Goal: Task Accomplishment & Management: Manage account settings

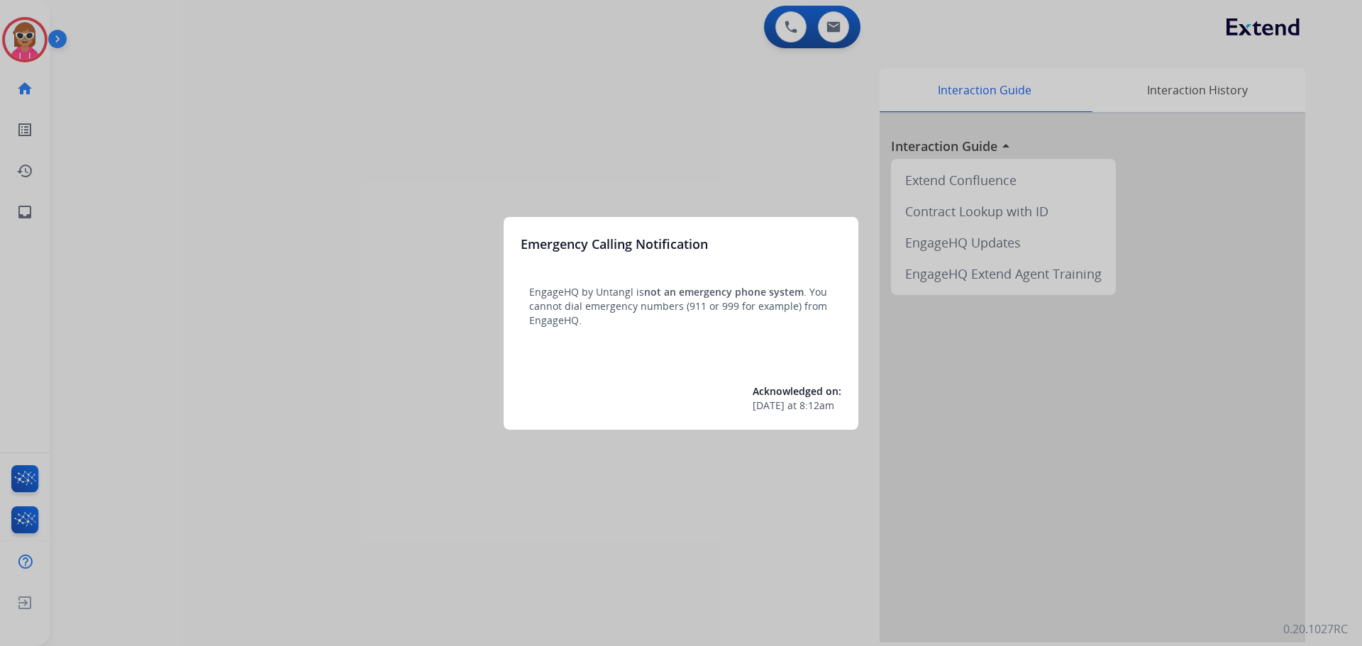
click at [70, 126] on div at bounding box center [681, 323] width 1362 height 646
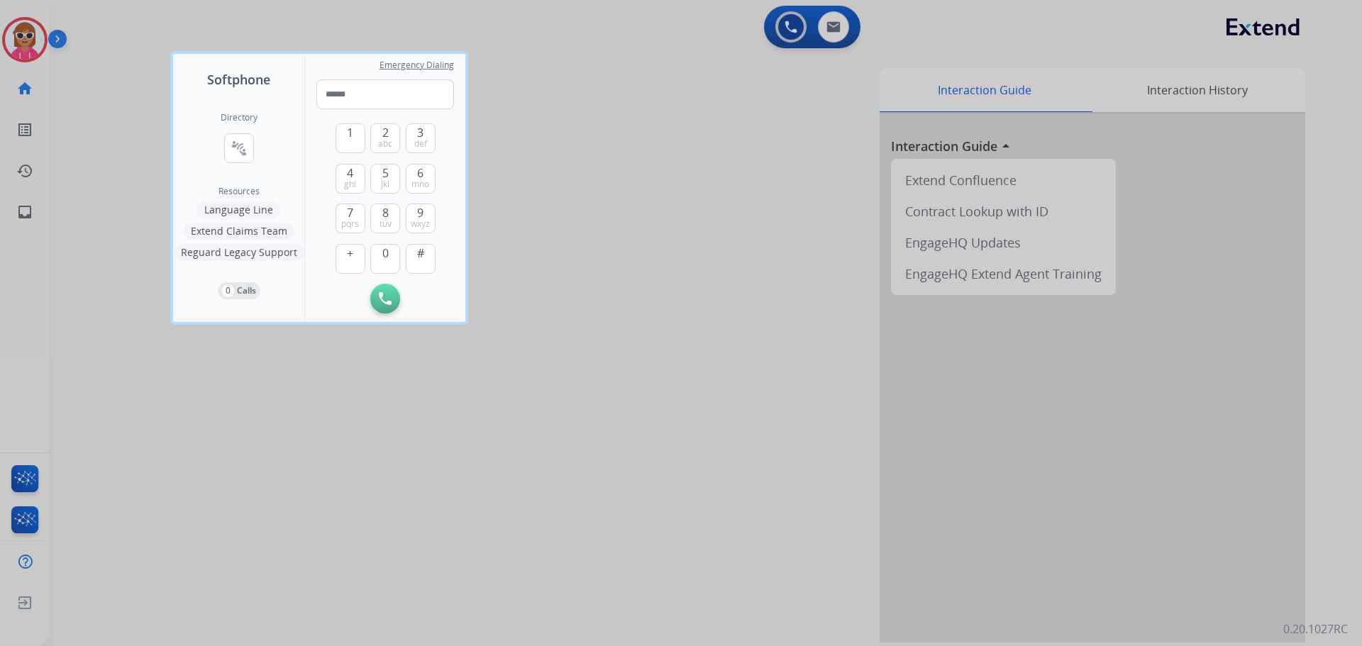
click at [24, 31] on div at bounding box center [681, 323] width 1362 height 646
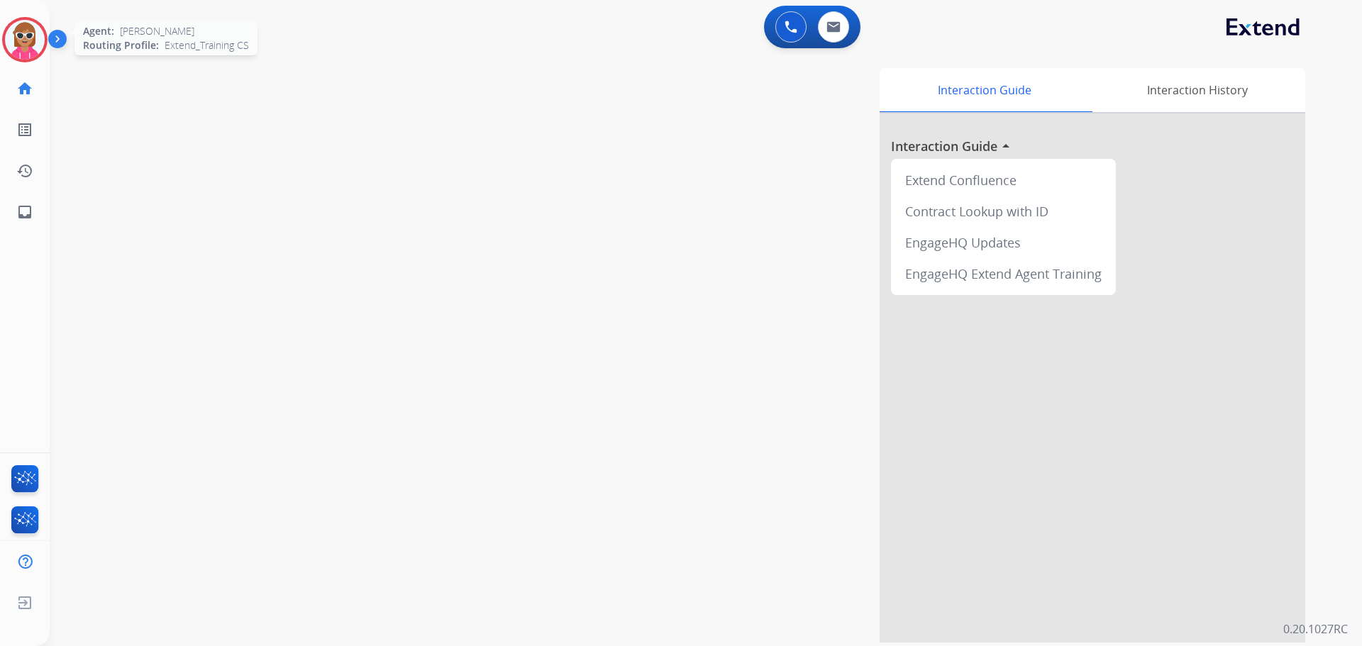
click at [21, 32] on img at bounding box center [25, 40] width 40 height 40
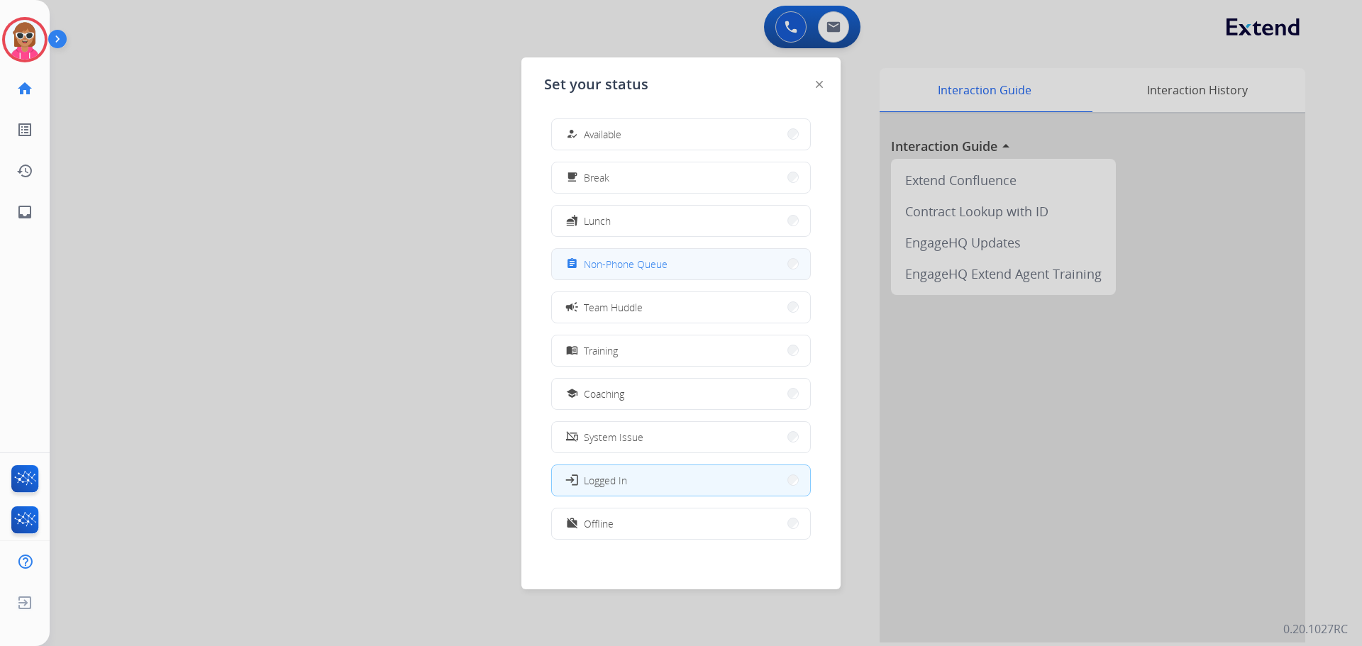
click at [604, 255] on button "assignment Non-Phone Queue" at bounding box center [681, 264] width 258 height 31
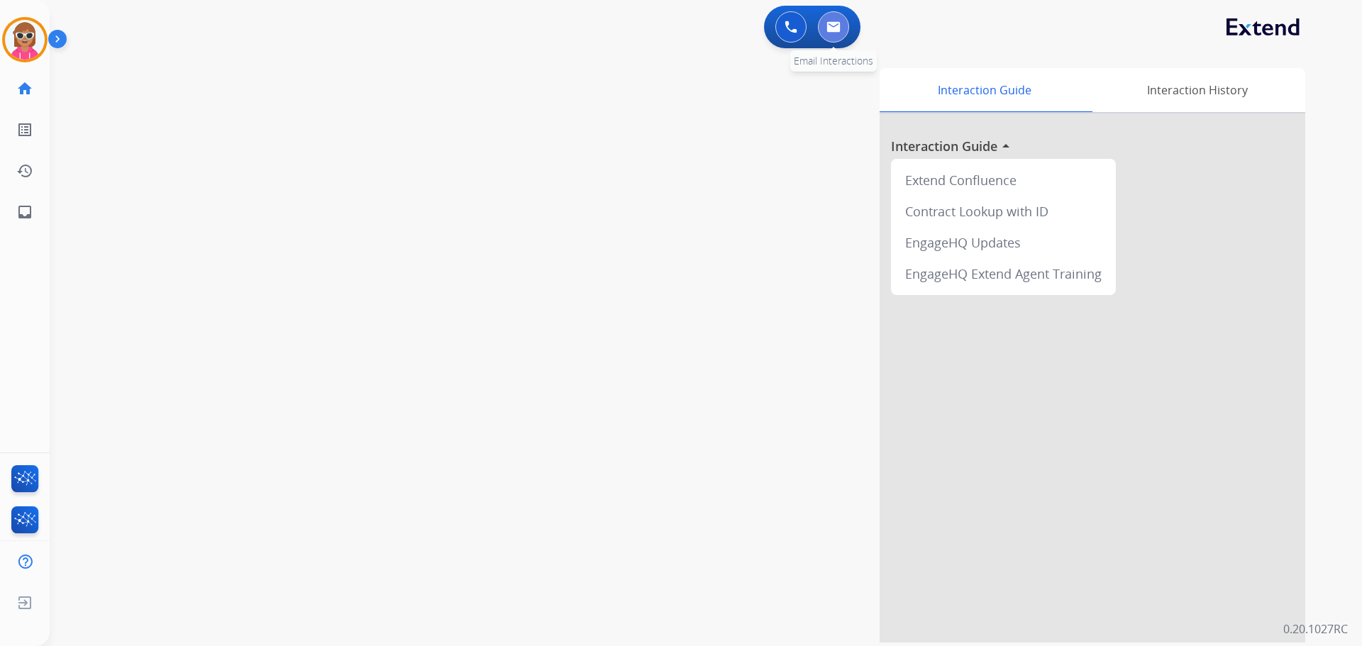
click at [840, 24] on img at bounding box center [834, 26] width 14 height 11
select select "**********"
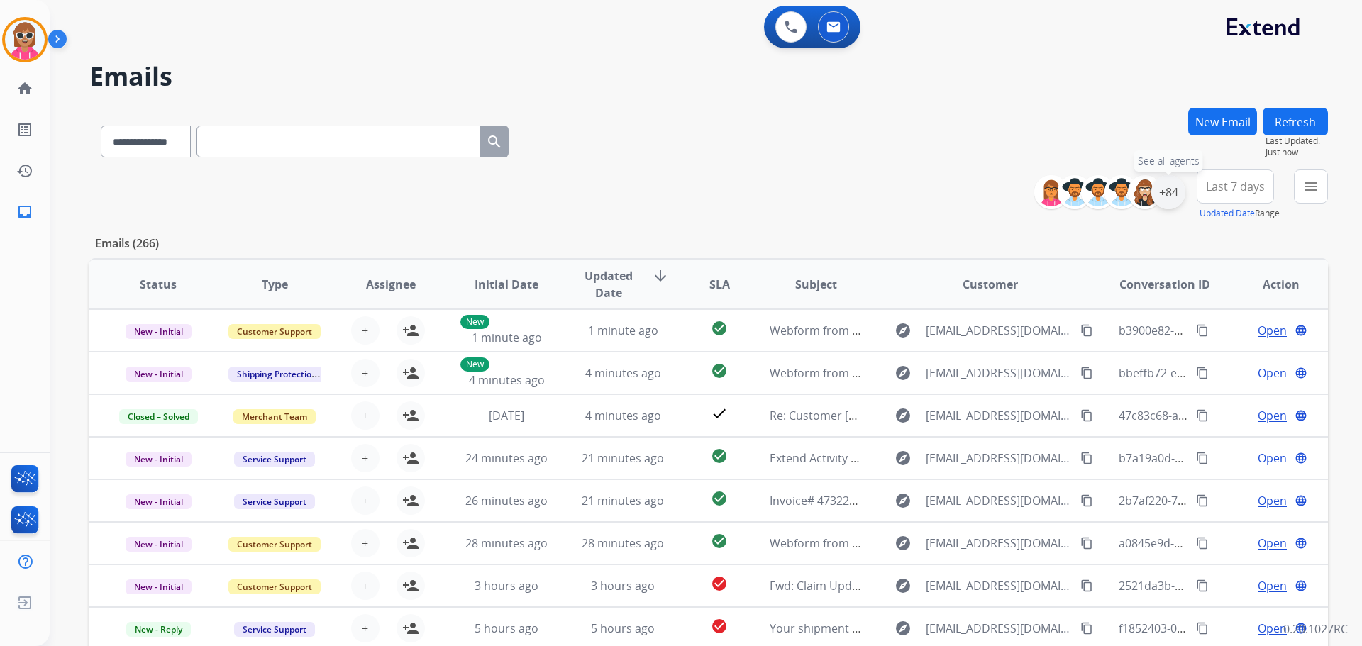
click at [1182, 199] on div "+84" at bounding box center [1169, 192] width 34 height 34
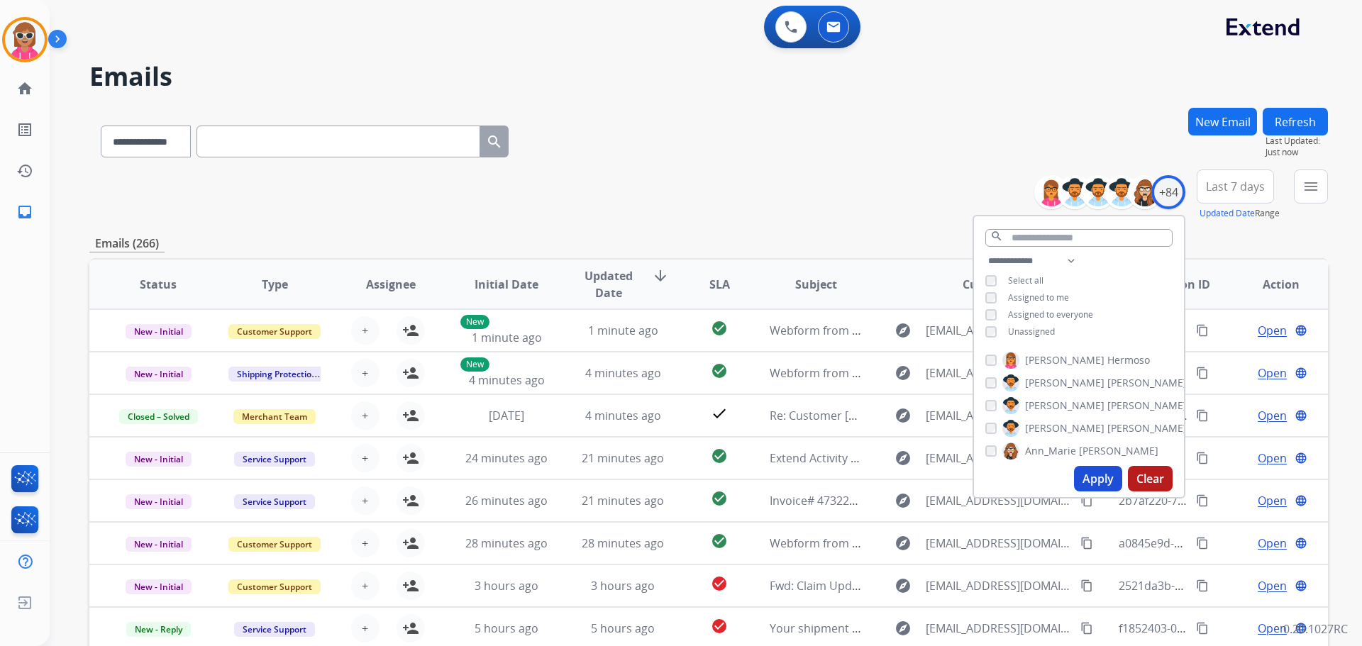
click at [1025, 334] on span "Unassigned" at bounding box center [1031, 332] width 47 height 12
click at [1042, 295] on span "Assigned to me" at bounding box center [1038, 298] width 61 height 12
click at [1030, 292] on span "Assigned to me" at bounding box center [1038, 298] width 61 height 12
click at [1094, 468] on button "Apply" at bounding box center [1098, 479] width 48 height 26
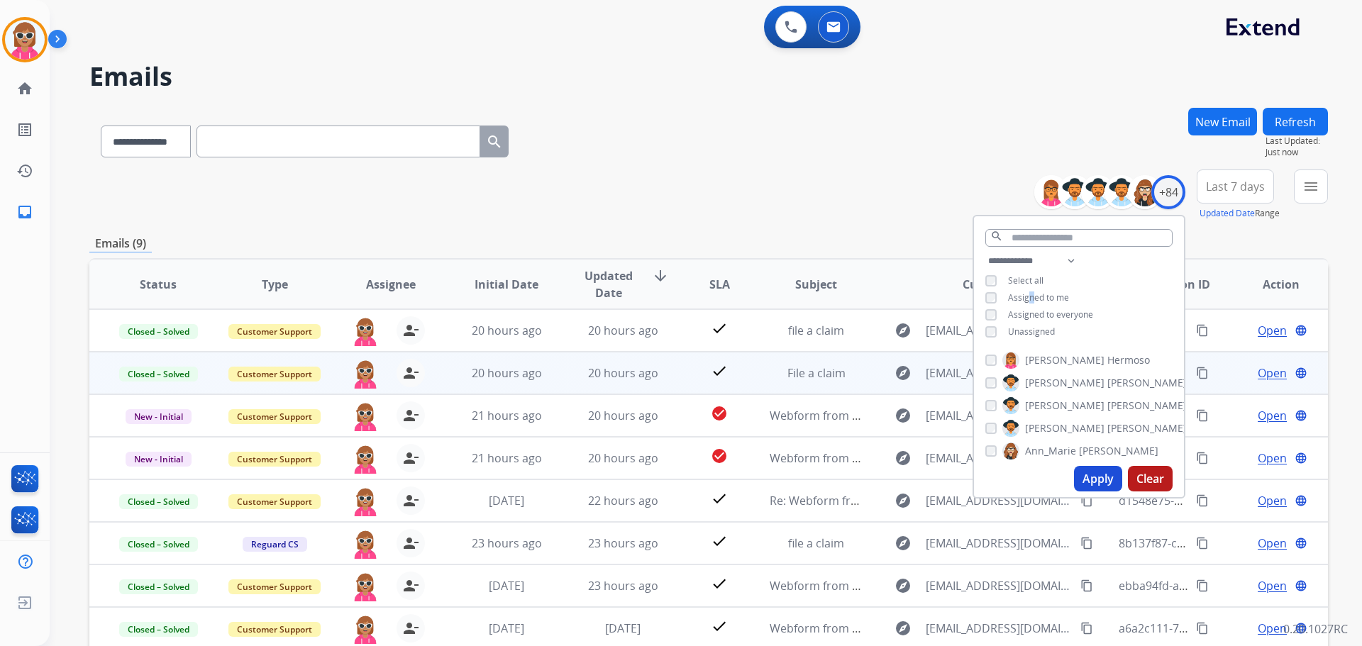
scroll to position [71, 0]
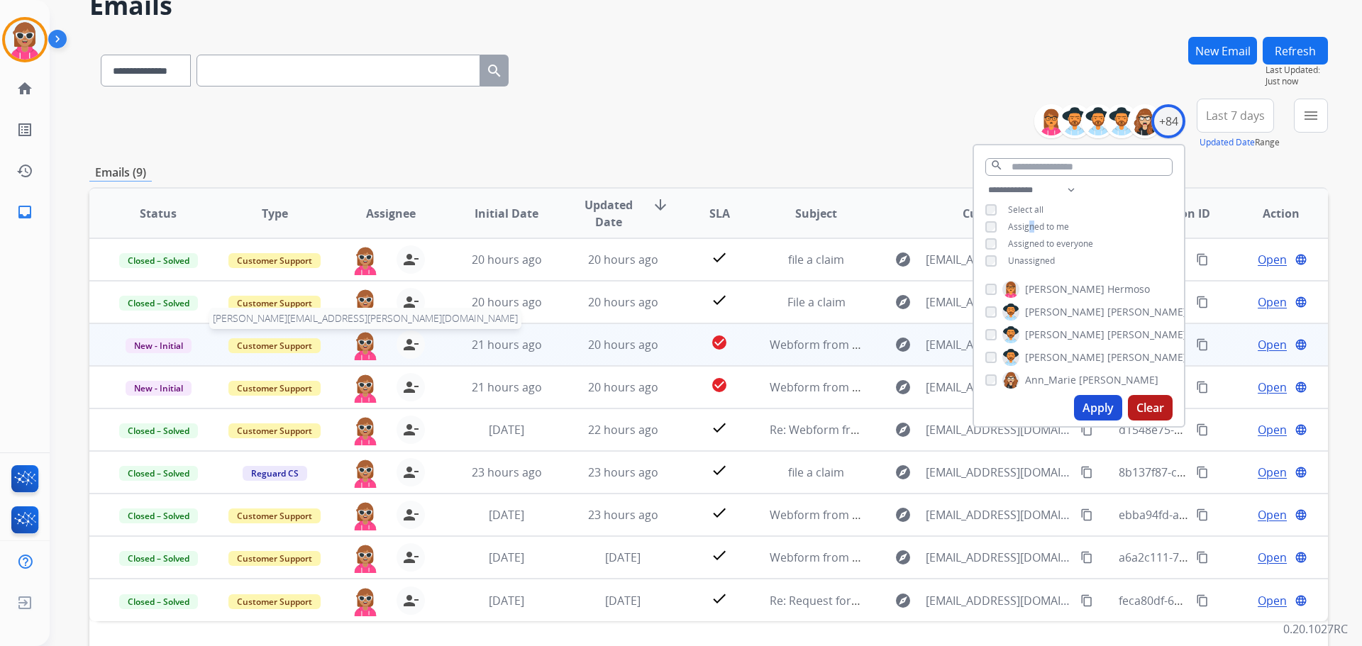
click at [363, 348] on img at bounding box center [365, 346] width 28 height 30
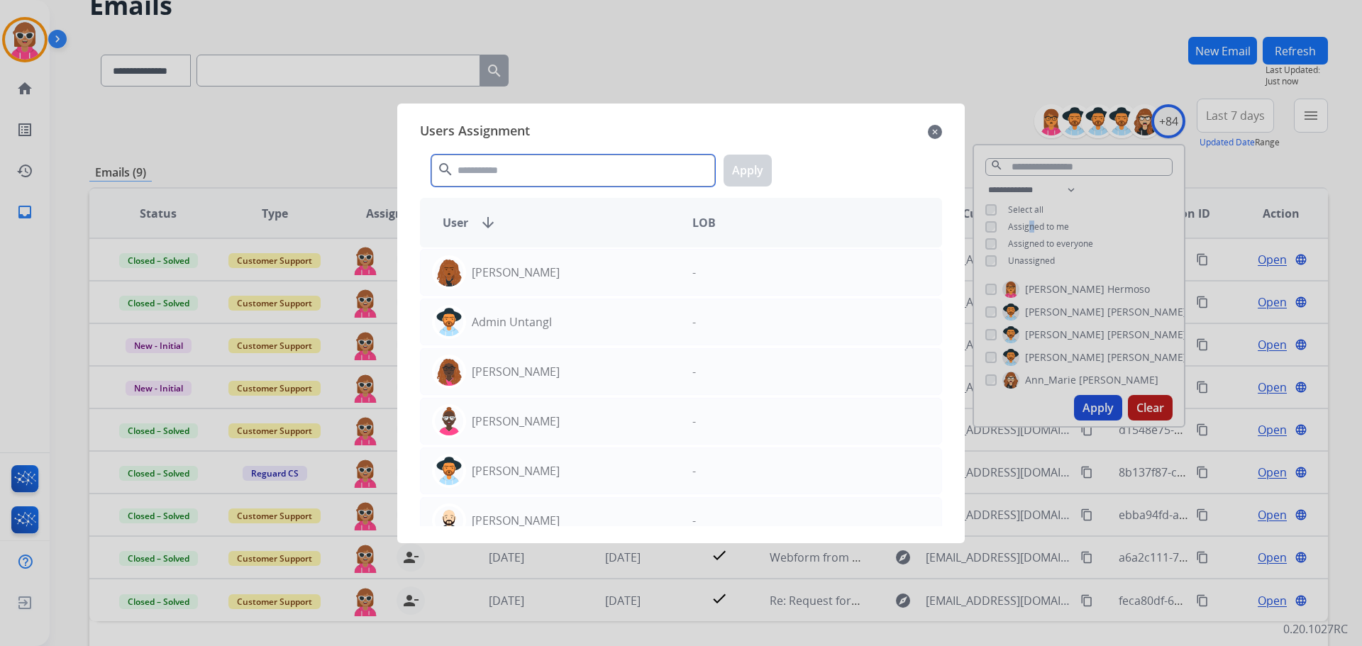
click at [549, 179] on input "text" at bounding box center [573, 171] width 284 height 32
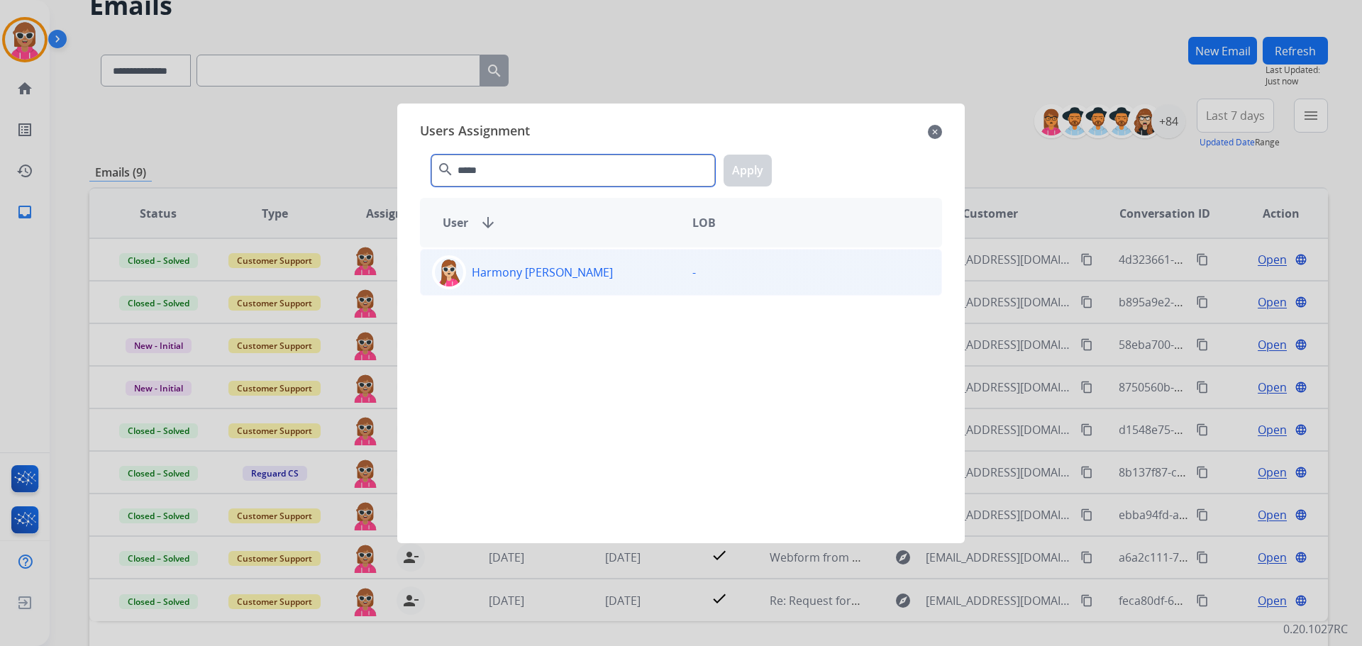
type input "*****"
click at [544, 277] on p "Harmony [PERSON_NAME]" at bounding box center [542, 272] width 141 height 17
click at [760, 165] on button "Apply" at bounding box center [748, 171] width 48 height 32
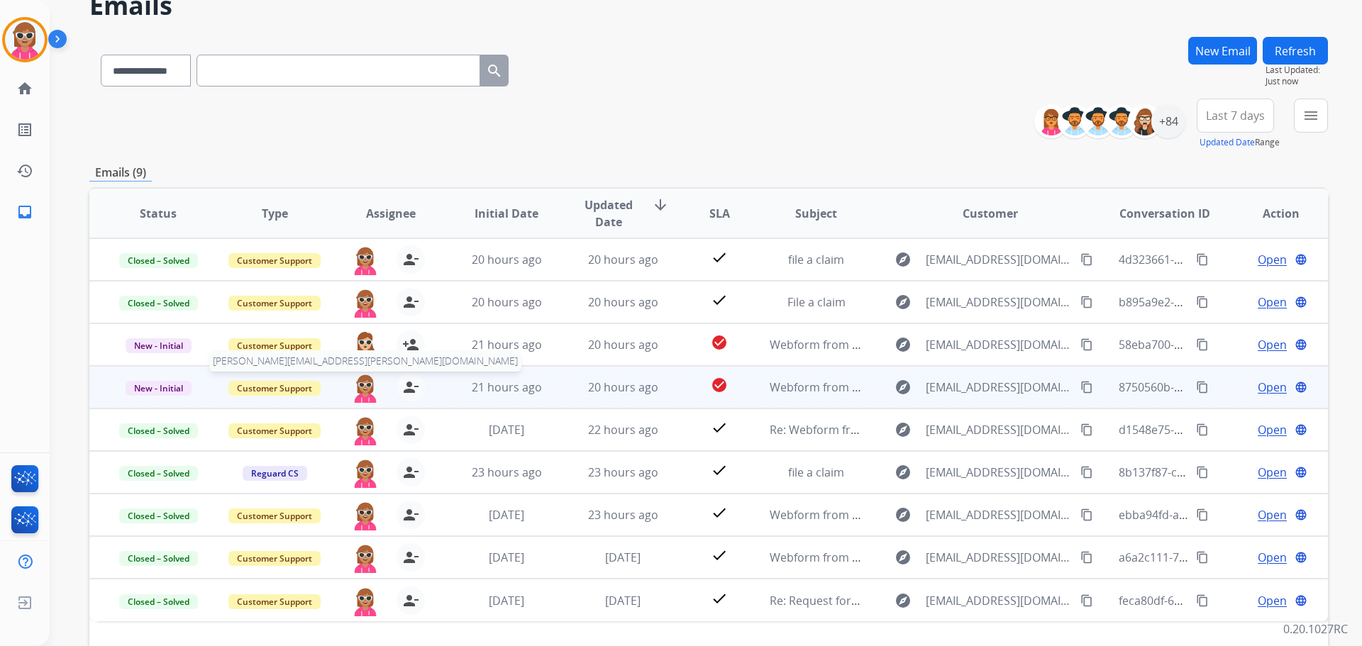
click at [355, 391] on img at bounding box center [365, 388] width 28 height 30
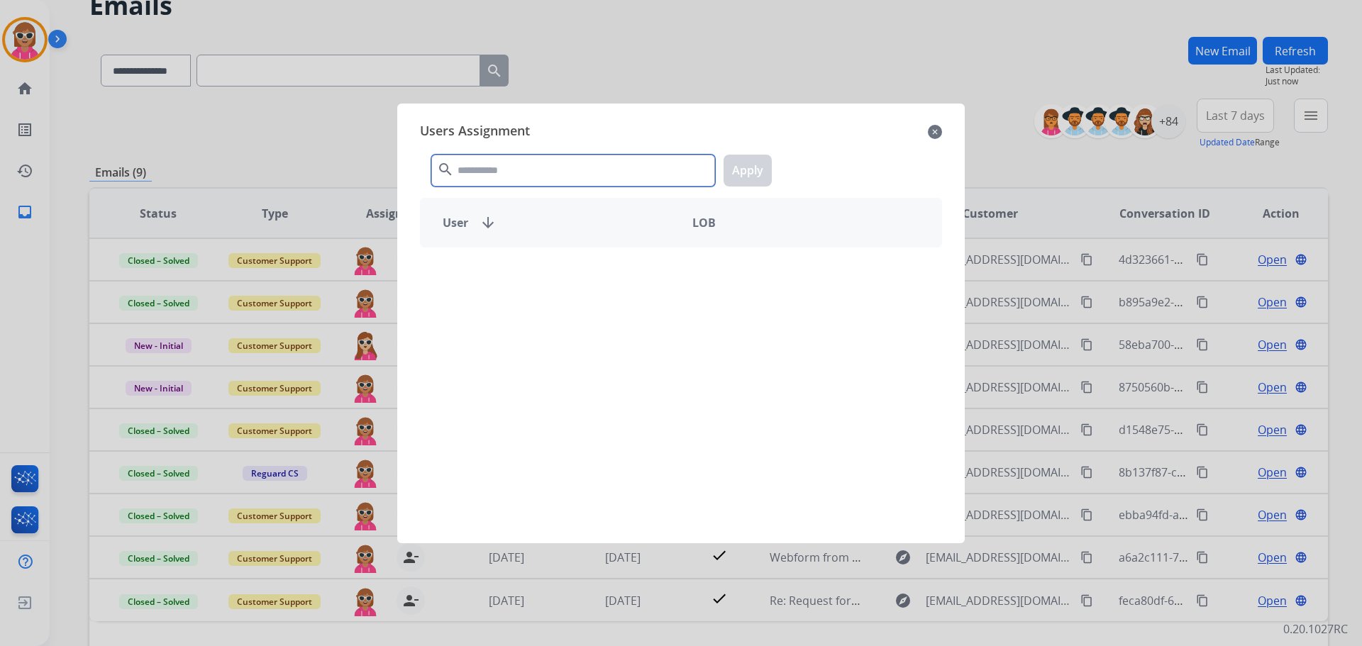
click at [505, 177] on input "text" at bounding box center [573, 171] width 284 height 32
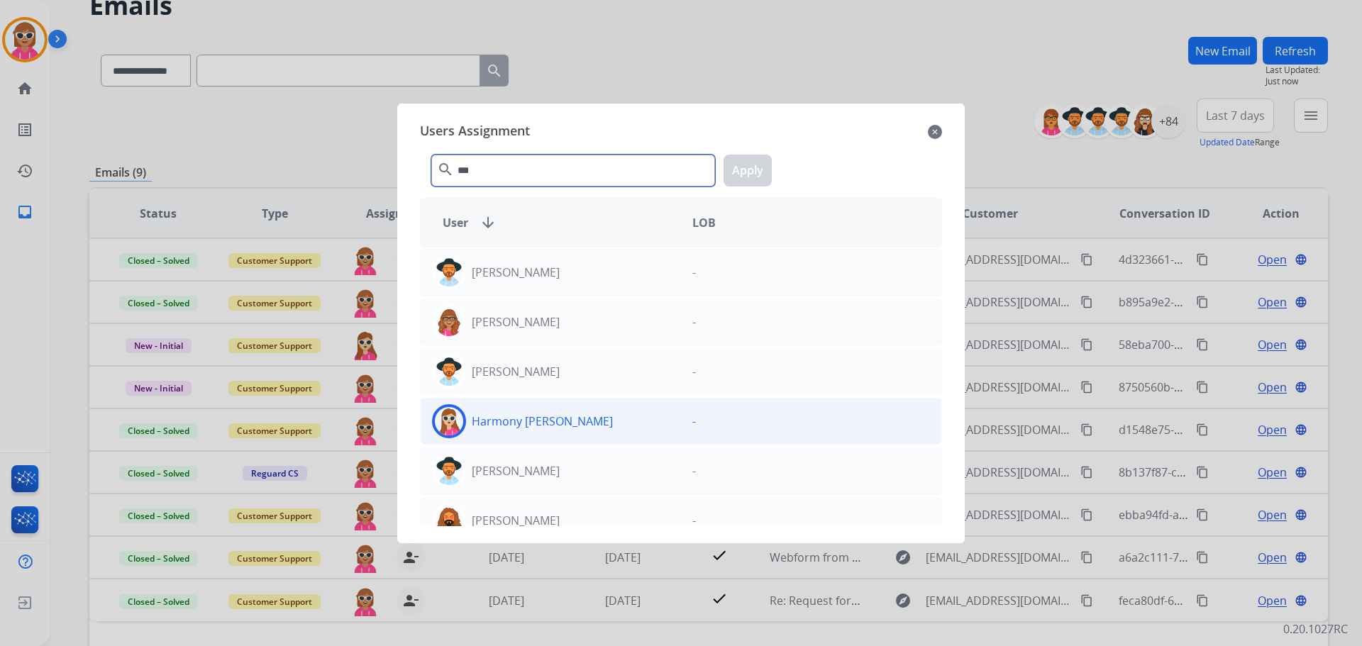
type input "***"
click at [565, 435] on div "Harmony [PERSON_NAME]" at bounding box center [551, 421] width 260 height 34
click at [750, 172] on button "Apply" at bounding box center [748, 171] width 48 height 32
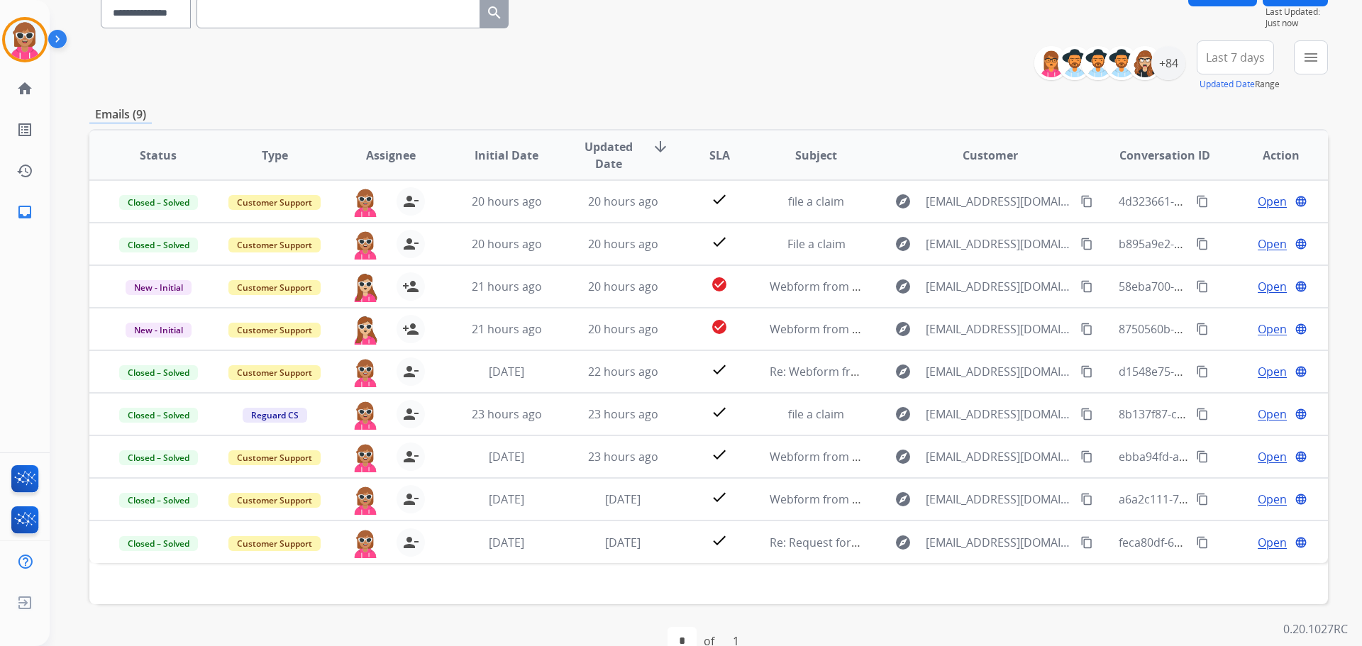
scroll to position [19, 0]
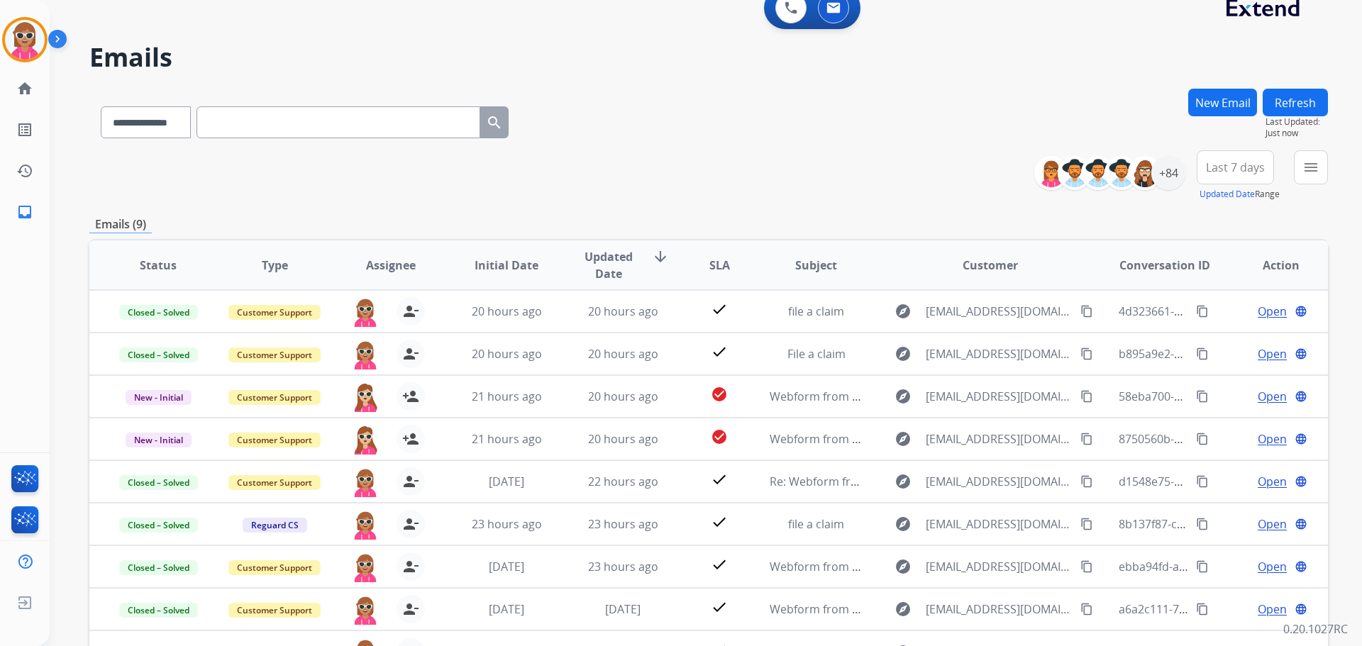
click at [1294, 113] on button "Refresh" at bounding box center [1295, 103] width 65 height 28
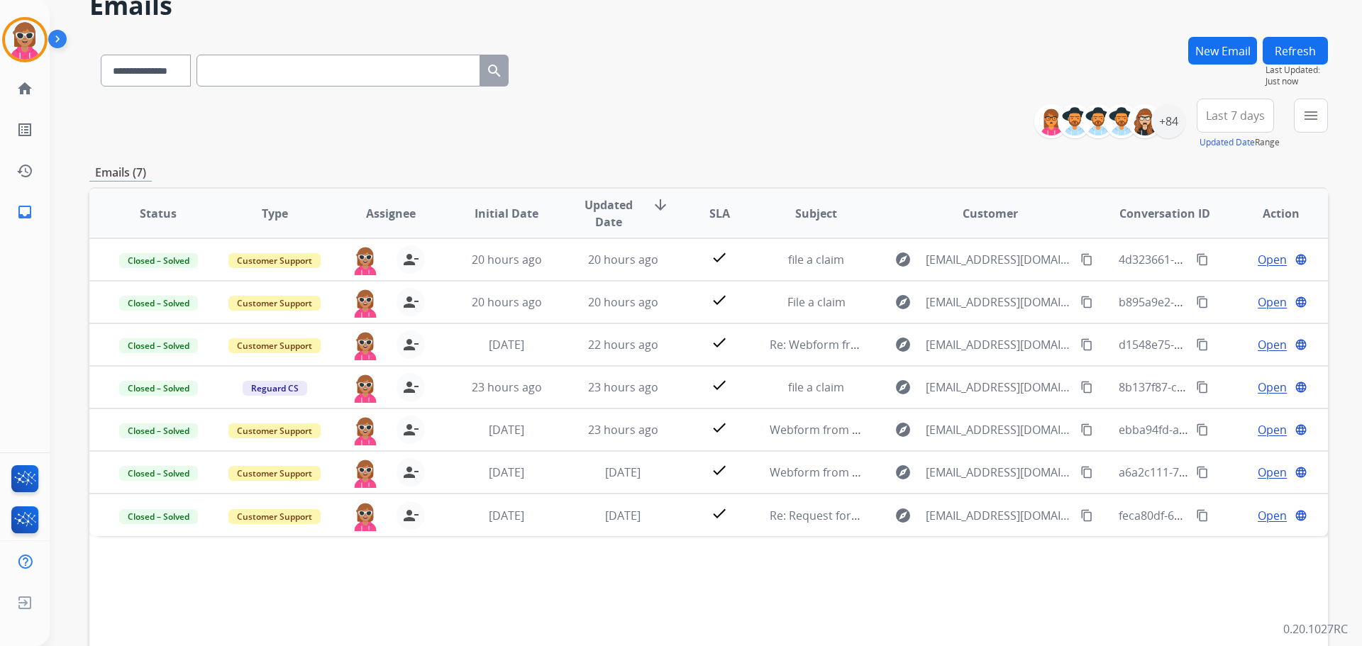
scroll to position [0, 0]
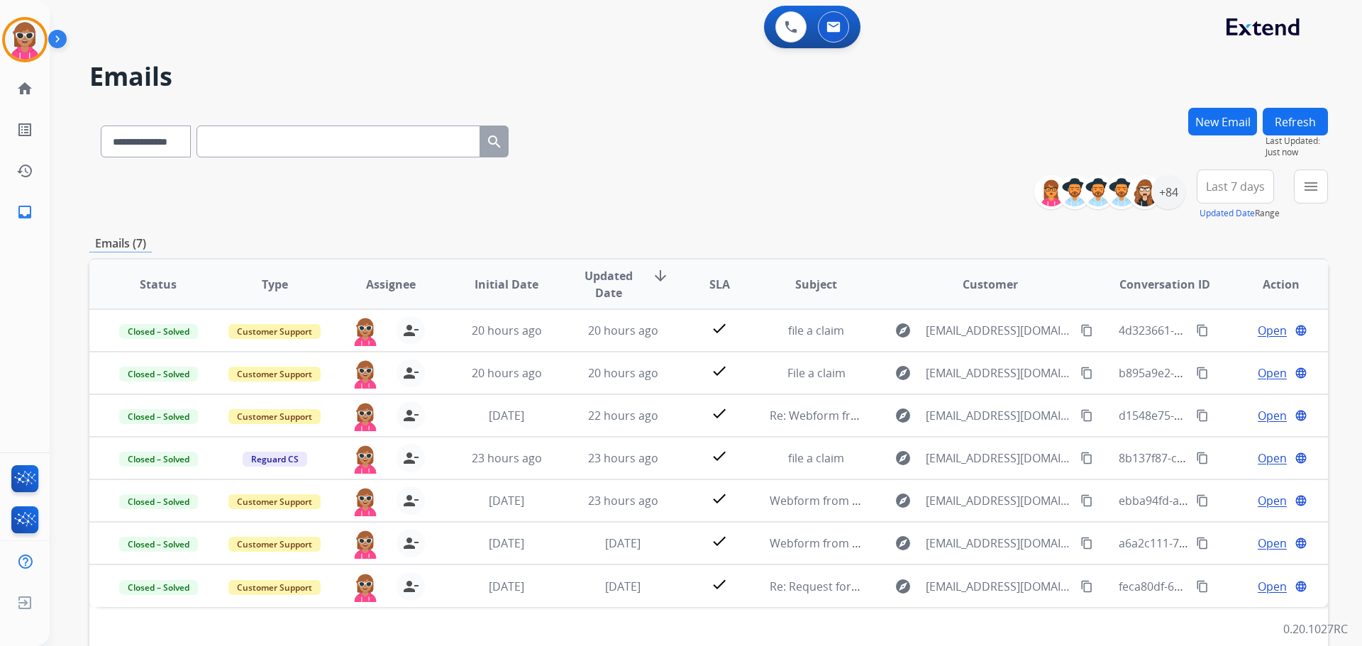
click at [1171, 215] on div "**********" at bounding box center [1186, 195] width 283 height 51
click at [1176, 202] on div "+84" at bounding box center [1169, 192] width 34 height 34
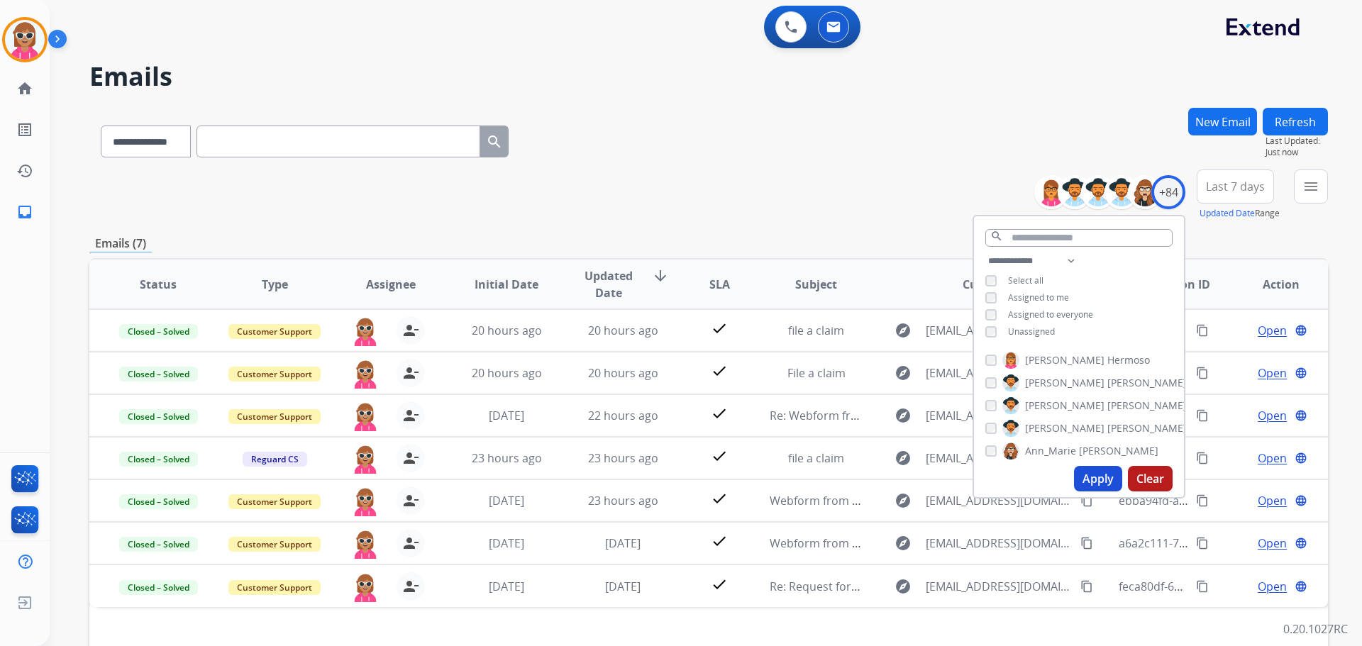
click at [1041, 299] on span "Assigned to me" at bounding box center [1038, 298] width 61 height 12
click at [1049, 258] on select "**********" at bounding box center [1035, 261] width 98 height 17
select select "**********"
click at [986, 253] on select "**********" at bounding box center [1035, 261] width 98 height 17
click at [1108, 299] on div "**********" at bounding box center [1079, 290] width 210 height 74
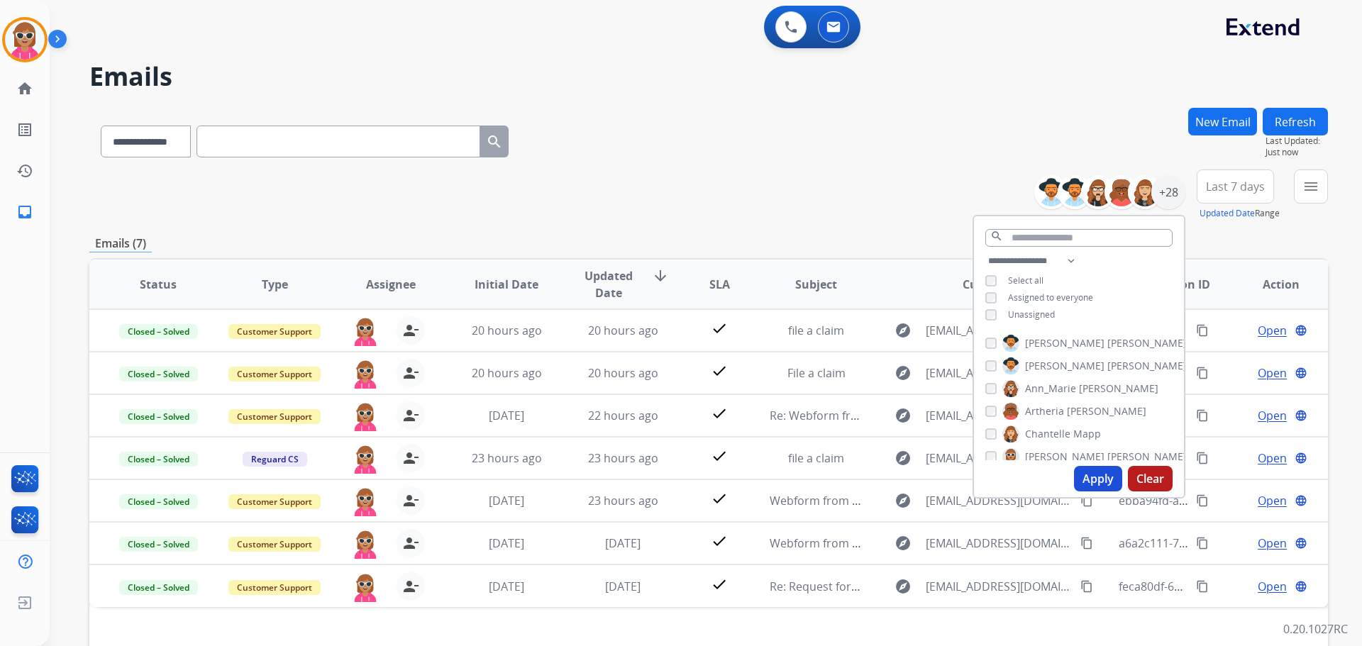
click at [1081, 329] on div "[PERSON_NAME] [PERSON_NAME] [PERSON_NAME] [PERSON_NAME] [PERSON_NAME] [PERSON_N…" at bounding box center [1079, 394] width 210 height 131
click at [1108, 341] on span "[PERSON_NAME]" at bounding box center [1147, 343] width 79 height 14
click at [1086, 478] on button "Apply" at bounding box center [1098, 479] width 48 height 26
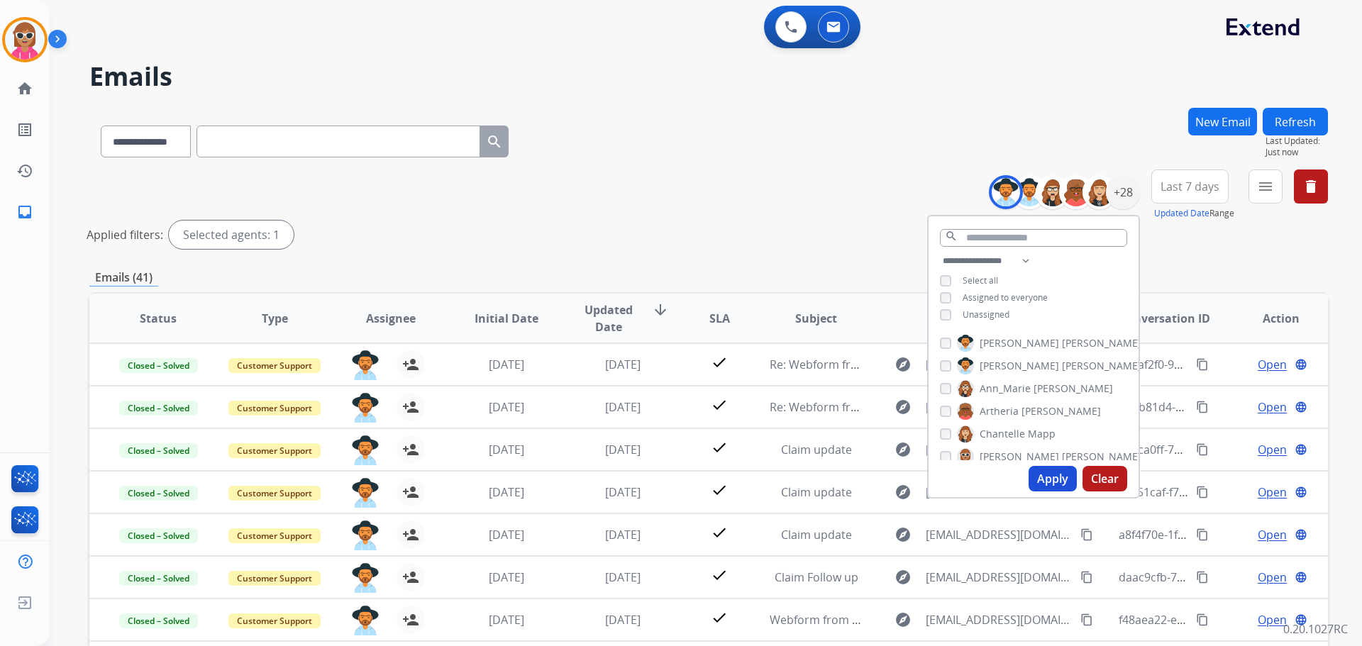
click at [1262, 167] on div "New Email Refresh Last Updated: Just now" at bounding box center [1259, 139] width 140 height 62
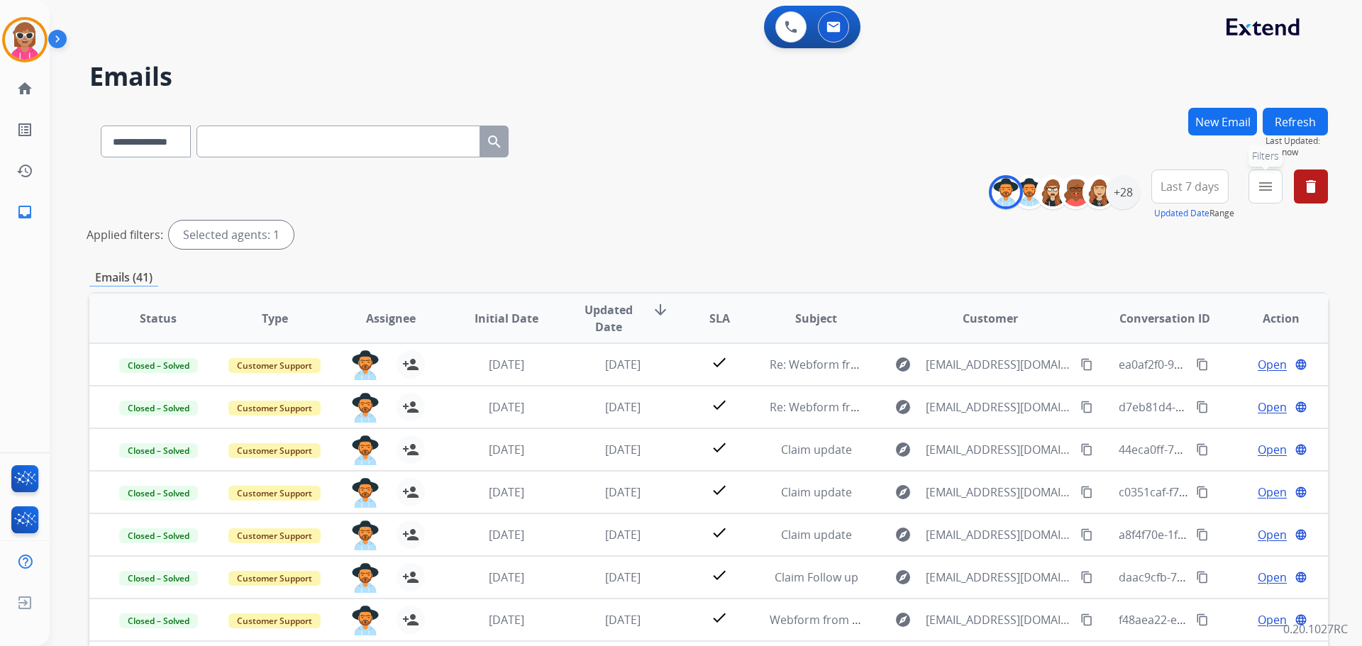
click at [1260, 189] on mat-icon "menu" at bounding box center [1265, 186] width 17 height 17
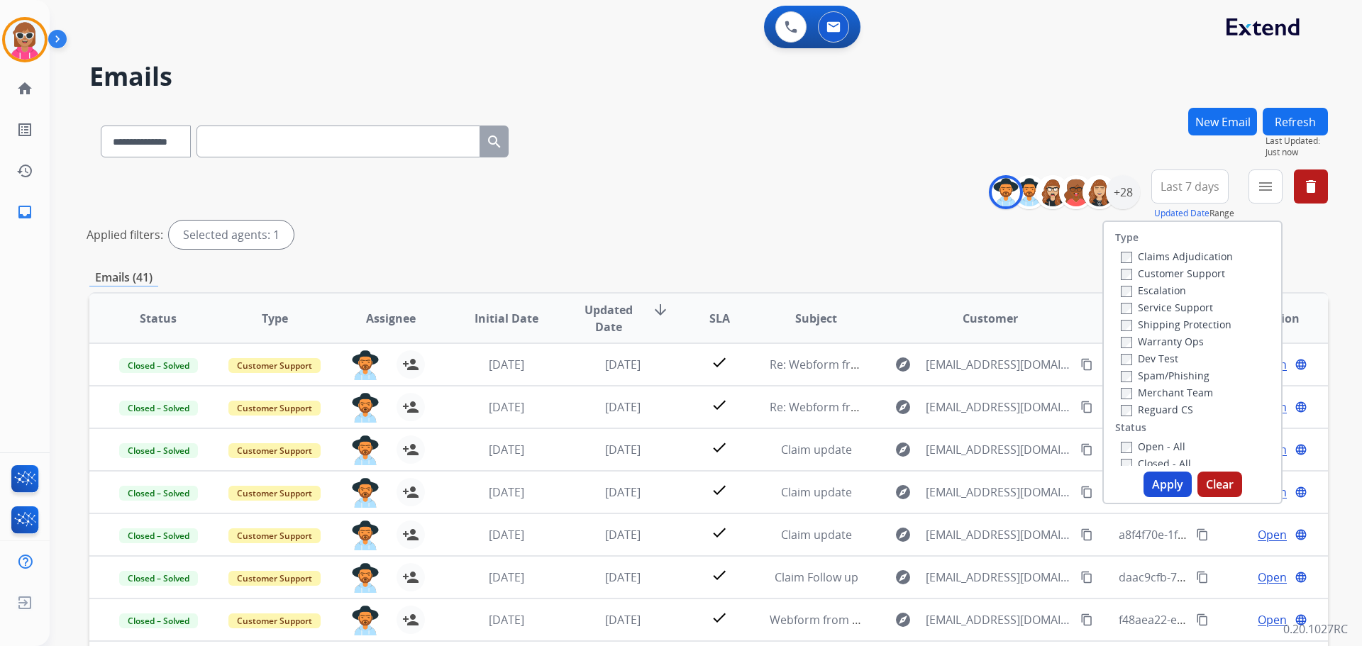
drag, startPoint x: 1159, startPoint y: 277, endPoint x: 1162, endPoint y: 292, distance: 16.0
click at [1159, 276] on label "Customer Support" at bounding box center [1173, 273] width 104 height 13
click at [1169, 322] on label "Shipping Protection" at bounding box center [1176, 324] width 111 height 13
click at [1144, 402] on div "Reguard CS" at bounding box center [1177, 409] width 112 height 17
drag, startPoint x: 1145, startPoint y: 411, endPoint x: 1143, endPoint y: 448, distance: 36.9
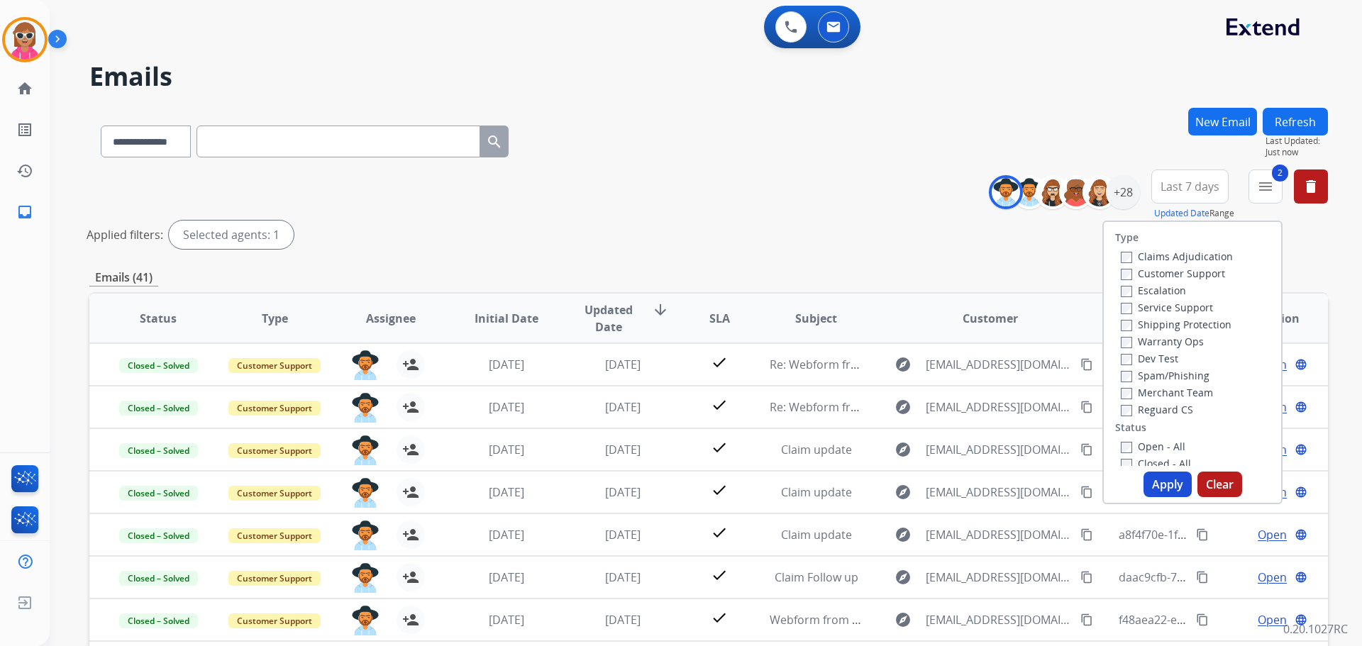
click at [1145, 412] on label "Reguard CS" at bounding box center [1157, 409] width 72 height 13
click at [1144, 451] on label "Open - All" at bounding box center [1153, 446] width 65 height 13
click at [1161, 482] on button "Apply" at bounding box center [1168, 485] width 48 height 26
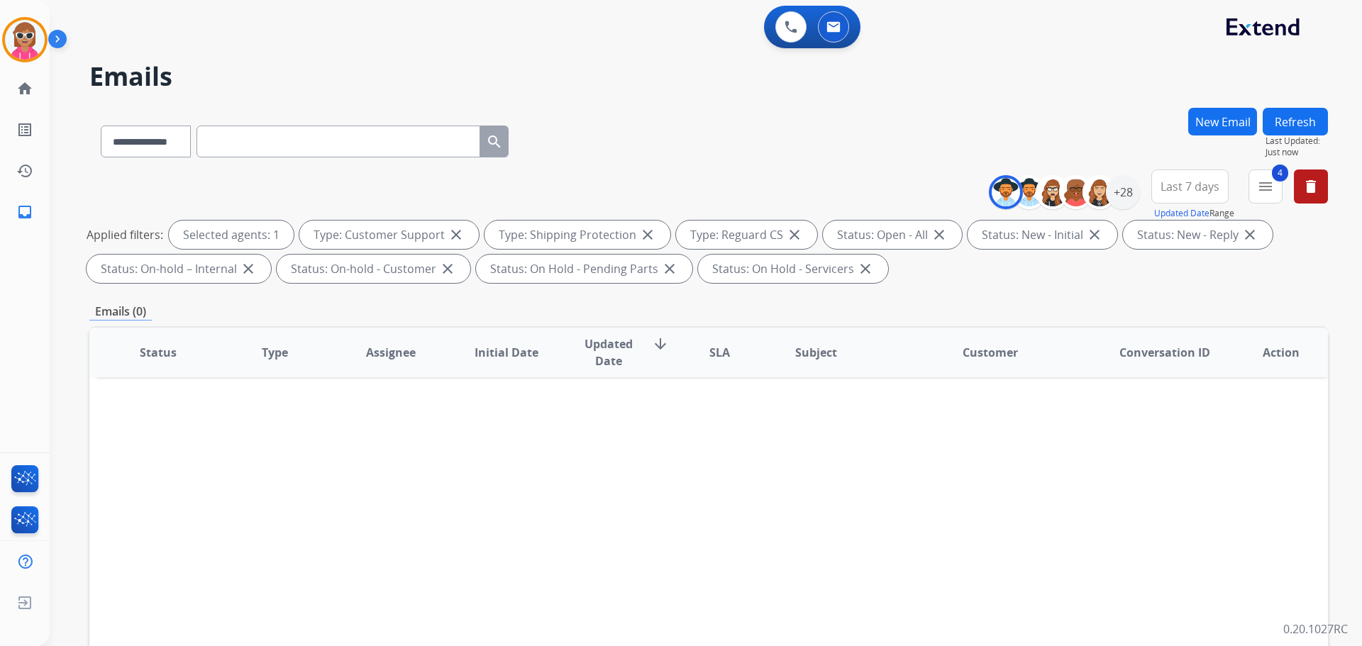
click at [588, 514] on div "Status Type Assignee Initial Date Updated Date arrow_downward SLA Subject Custo…" at bounding box center [708, 563] width 1239 height 475
click at [1136, 194] on div "+28" at bounding box center [1123, 192] width 34 height 34
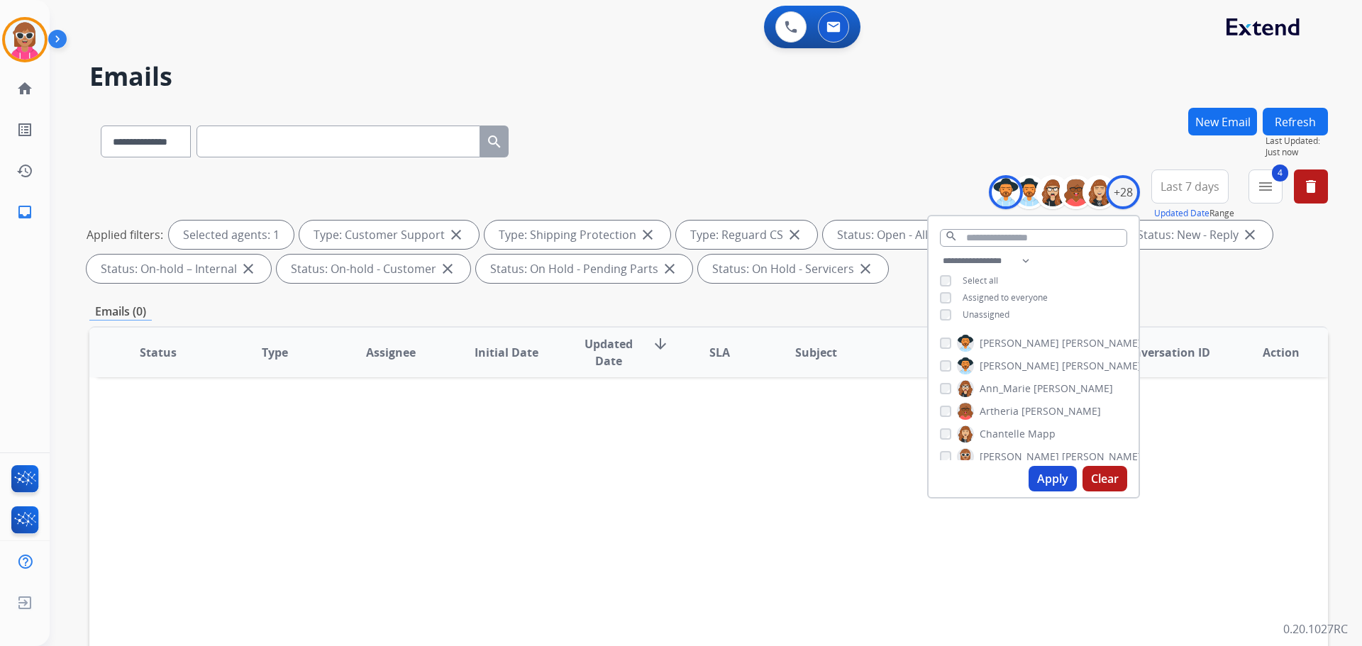
click at [1018, 363] on label "[PERSON_NAME]" at bounding box center [1049, 366] width 184 height 17
click at [1062, 346] on span "[PERSON_NAME]" at bounding box center [1101, 343] width 79 height 14
click at [1049, 475] on button "Apply" at bounding box center [1053, 479] width 48 height 26
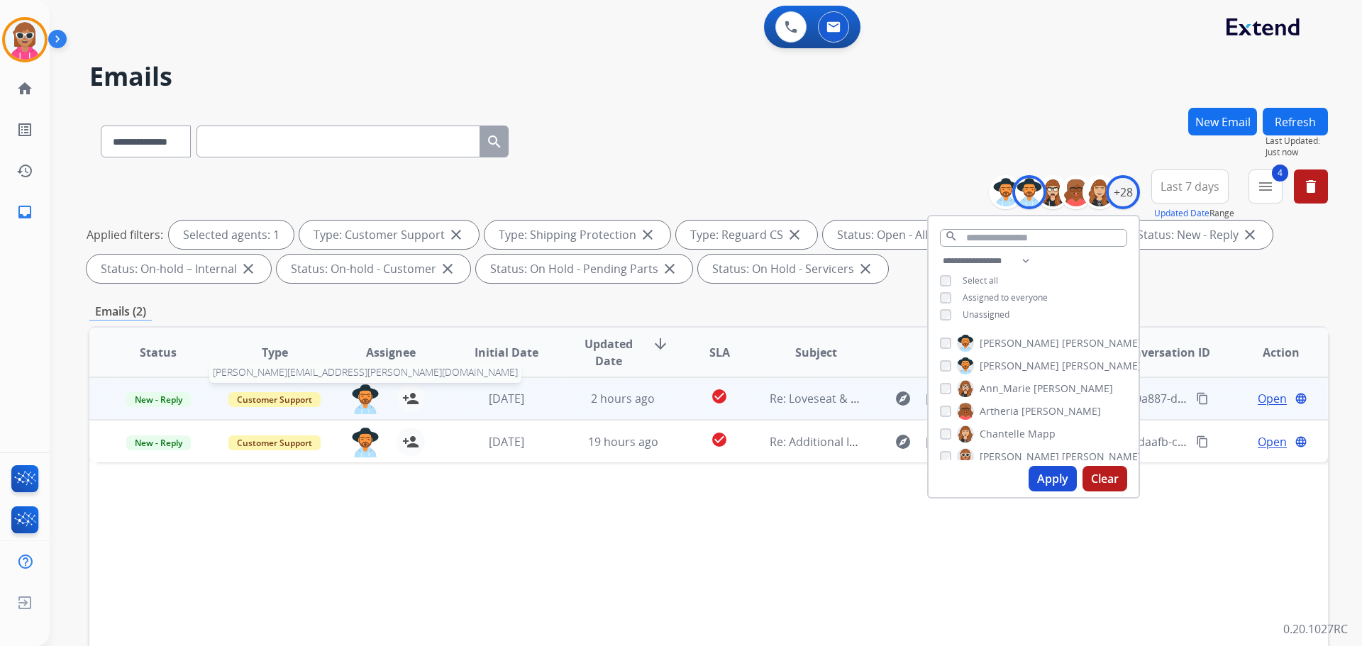
click at [363, 396] on img at bounding box center [365, 400] width 28 height 30
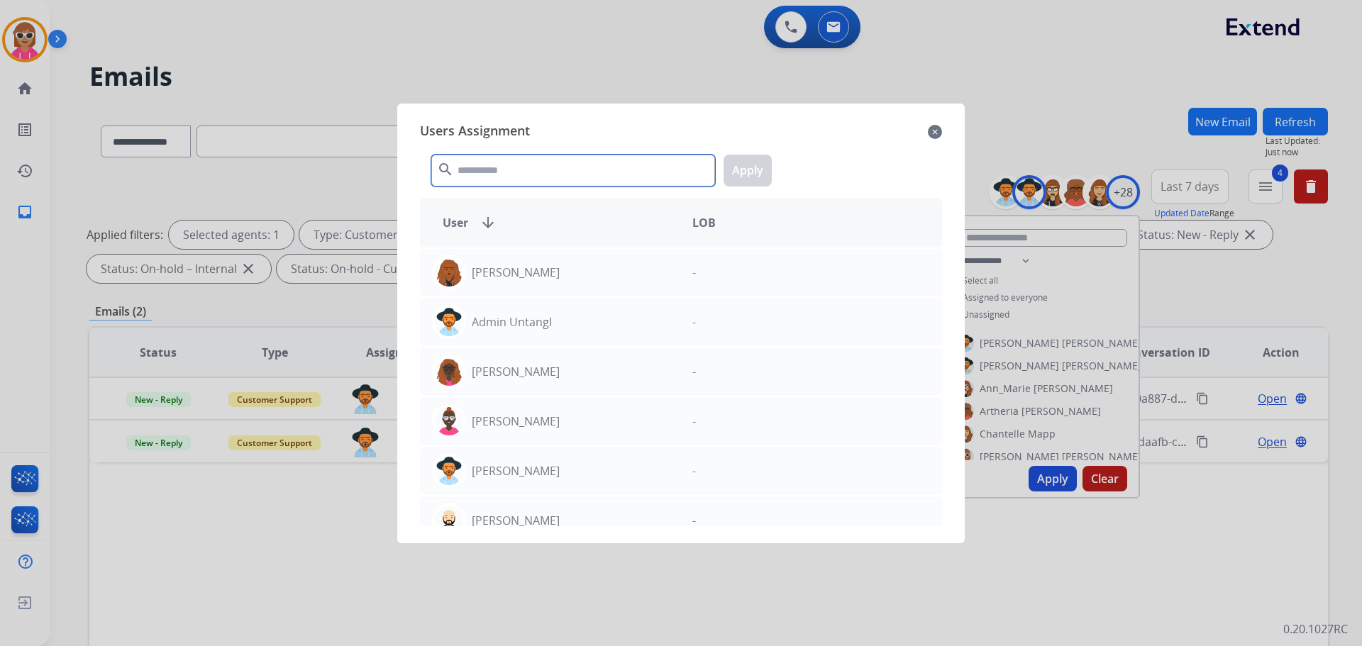
click at [571, 175] on input "text" at bounding box center [573, 171] width 284 height 32
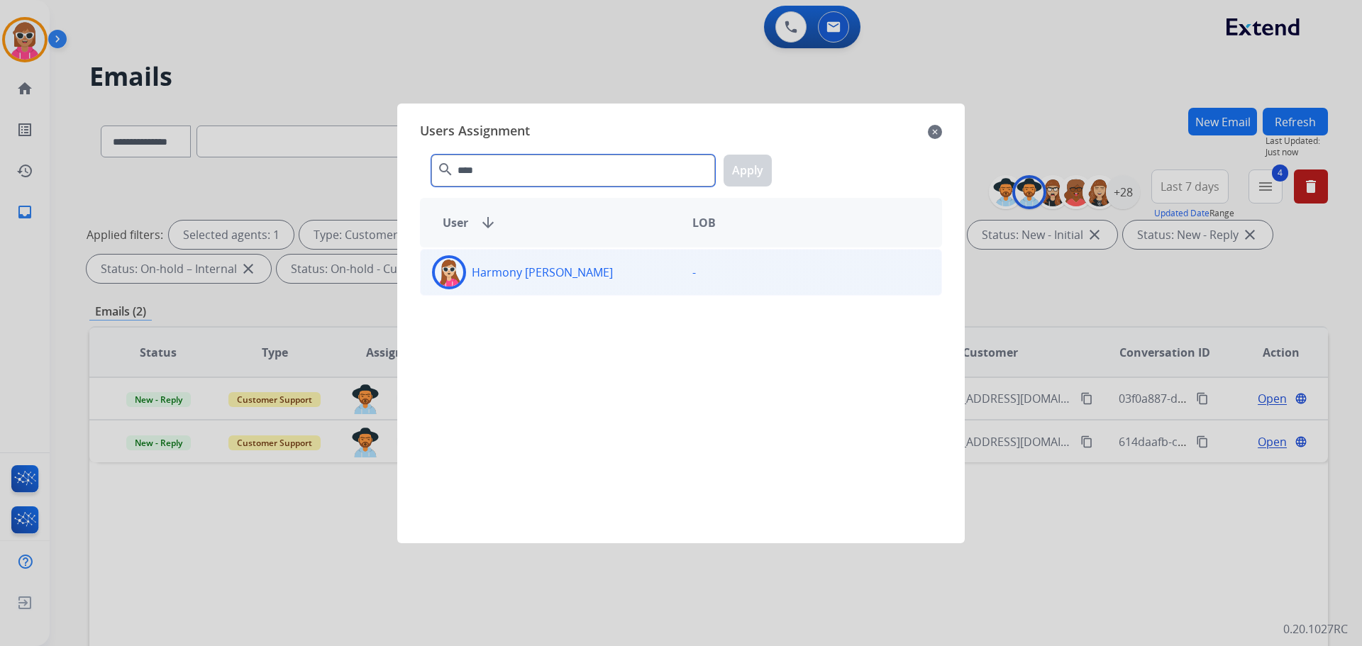
type input "****"
click at [577, 265] on div "Harmony [PERSON_NAME]" at bounding box center [551, 272] width 260 height 34
click at [752, 169] on button "Apply" at bounding box center [748, 171] width 48 height 32
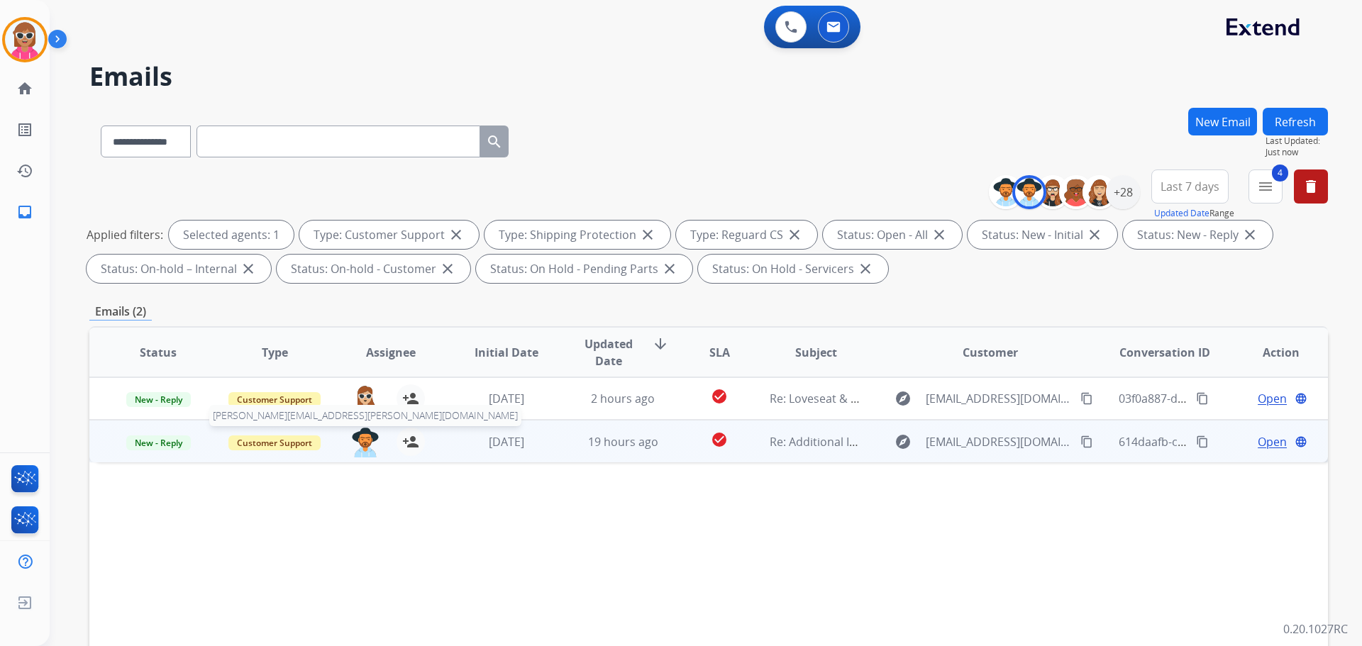
click at [358, 453] on img at bounding box center [365, 443] width 28 height 30
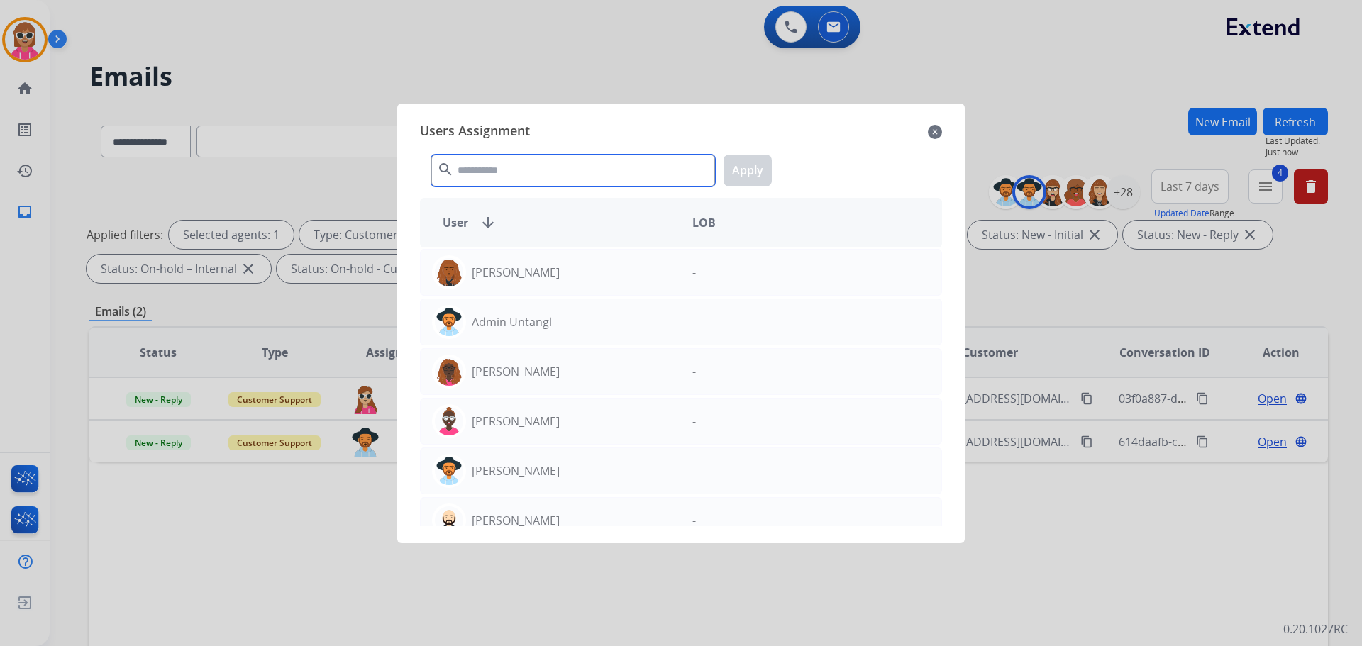
click at [545, 170] on input "text" at bounding box center [573, 171] width 284 height 32
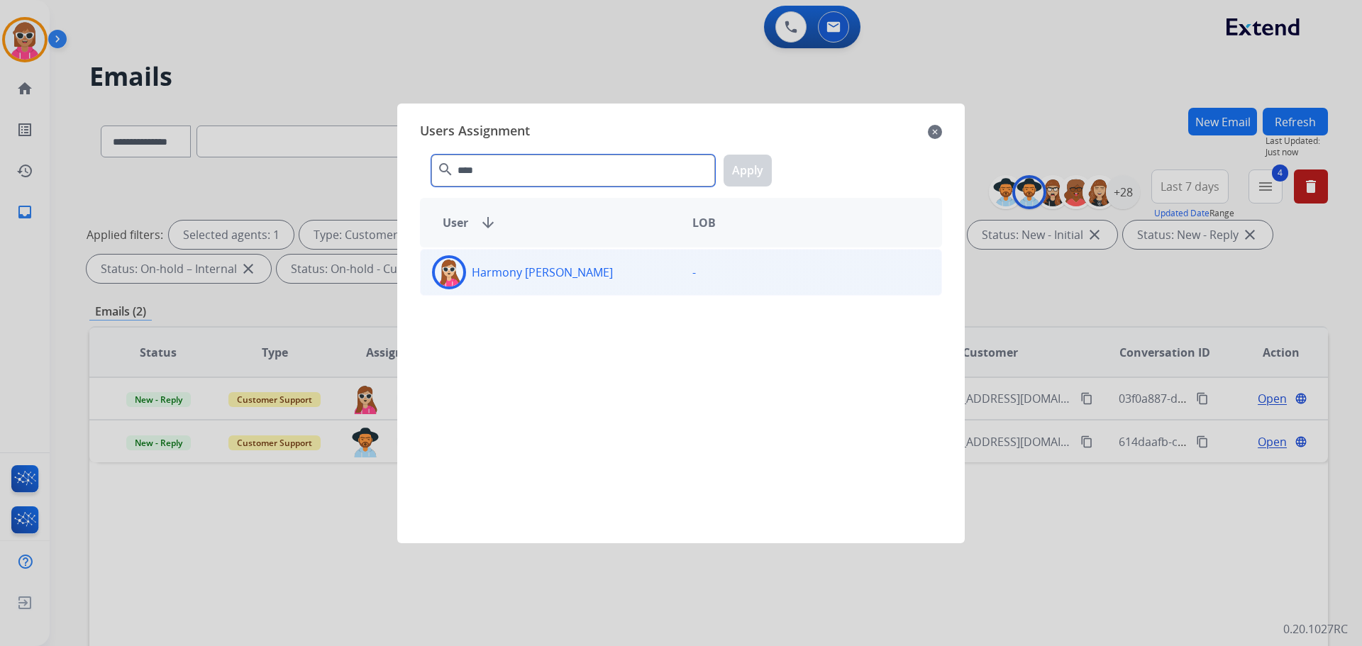
type input "****"
click at [561, 277] on div "Harmony [PERSON_NAME]" at bounding box center [551, 272] width 260 height 34
click at [740, 177] on button "Apply" at bounding box center [748, 171] width 48 height 32
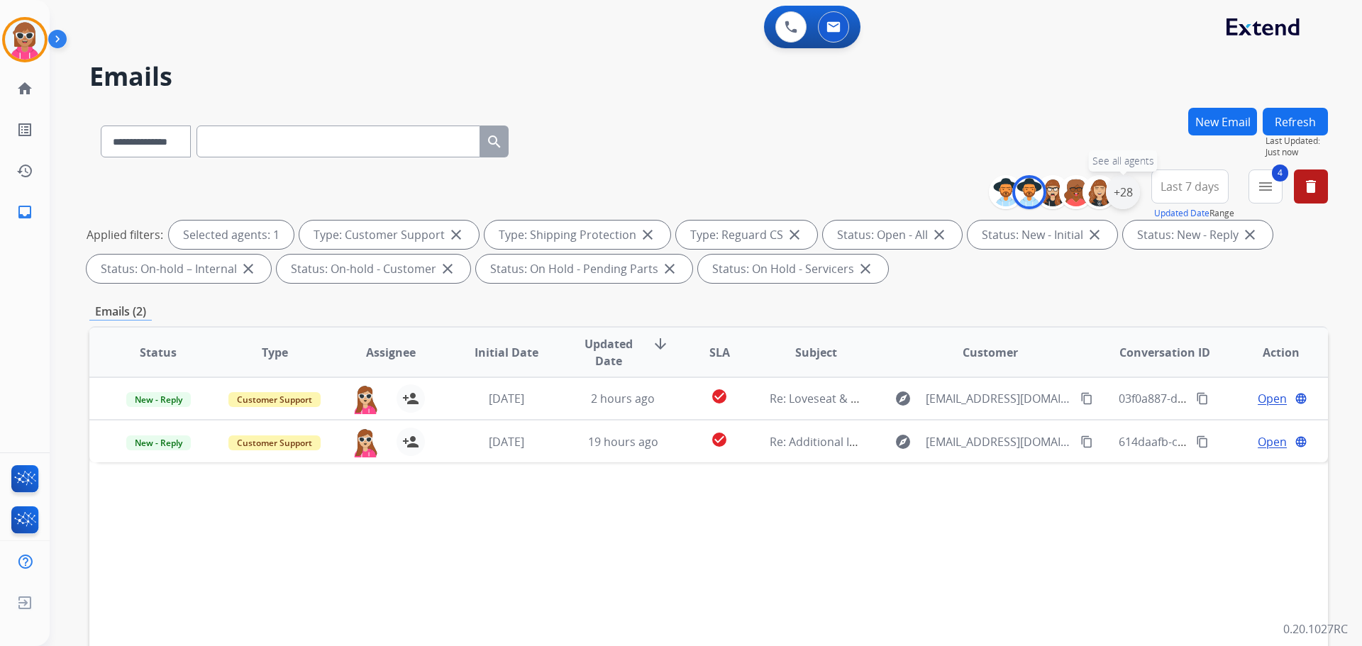
click at [1118, 203] on div "+28" at bounding box center [1123, 192] width 34 height 34
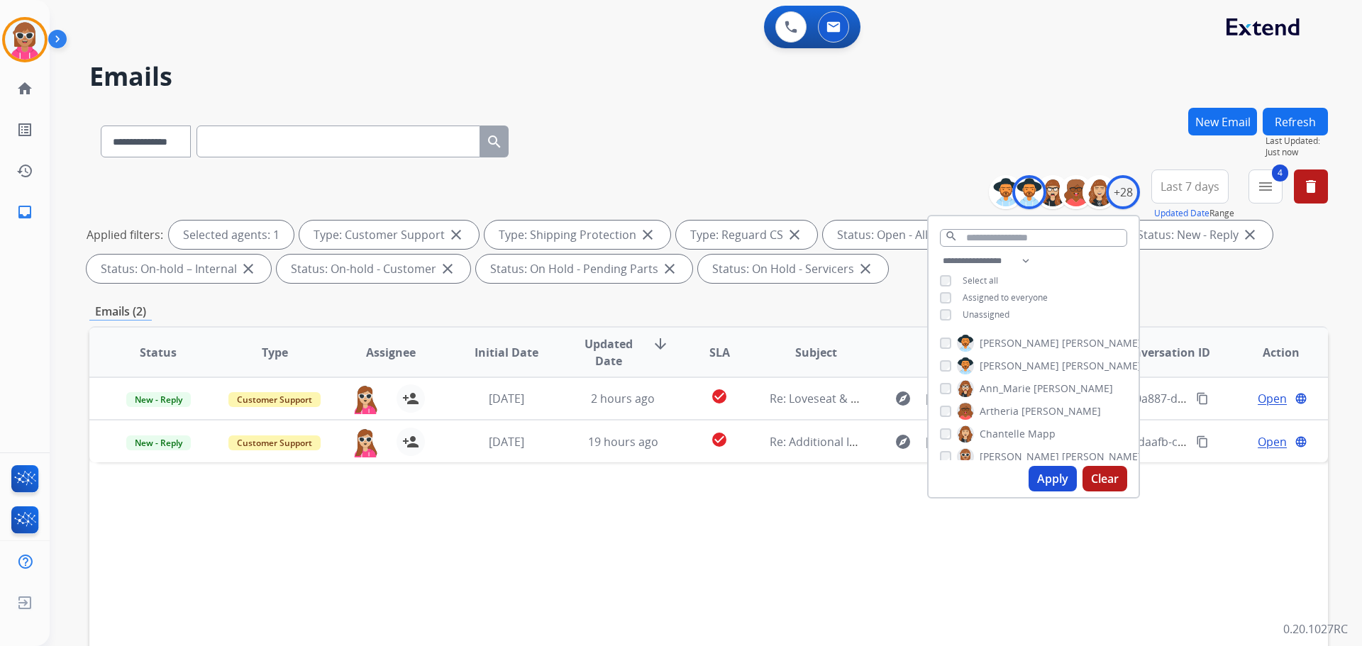
click at [995, 365] on span "[PERSON_NAME]" at bounding box center [1019, 366] width 79 height 14
click at [1002, 390] on span "Ann_Marie" at bounding box center [1005, 389] width 51 height 14
click at [1048, 480] on button "Apply" at bounding box center [1053, 479] width 48 height 26
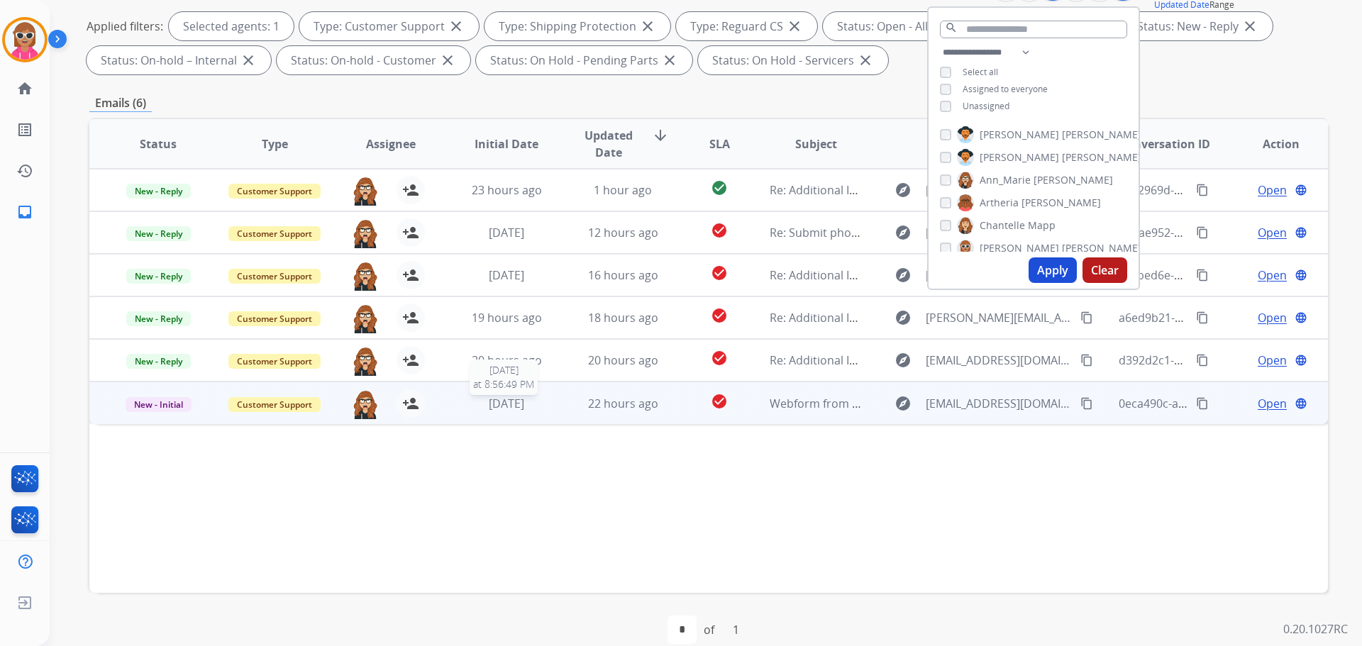
scroll to position [229, 0]
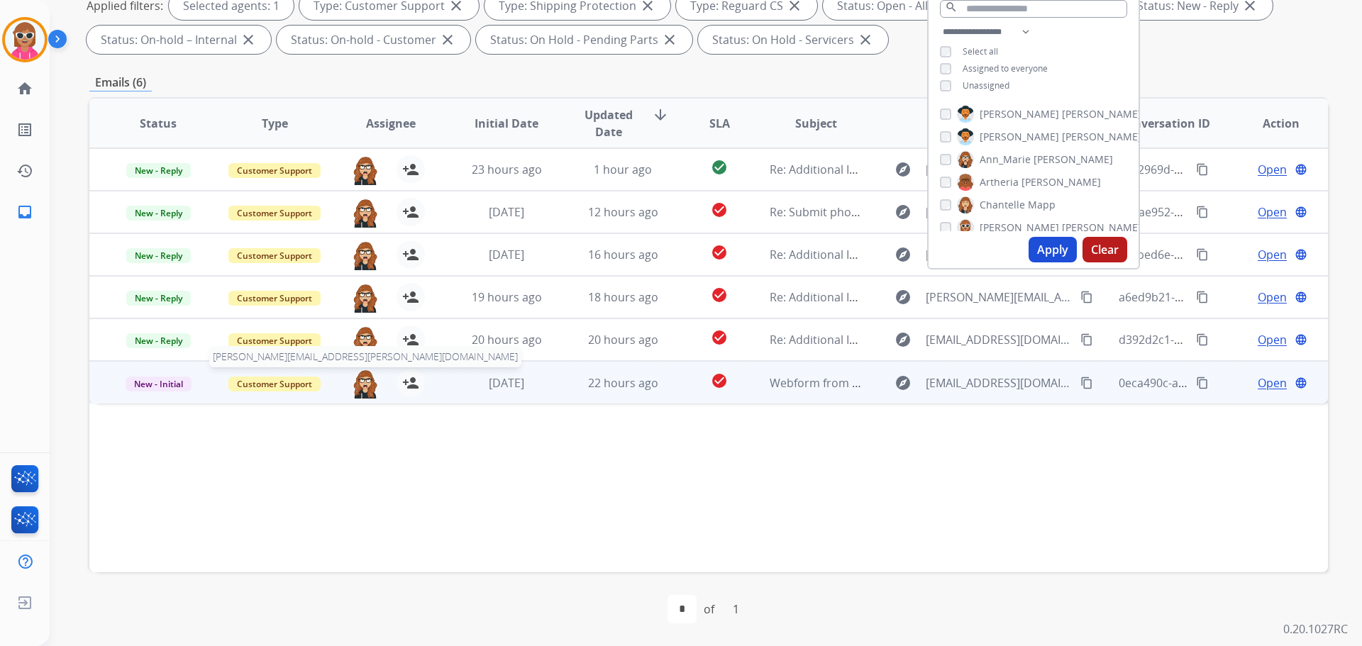
click at [364, 395] on img at bounding box center [365, 384] width 28 height 30
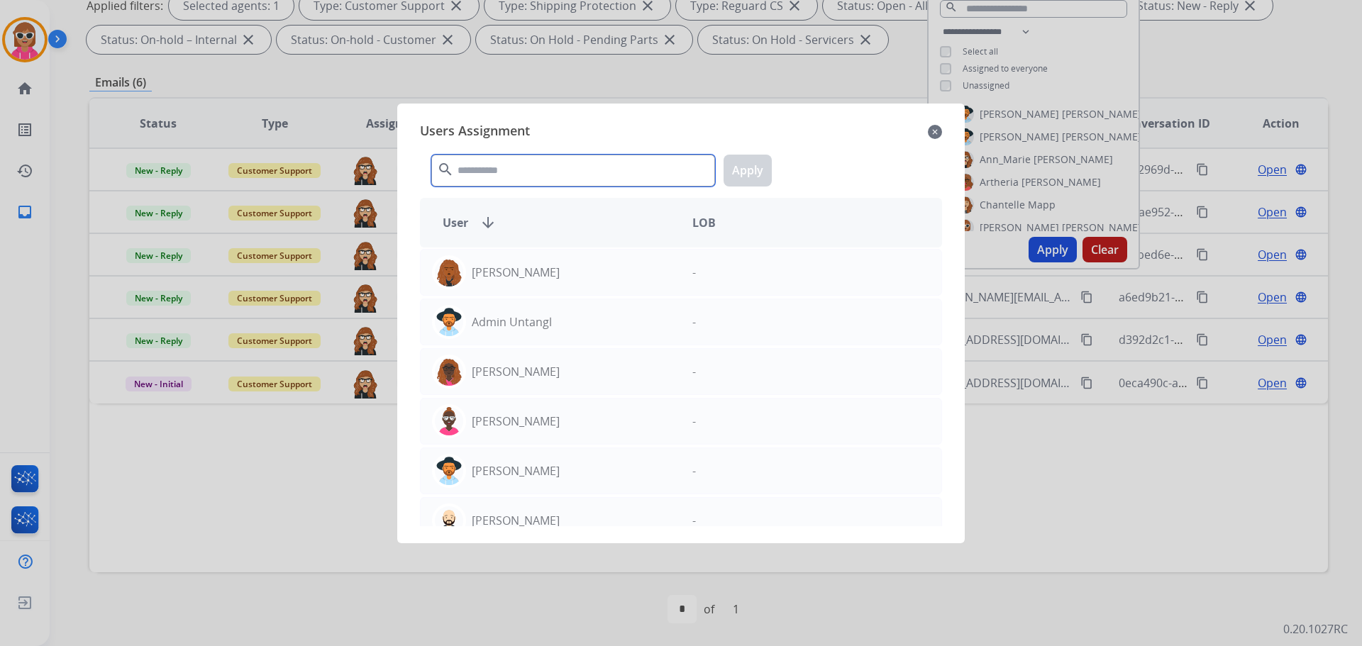
click at [507, 162] on input "text" at bounding box center [573, 171] width 284 height 32
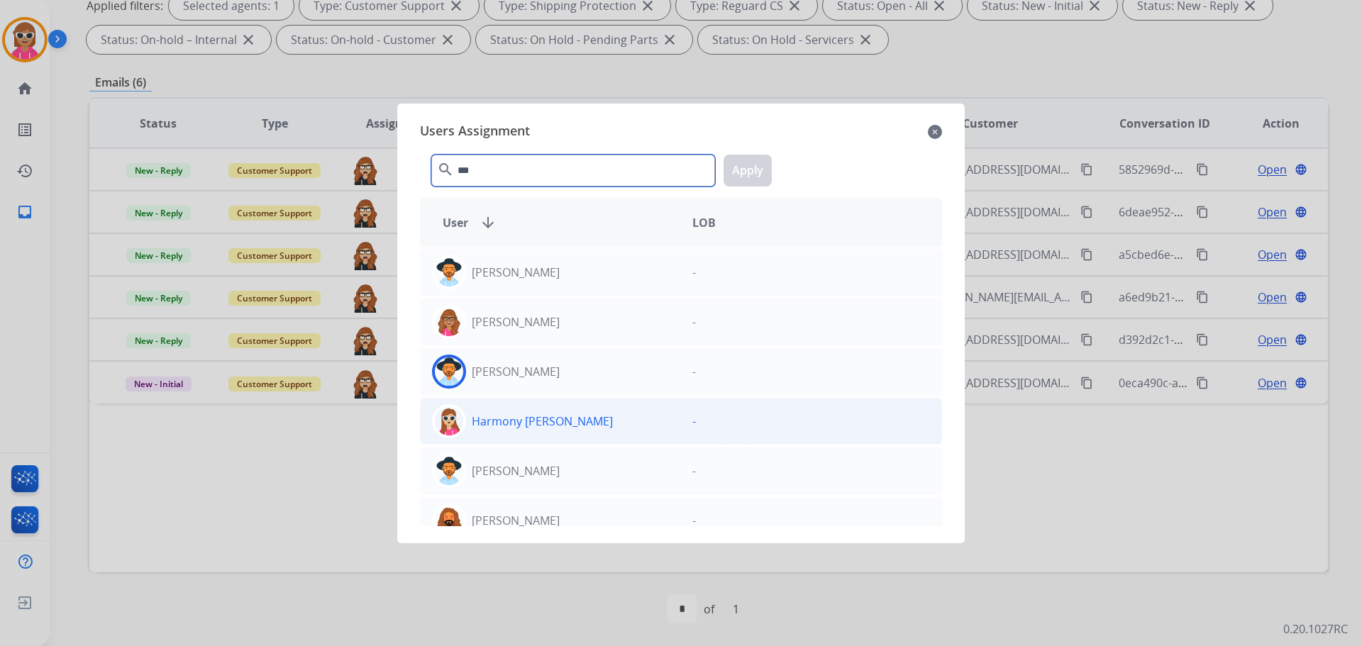
type input "***"
click at [545, 422] on p "Harmony [PERSON_NAME]" at bounding box center [542, 421] width 141 height 17
click at [745, 165] on button "Apply" at bounding box center [748, 171] width 48 height 32
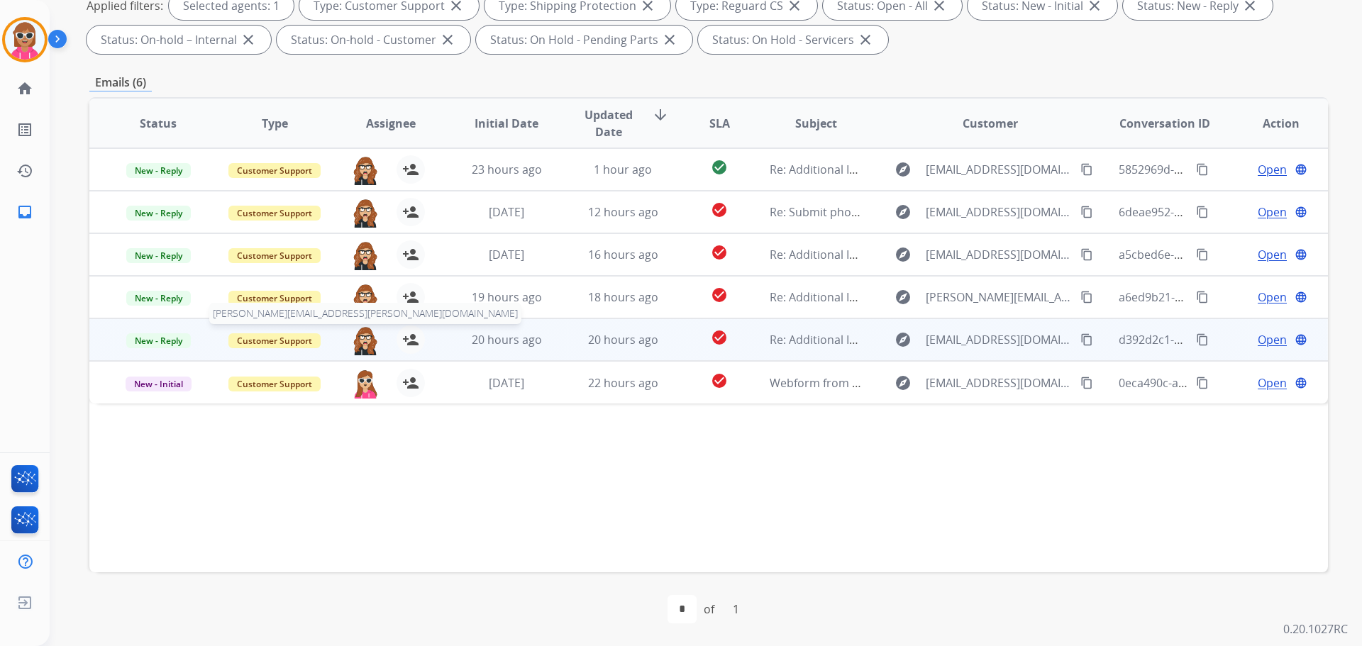
click at [365, 330] on img at bounding box center [365, 341] width 28 height 30
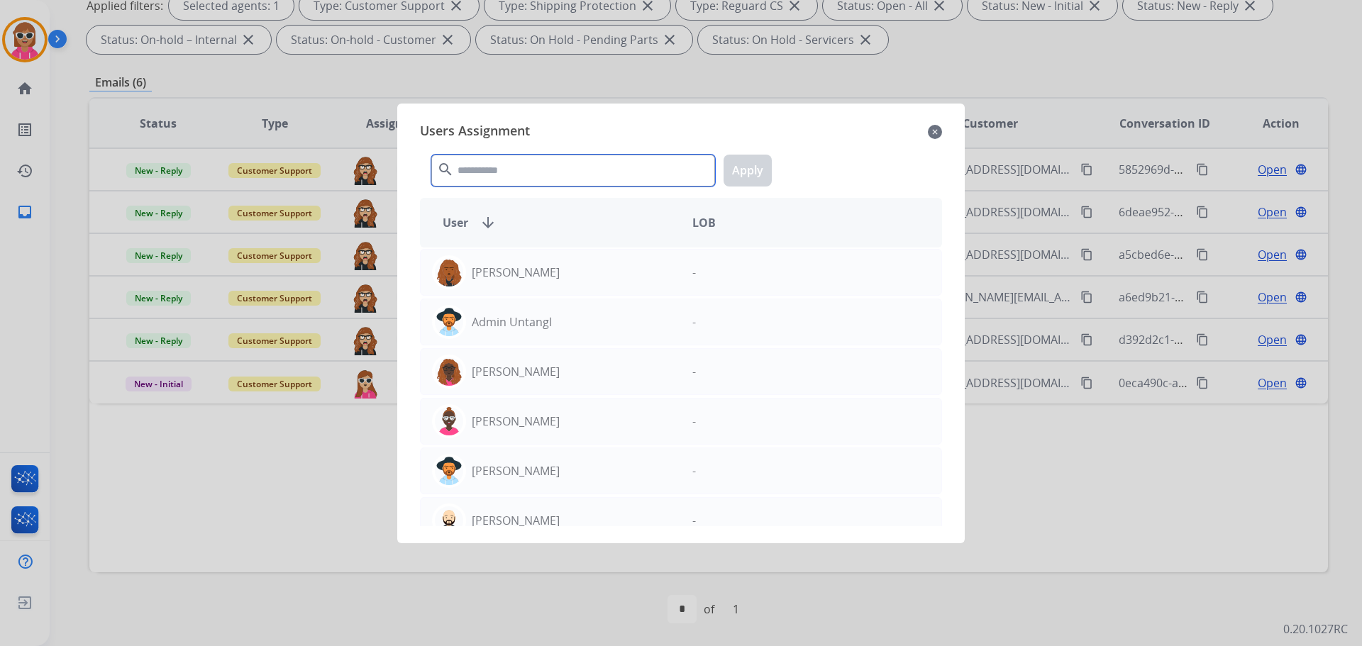
click at [502, 160] on input "text" at bounding box center [573, 171] width 284 height 32
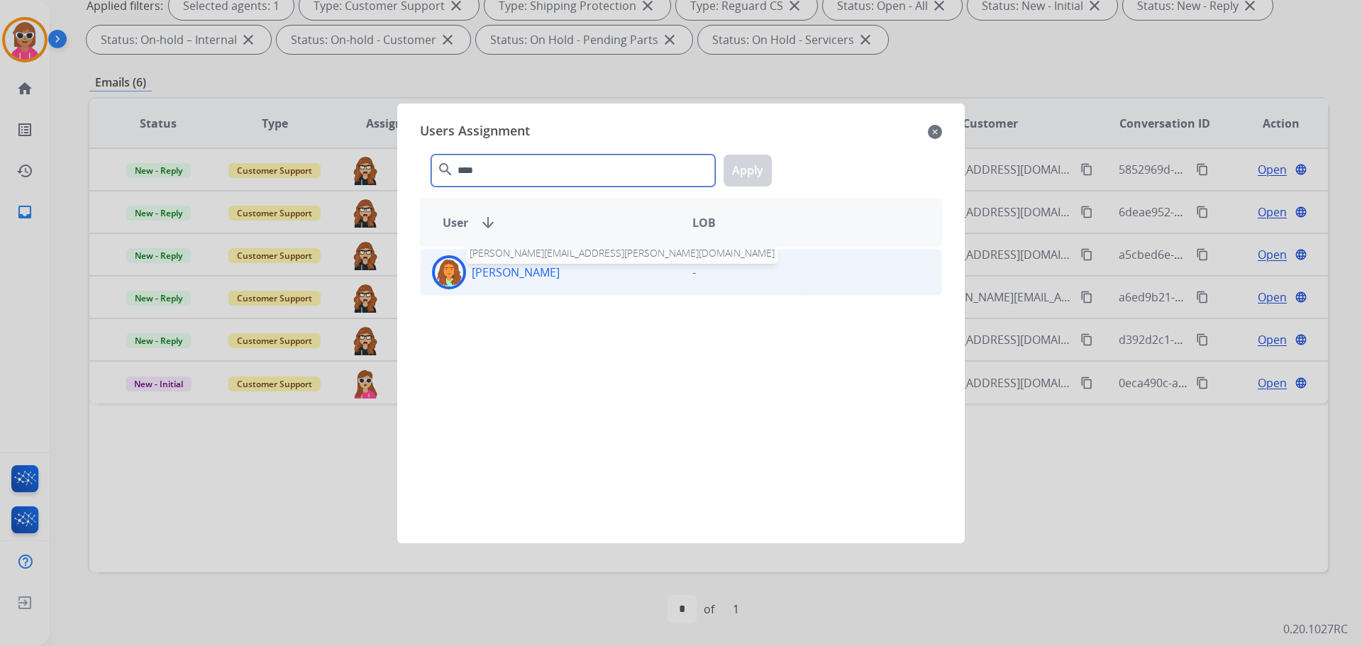
type input "****"
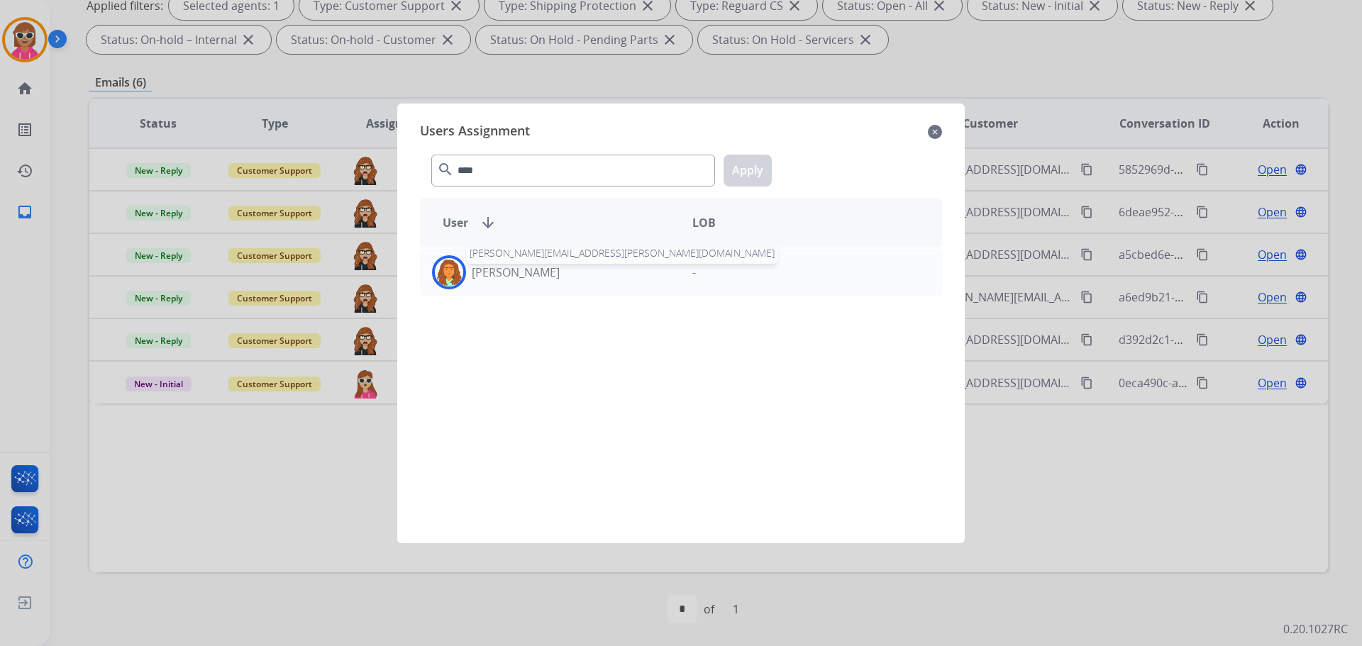
drag, startPoint x: 509, startPoint y: 275, endPoint x: 696, endPoint y: 195, distance: 203.1
click at [510, 275] on p "[PERSON_NAME]" at bounding box center [516, 272] width 88 height 17
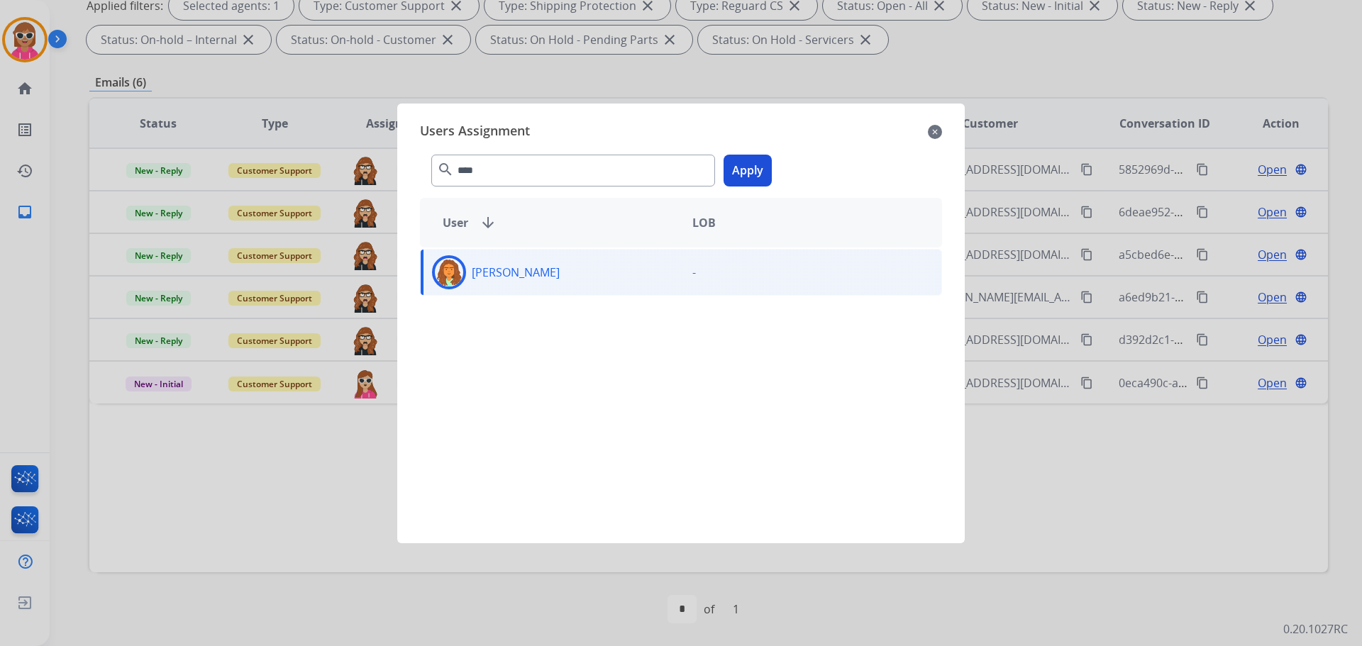
click at [733, 170] on button "Apply" at bounding box center [748, 171] width 48 height 32
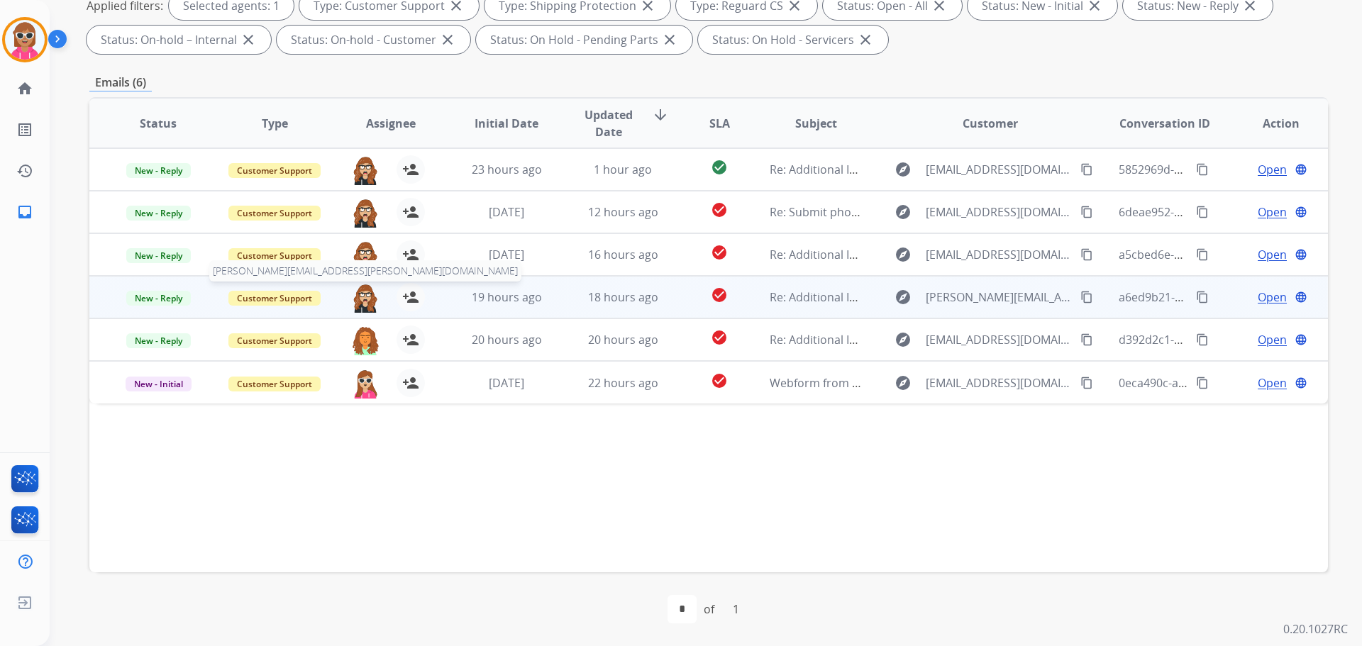
click at [359, 286] on img at bounding box center [365, 298] width 28 height 30
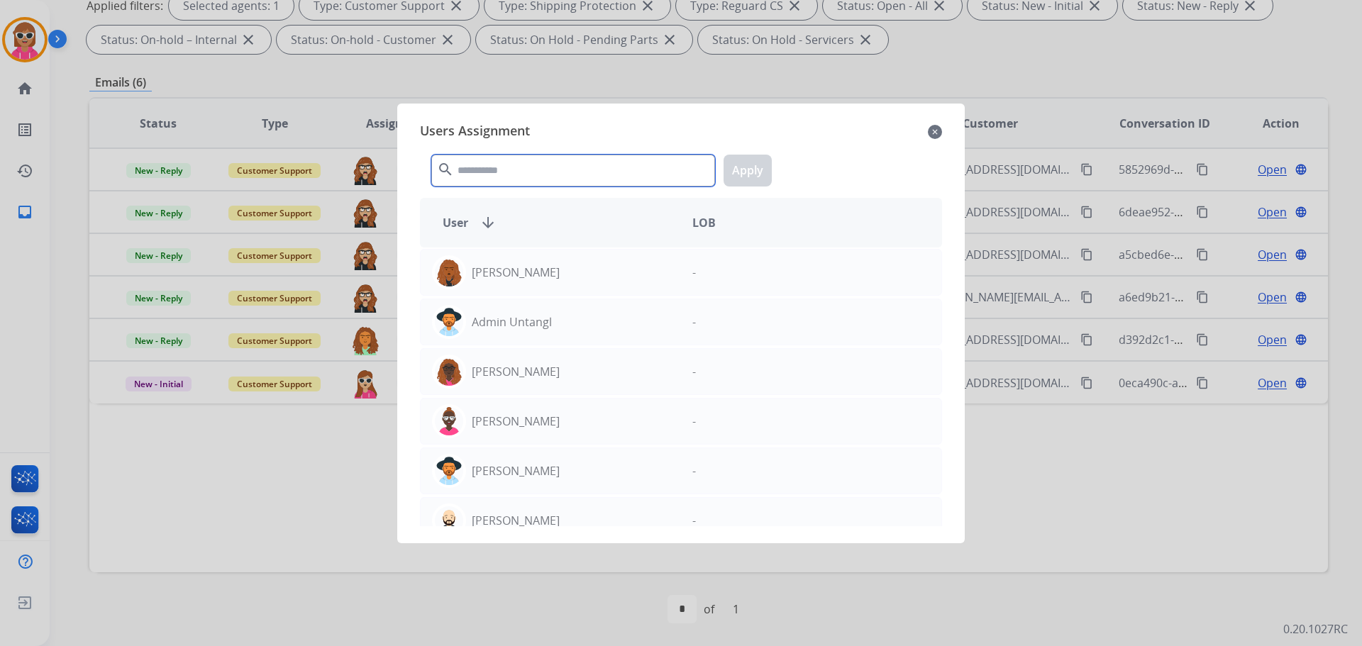
click at [490, 172] on input "text" at bounding box center [573, 171] width 284 height 32
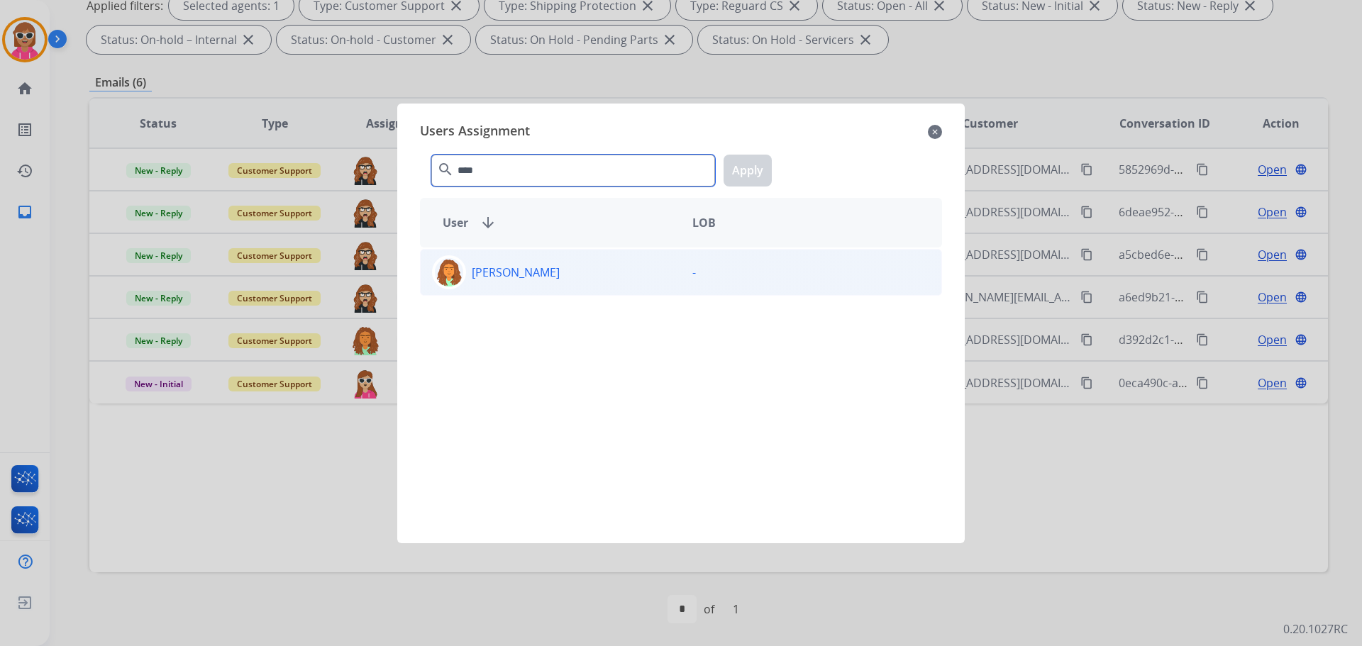
type input "****"
drag, startPoint x: 513, startPoint y: 272, endPoint x: 560, endPoint y: 257, distance: 49.1
click at [516, 270] on p "[PERSON_NAME]" at bounding box center [516, 272] width 88 height 17
click at [756, 165] on button "Apply" at bounding box center [748, 171] width 48 height 32
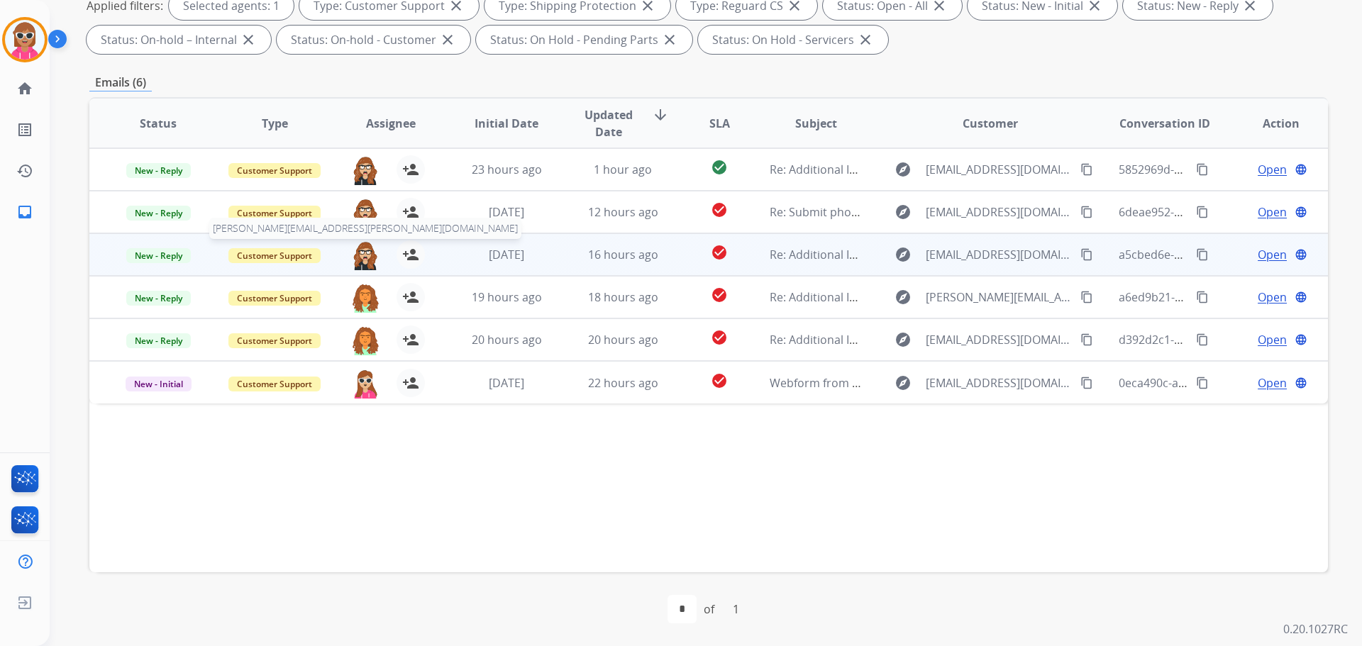
click at [358, 257] on img at bounding box center [365, 256] width 28 height 30
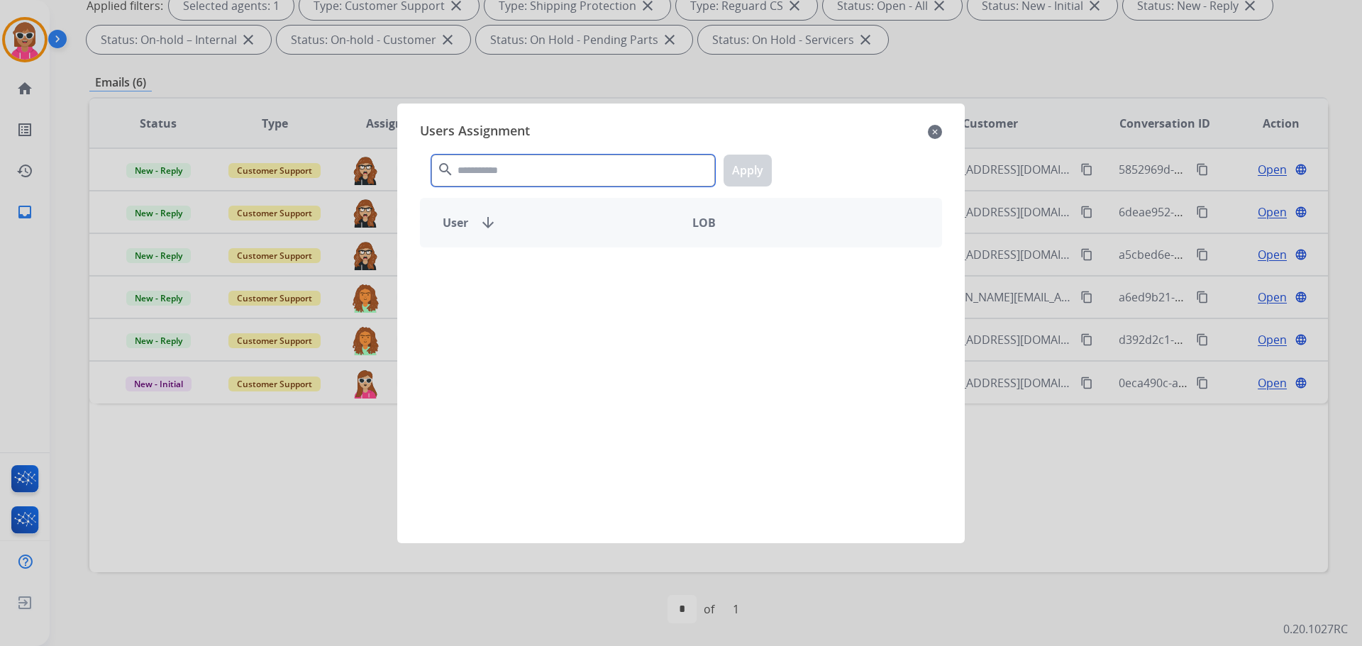
click at [497, 171] on input "text" at bounding box center [573, 171] width 284 height 32
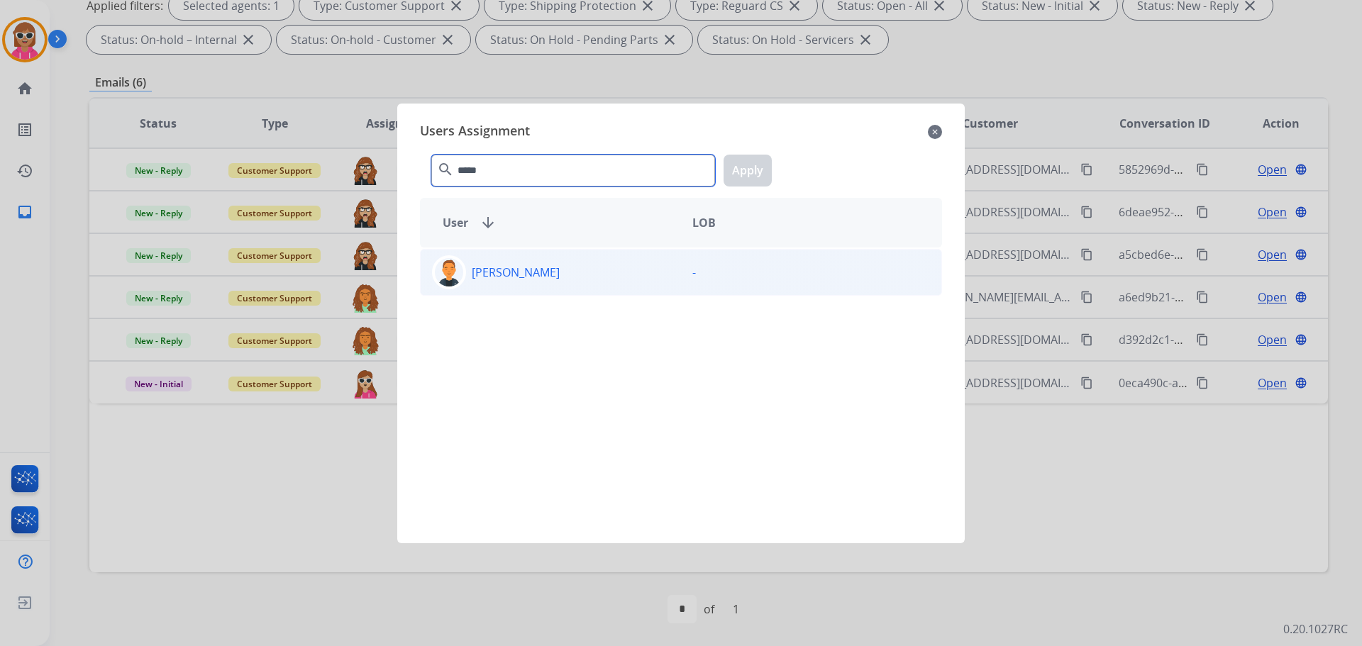
type input "*****"
click at [492, 269] on p "[PERSON_NAME]" at bounding box center [516, 272] width 88 height 17
click at [742, 164] on button "Apply" at bounding box center [748, 171] width 48 height 32
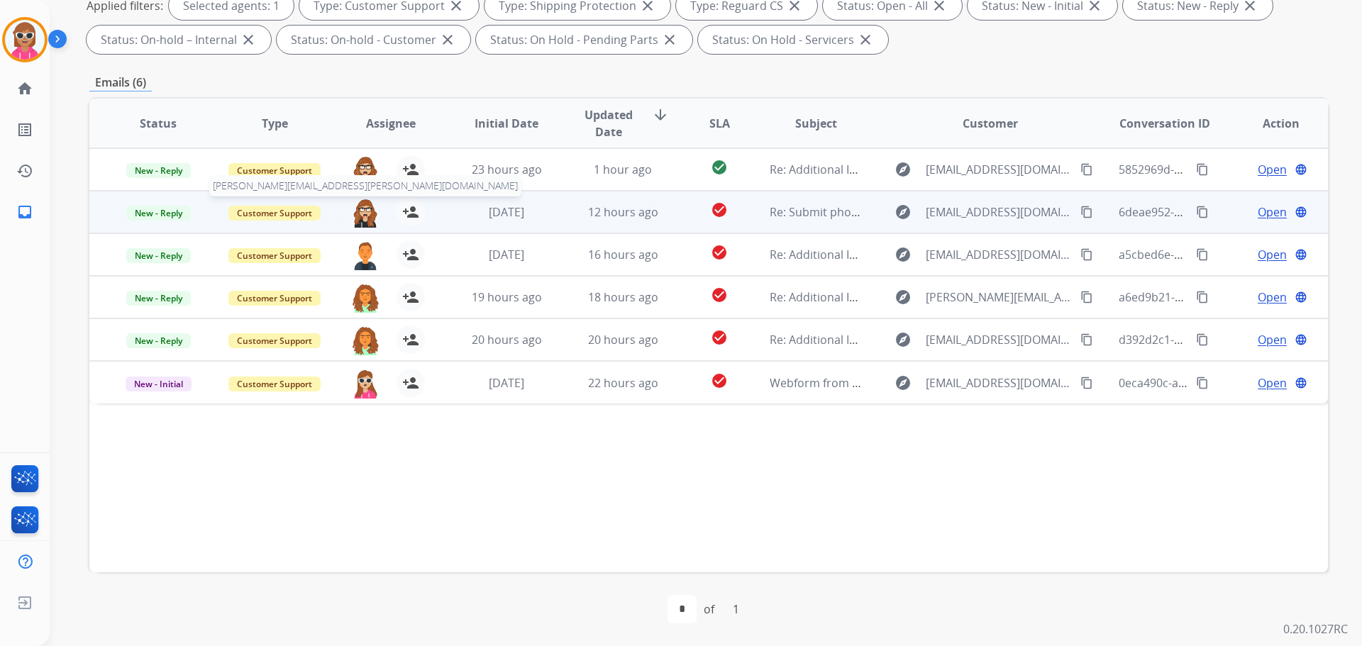
click at [358, 209] on img at bounding box center [365, 213] width 28 height 30
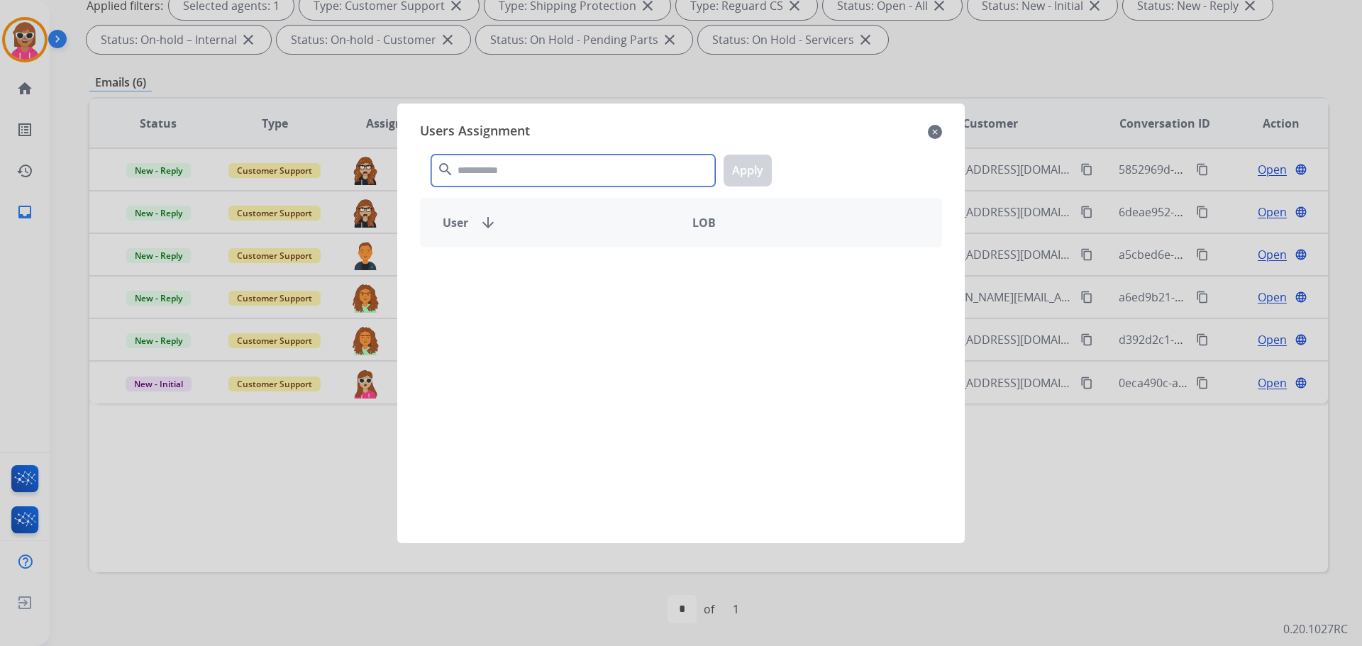
click at [545, 174] on input "text" at bounding box center [573, 171] width 284 height 32
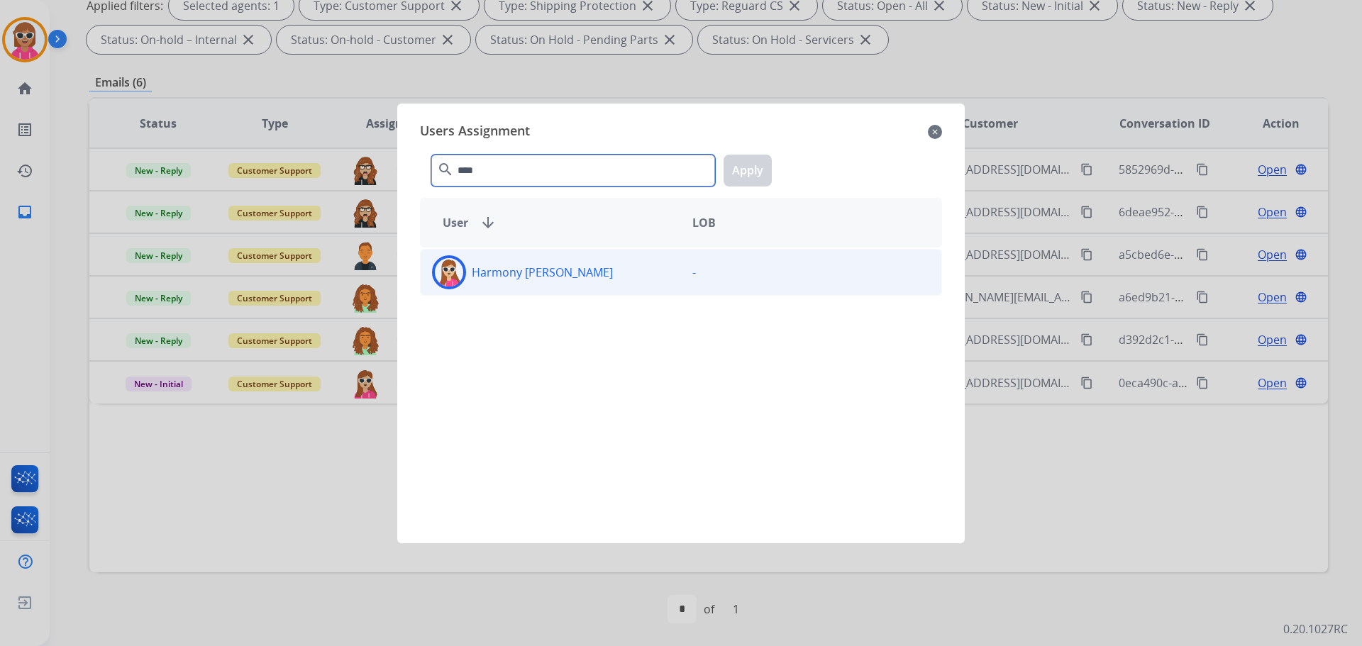
type input "****"
click at [612, 265] on div "Harmony [PERSON_NAME]" at bounding box center [551, 272] width 260 height 34
click at [755, 175] on button "Apply" at bounding box center [748, 171] width 48 height 32
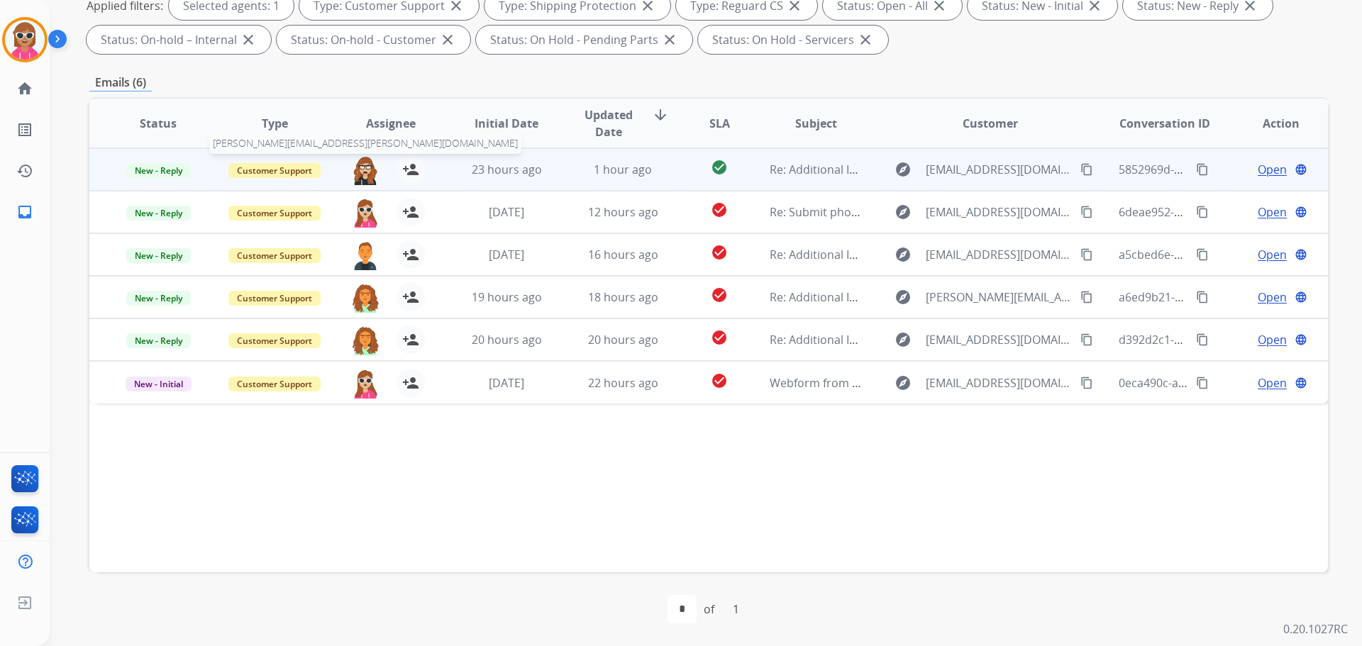
click at [361, 157] on img at bounding box center [365, 170] width 28 height 30
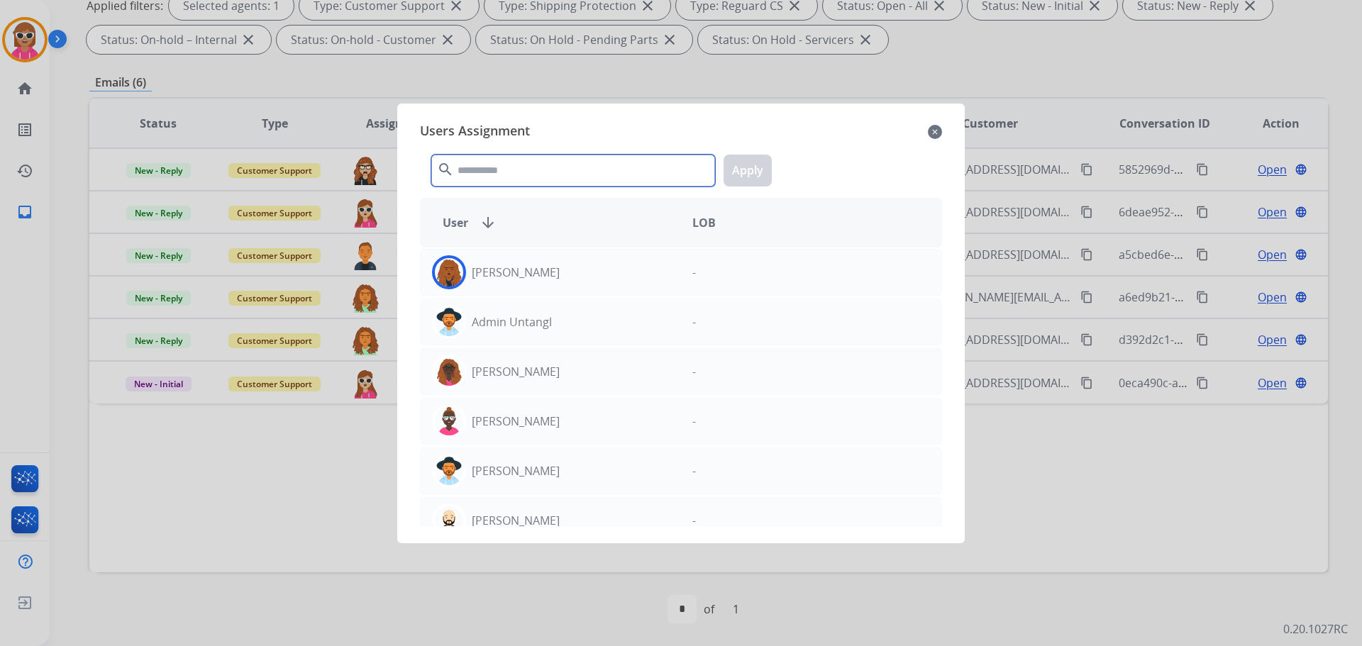
click at [504, 172] on input "text" at bounding box center [573, 171] width 284 height 32
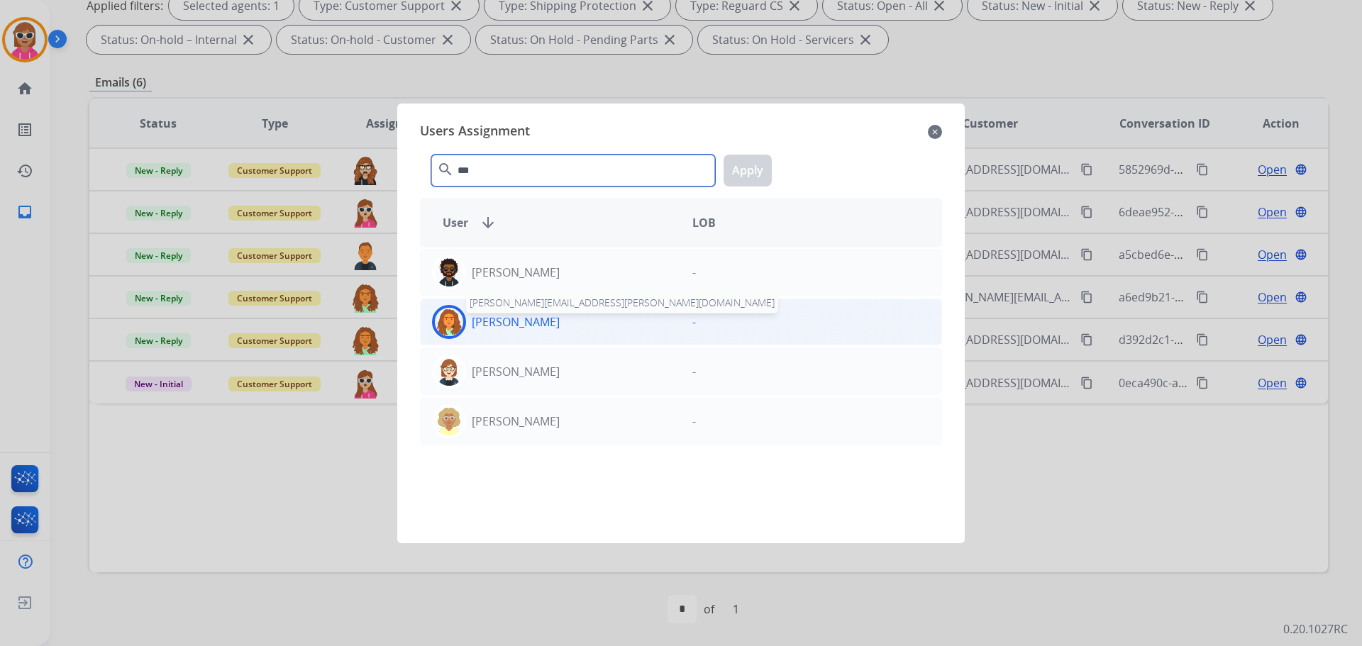
type input "***"
click at [543, 320] on p "[PERSON_NAME]" at bounding box center [516, 322] width 88 height 17
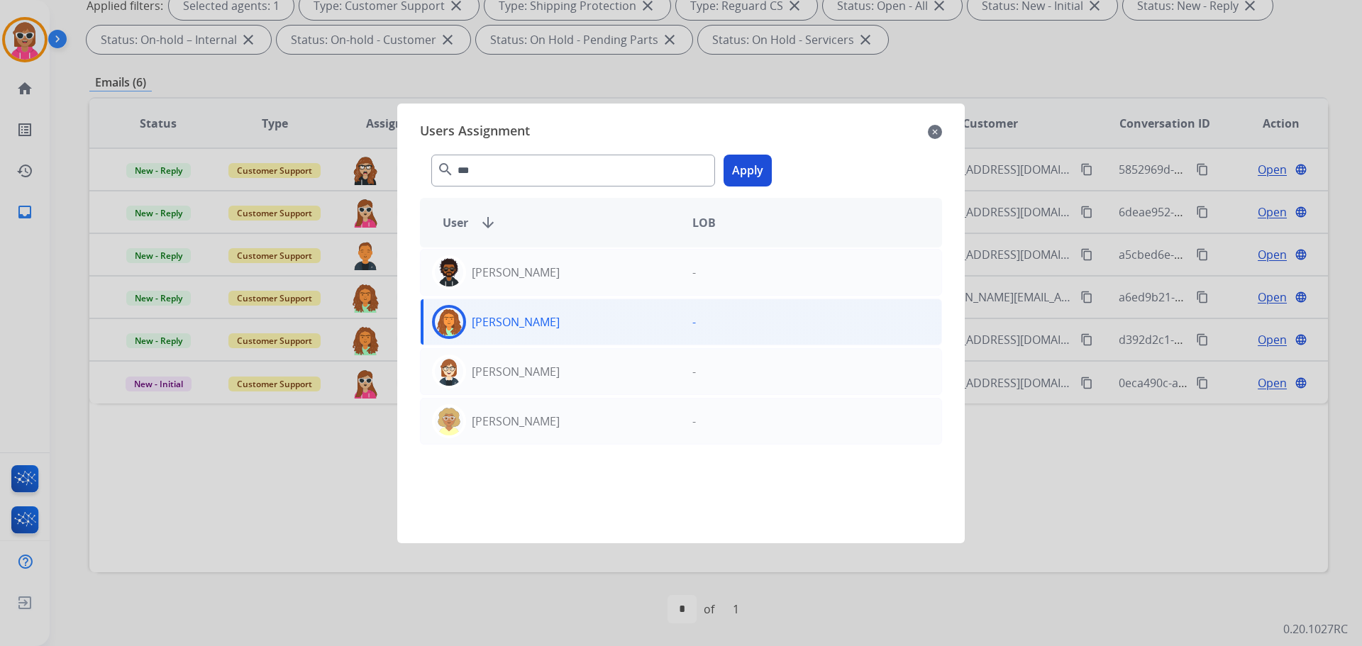
click at [739, 167] on button "Apply" at bounding box center [748, 171] width 48 height 32
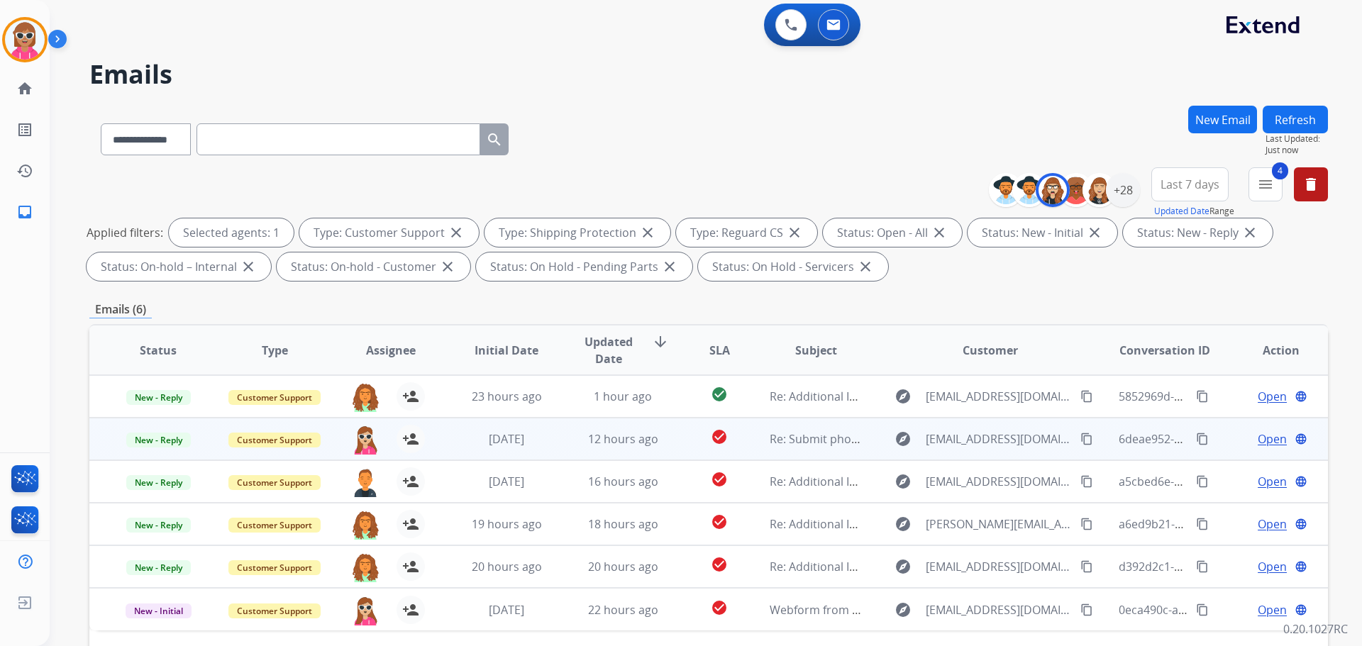
scroll to position [0, 0]
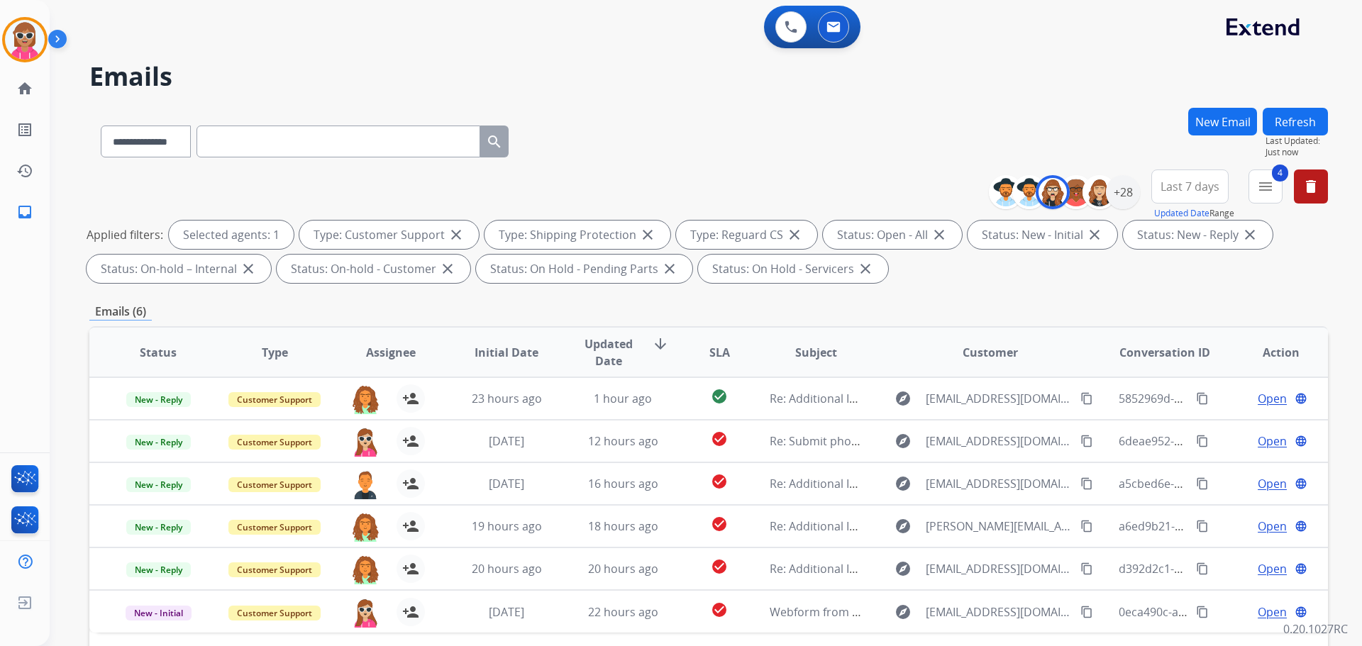
click at [1318, 122] on button "Refresh" at bounding box center [1295, 122] width 65 height 28
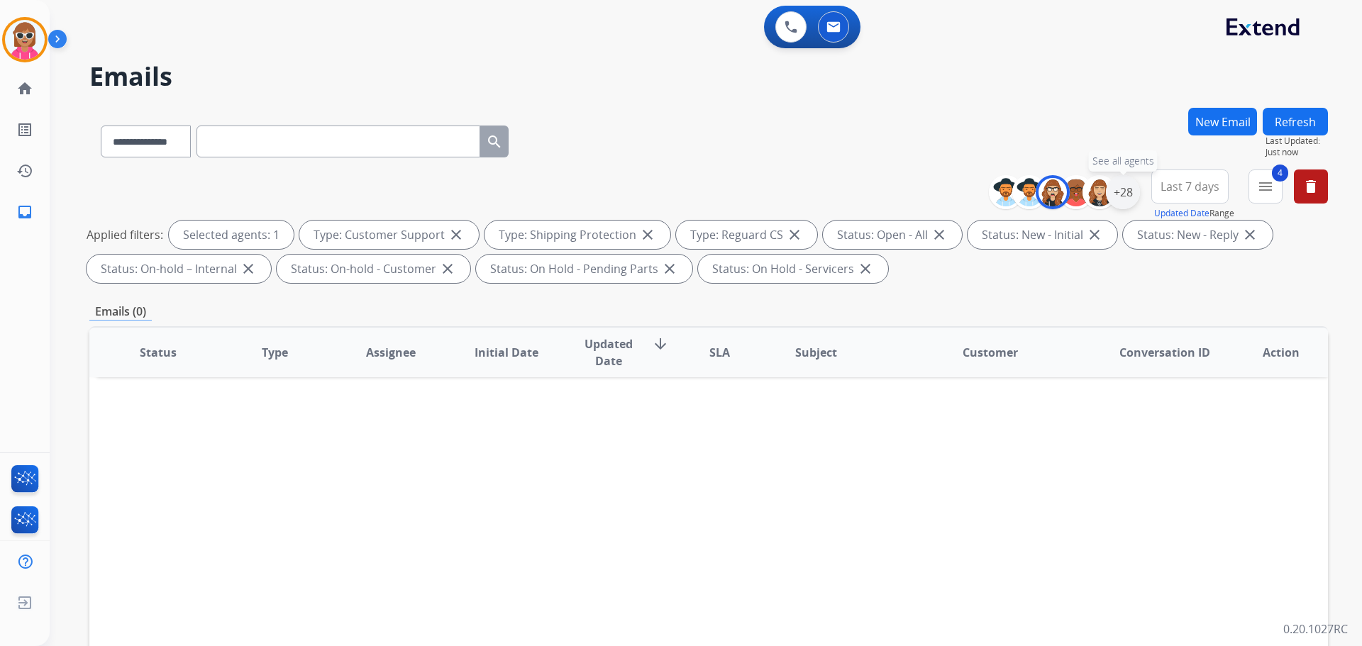
click at [1126, 196] on div "+28" at bounding box center [1123, 192] width 34 height 34
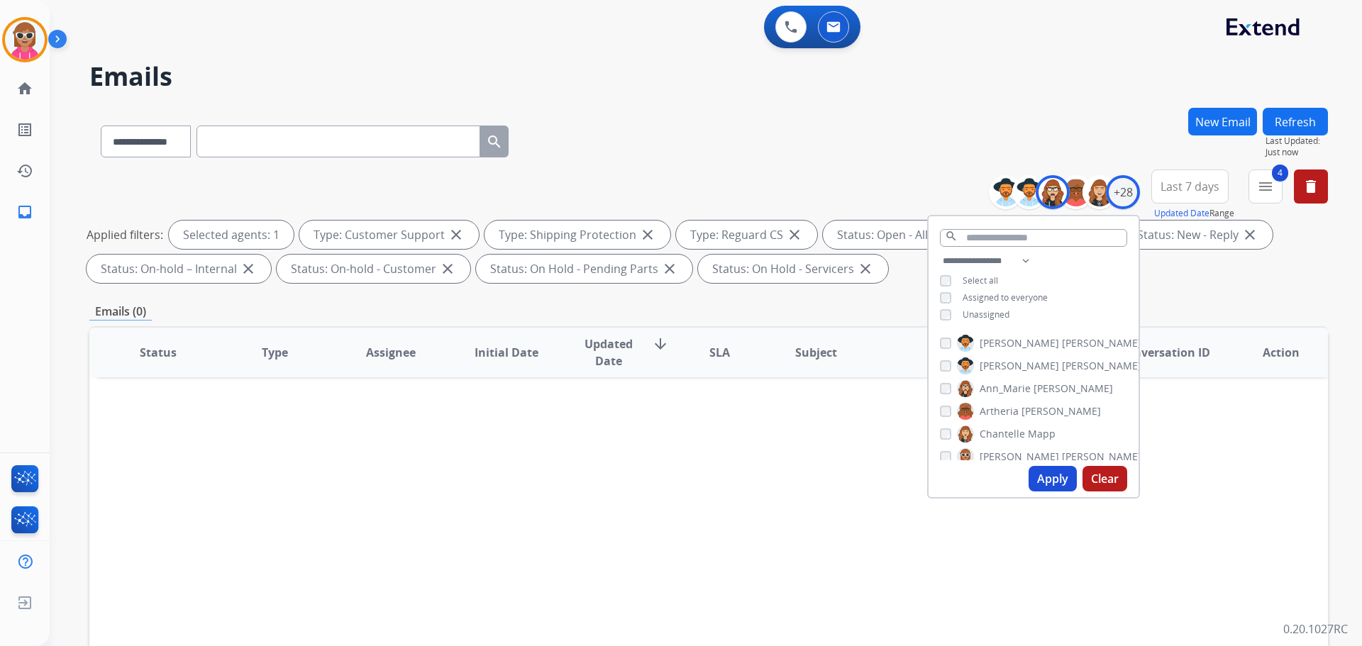
click at [998, 389] on span "Ann_Marie" at bounding box center [1005, 389] width 51 height 14
click at [1004, 412] on span "Artheria" at bounding box center [999, 411] width 39 height 14
click at [1045, 480] on button "Apply" at bounding box center [1053, 479] width 48 height 26
click at [1022, 417] on span "[PERSON_NAME]" at bounding box center [1061, 411] width 79 height 14
click at [1019, 436] on span "Chantelle" at bounding box center [1002, 434] width 45 height 14
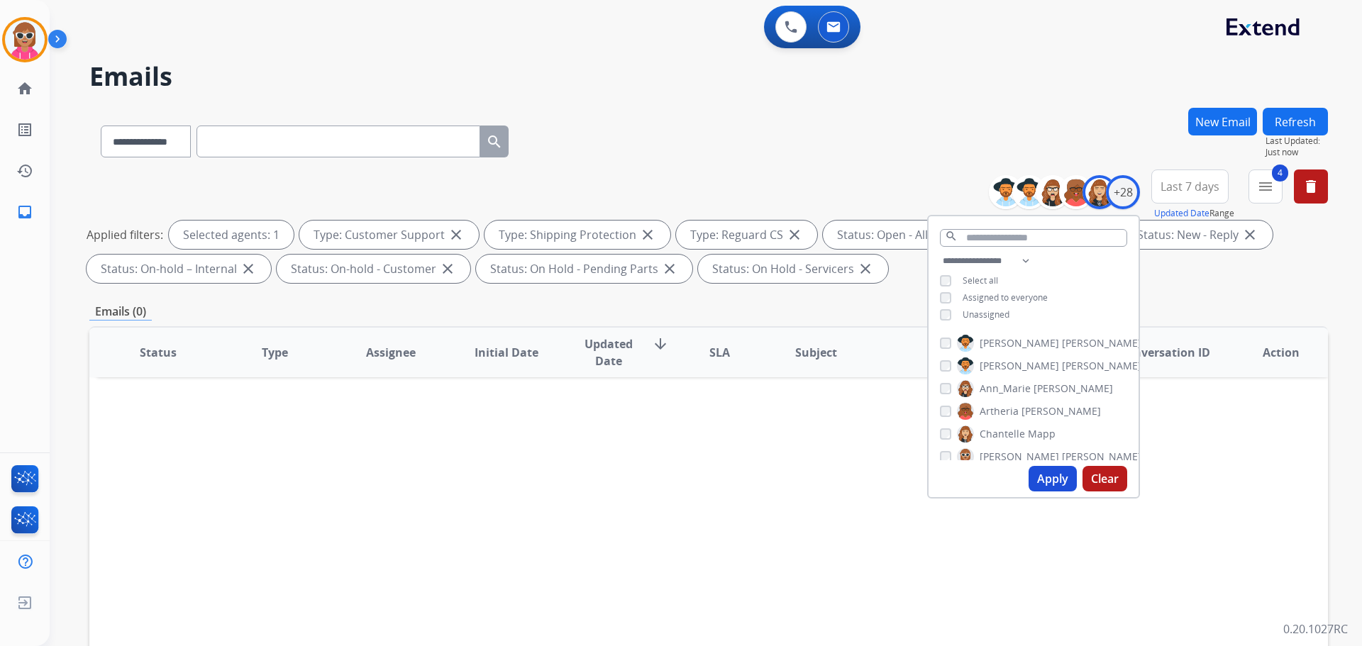
click at [1023, 470] on div "Apply Clear" at bounding box center [1034, 479] width 210 height 37
click at [1031, 476] on button "Apply" at bounding box center [1053, 479] width 48 height 26
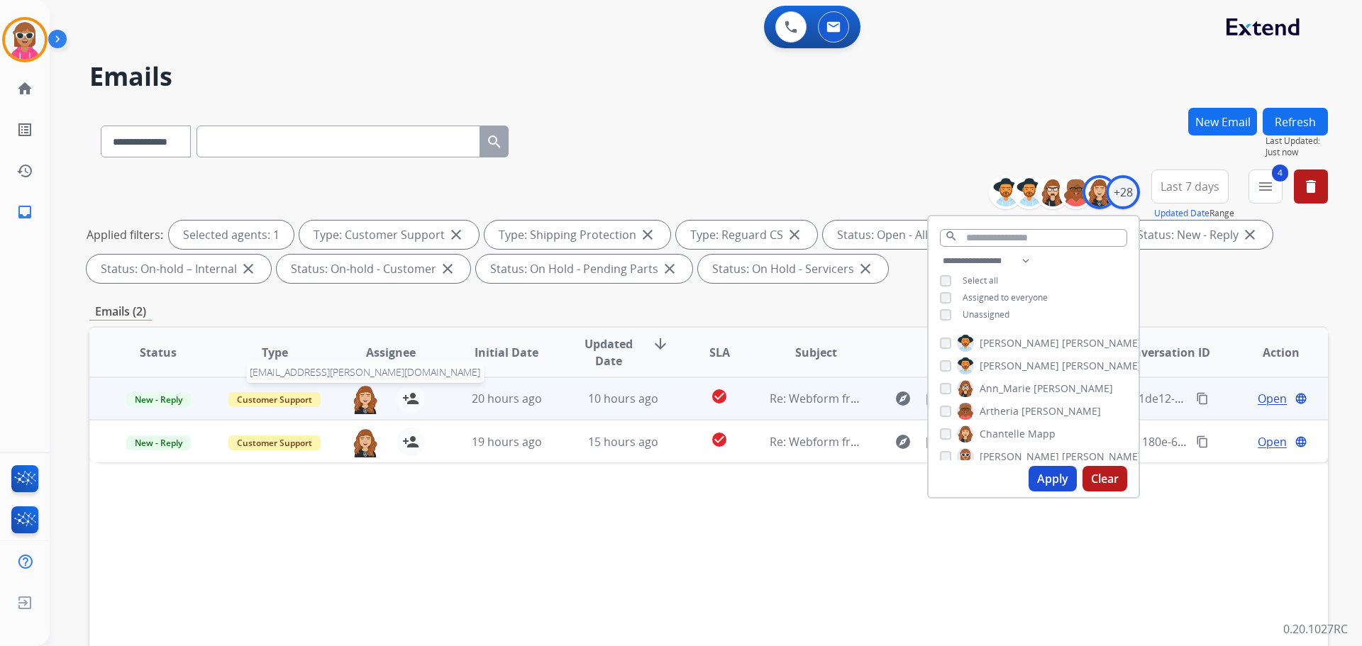
click at [365, 405] on img at bounding box center [365, 400] width 28 height 30
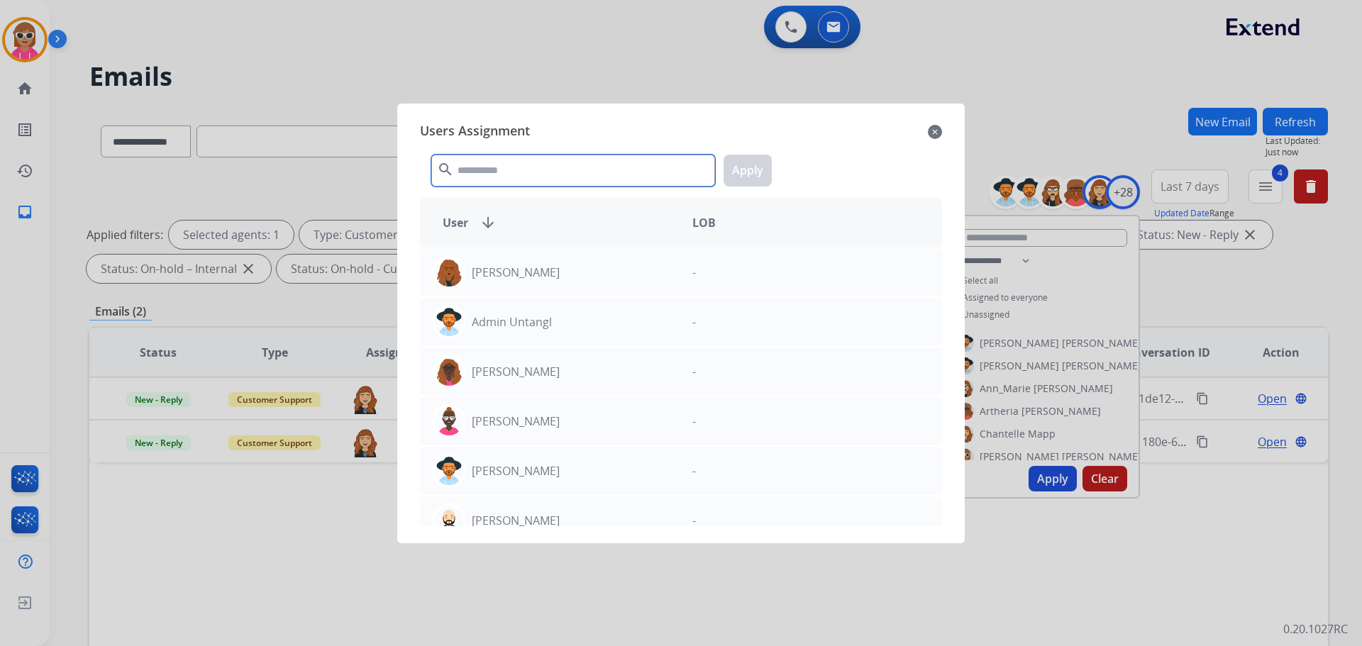
click at [494, 163] on input "text" at bounding box center [573, 171] width 284 height 32
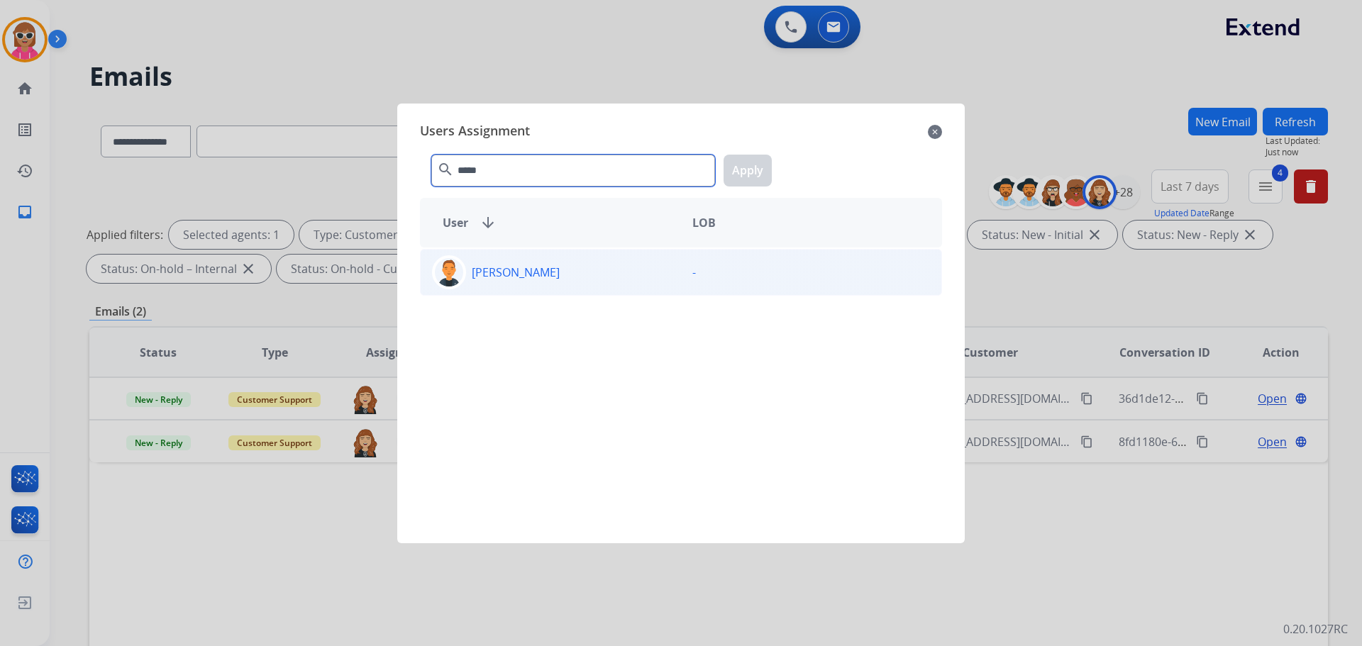
type input "*****"
click at [513, 279] on p "[PERSON_NAME]" at bounding box center [516, 272] width 88 height 17
click at [767, 170] on button "Apply" at bounding box center [748, 171] width 48 height 32
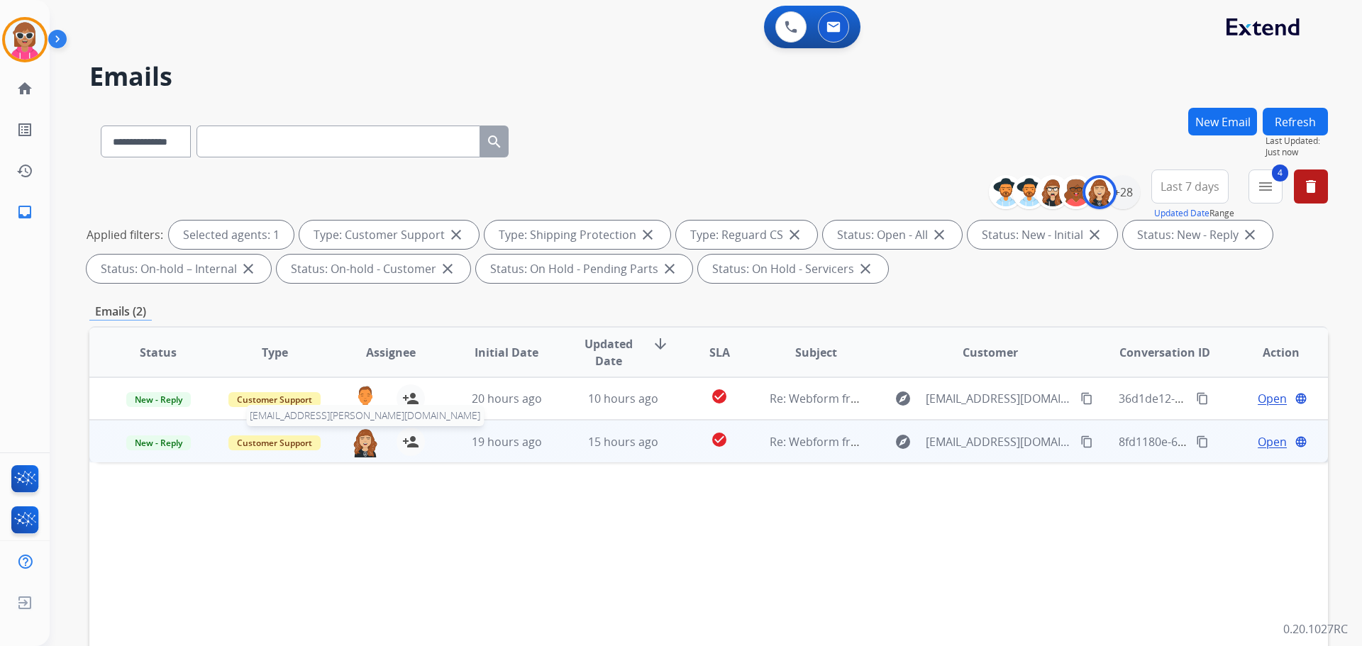
click at [373, 443] on img at bounding box center [365, 443] width 28 height 30
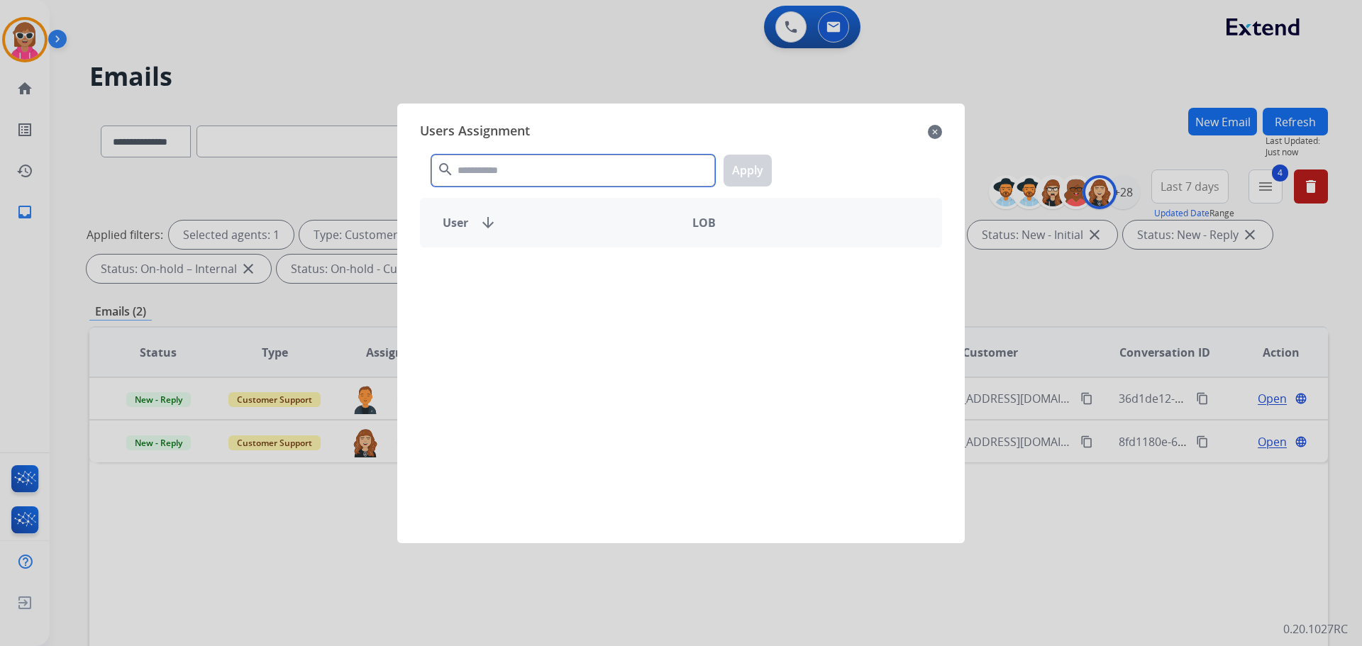
click at [527, 175] on input "text" at bounding box center [573, 171] width 284 height 32
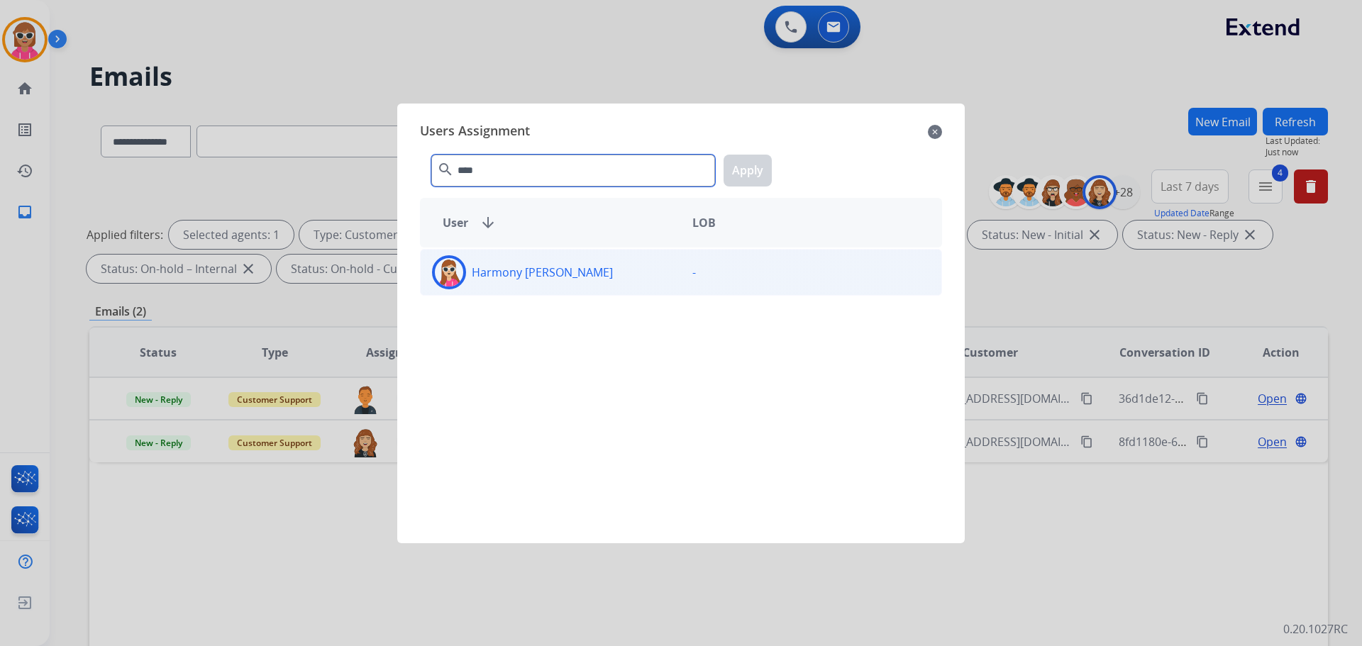
type input "****"
click at [524, 294] on div "Harmony [PERSON_NAME] -" at bounding box center [681, 272] width 522 height 47
click at [744, 164] on button "Apply" at bounding box center [748, 171] width 48 height 32
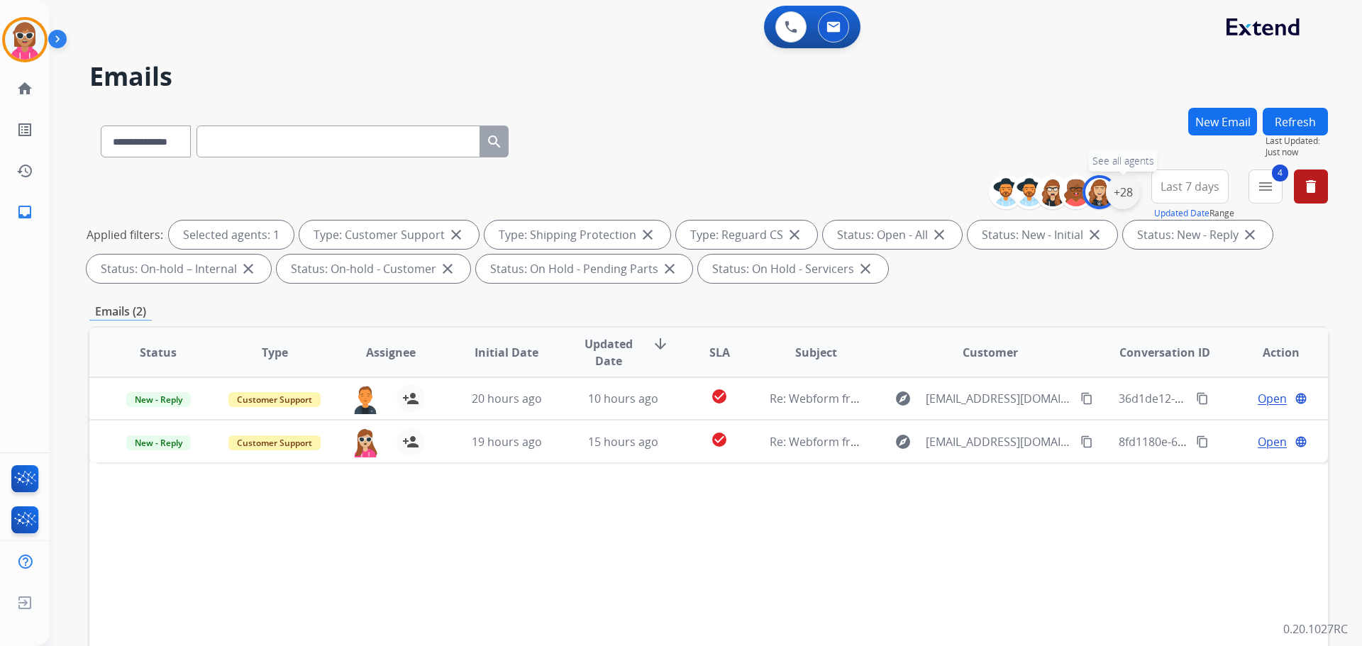
click at [1125, 197] on div "+28" at bounding box center [1123, 192] width 34 height 34
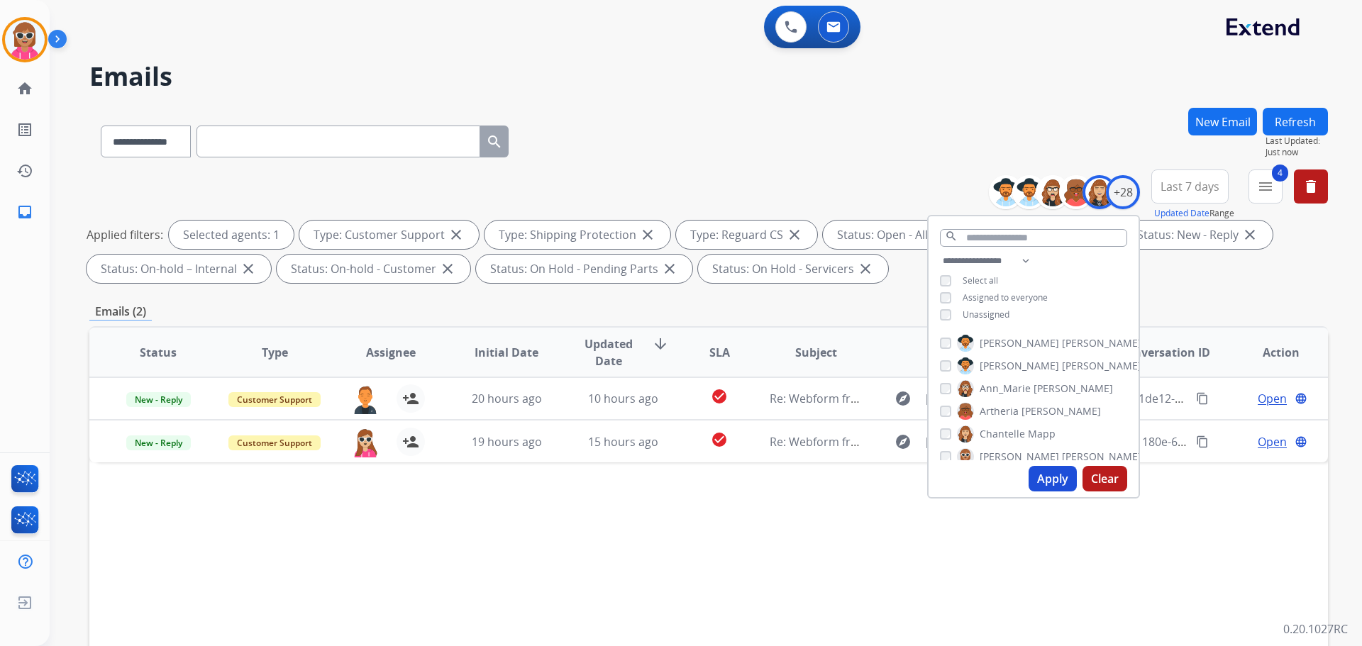
click at [1000, 429] on span "Chantelle" at bounding box center [1002, 434] width 45 height 14
click at [1018, 409] on span "[PERSON_NAME]" at bounding box center [1019, 409] width 79 height 14
click at [1040, 492] on div "Apply Clear" at bounding box center [1034, 479] width 210 height 37
click at [1039, 483] on button "Apply" at bounding box center [1053, 479] width 48 height 26
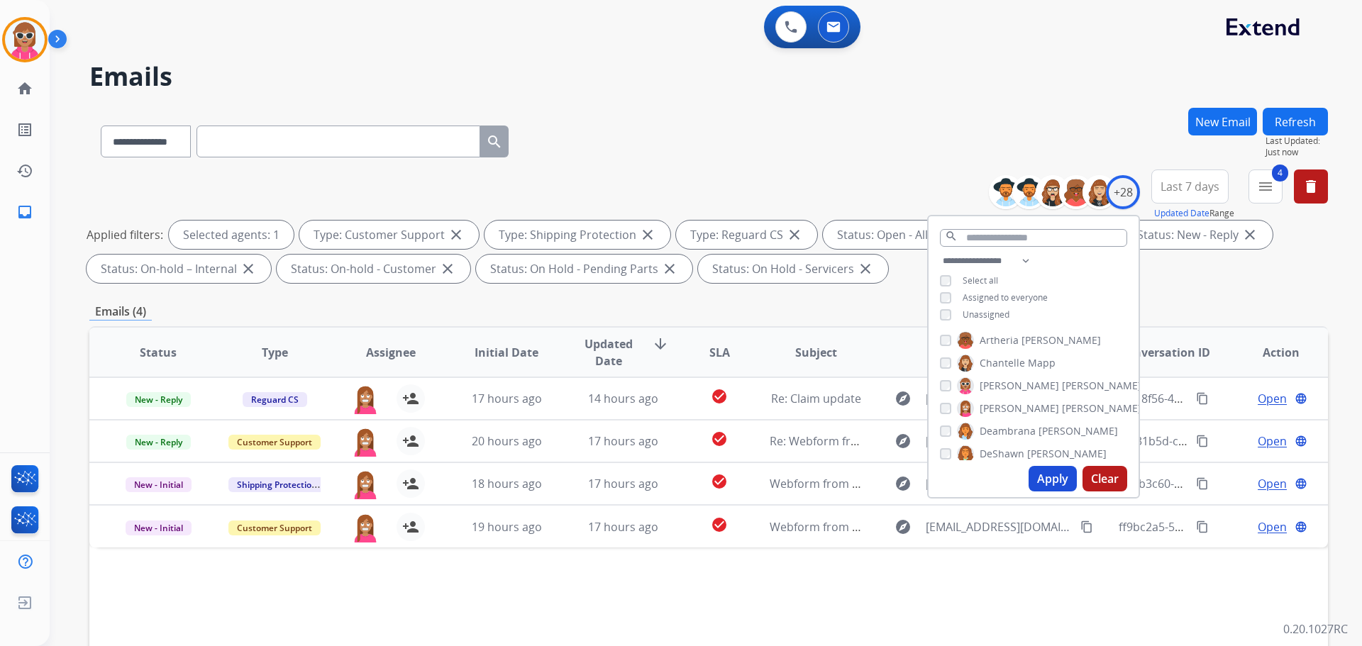
click at [1013, 430] on span "Deambrana" at bounding box center [1008, 431] width 56 height 14
click at [1035, 477] on button "Apply" at bounding box center [1053, 479] width 48 height 26
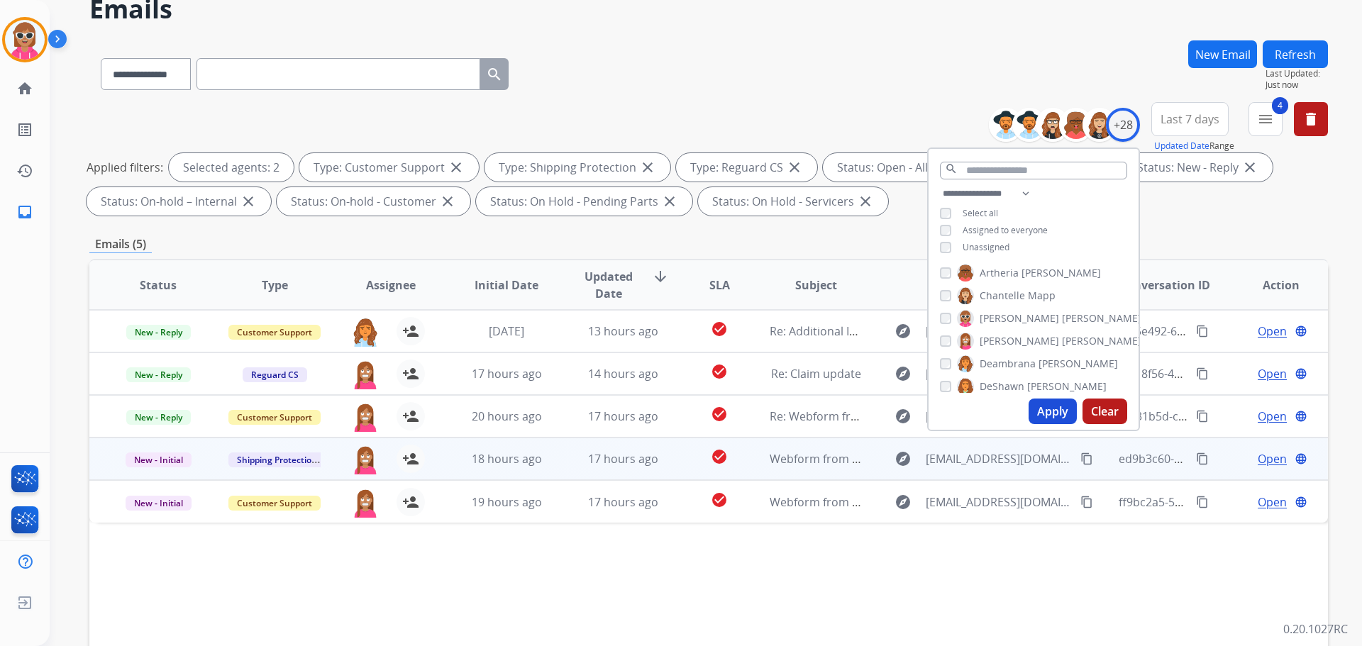
scroll to position [142, 0]
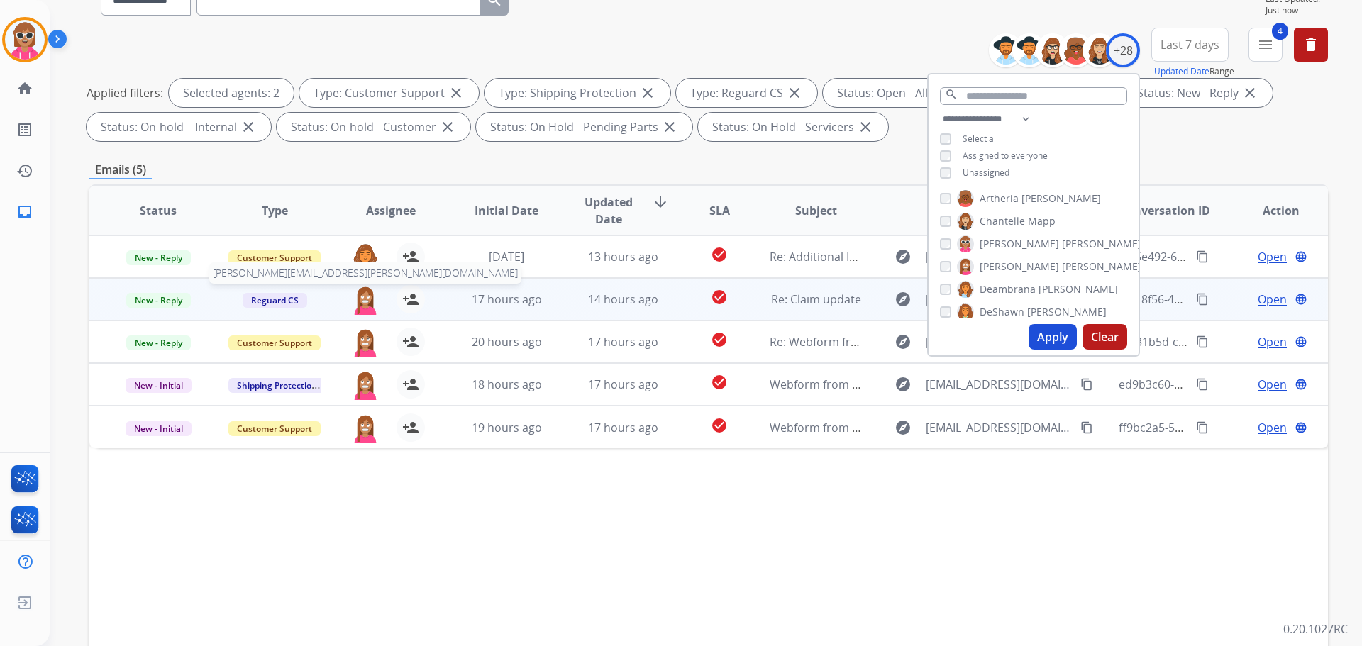
click at [365, 301] on img at bounding box center [365, 300] width 28 height 30
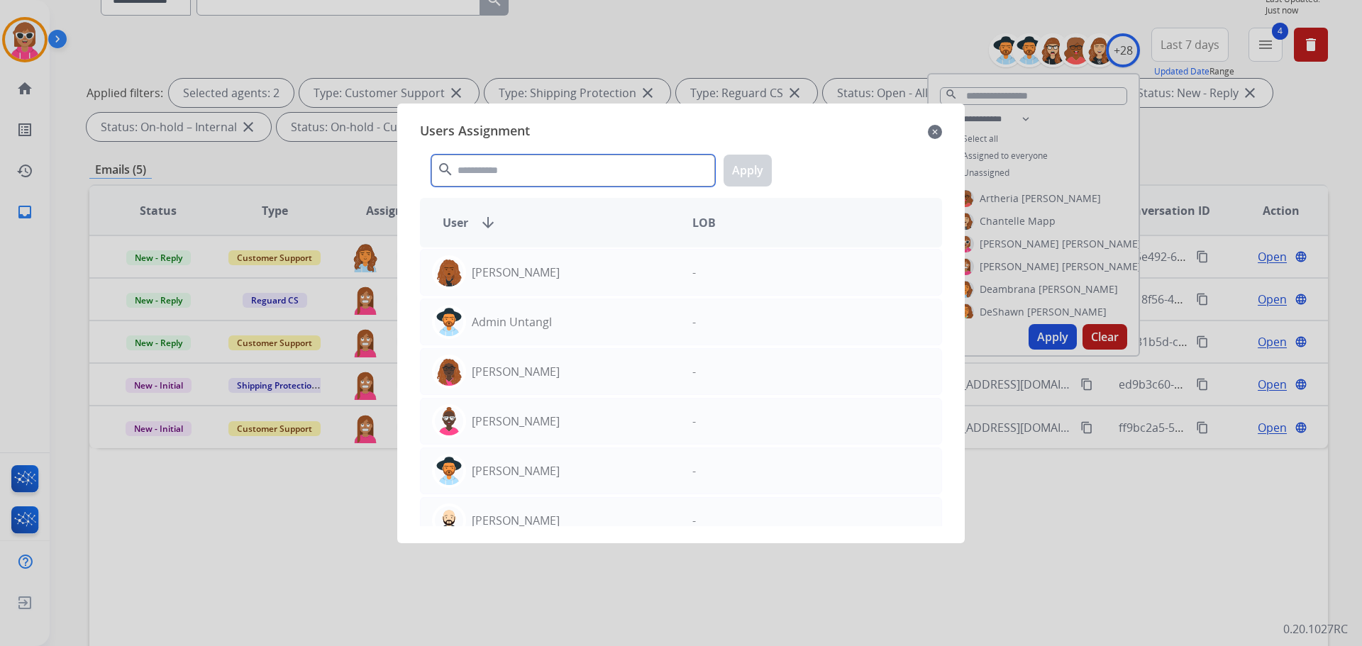
click at [479, 182] on input "text" at bounding box center [573, 171] width 284 height 32
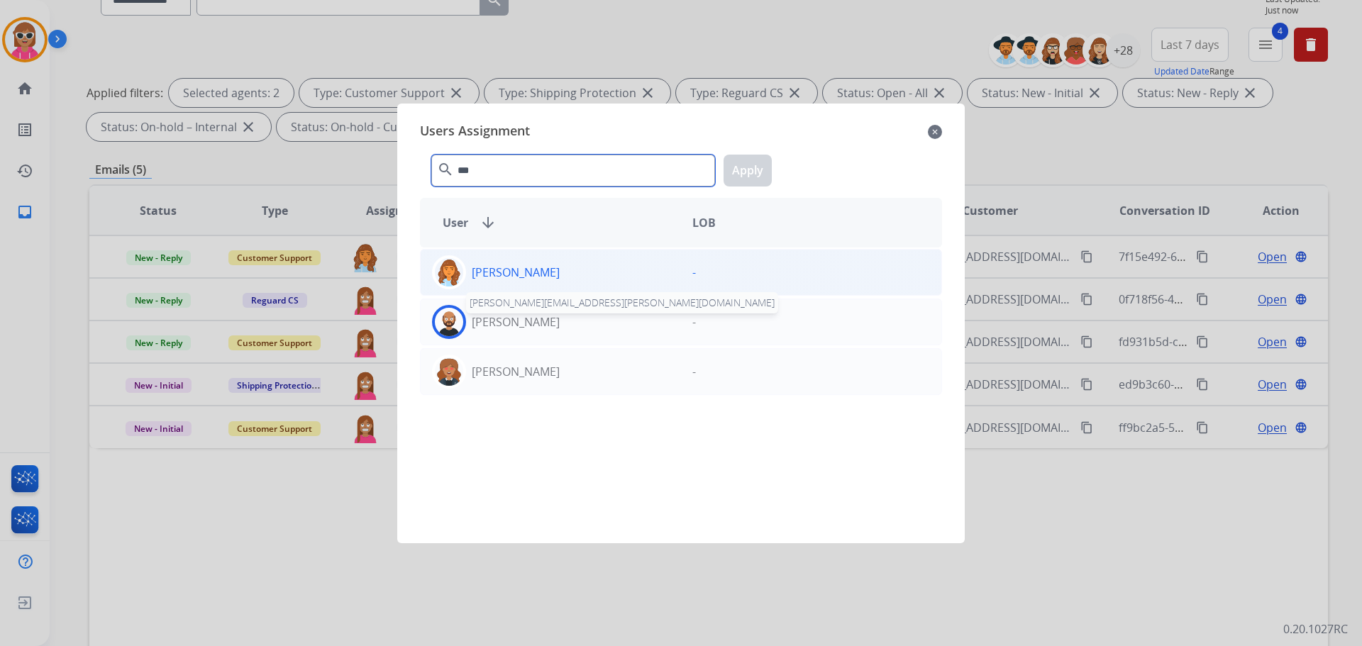
type input "***"
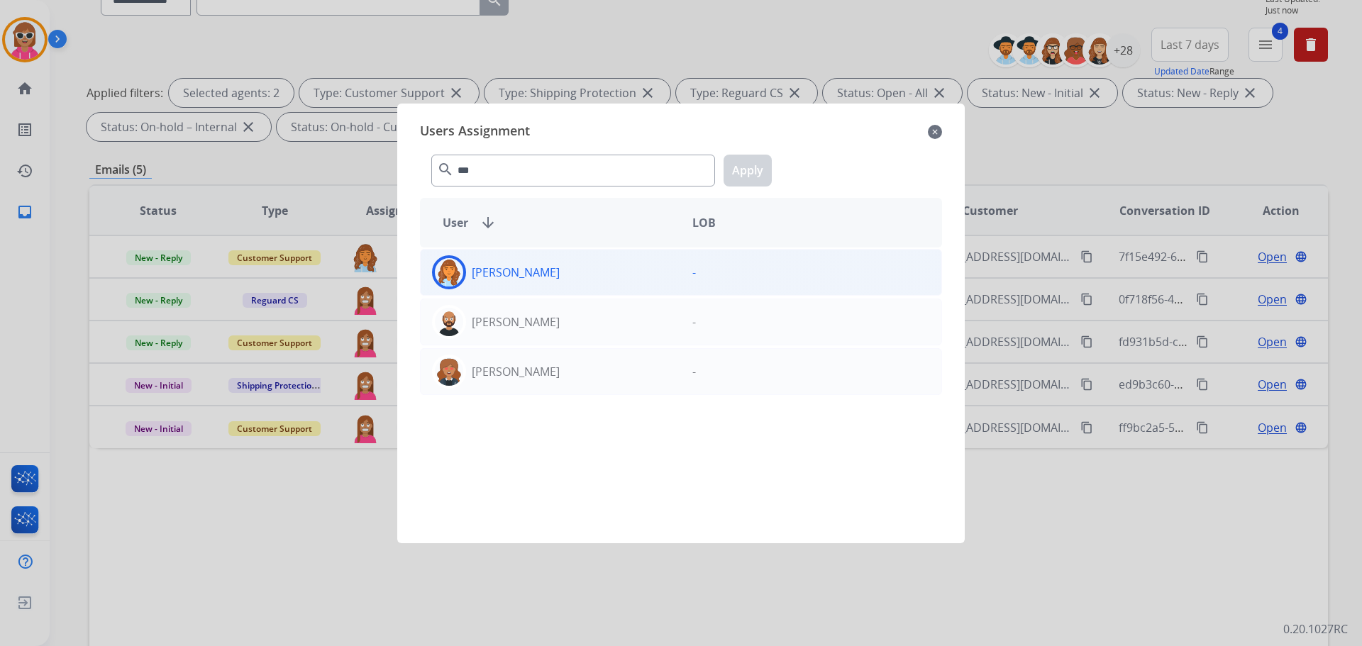
click at [549, 282] on div "[PERSON_NAME]" at bounding box center [551, 272] width 260 height 34
click at [749, 165] on button "Apply" at bounding box center [748, 171] width 48 height 32
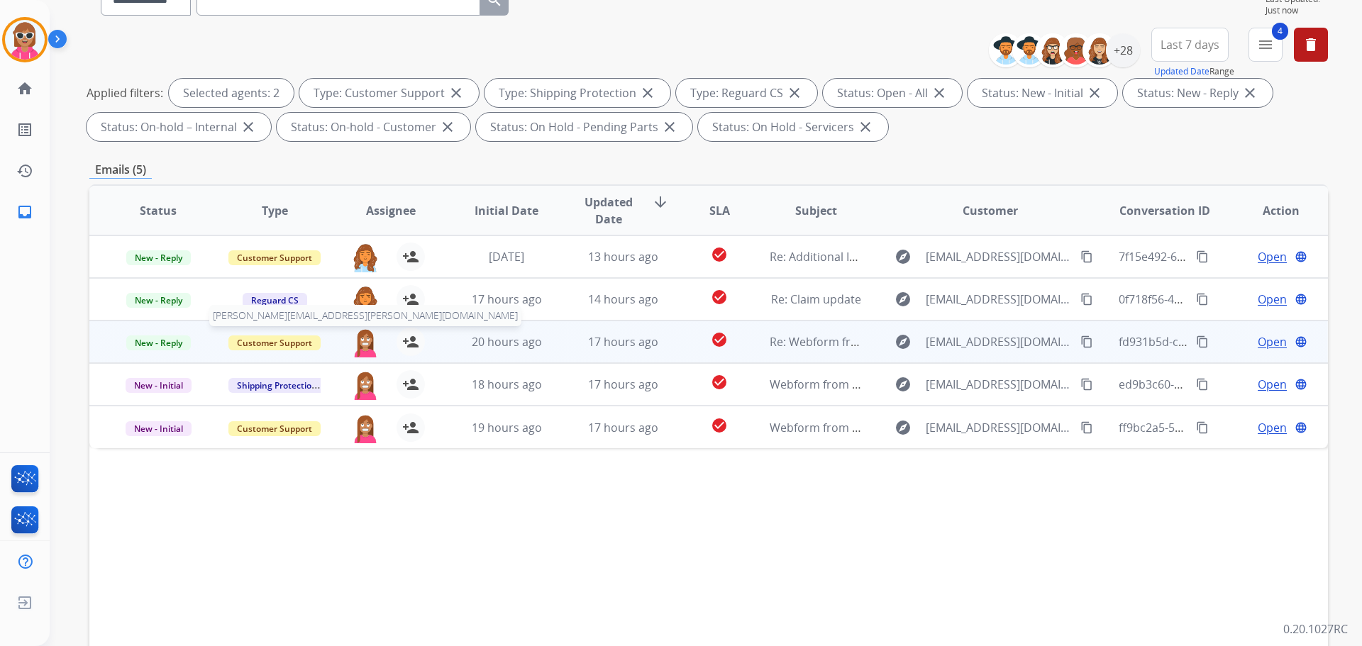
click at [364, 331] on img at bounding box center [365, 343] width 28 height 30
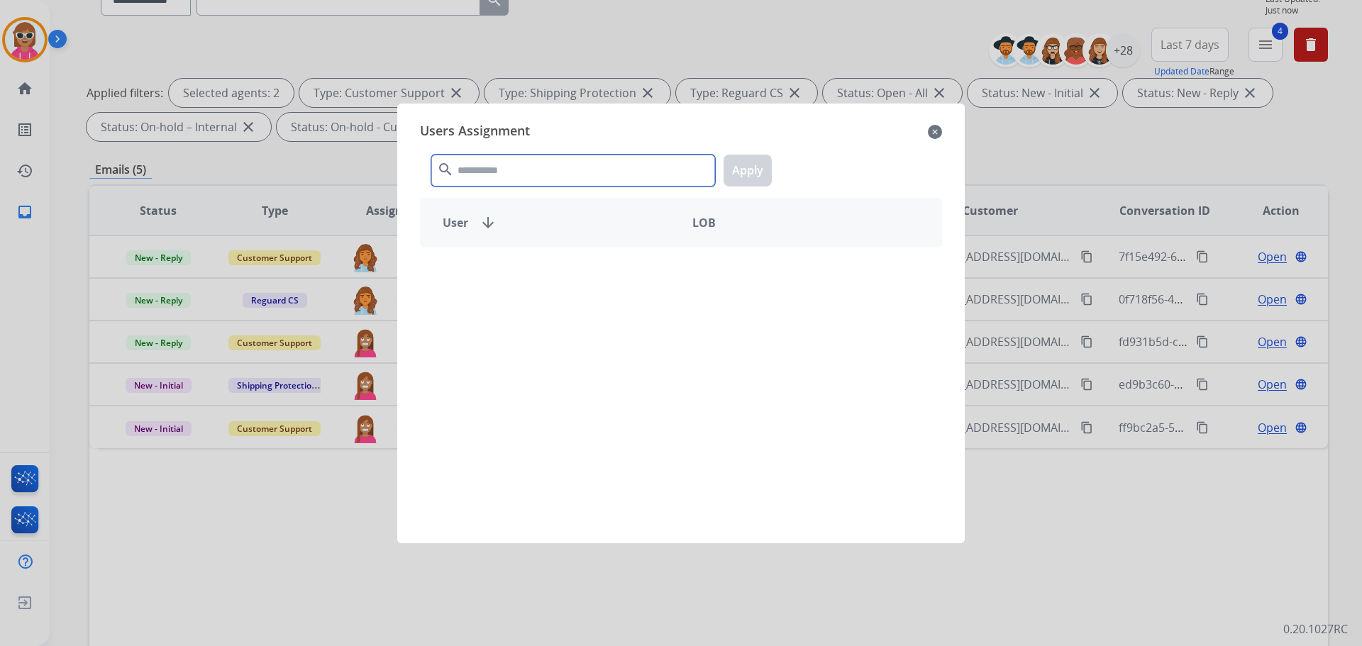
click at [490, 166] on input "text" at bounding box center [573, 171] width 284 height 32
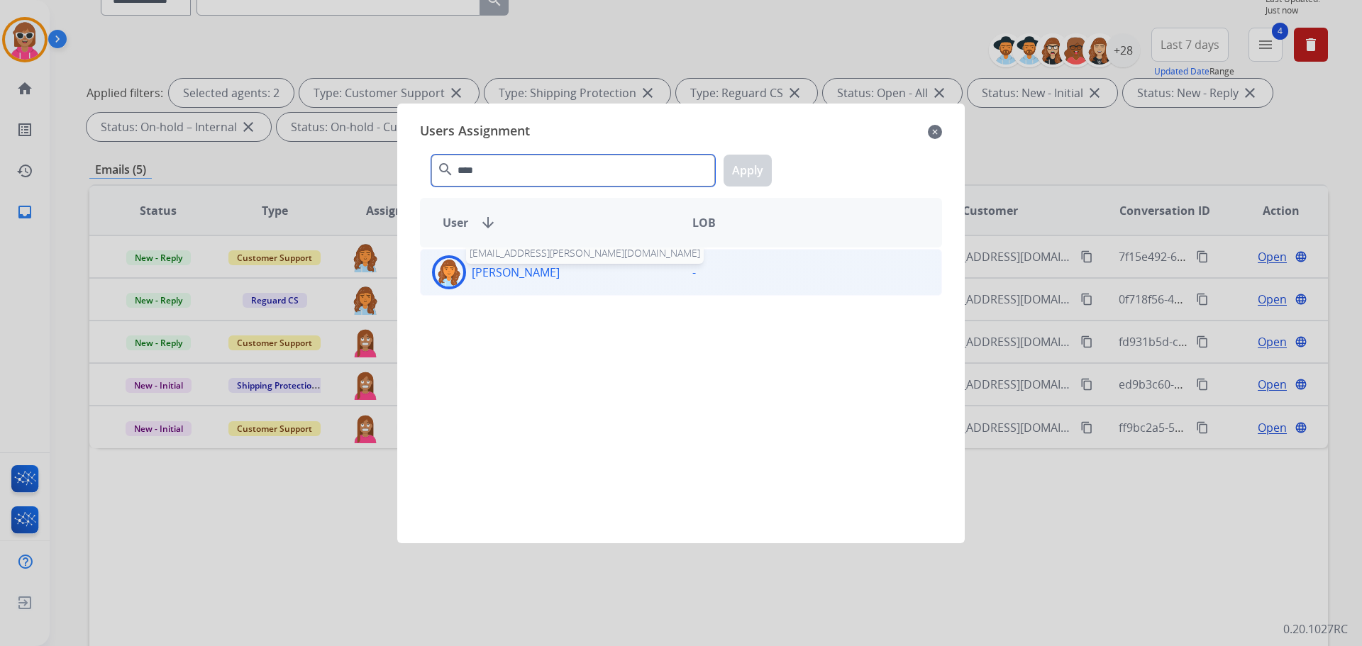
type input "****"
click at [504, 268] on p "[PERSON_NAME]" at bounding box center [516, 272] width 88 height 17
click at [734, 177] on button "Apply" at bounding box center [748, 171] width 48 height 32
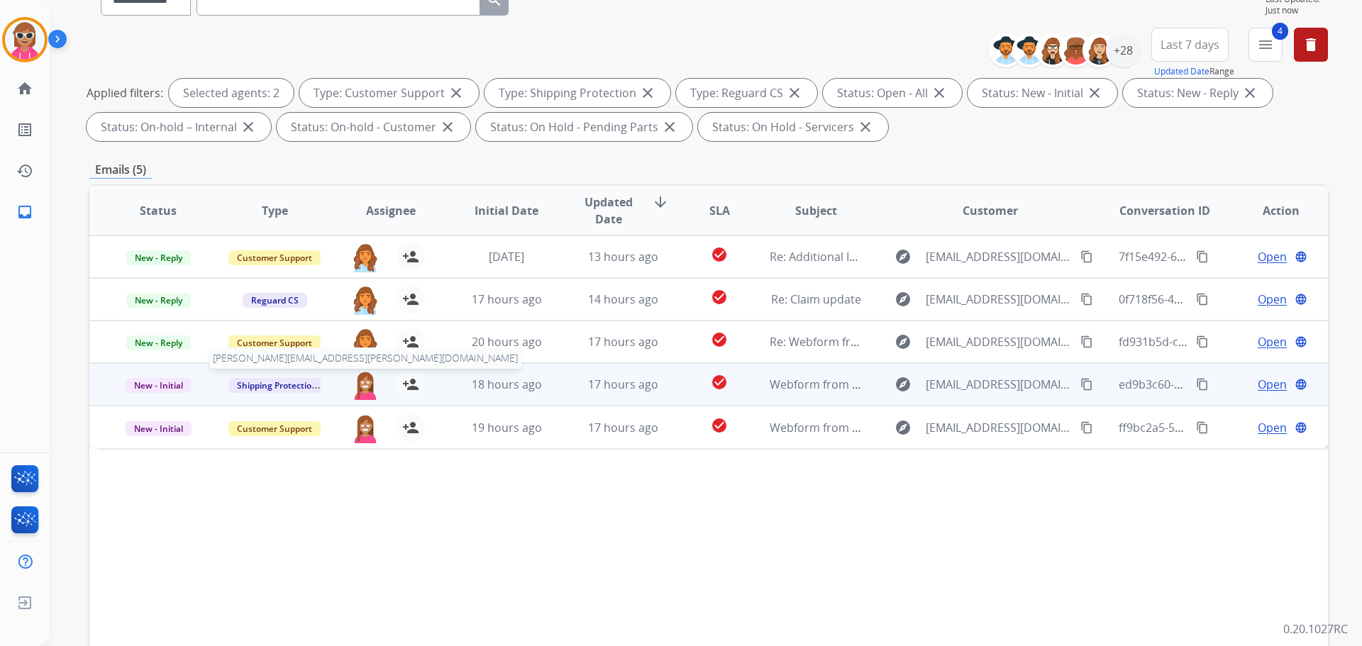
click at [359, 380] on img at bounding box center [365, 385] width 28 height 30
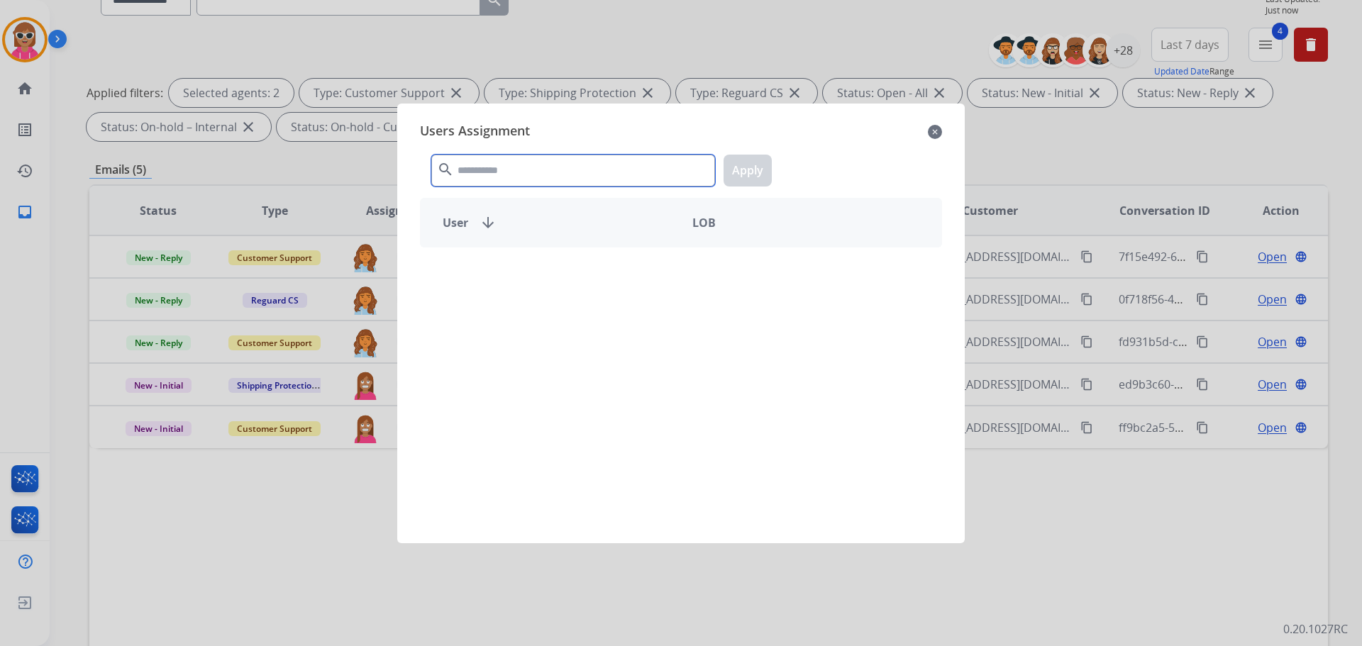
click at [488, 164] on input "text" at bounding box center [573, 171] width 284 height 32
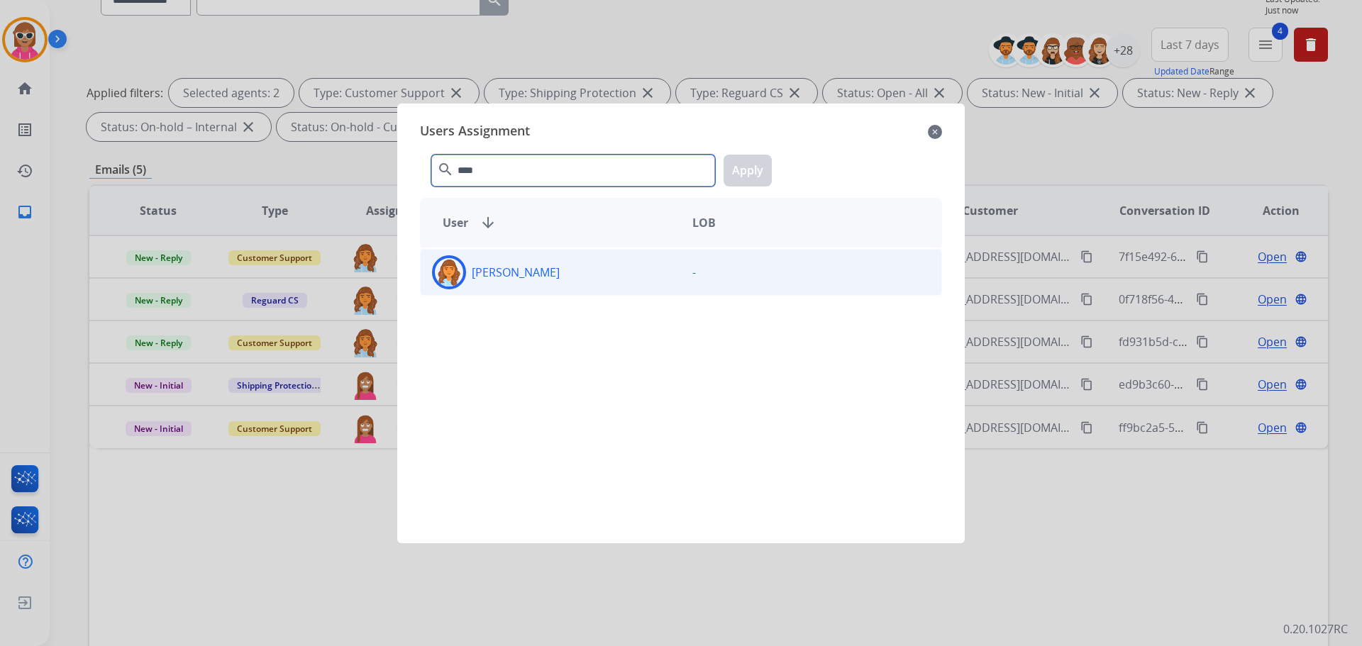
type input "****"
click at [507, 286] on div "[PERSON_NAME]" at bounding box center [551, 272] width 260 height 34
click at [761, 172] on button "Apply" at bounding box center [748, 171] width 48 height 32
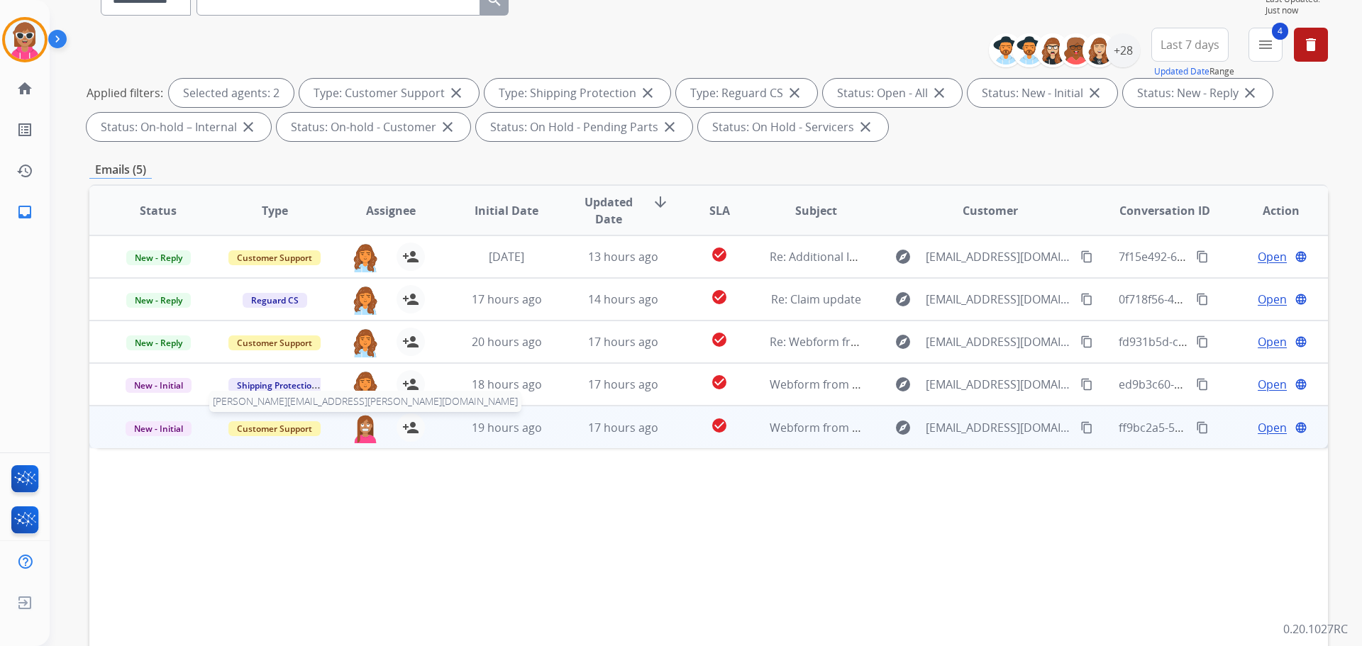
click at [357, 428] on img at bounding box center [365, 429] width 28 height 30
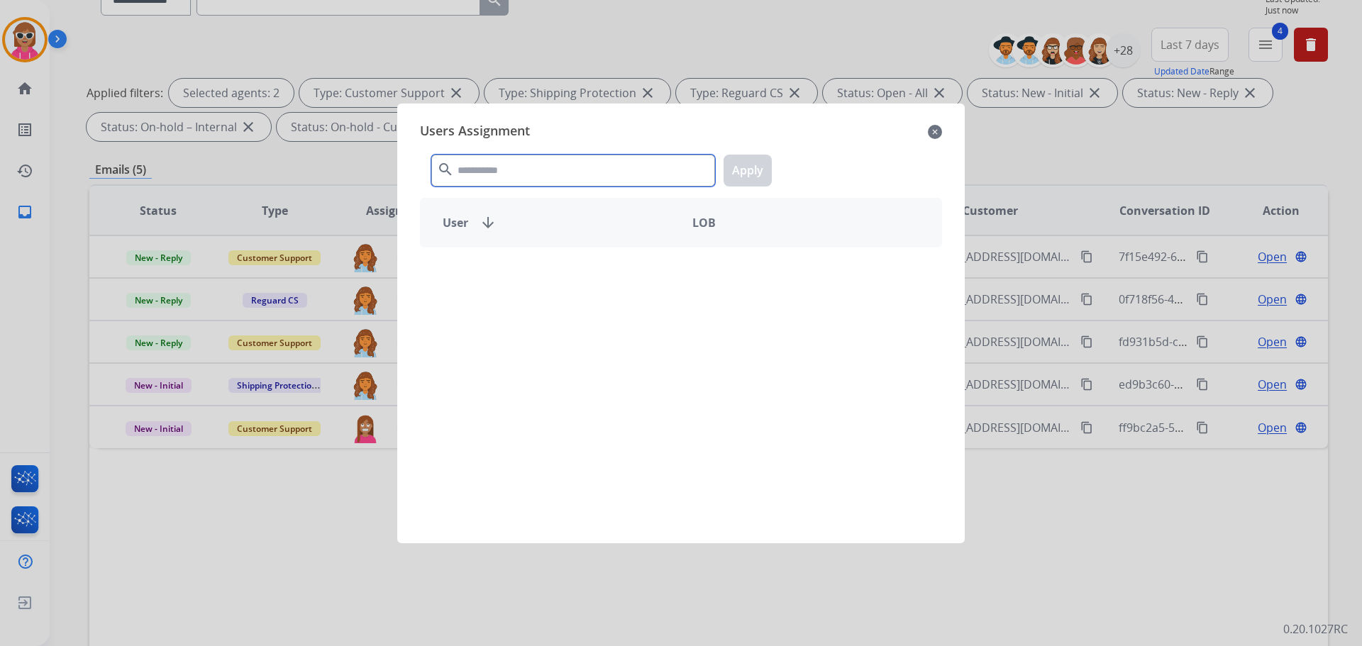
click at [478, 165] on input "text" at bounding box center [573, 171] width 284 height 32
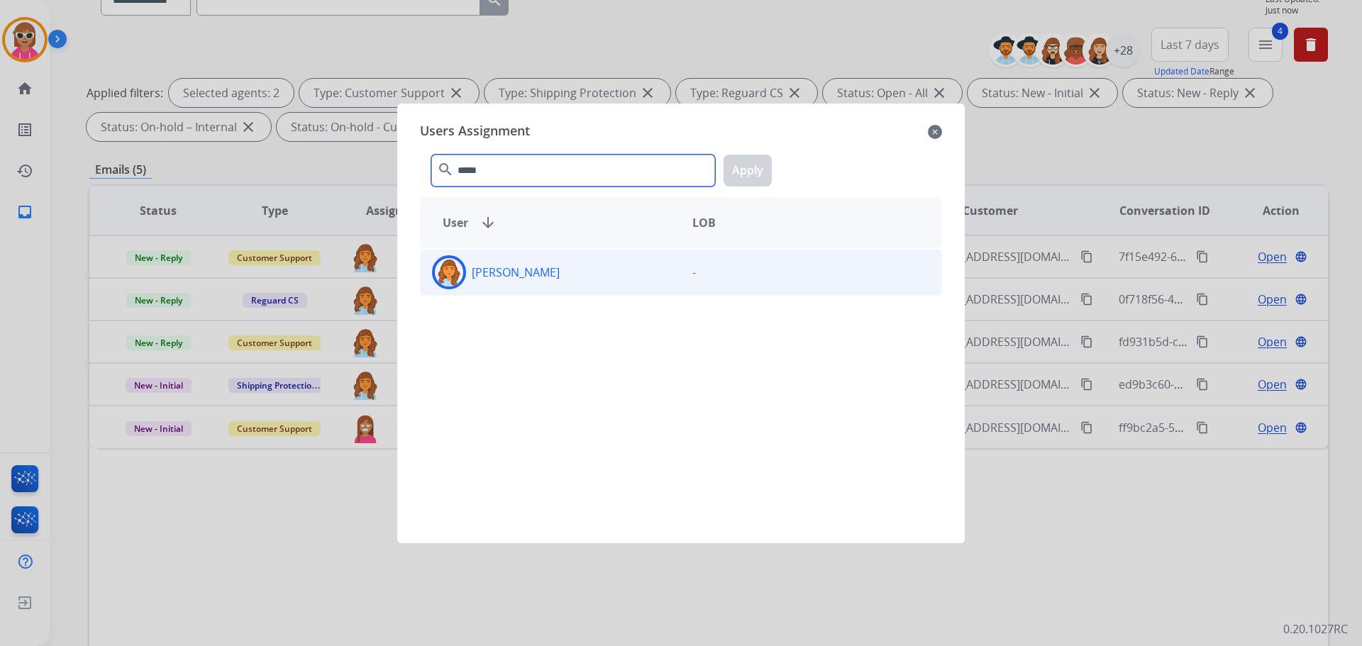
type input "*****"
click at [506, 284] on div "[PERSON_NAME]" at bounding box center [551, 272] width 260 height 34
click at [732, 172] on button "Apply" at bounding box center [748, 171] width 48 height 32
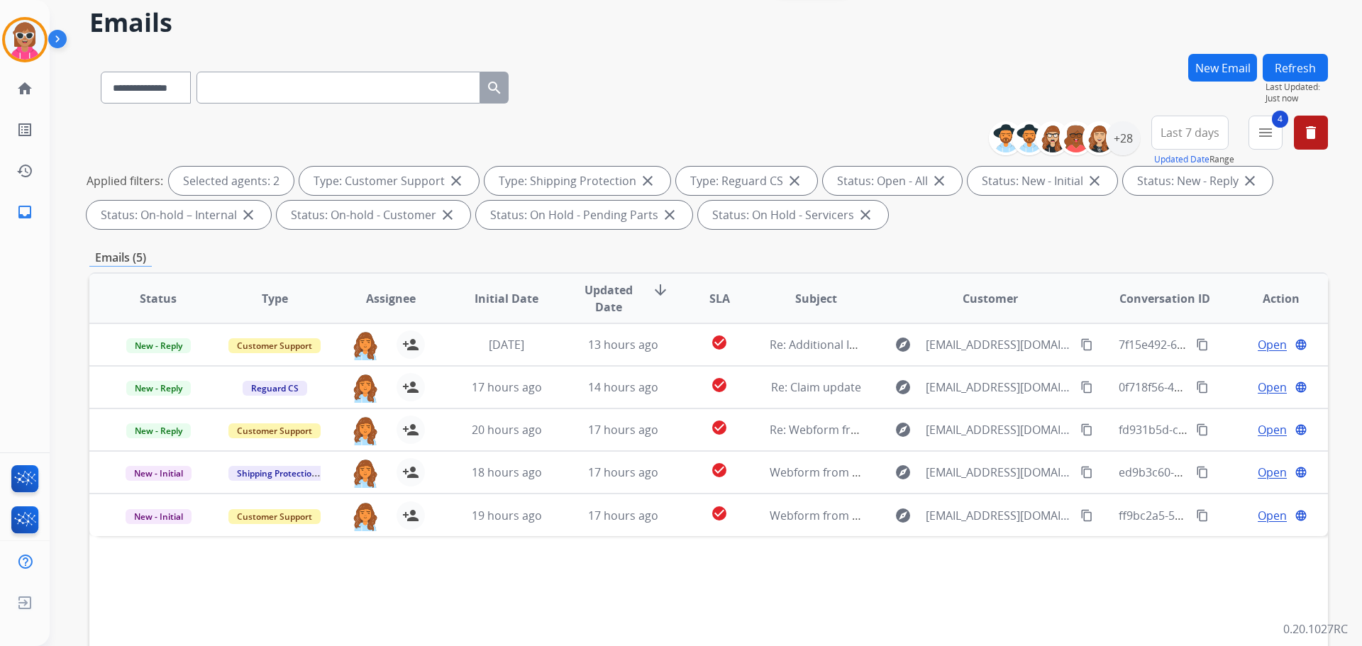
scroll to position [0, 0]
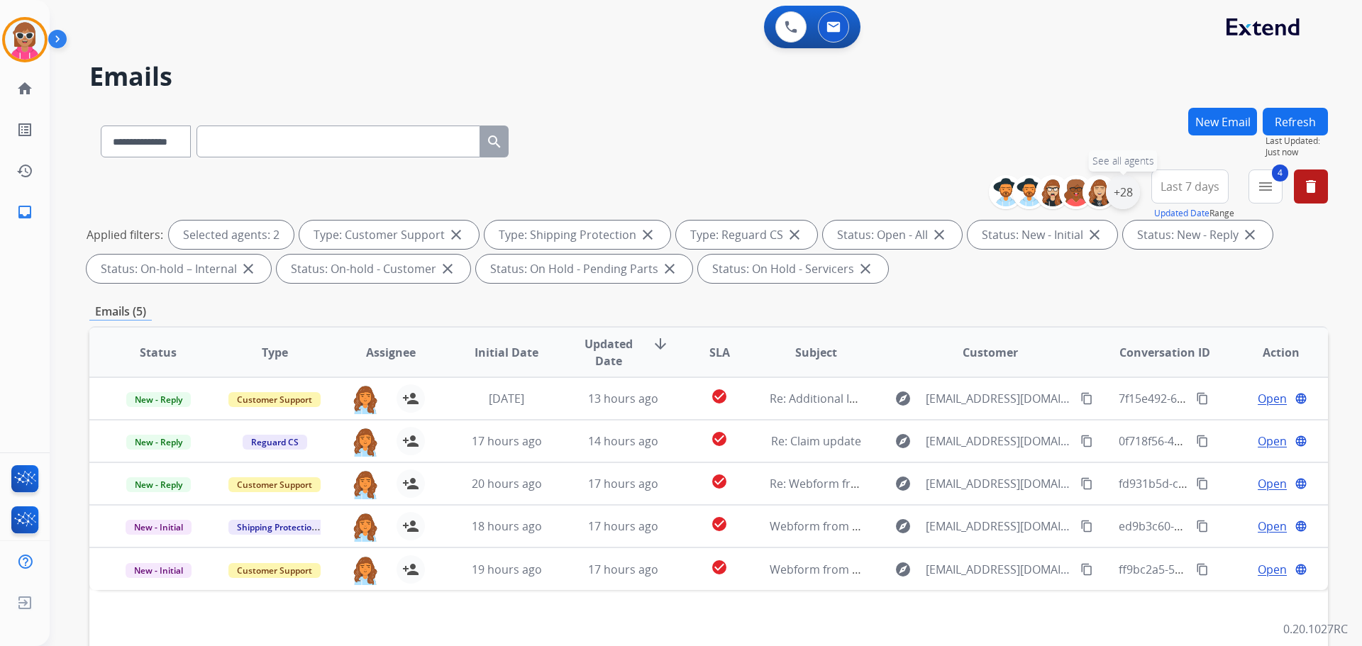
click at [1122, 196] on div "+28" at bounding box center [1123, 192] width 34 height 34
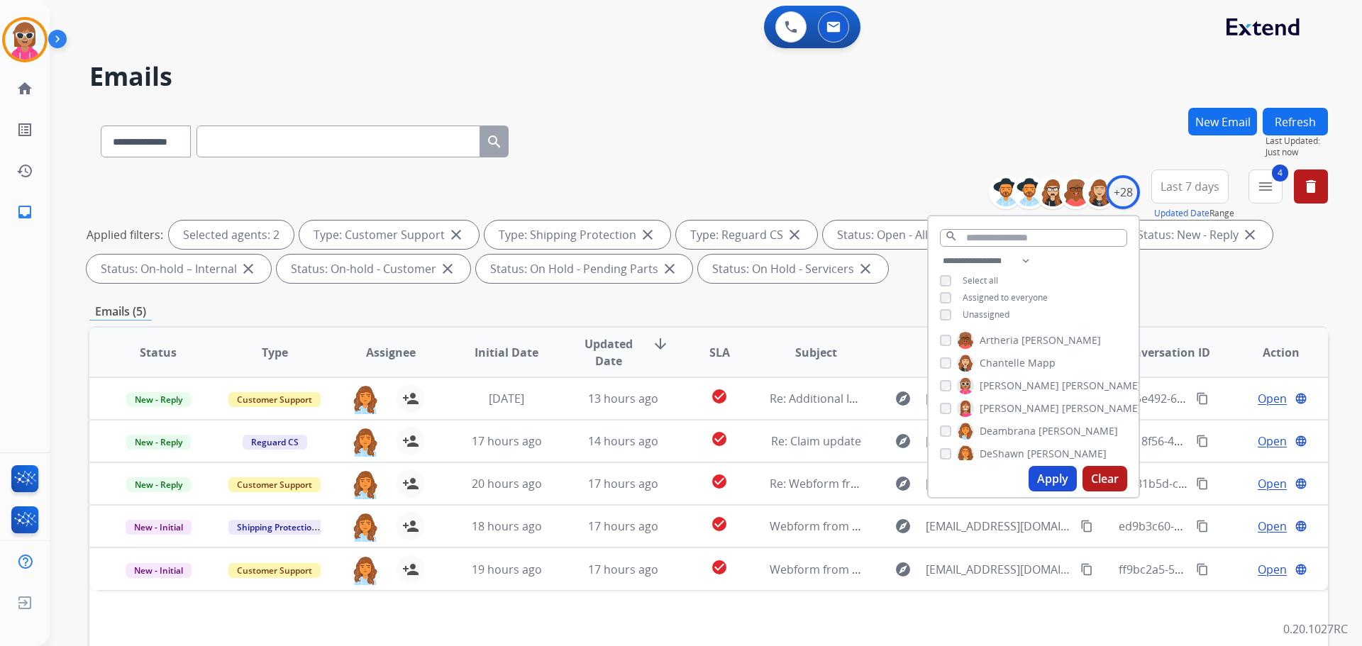
click at [1008, 425] on span "Deambrana" at bounding box center [1008, 431] width 56 height 14
click at [1005, 409] on span "[PERSON_NAME]" at bounding box center [1019, 409] width 79 height 14
click at [1012, 377] on span "DeShawn" at bounding box center [1002, 383] width 45 height 14
click at [1037, 475] on button "Apply" at bounding box center [1053, 479] width 48 height 26
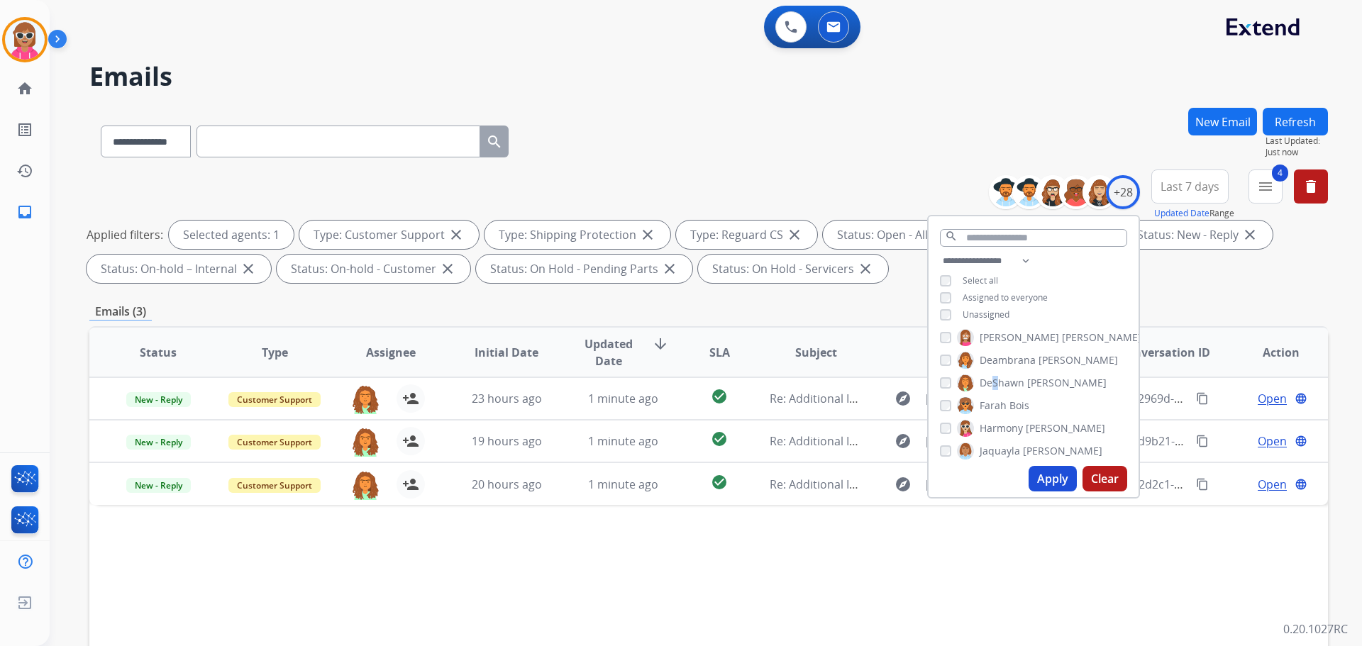
click at [989, 385] on span "DeShawn" at bounding box center [1002, 383] width 45 height 14
click at [991, 379] on span "DeShawn" at bounding box center [1002, 383] width 45 height 14
click at [997, 412] on label "Farah Bois" at bounding box center [993, 405] width 72 height 17
click at [1039, 475] on button "Apply" at bounding box center [1053, 479] width 48 height 26
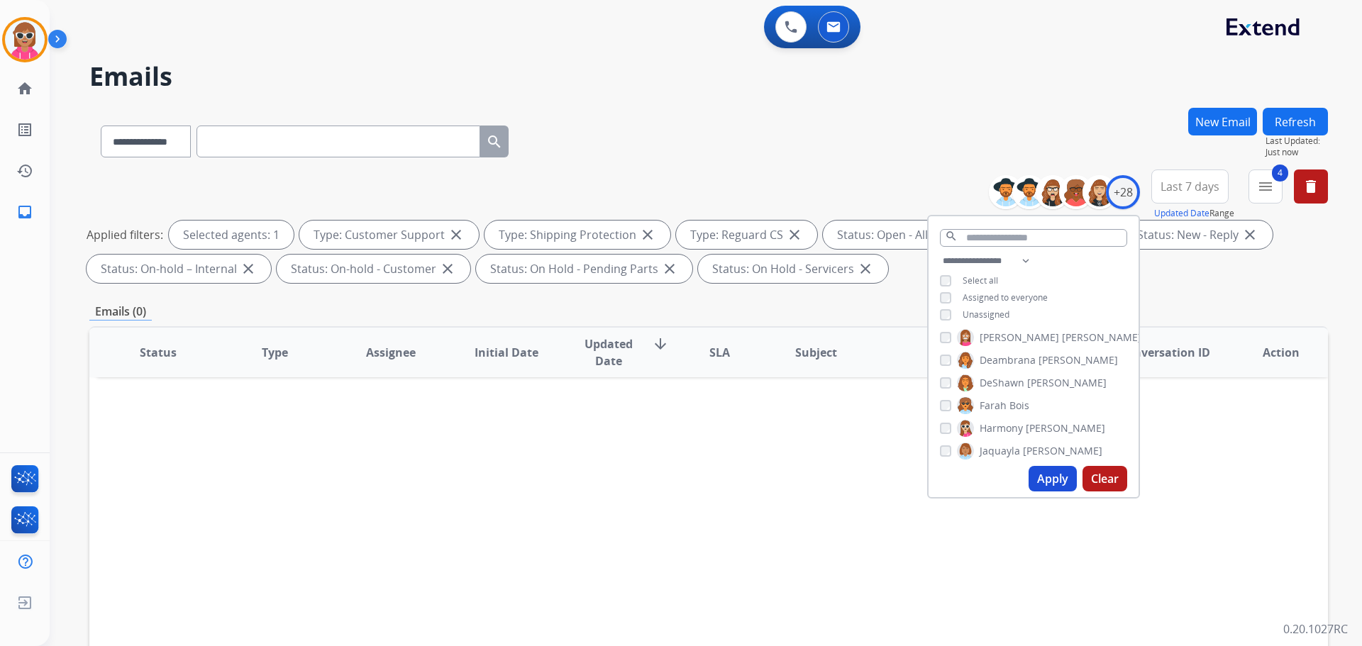
click at [989, 414] on div "[PERSON_NAME] [PERSON_NAME] [PERSON_NAME] [PERSON_NAME] [PERSON_NAME] [PERSON_N…" at bounding box center [1034, 394] width 210 height 131
click at [990, 409] on span "Farah" at bounding box center [993, 406] width 27 height 14
drag, startPoint x: 998, startPoint y: 429, endPoint x: 1013, endPoint y: 461, distance: 35.9
click at [999, 430] on span "Harmony" at bounding box center [1001, 428] width 43 height 14
click at [1035, 478] on button "Apply" at bounding box center [1053, 479] width 48 height 26
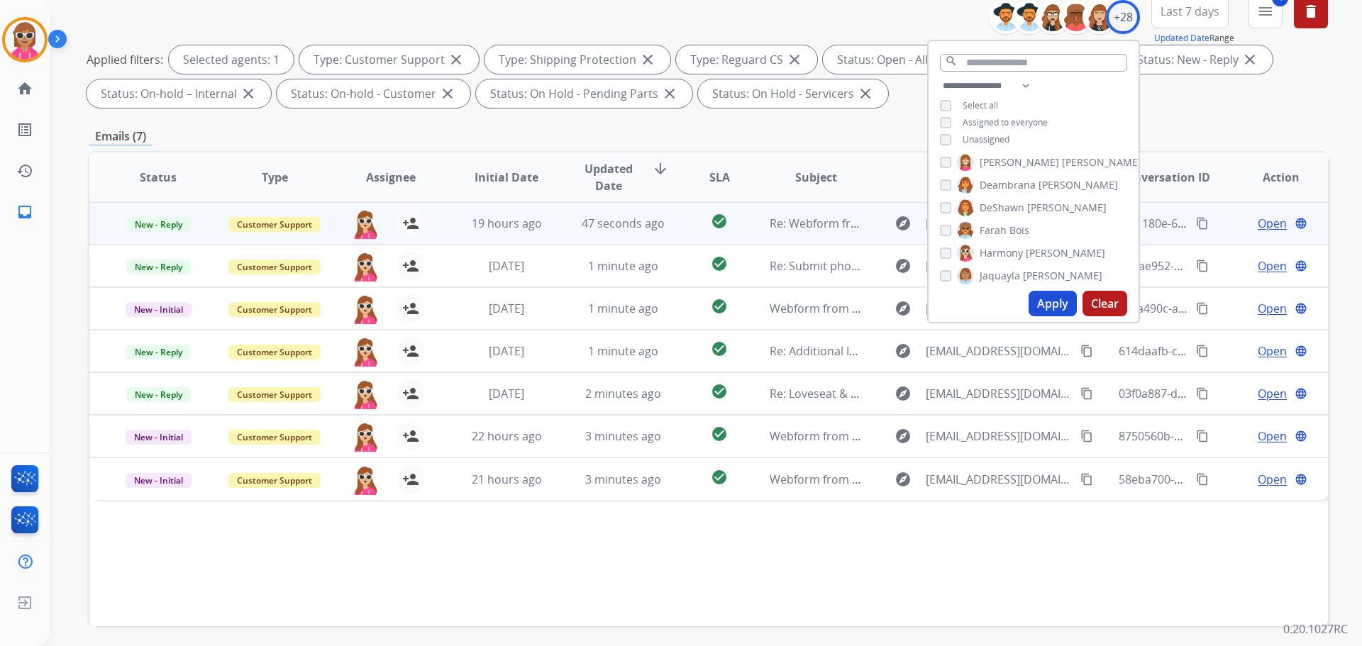
scroll to position [229, 0]
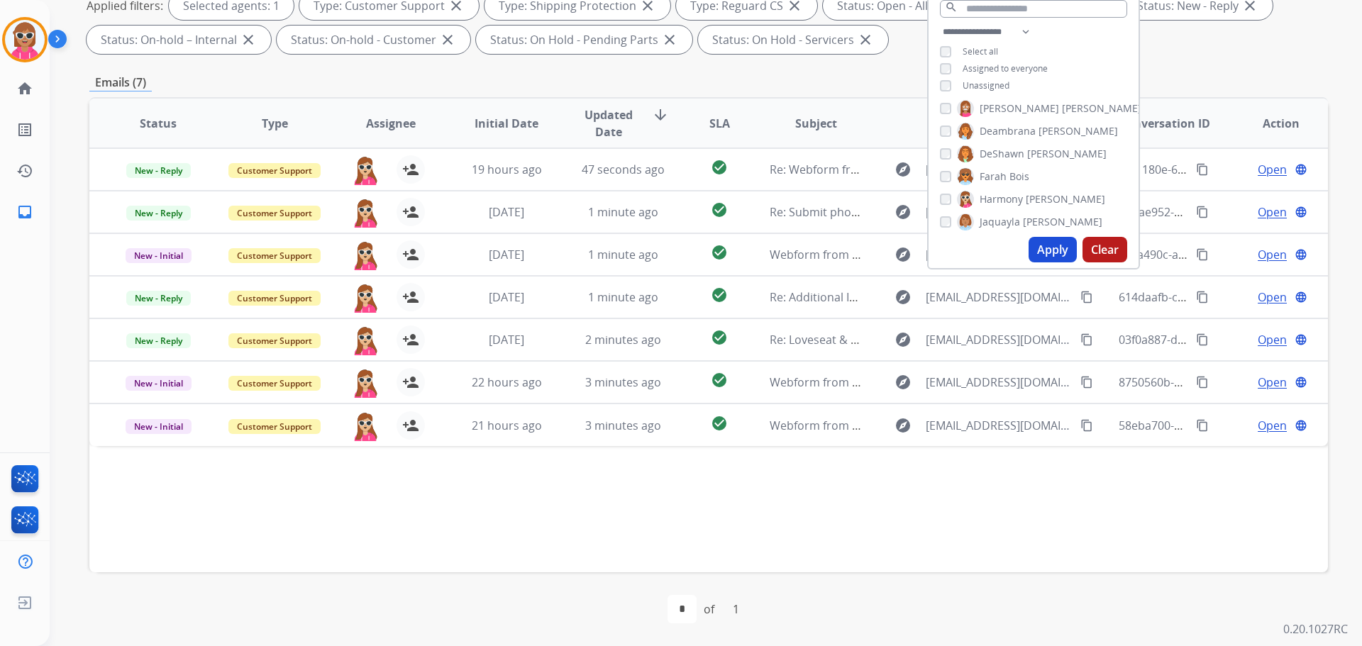
drag, startPoint x: 1025, startPoint y: 192, endPoint x: 1018, endPoint y: 213, distance: 21.8
click at [1021, 204] on label "Harmony [PERSON_NAME]" at bounding box center [1031, 199] width 148 height 17
click at [1014, 221] on span "Jaquayla" at bounding box center [1000, 222] width 40 height 14
click at [997, 199] on span "Harmony" at bounding box center [1001, 199] width 43 height 14
click at [1052, 255] on button "Apply" at bounding box center [1053, 250] width 48 height 26
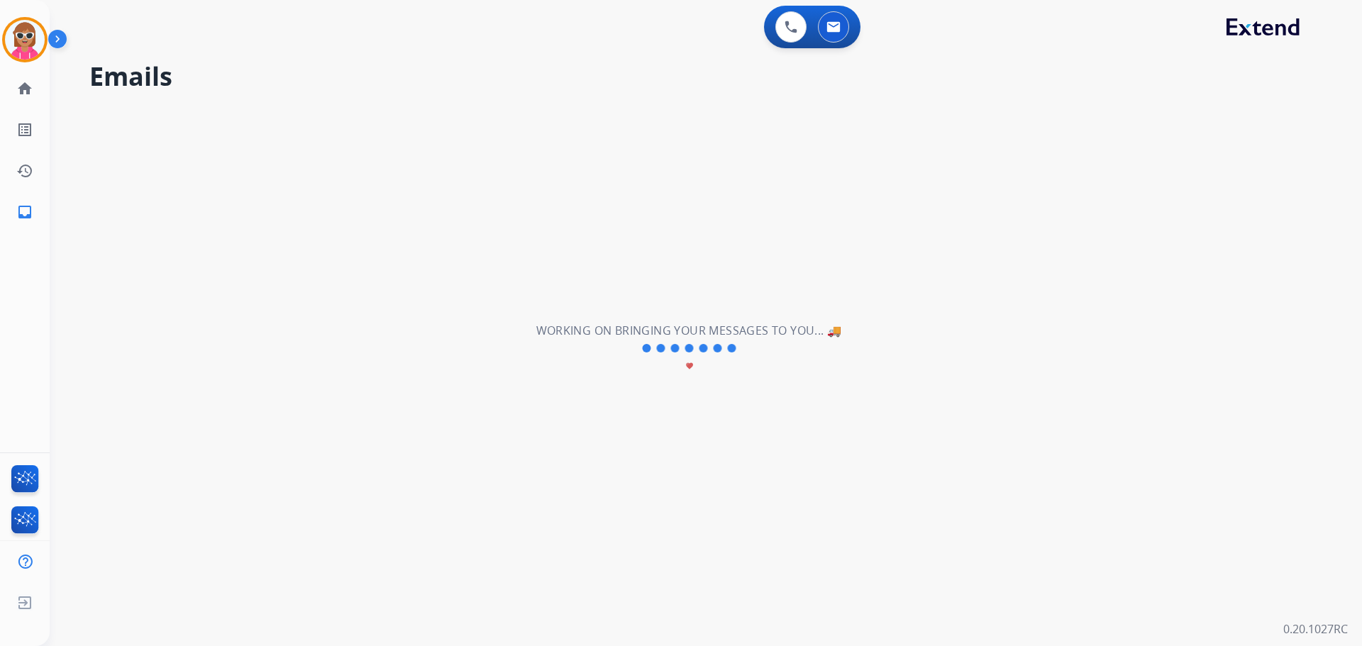
scroll to position [0, 0]
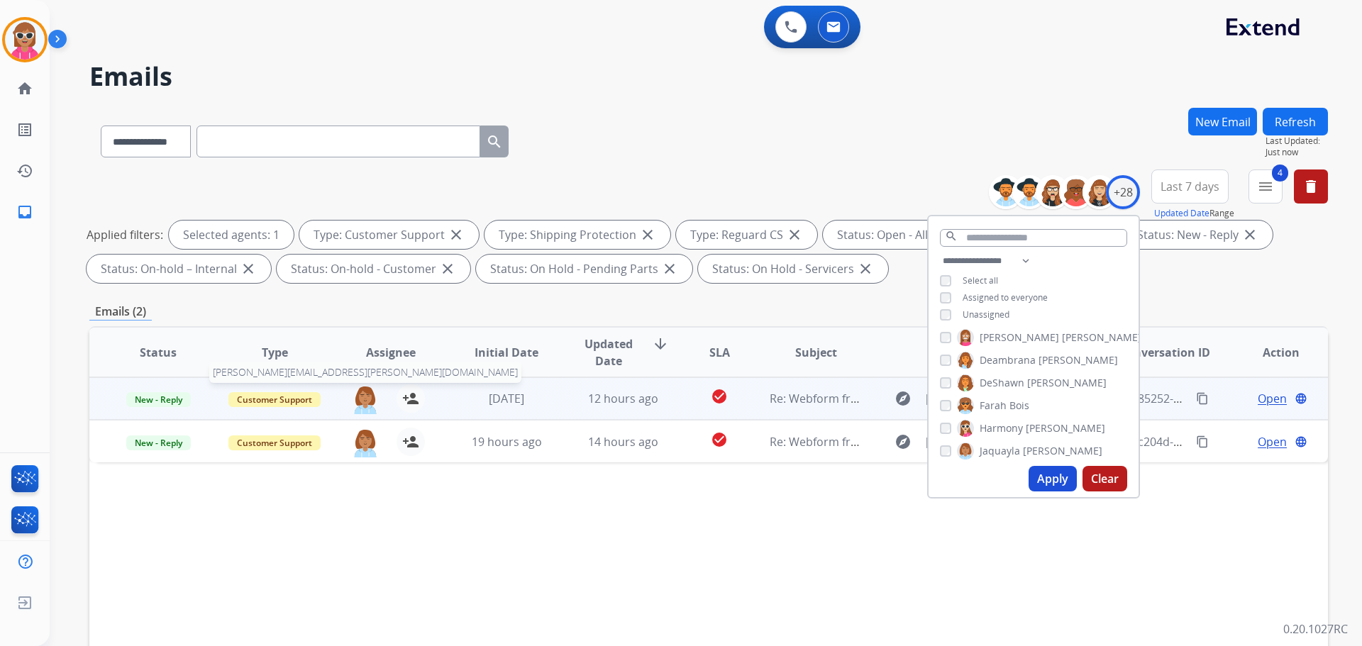
click at [371, 392] on img at bounding box center [365, 400] width 28 height 30
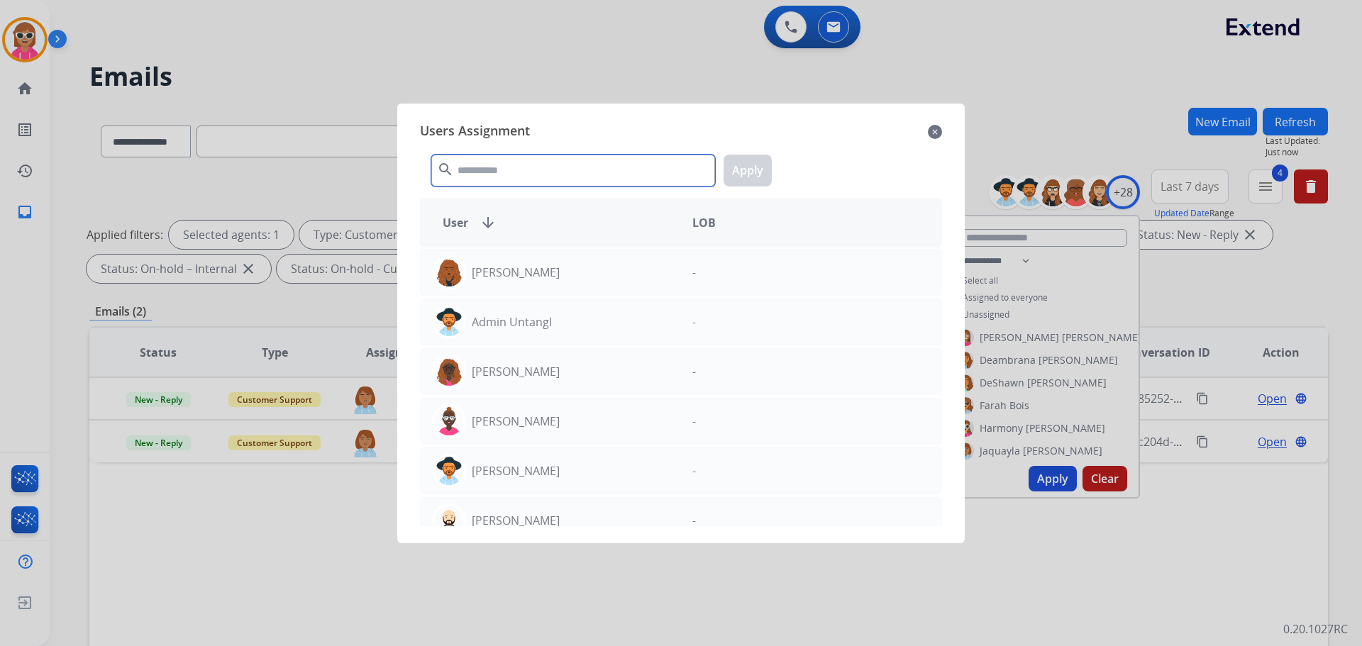
click at [505, 162] on input "text" at bounding box center [573, 171] width 284 height 32
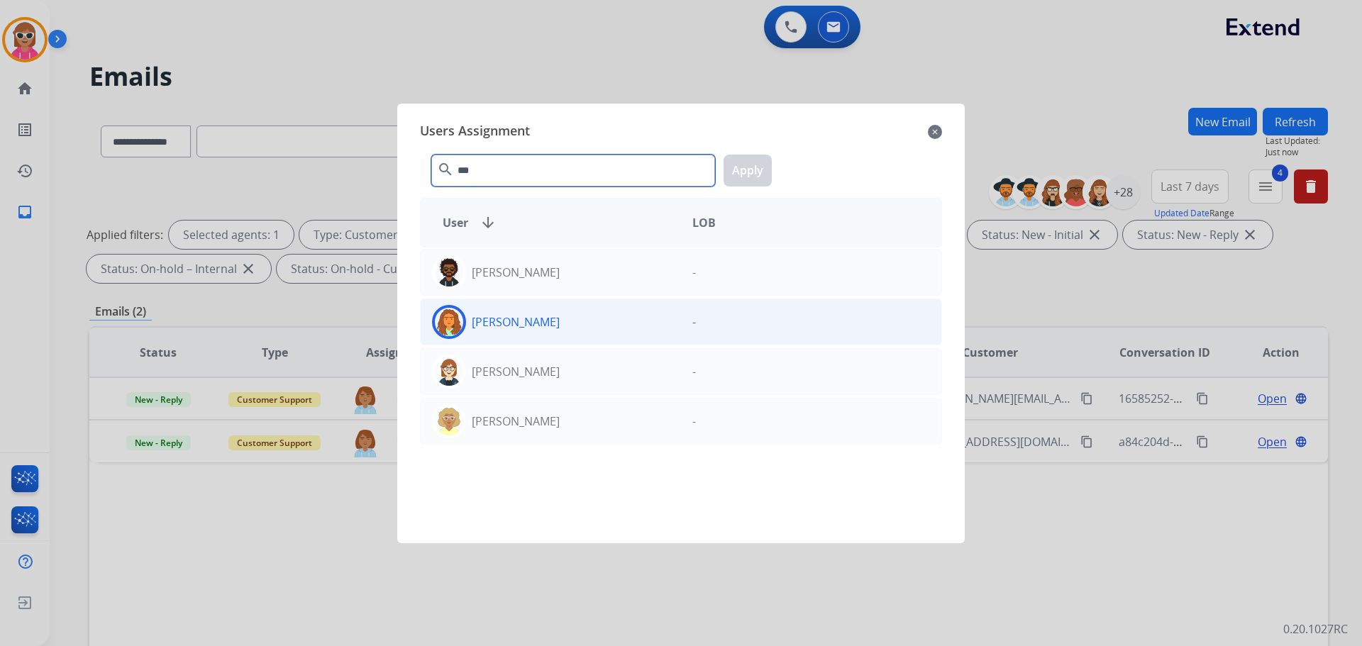
type input "***"
drag, startPoint x: 601, startPoint y: 341, endPoint x: 609, endPoint y: 332, distance: 11.6
click at [607, 336] on div "[PERSON_NAME] -" at bounding box center [681, 322] width 522 height 47
click at [744, 174] on button "Apply" at bounding box center [748, 171] width 48 height 32
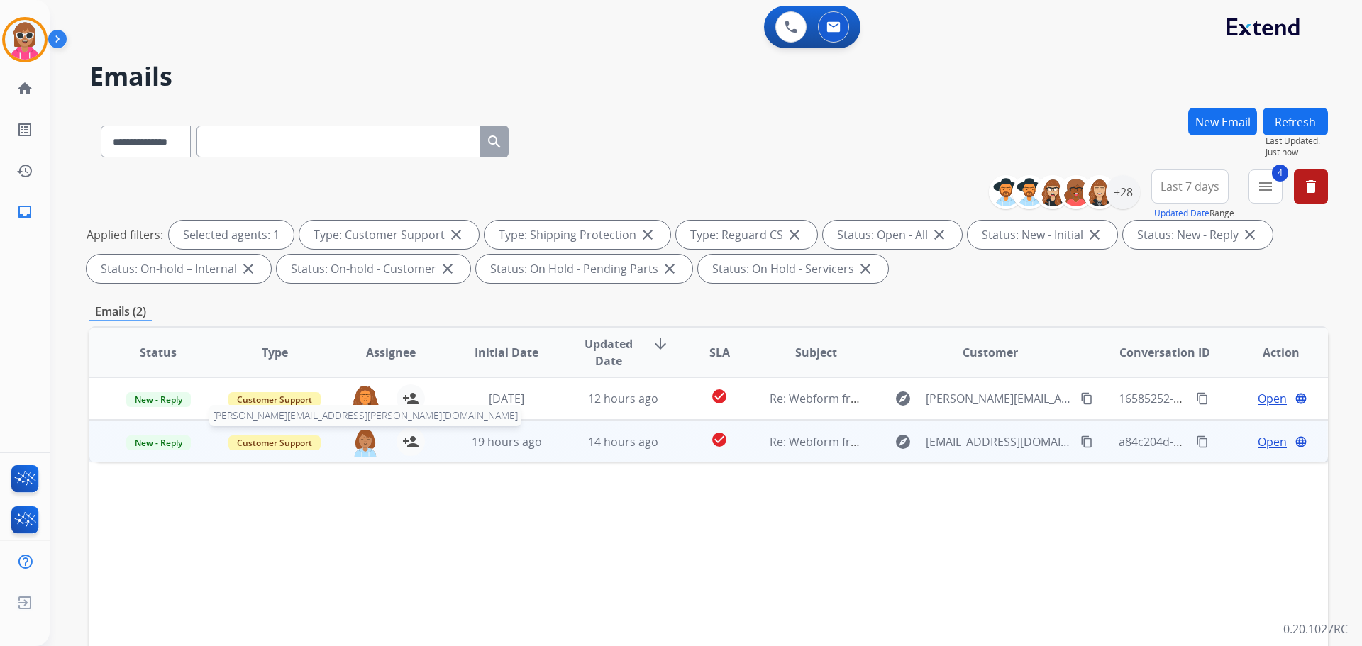
click at [363, 453] on img at bounding box center [365, 443] width 28 height 30
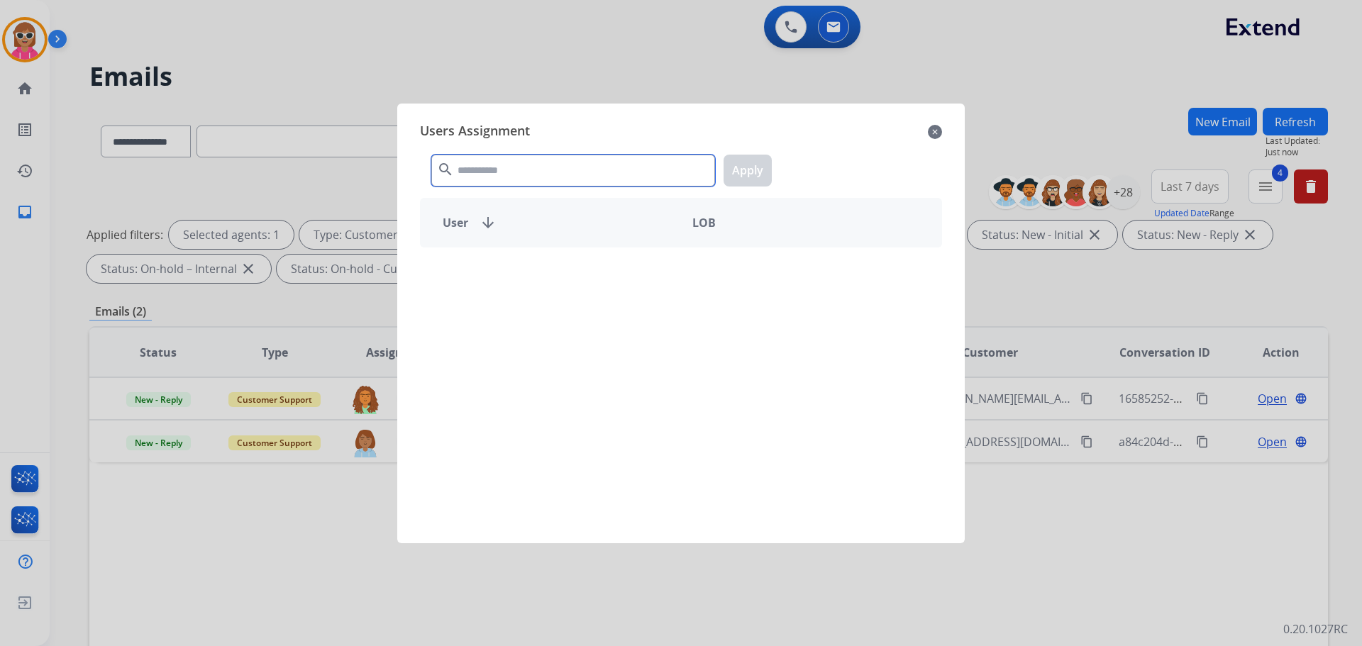
click at [569, 182] on input "text" at bounding box center [573, 171] width 284 height 32
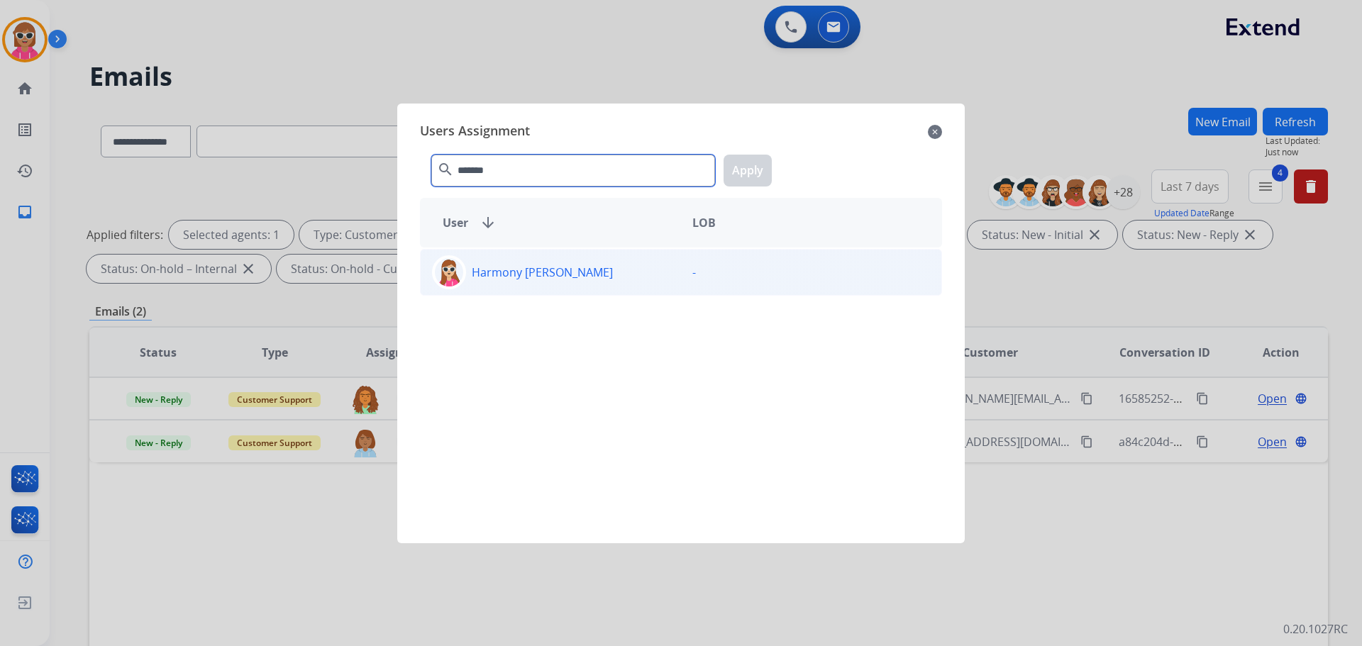
type input "*******"
click at [612, 265] on div "Harmony [PERSON_NAME]" at bounding box center [551, 272] width 260 height 34
click at [749, 172] on button "Apply" at bounding box center [748, 171] width 48 height 32
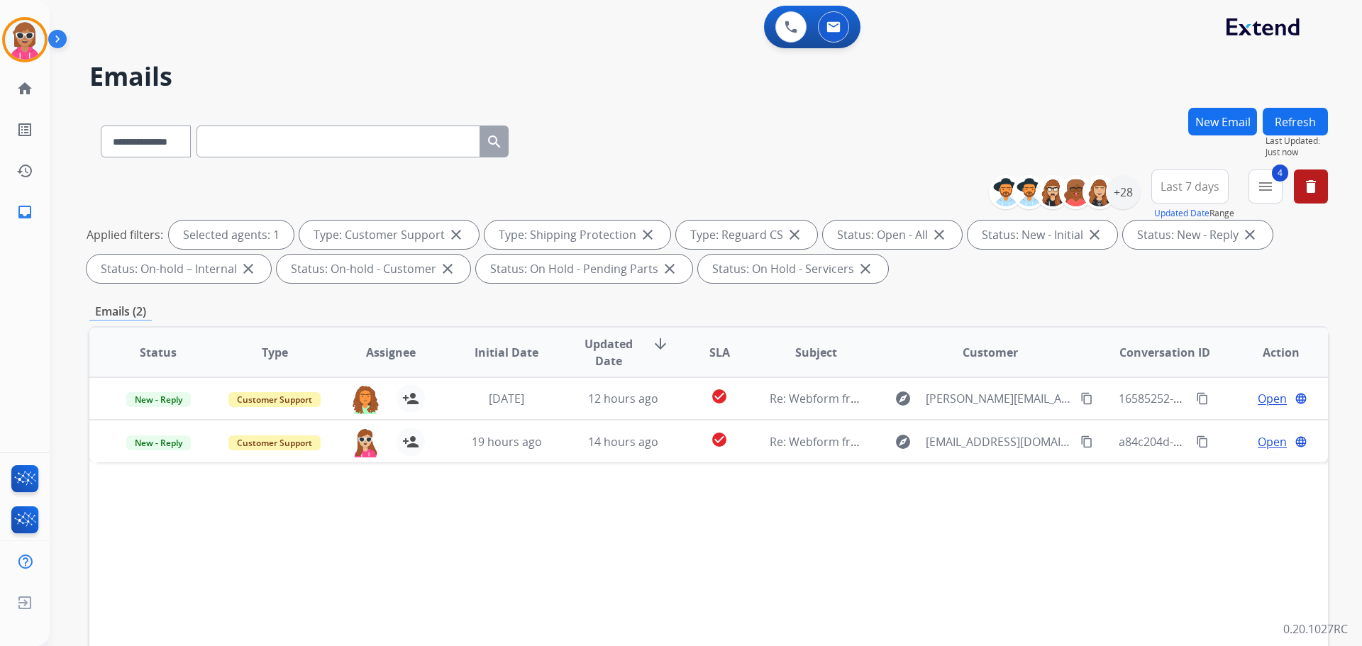
click at [470, 539] on div "Status Type Assignee Initial Date Updated Date arrow_downward SLA Subject Custo…" at bounding box center [708, 563] width 1239 height 475
click at [1296, 122] on button "Refresh" at bounding box center [1295, 122] width 65 height 28
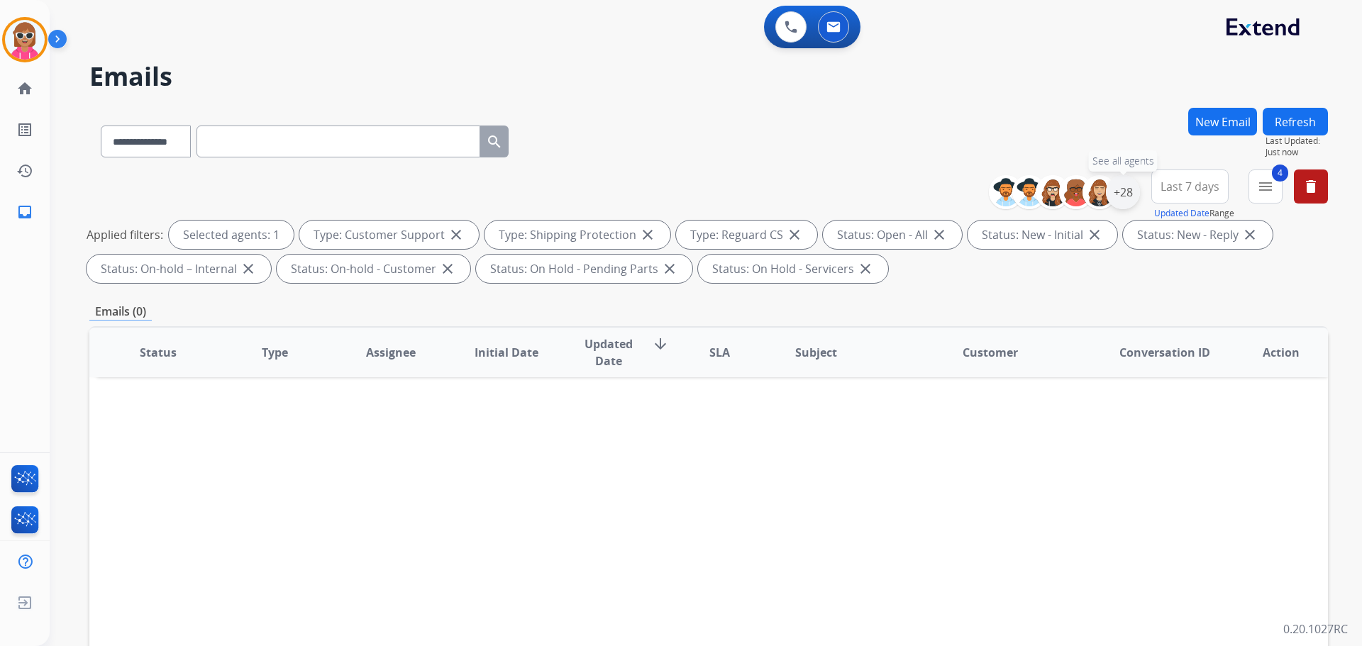
click at [1116, 184] on div "+28" at bounding box center [1123, 192] width 34 height 34
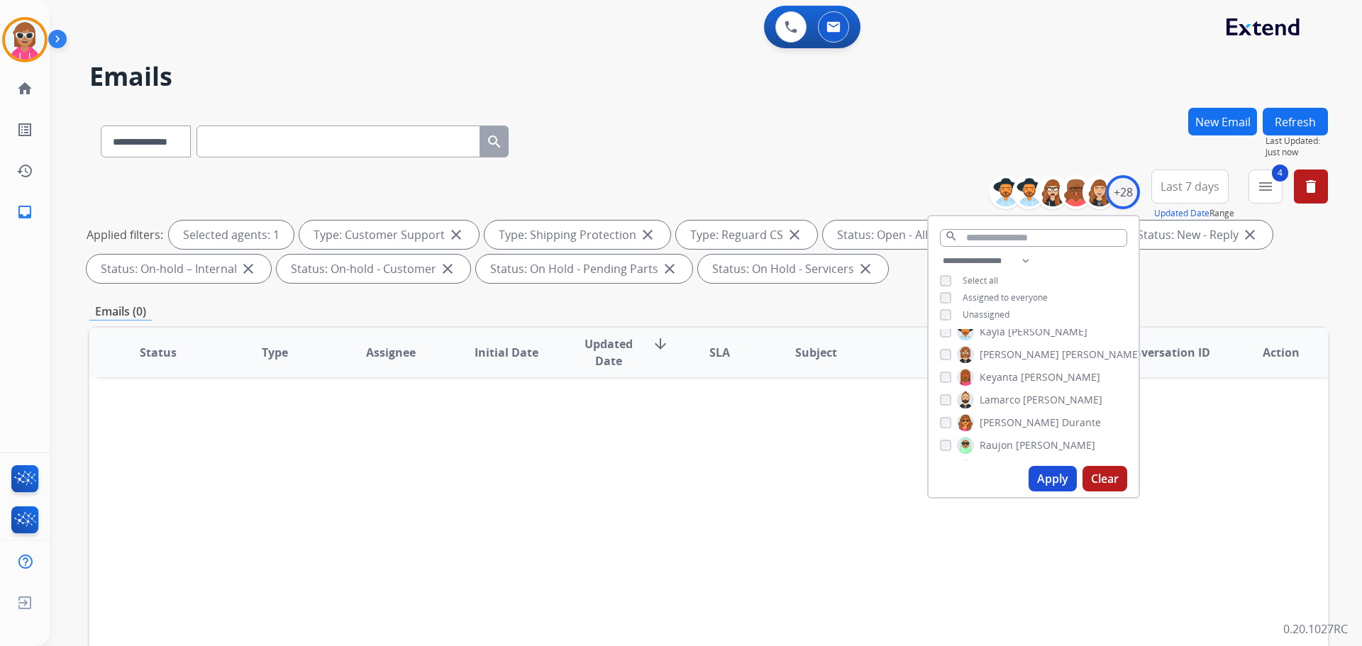
scroll to position [213, 0]
click at [1013, 378] on span "Jaquayla" at bounding box center [1000, 380] width 40 height 14
click at [1015, 404] on span "[PERSON_NAME]" at bounding box center [1047, 403] width 79 height 14
click at [1052, 478] on button "Apply" at bounding box center [1053, 479] width 48 height 26
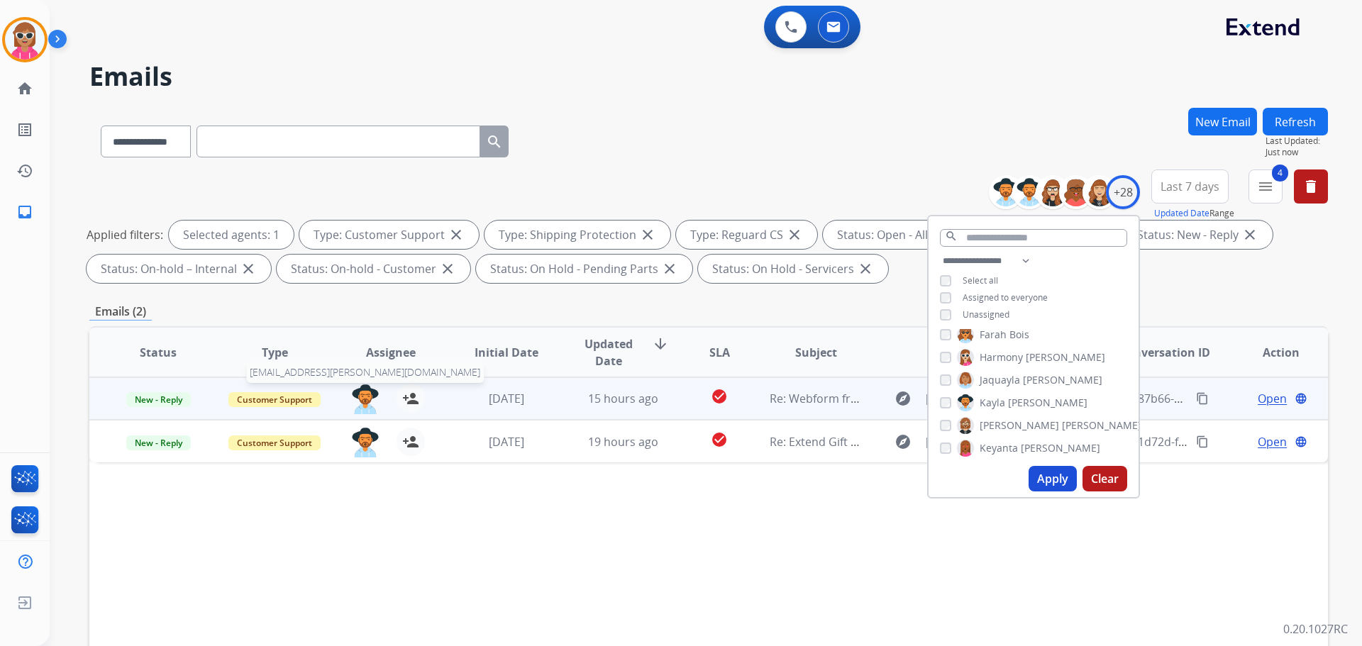
click at [365, 397] on img at bounding box center [365, 400] width 28 height 30
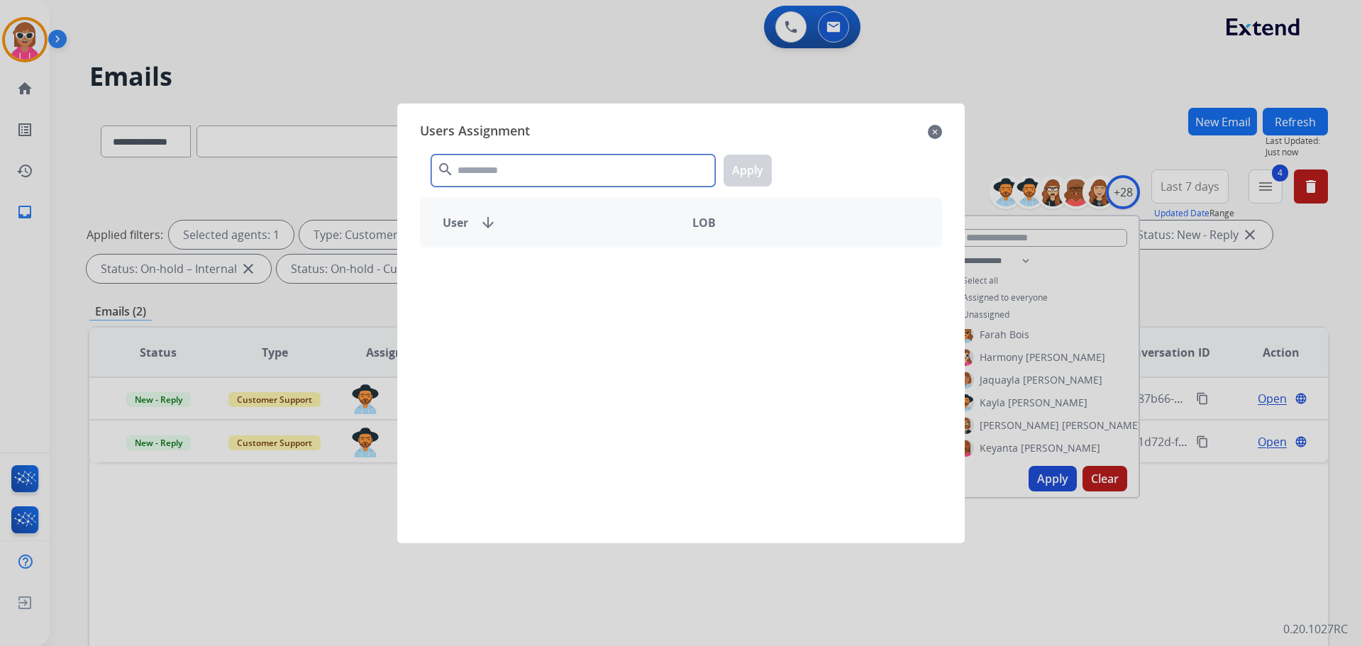
click at [572, 163] on input "text" at bounding box center [573, 171] width 284 height 32
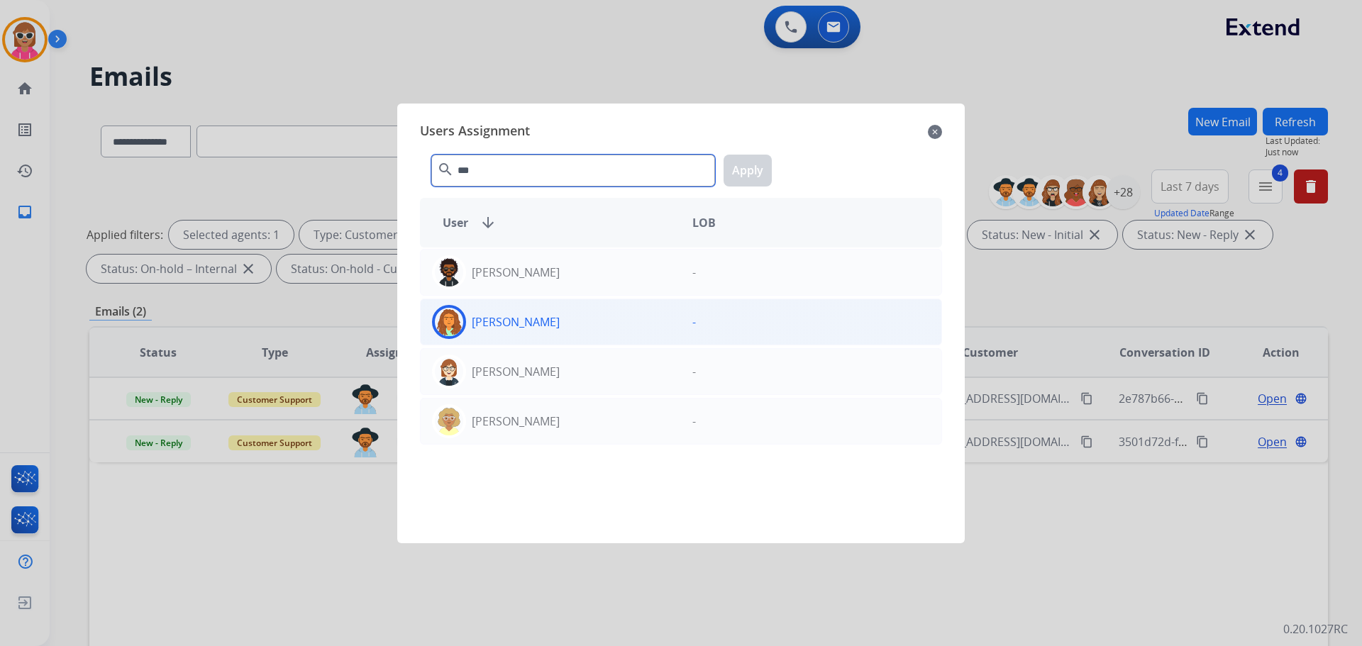
type input "***"
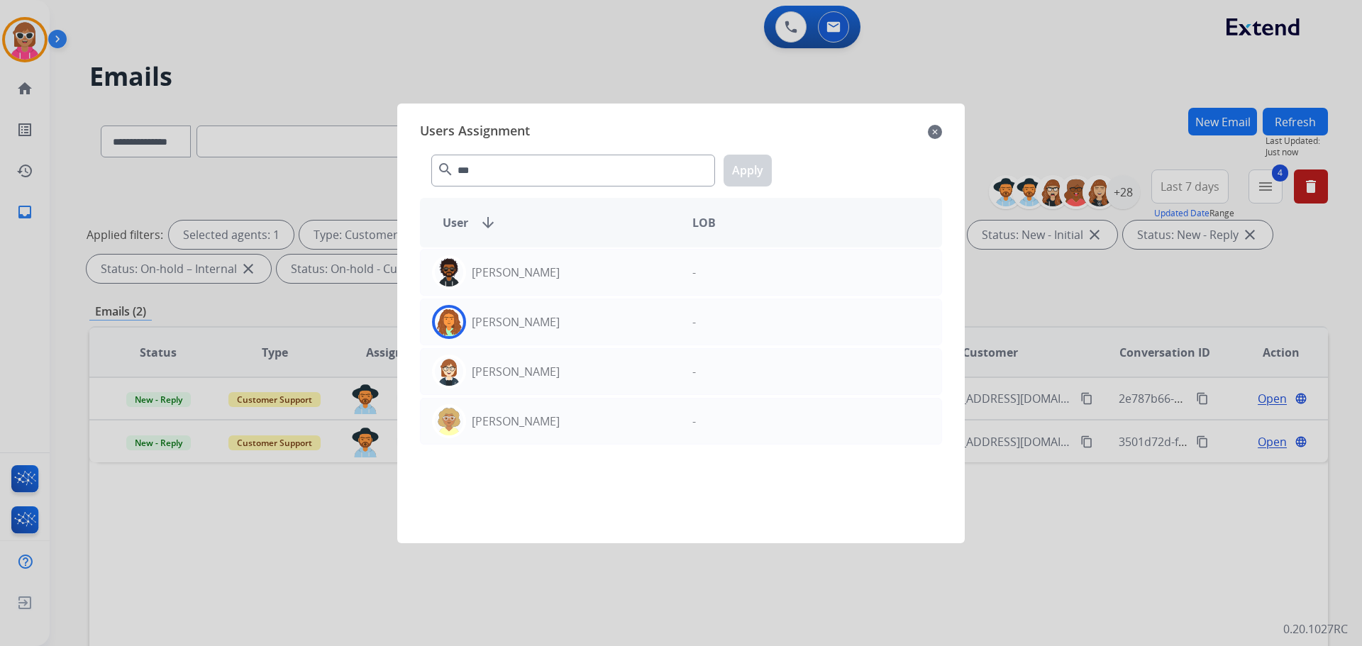
drag, startPoint x: 573, startPoint y: 328, endPoint x: 777, endPoint y: 199, distance: 241.7
click at [573, 326] on div "[PERSON_NAME]" at bounding box center [551, 322] width 260 height 34
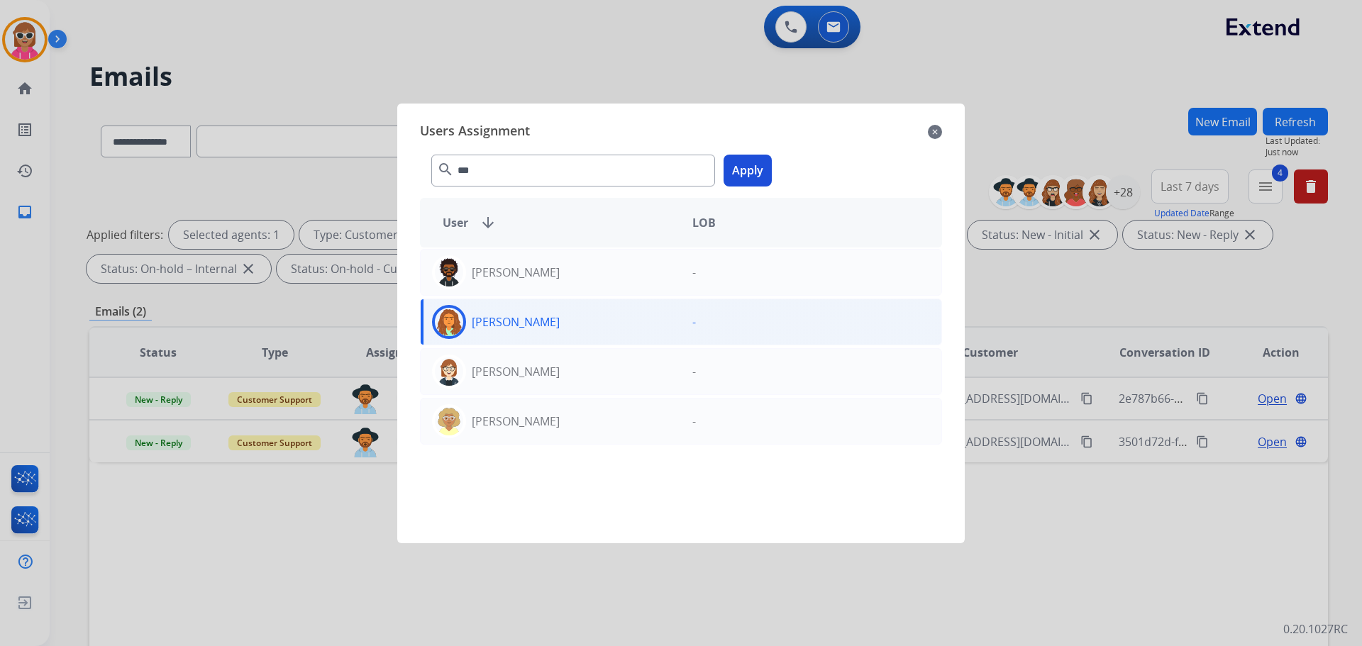
click at [754, 167] on button "Apply" at bounding box center [748, 171] width 48 height 32
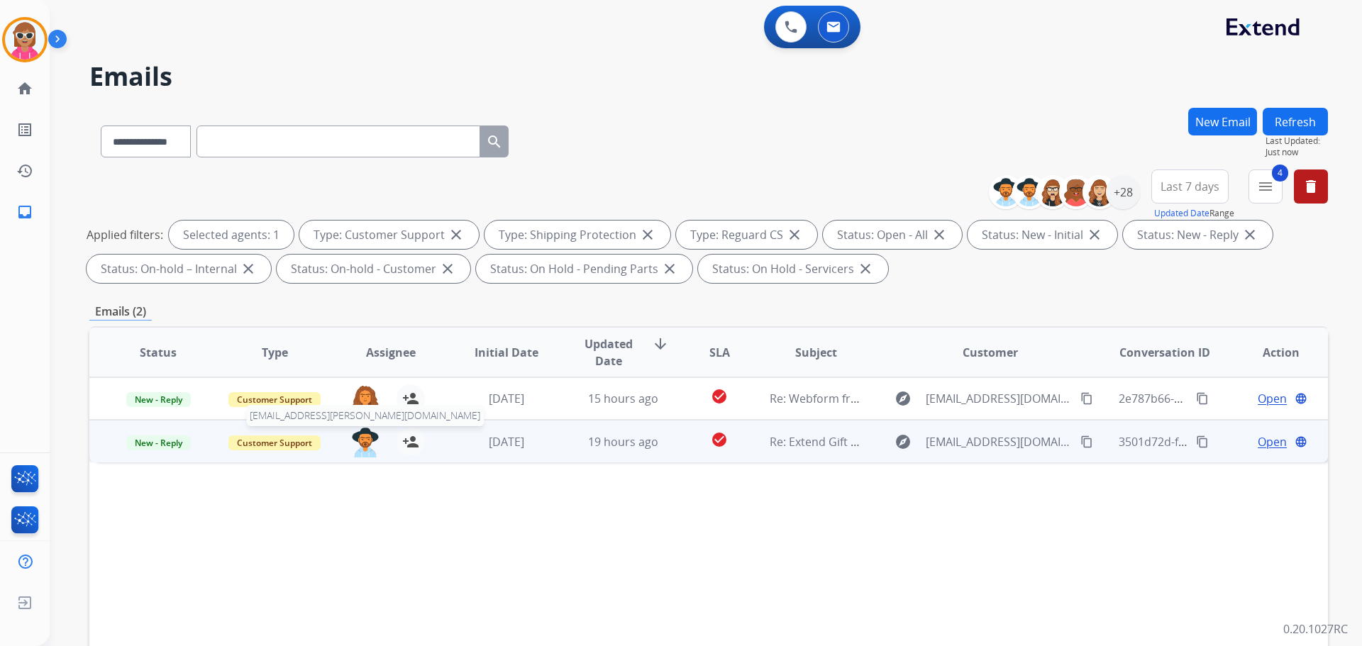
click at [360, 442] on img at bounding box center [365, 443] width 28 height 30
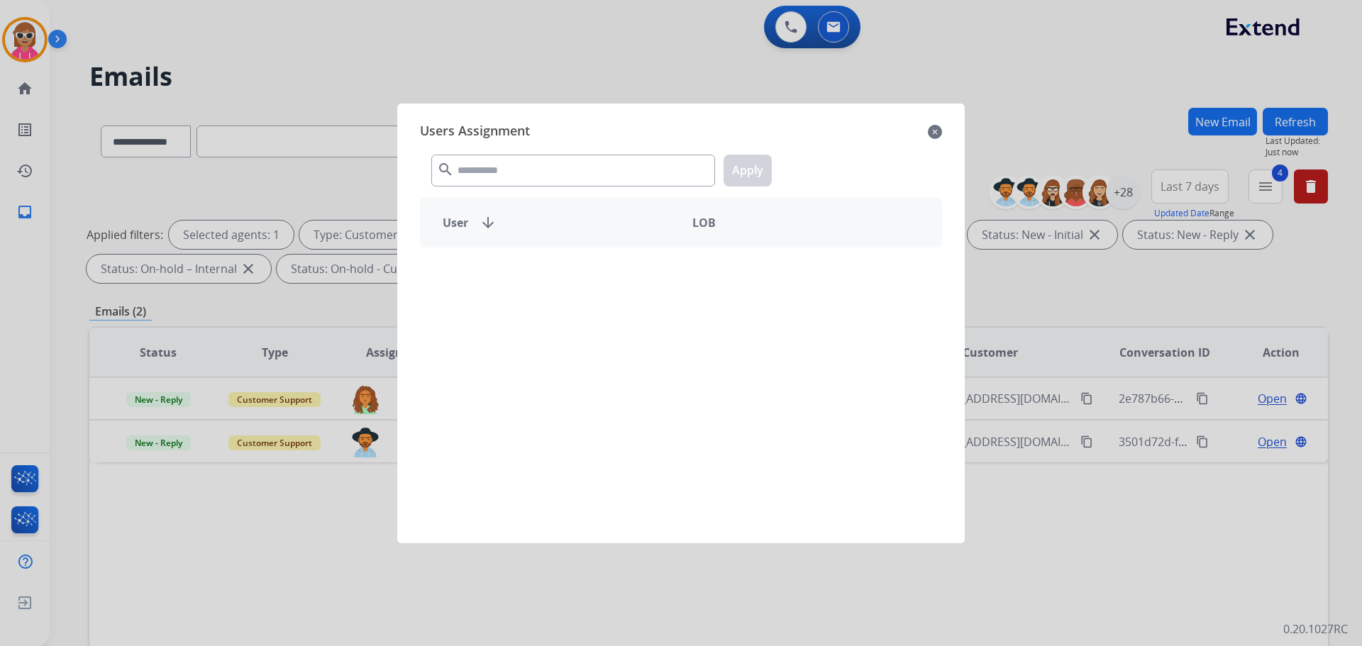
click at [500, 143] on div "search Apply" at bounding box center [681, 167] width 522 height 49
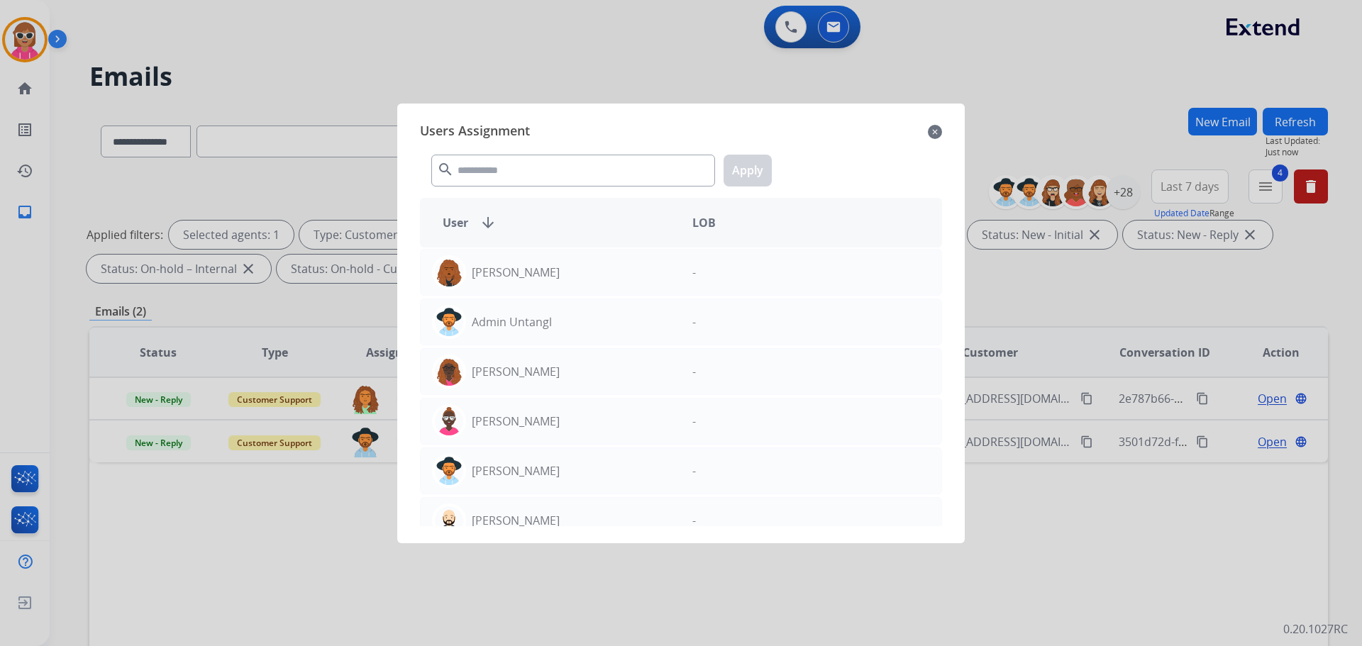
click at [489, 192] on div "Users Assignment close search Apply User arrow_downward LOB [PERSON_NAME] - Adm…" at bounding box center [681, 323] width 545 height 417
click at [489, 177] on input "text" at bounding box center [573, 171] width 284 height 32
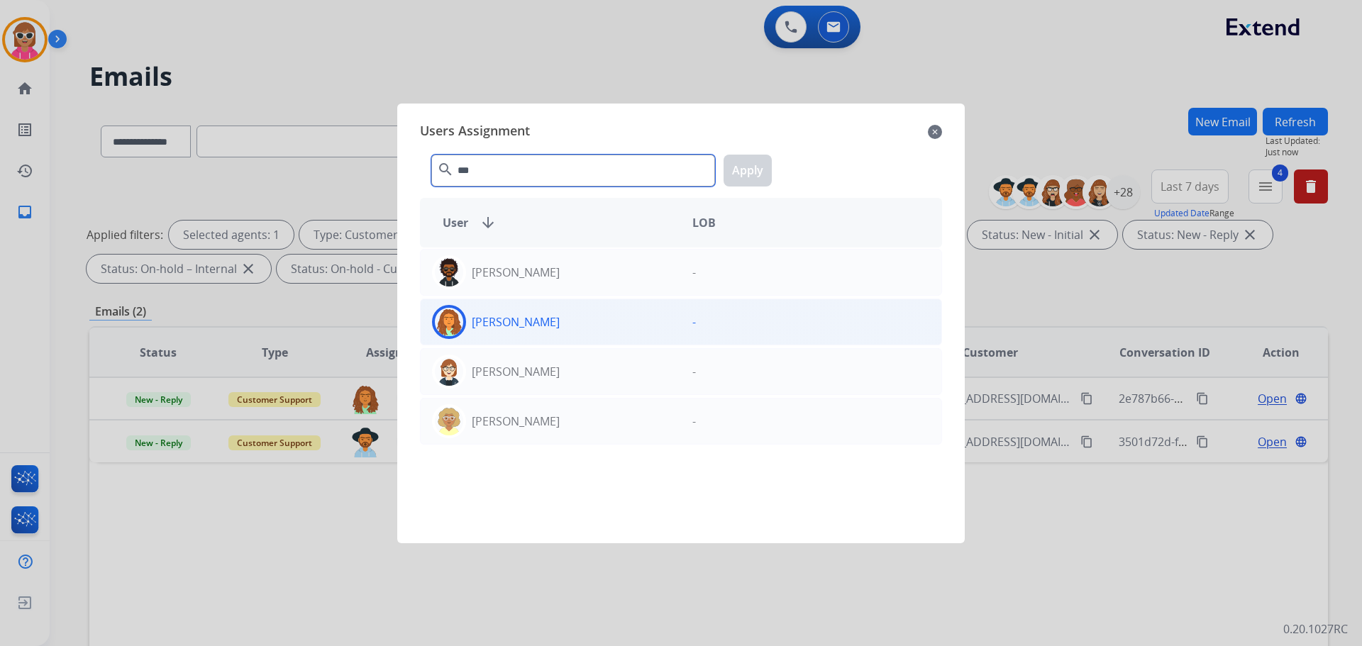
type input "***"
click at [523, 305] on div "[PERSON_NAME]" at bounding box center [551, 322] width 260 height 34
click at [765, 170] on button "Apply" at bounding box center [748, 171] width 48 height 32
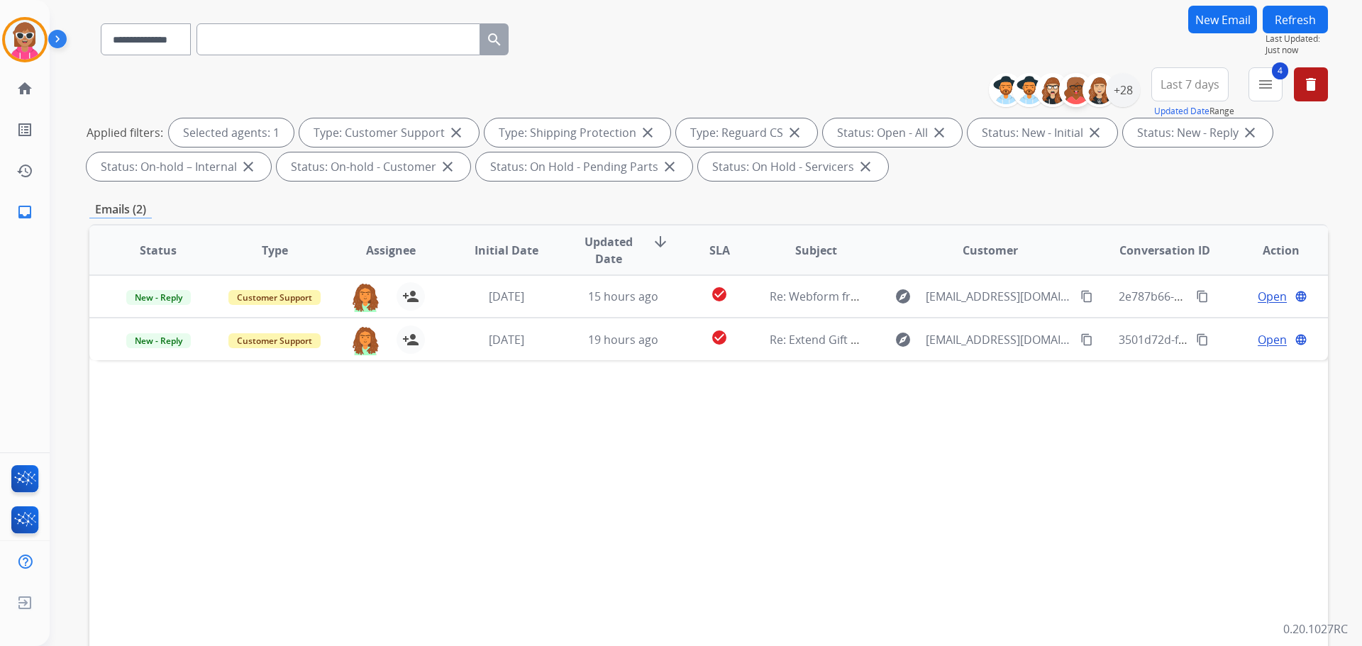
scroll to position [0, 0]
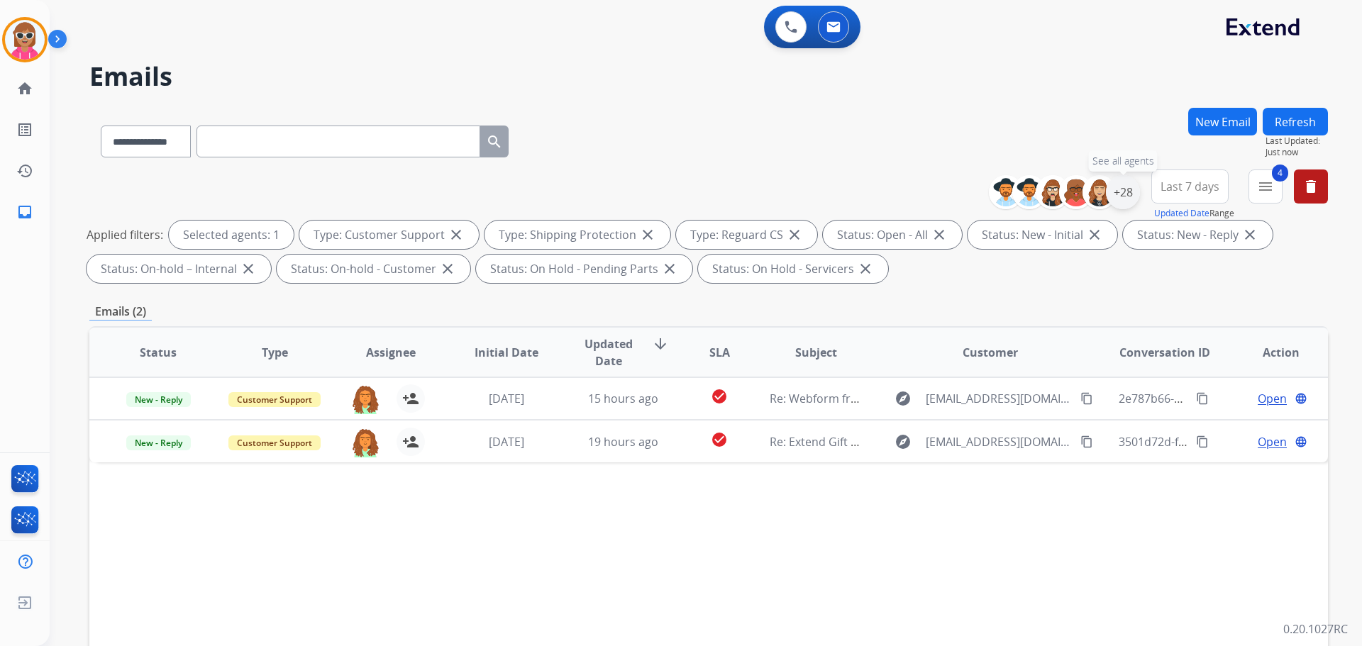
click at [1125, 188] on div "+28" at bounding box center [1123, 192] width 34 height 34
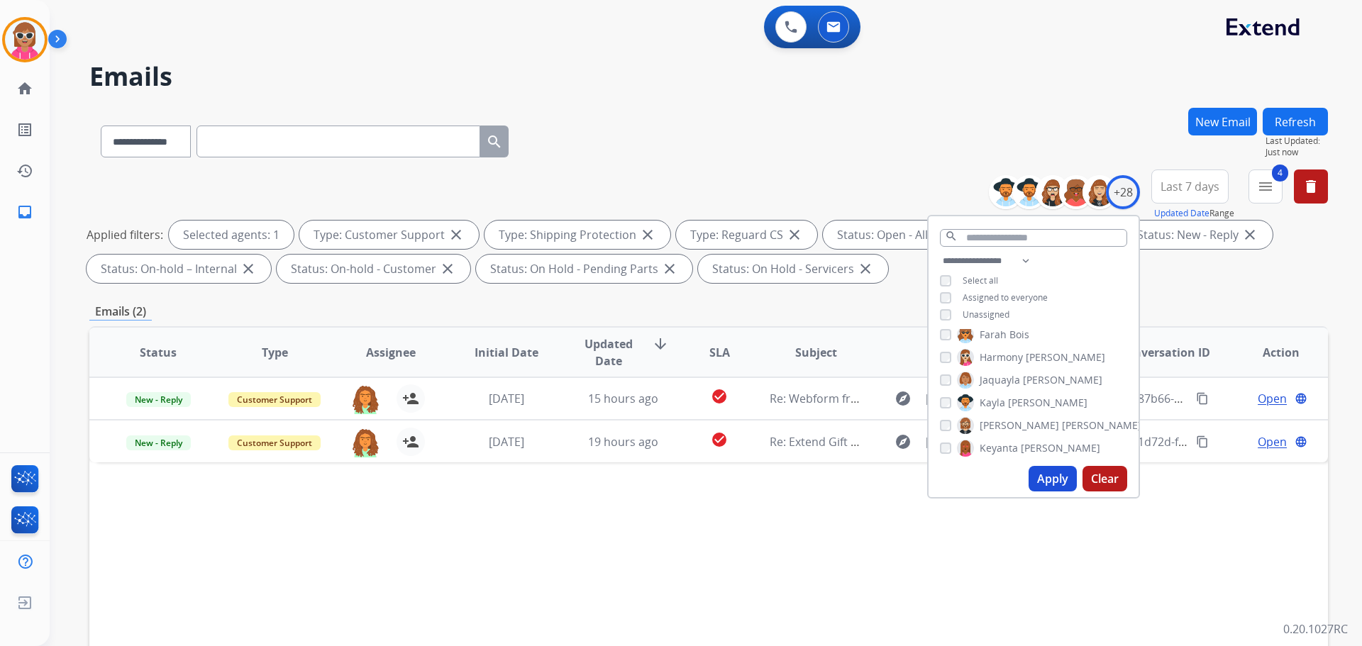
click at [991, 392] on div "[PERSON_NAME] [PERSON_NAME] [PERSON_NAME] [PERSON_NAME] [PERSON_NAME] [PERSON_N…" at bounding box center [1034, 394] width 210 height 131
click at [993, 396] on span "Kayla" at bounding box center [993, 403] width 26 height 14
drag, startPoint x: 998, startPoint y: 423, endPoint x: 1005, endPoint y: 437, distance: 15.9
click at [998, 423] on label "[PERSON_NAME]" at bounding box center [1049, 425] width 184 height 17
click at [1029, 473] on button "Apply" at bounding box center [1053, 479] width 48 height 26
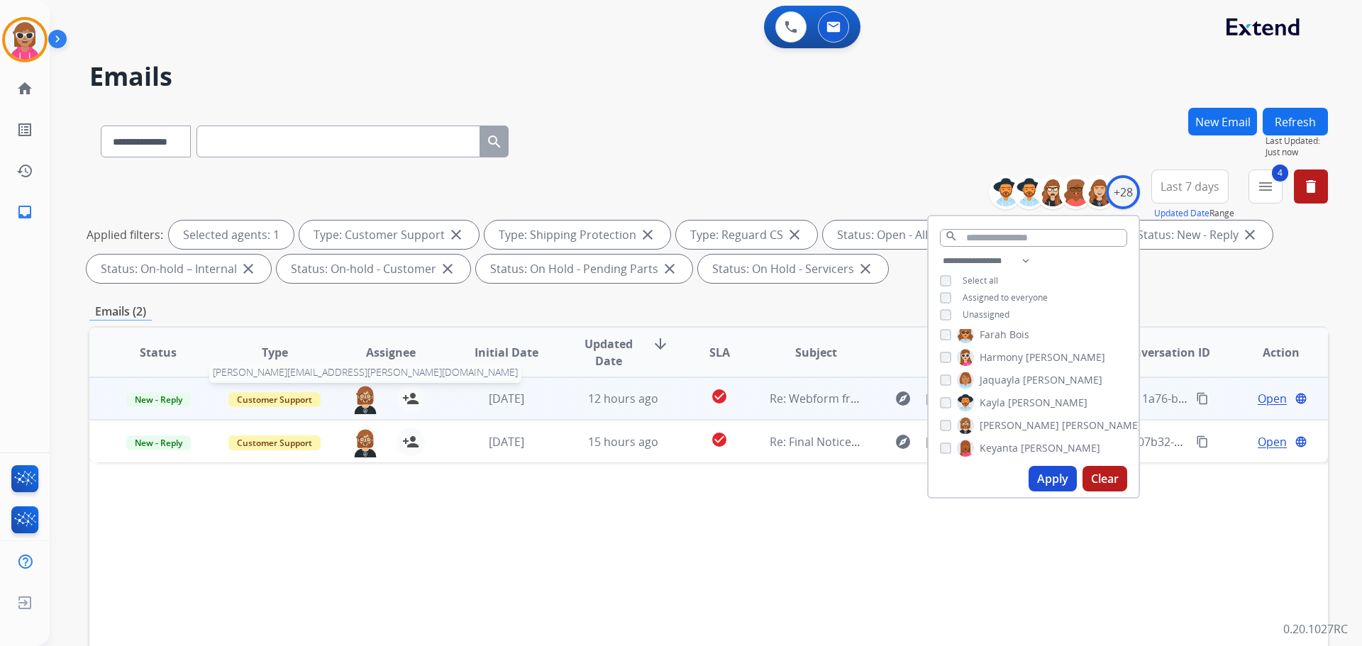
click at [364, 394] on img at bounding box center [365, 400] width 28 height 30
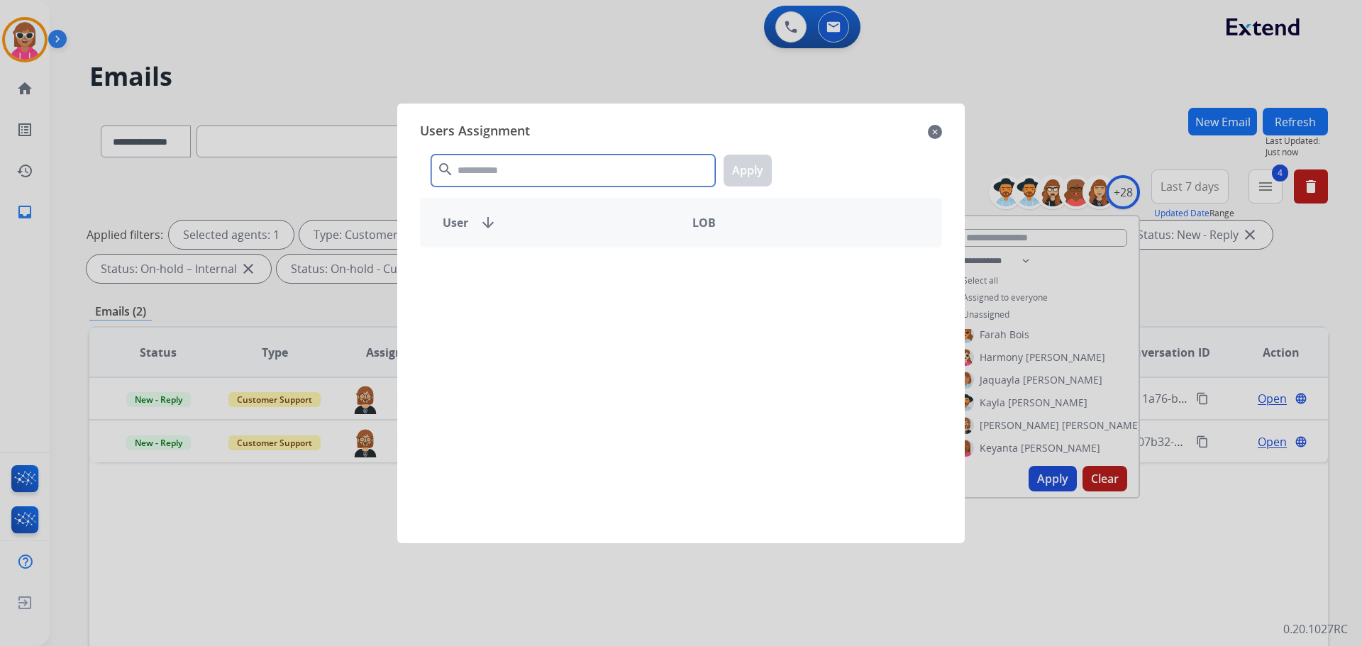
click at [561, 171] on input "text" at bounding box center [573, 171] width 284 height 32
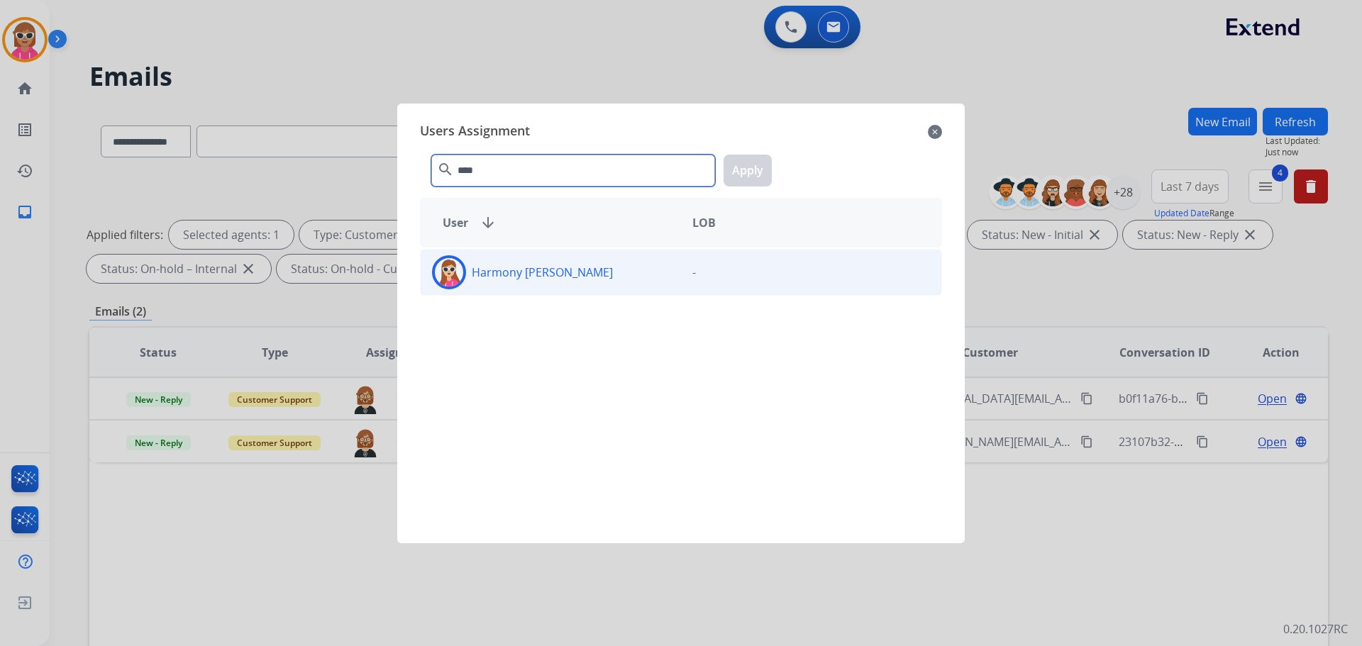
type input "****"
click at [561, 290] on div "Harmony [PERSON_NAME] -" at bounding box center [681, 272] width 522 height 47
drag, startPoint x: 758, startPoint y: 172, endPoint x: 601, endPoint y: 238, distance: 170.1
click at [757, 172] on button "Apply" at bounding box center [748, 171] width 48 height 32
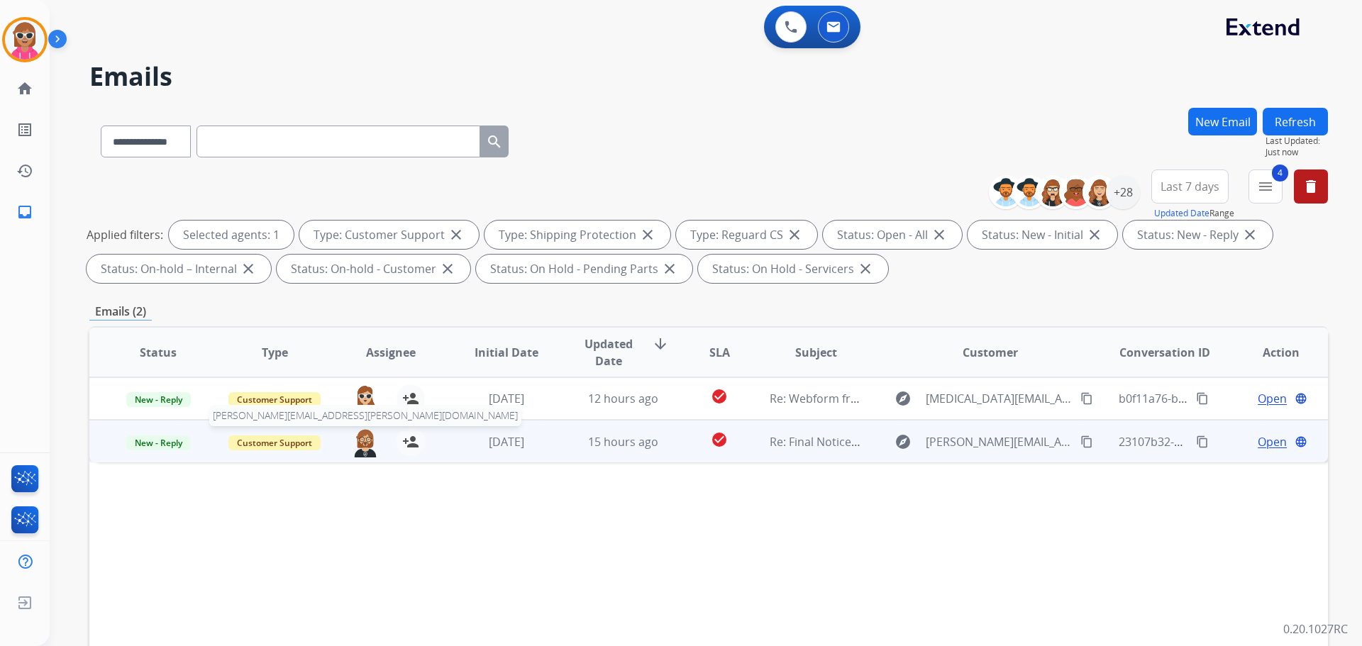
click at [358, 441] on img at bounding box center [365, 443] width 28 height 30
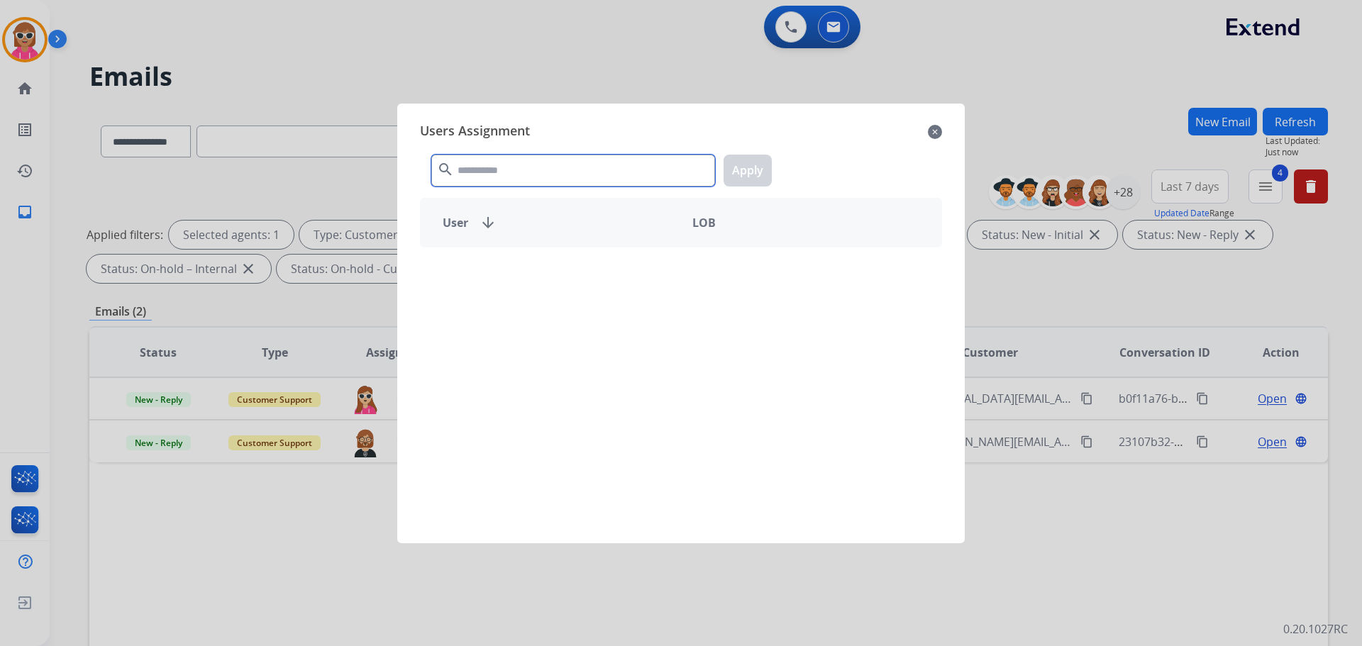
click at [512, 172] on input "text" at bounding box center [573, 171] width 284 height 32
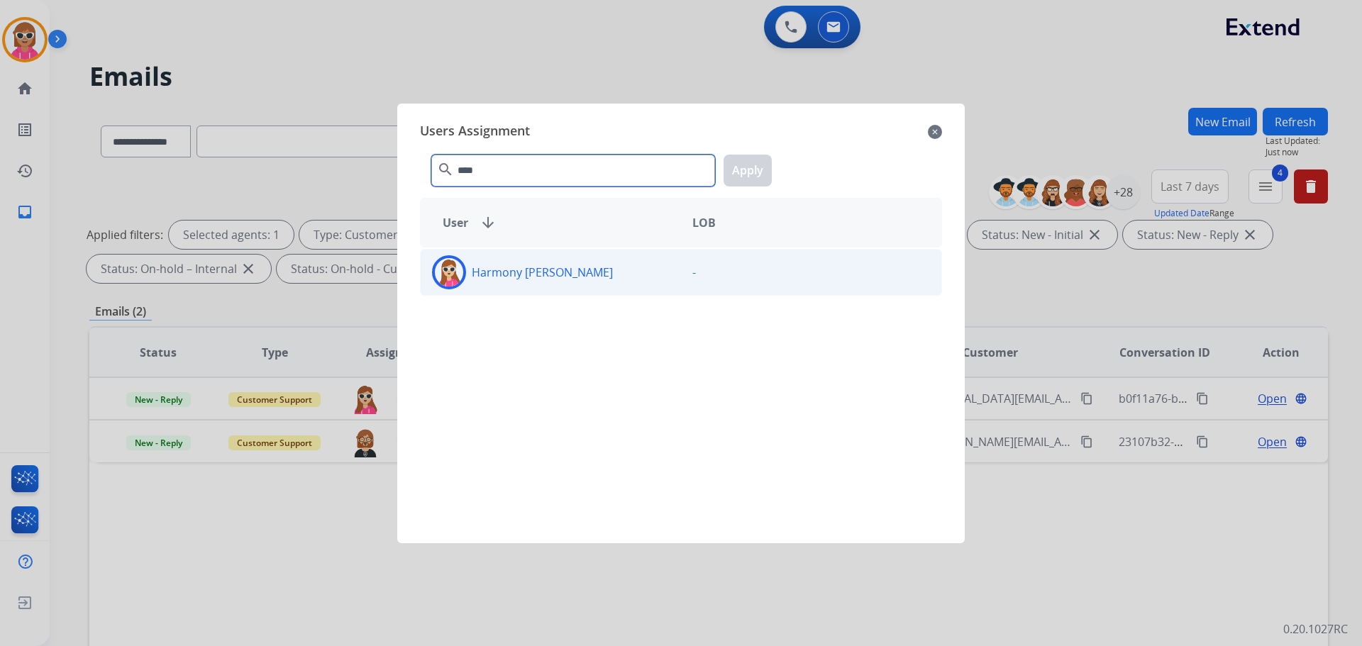
type input "****"
click at [501, 285] on div "Harmony [PERSON_NAME]" at bounding box center [551, 272] width 260 height 34
click at [739, 165] on button "Apply" at bounding box center [748, 171] width 48 height 32
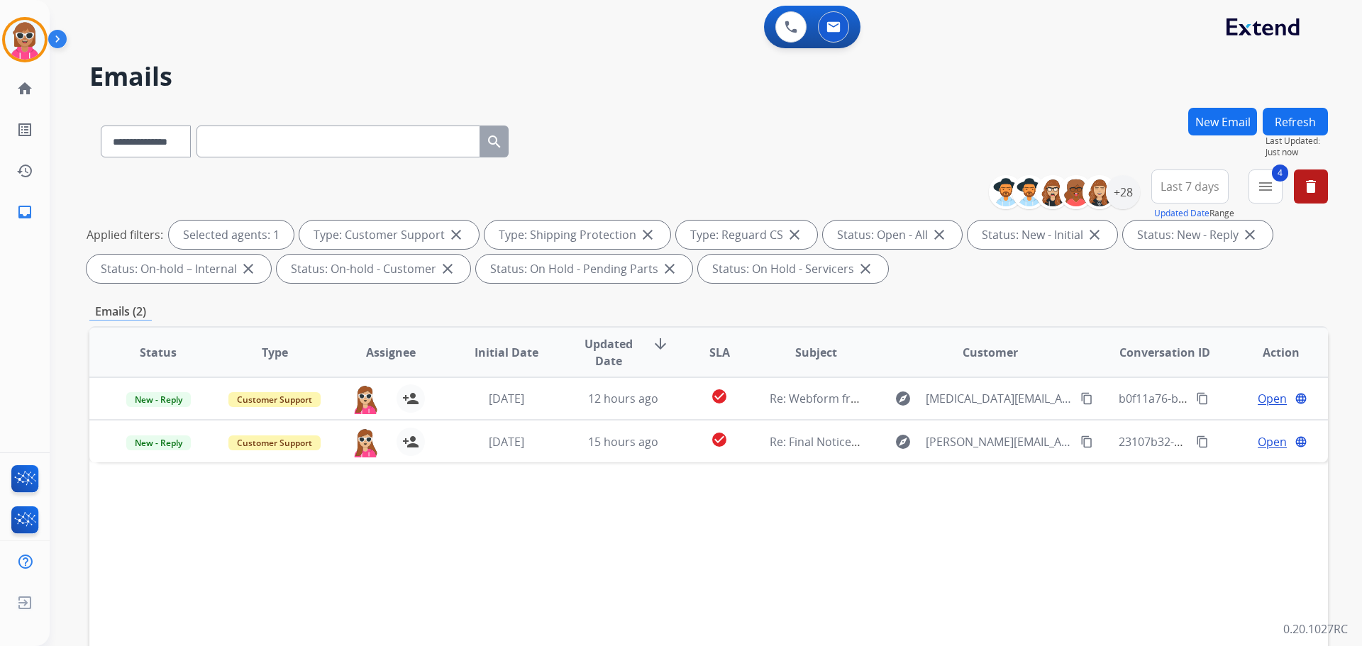
click at [490, 546] on div "Status Type Assignee Initial Date Updated Date arrow_downward SLA Subject Custo…" at bounding box center [708, 563] width 1239 height 475
click at [1132, 204] on div "+28" at bounding box center [1123, 192] width 34 height 34
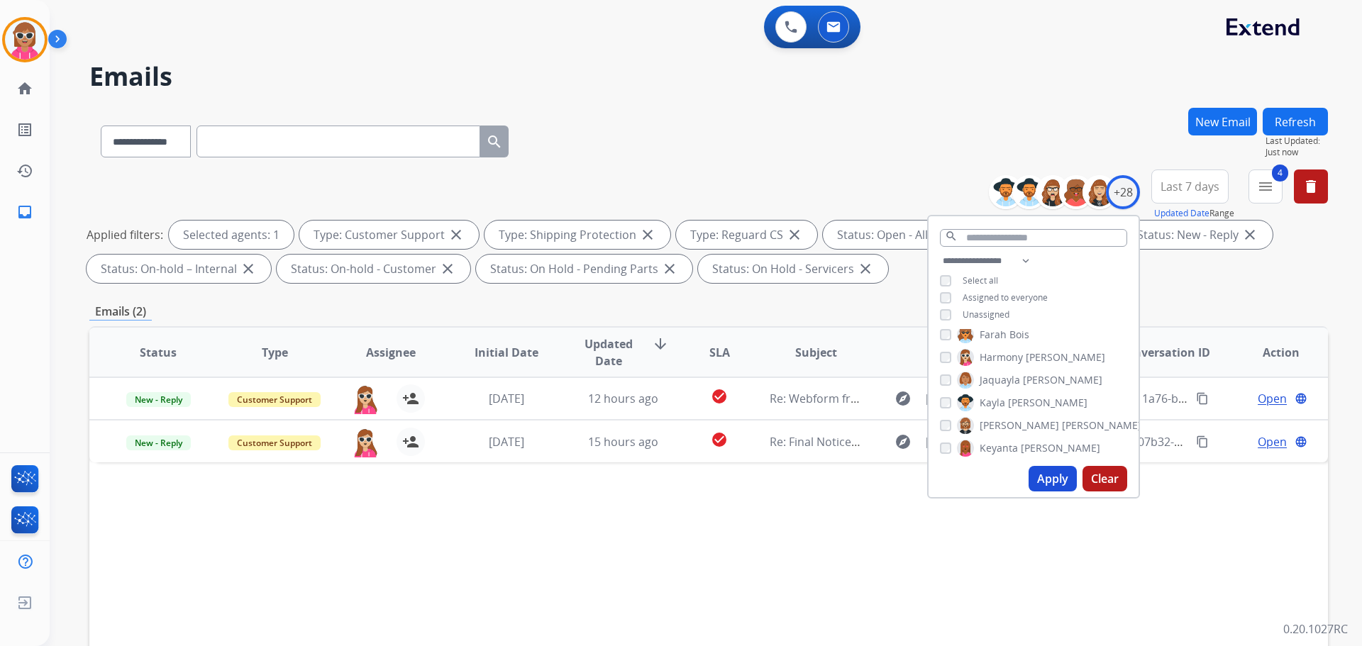
click at [986, 419] on span "[PERSON_NAME]" at bounding box center [1019, 426] width 79 height 14
click at [1001, 447] on span "Keyanta" at bounding box center [999, 448] width 38 height 14
click at [1037, 470] on button "Apply" at bounding box center [1053, 479] width 48 height 26
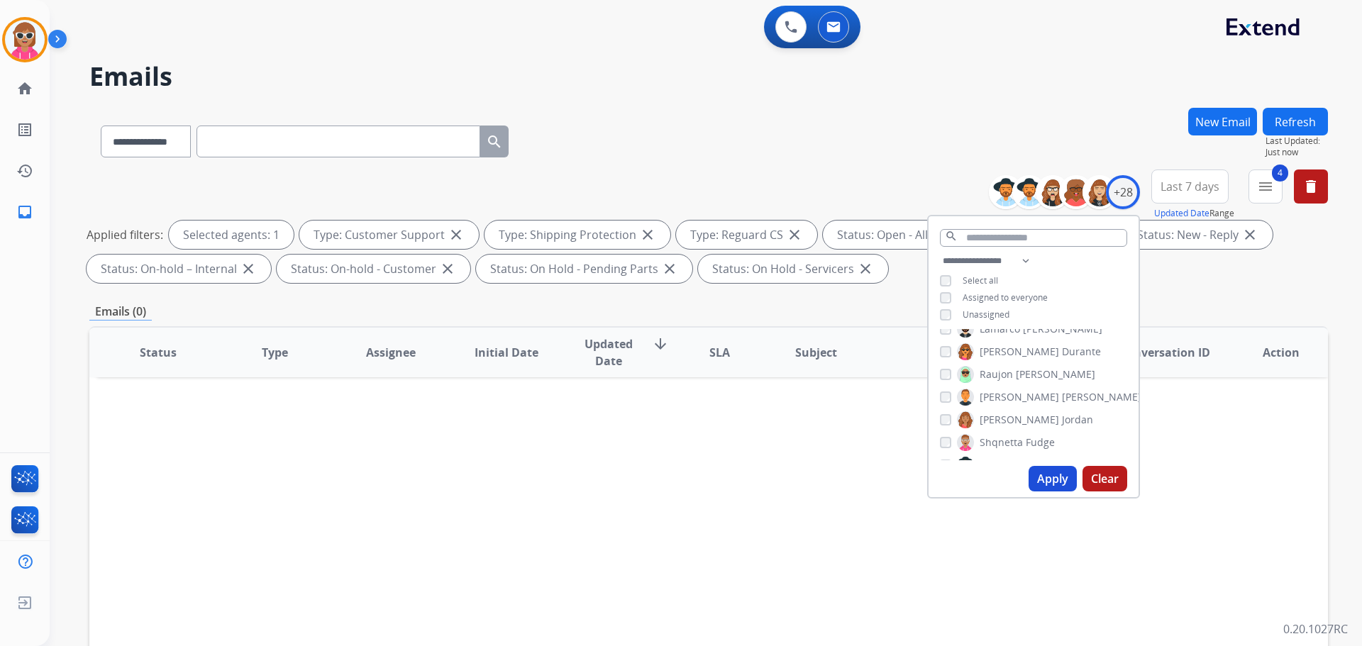
scroll to position [284, 0]
click at [1008, 396] on span "Lamarco" at bounding box center [1000, 400] width 40 height 14
click at [1011, 370] on span "Keyanta" at bounding box center [999, 377] width 38 height 14
click at [1042, 483] on button "Apply" at bounding box center [1053, 479] width 48 height 26
click at [1025, 396] on span "[PERSON_NAME]" at bounding box center [1062, 400] width 79 height 14
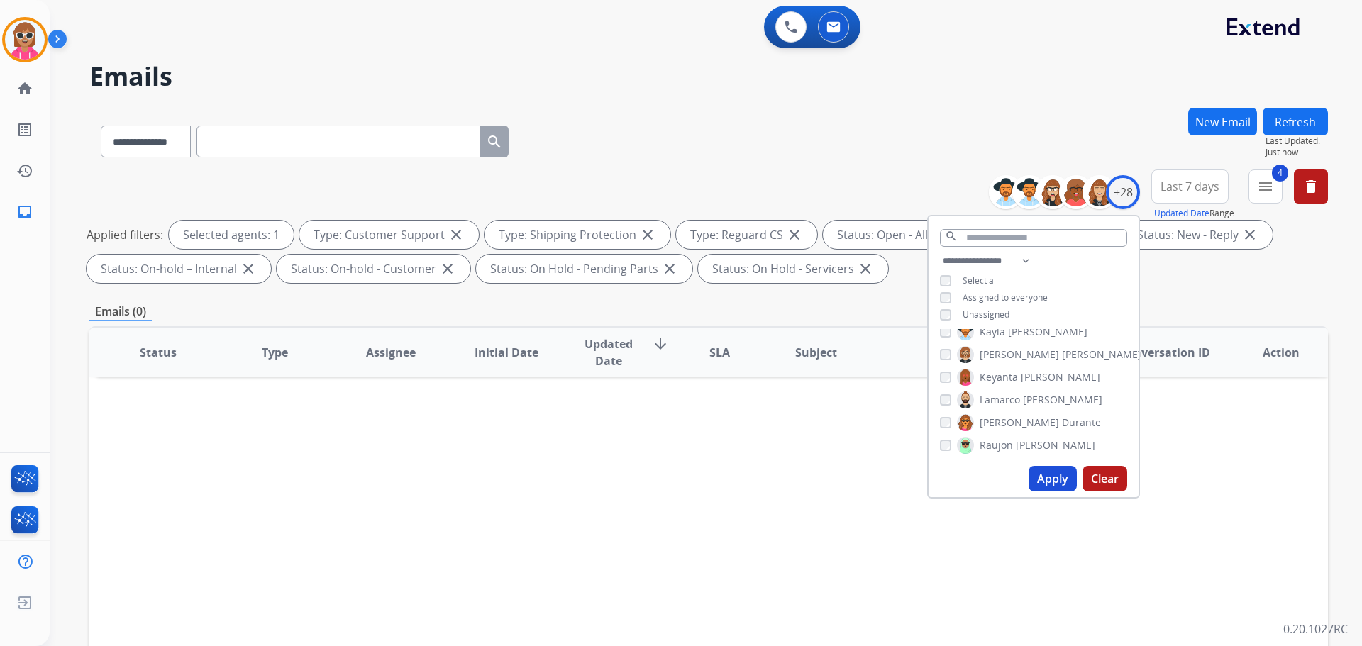
click at [1062, 420] on span "Durante" at bounding box center [1081, 423] width 39 height 14
click at [1038, 476] on button "Apply" at bounding box center [1053, 479] width 48 height 26
click at [1008, 441] on span "Raujon" at bounding box center [996, 446] width 33 height 14
click at [1062, 422] on span "Durante" at bounding box center [1081, 423] width 39 height 14
click at [1052, 489] on button "Apply" at bounding box center [1053, 479] width 48 height 26
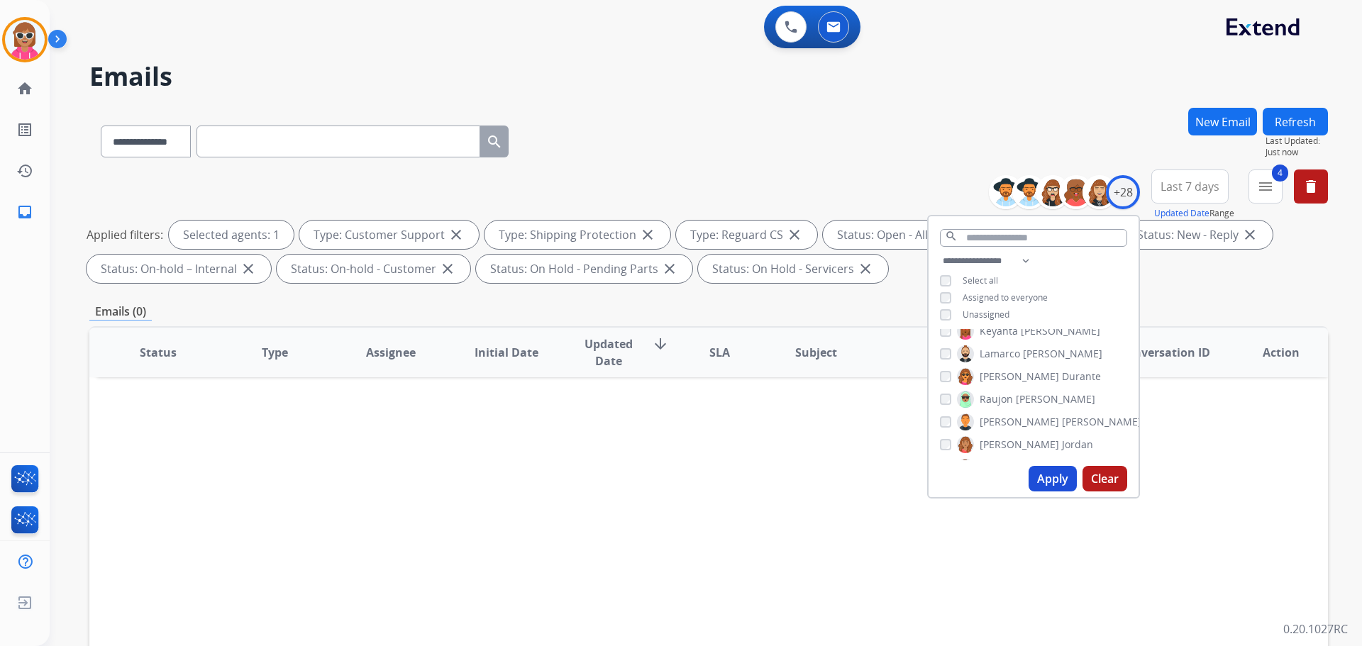
scroll to position [355, 0]
drag, startPoint x: 1003, startPoint y: 392, endPoint x: 1010, endPoint y: 400, distance: 10.5
click at [1004, 393] on span "[PERSON_NAME]" at bounding box center [1019, 397] width 79 height 14
click at [1004, 370] on span "Raujon" at bounding box center [996, 375] width 33 height 14
click at [1062, 394] on span "[PERSON_NAME]" at bounding box center [1101, 397] width 79 height 14
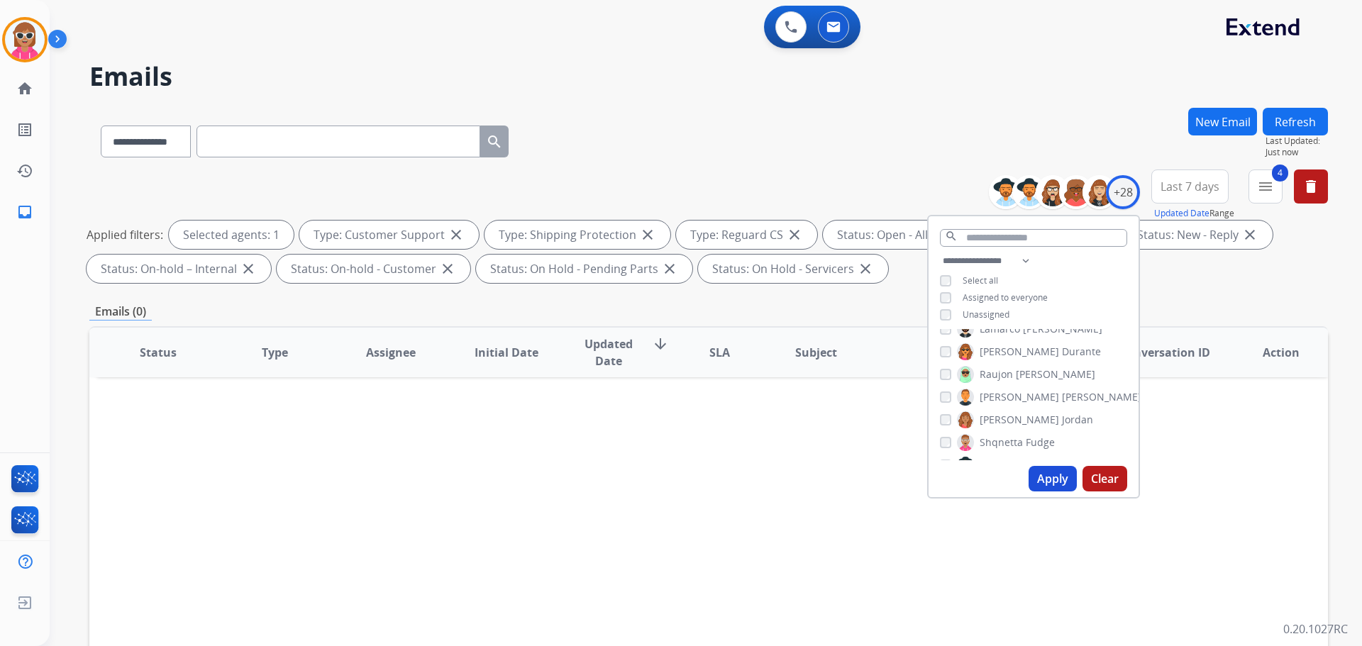
click at [1045, 468] on button "Apply" at bounding box center [1053, 479] width 48 height 26
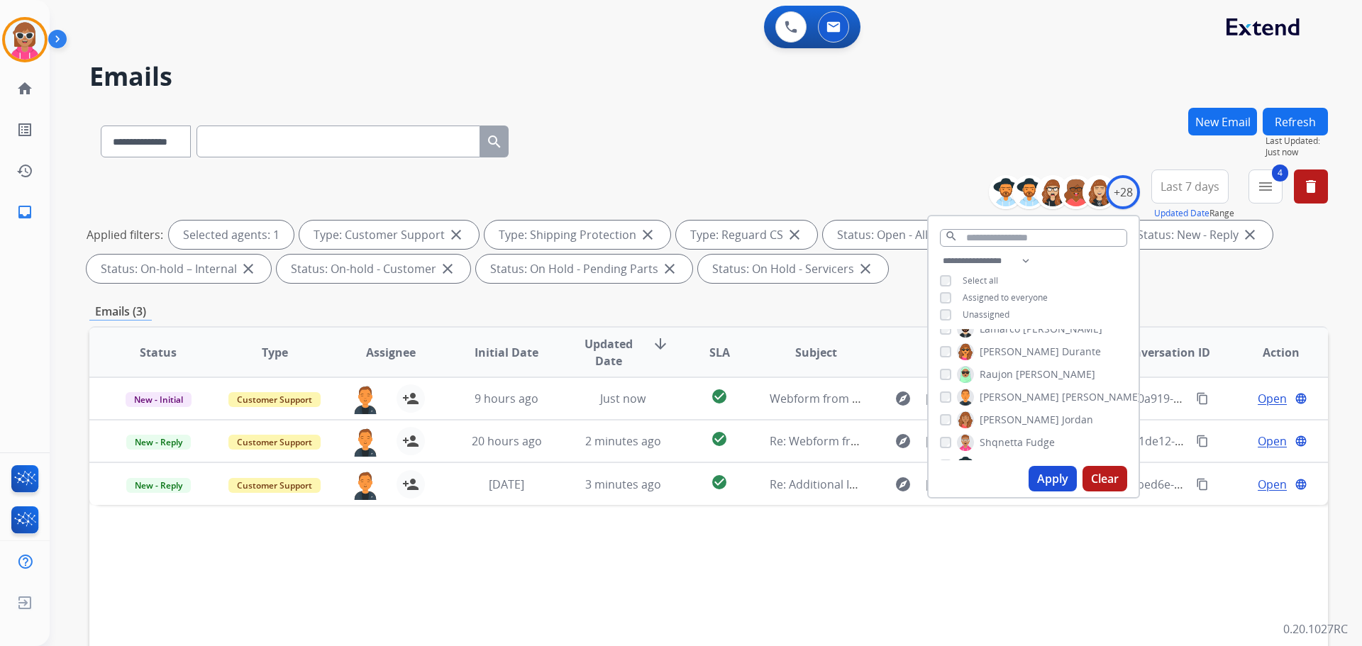
click at [1005, 419] on span "[PERSON_NAME]" at bounding box center [1019, 420] width 79 height 14
drag, startPoint x: 996, startPoint y: 399, endPoint x: 1023, endPoint y: 435, distance: 44.7
click at [994, 399] on span "[PERSON_NAME]" at bounding box center [1019, 397] width 79 height 14
click at [1062, 392] on span "[PERSON_NAME]" at bounding box center [1101, 397] width 79 height 14
click at [1044, 475] on button "Apply" at bounding box center [1053, 479] width 48 height 26
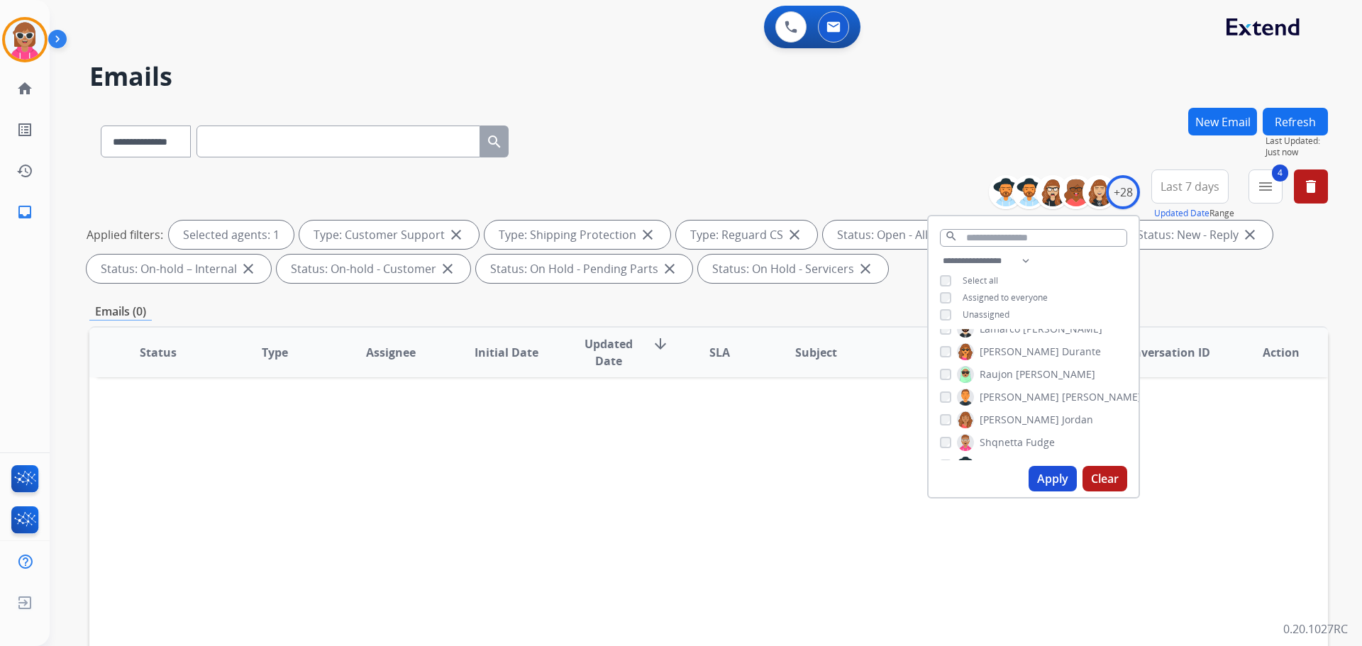
click at [1000, 442] on span "Shqnetta" at bounding box center [1001, 443] width 43 height 14
click at [1006, 414] on span "[PERSON_NAME]" at bounding box center [1019, 420] width 79 height 14
click at [1034, 473] on button "Apply" at bounding box center [1053, 479] width 48 height 26
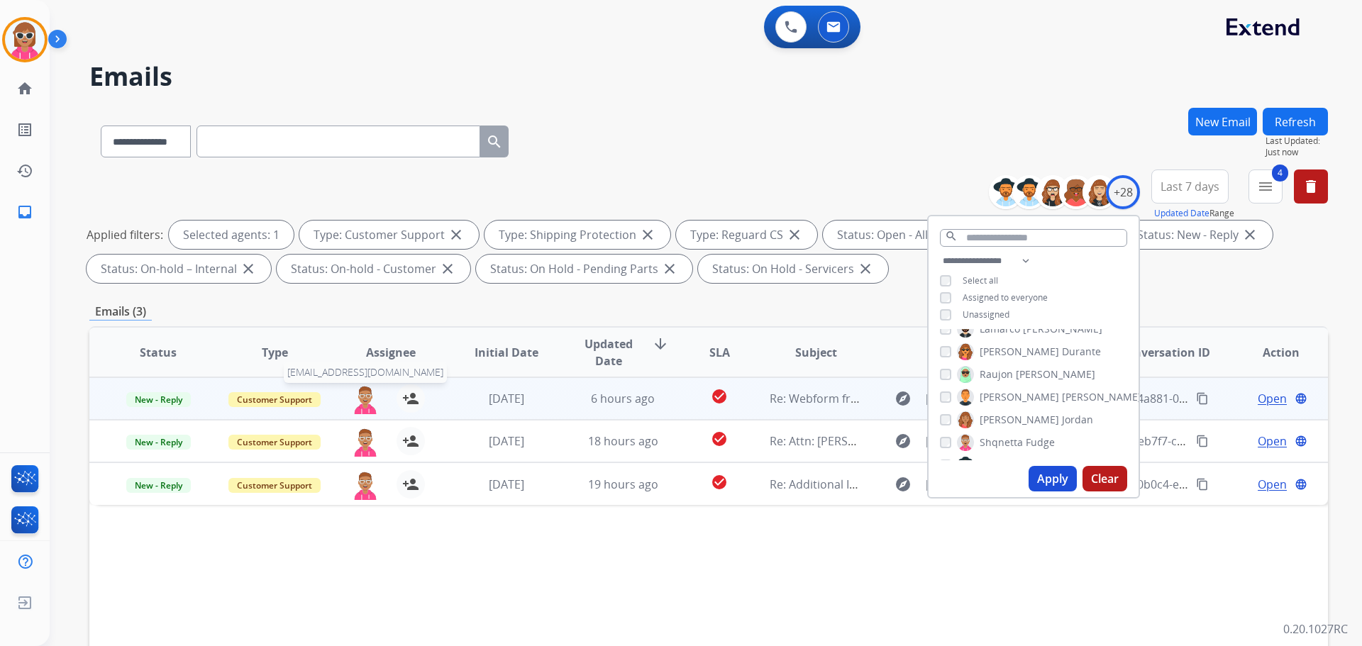
click at [365, 407] on img at bounding box center [365, 400] width 28 height 30
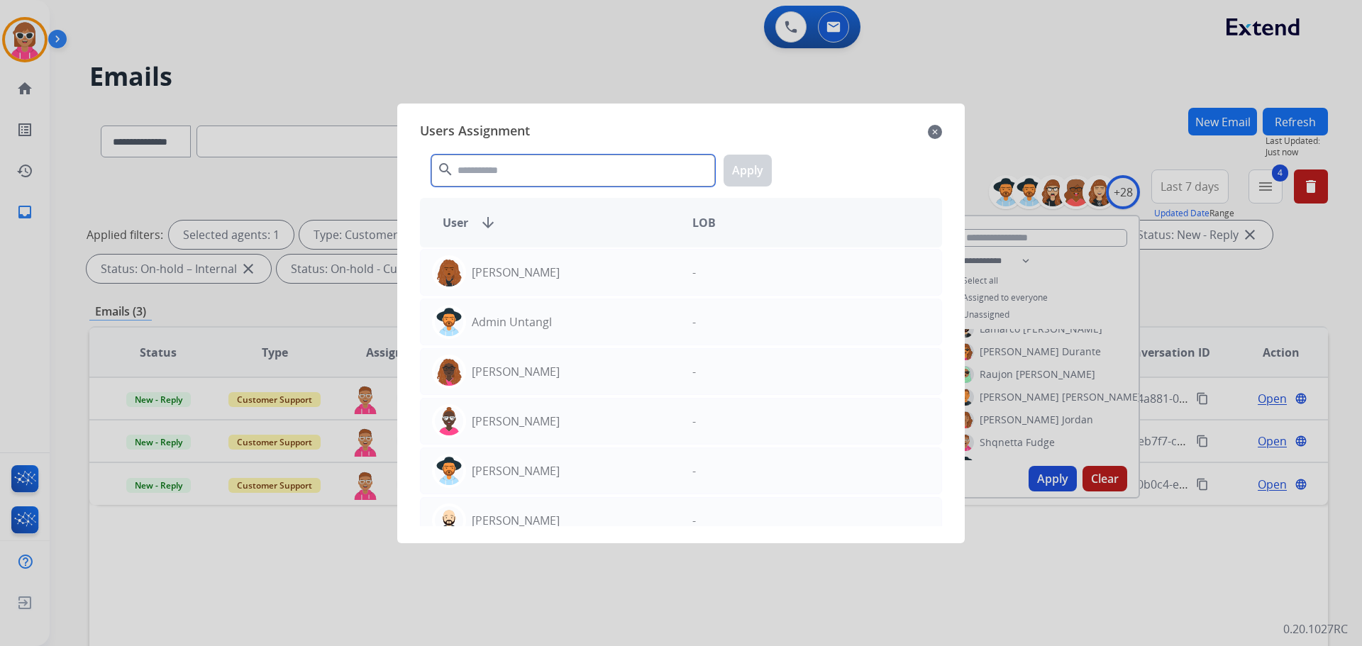
click at [501, 169] on input "text" at bounding box center [573, 171] width 284 height 32
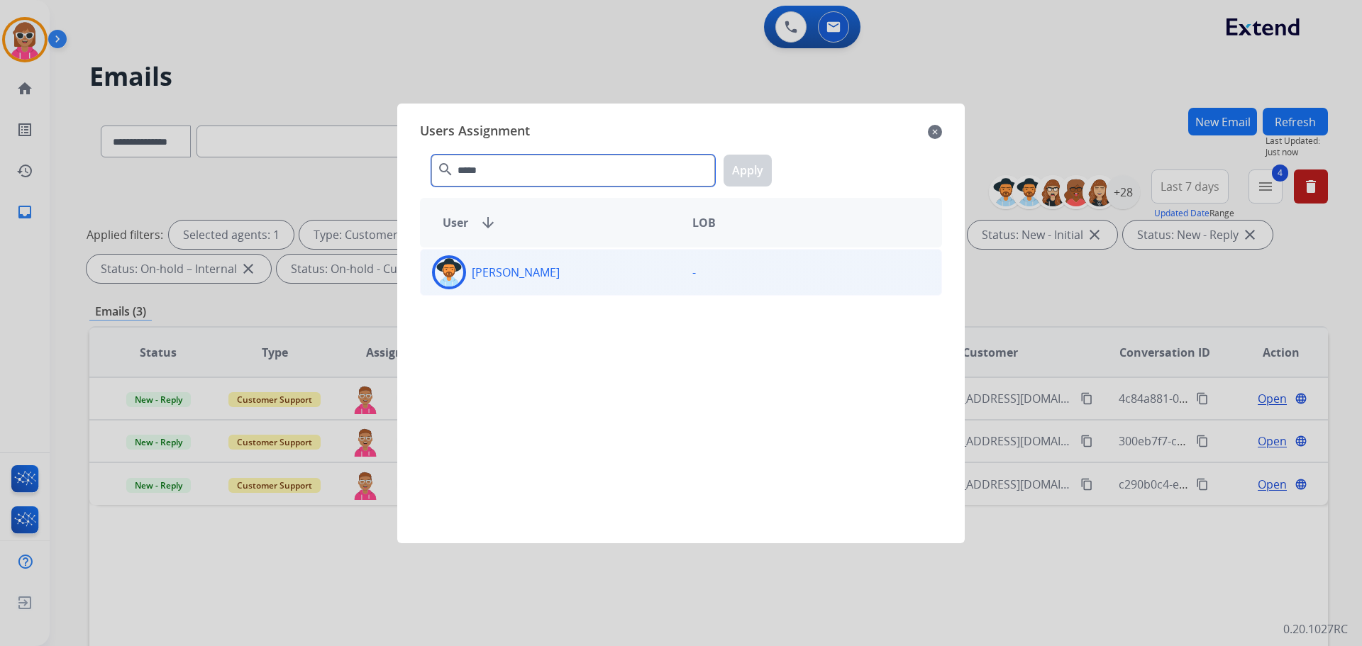
type input "*****"
click at [593, 273] on div "[PERSON_NAME]" at bounding box center [551, 272] width 260 height 34
click at [735, 165] on button "Apply" at bounding box center [748, 171] width 48 height 32
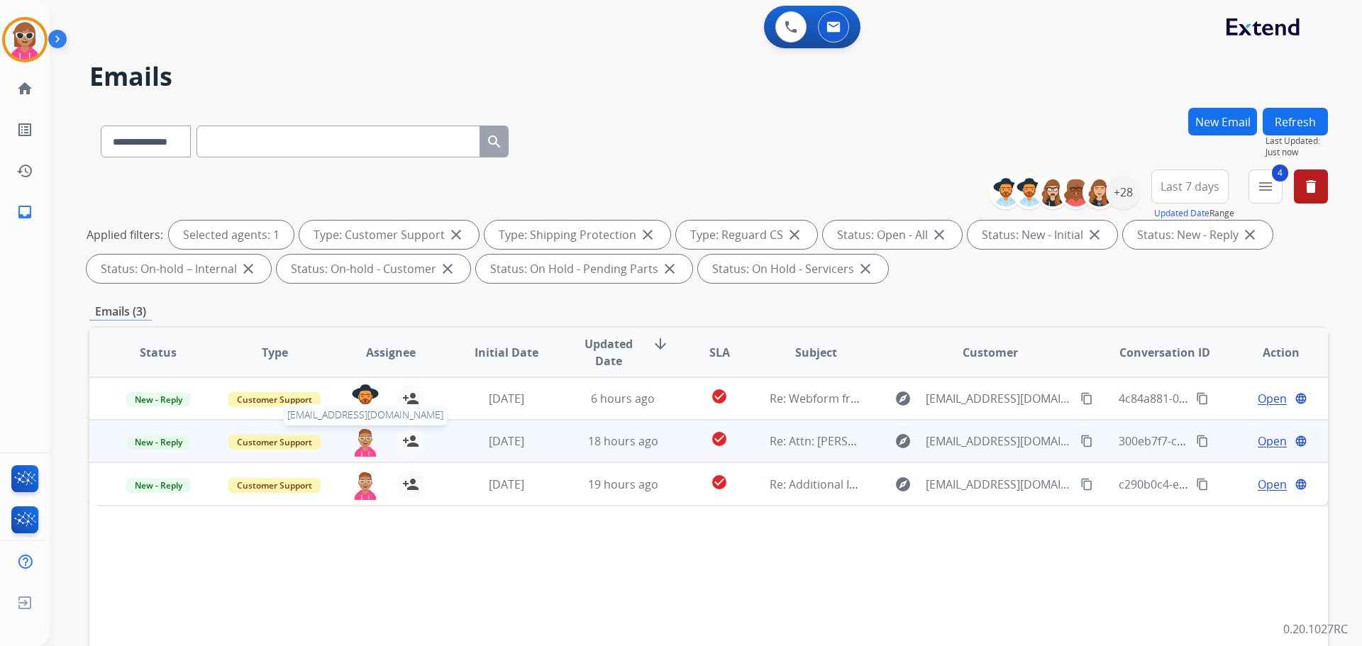
click at [352, 448] on img at bounding box center [365, 442] width 28 height 30
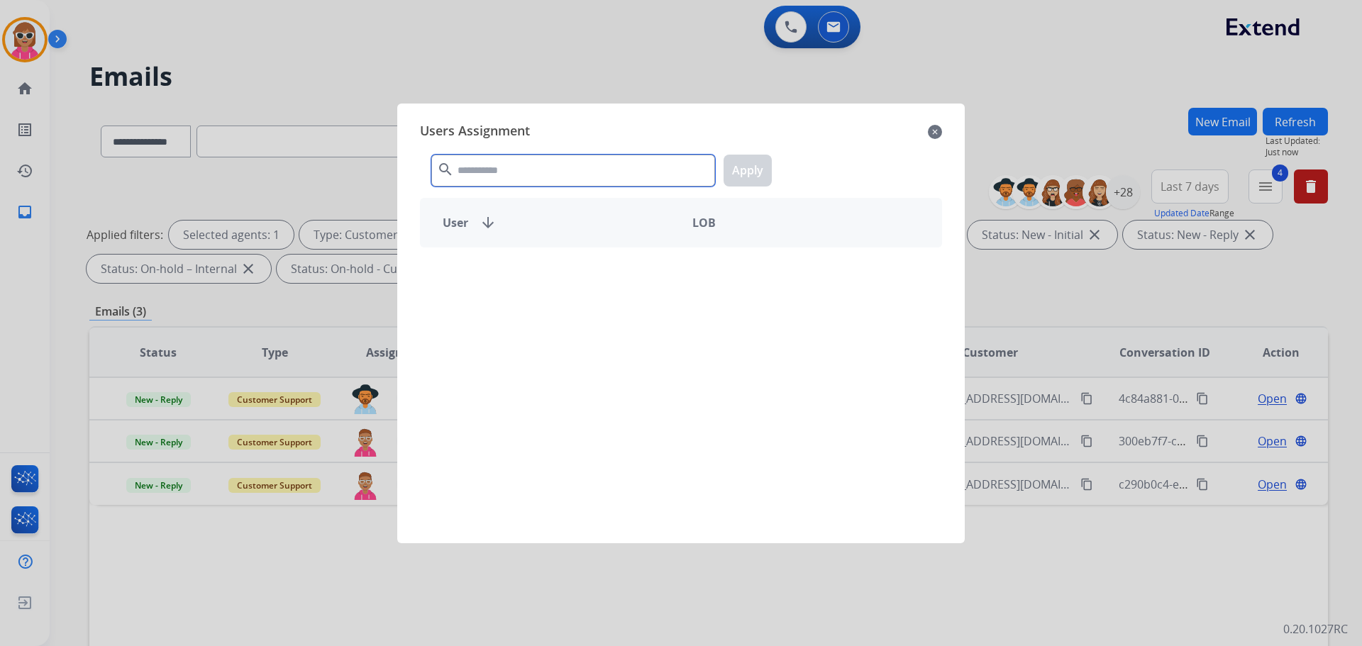
click at [505, 169] on input "text" at bounding box center [573, 171] width 284 height 32
type input "*****"
click at [592, 241] on div "User arrow_downward LOB" at bounding box center [681, 223] width 522 height 50
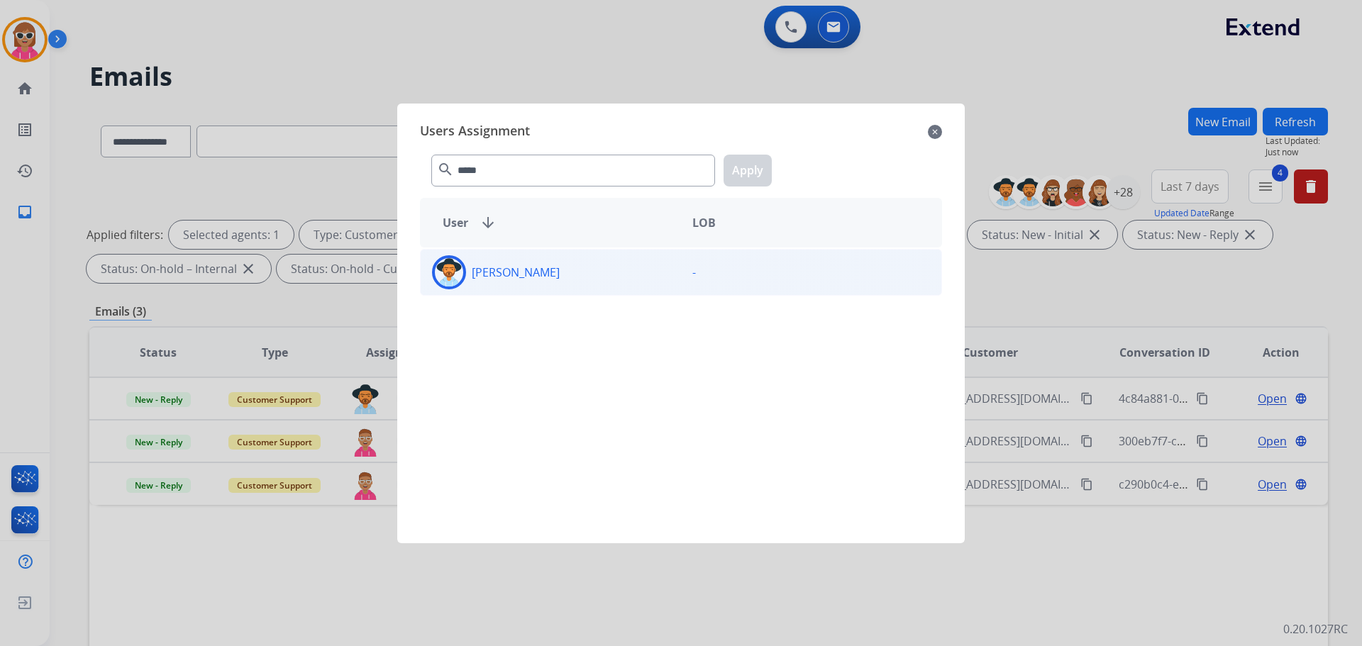
click at [593, 269] on div "[PERSON_NAME]" at bounding box center [551, 272] width 260 height 34
click at [734, 177] on button "Apply" at bounding box center [748, 171] width 48 height 32
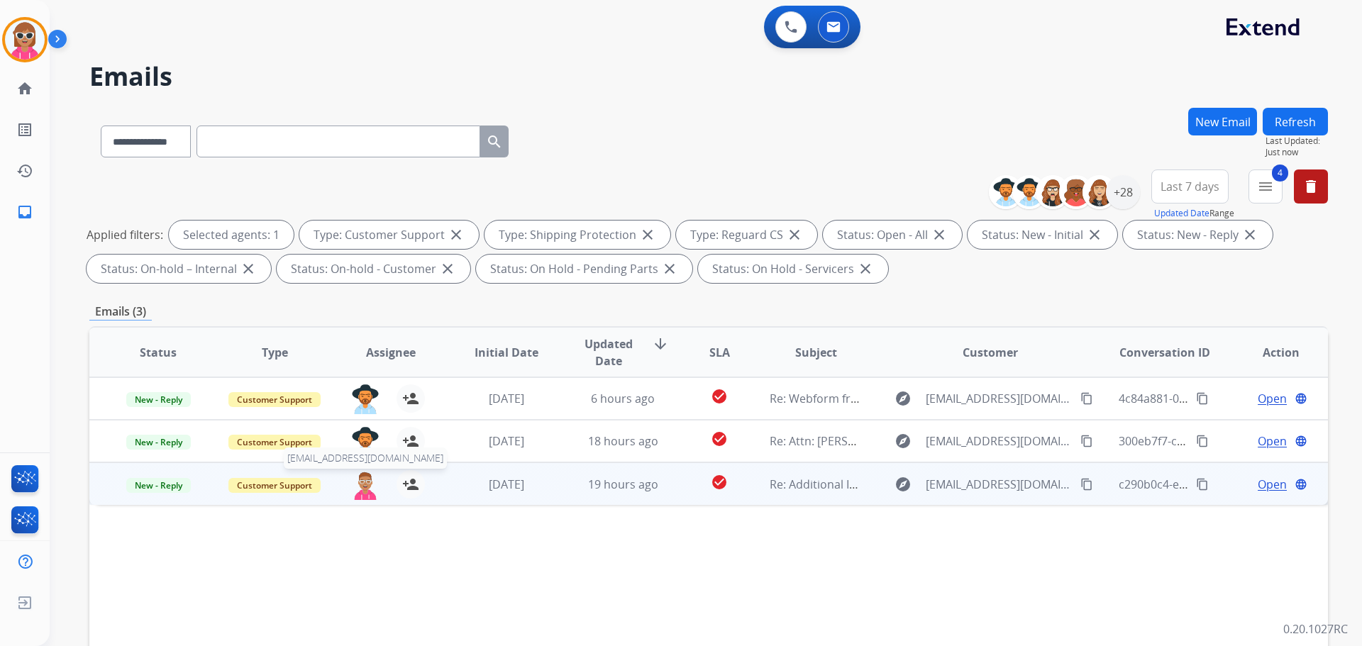
click at [355, 481] on img at bounding box center [365, 485] width 28 height 30
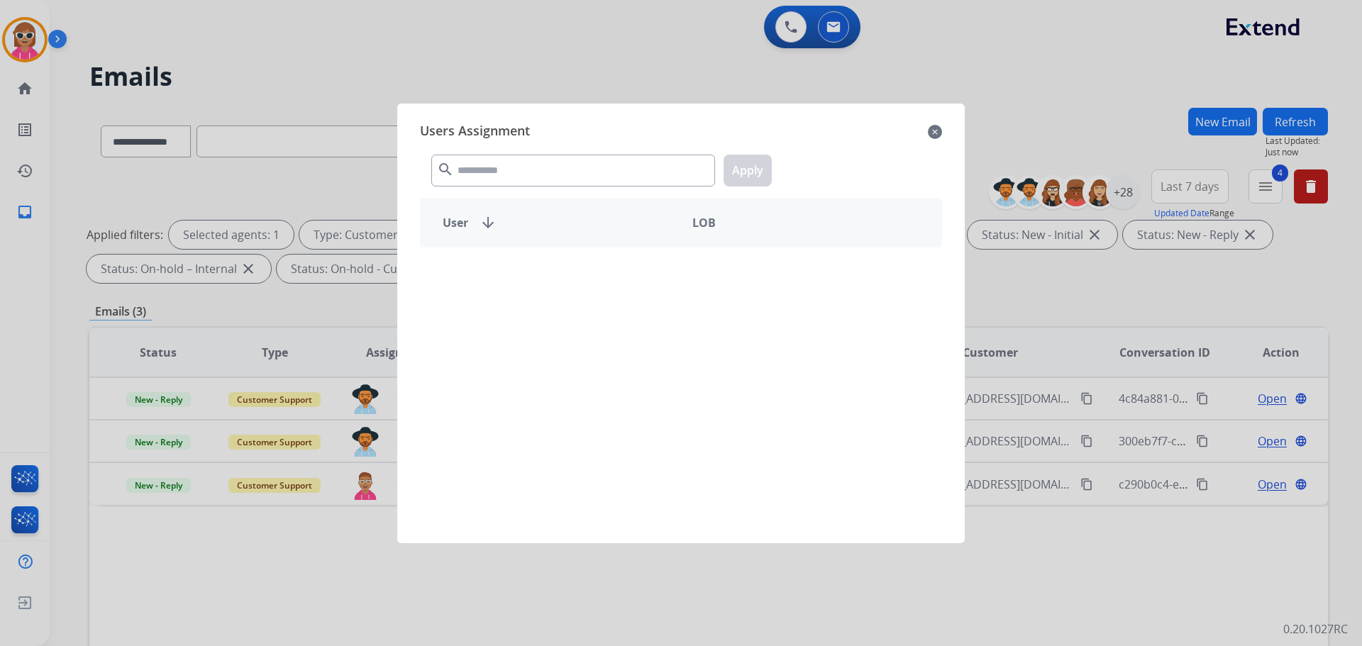
drag, startPoint x: 523, startPoint y: 155, endPoint x: 519, endPoint y: 161, distance: 7.3
click at [522, 157] on div "search Apply" at bounding box center [681, 167] width 522 height 49
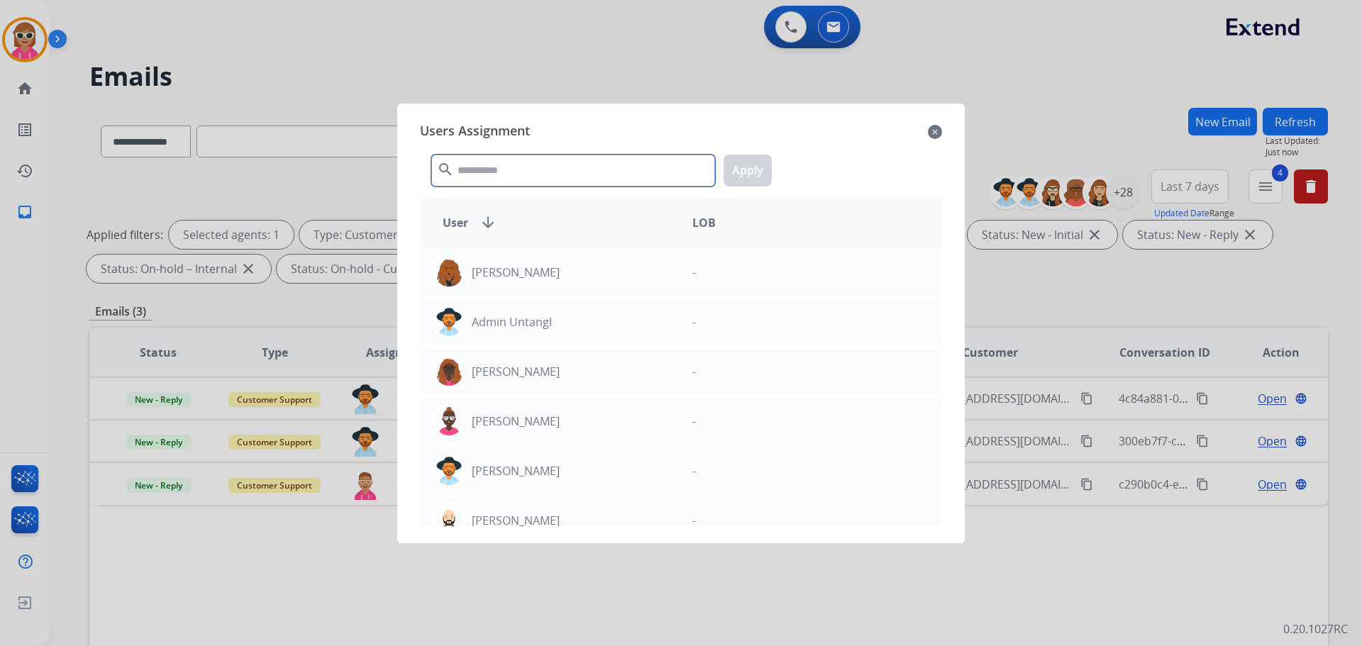
click at [517, 167] on input "text" at bounding box center [573, 171] width 284 height 32
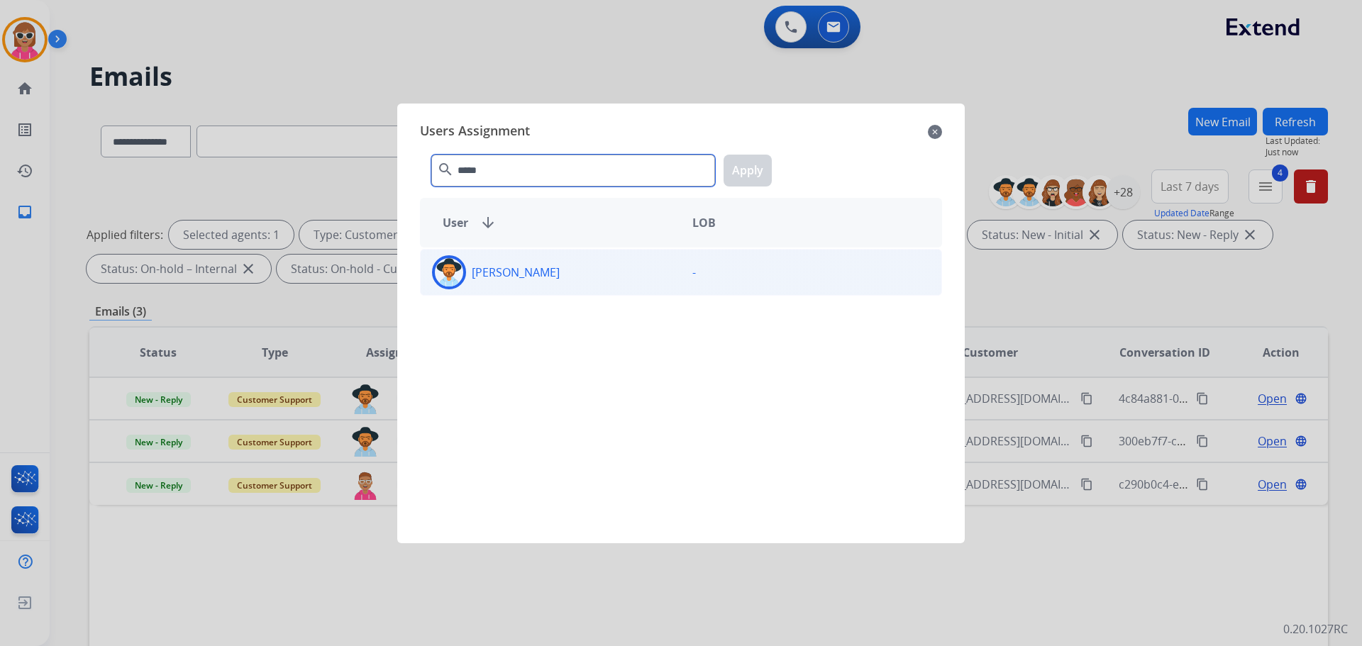
type input "*****"
click at [607, 275] on div "[PERSON_NAME]" at bounding box center [551, 272] width 260 height 34
click at [743, 175] on button "Apply" at bounding box center [748, 171] width 48 height 32
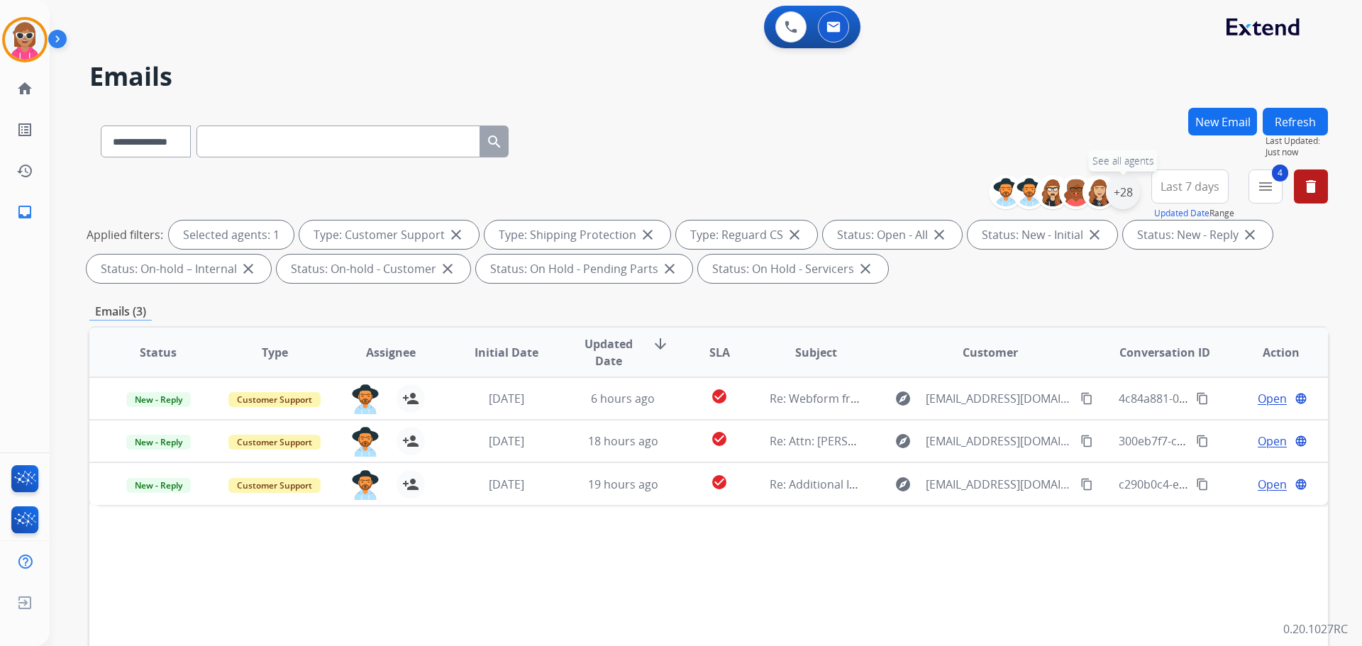
drag, startPoint x: 1130, startPoint y: 197, endPoint x: 1105, endPoint y: 296, distance: 101.9
click at [1130, 198] on div "+28" at bounding box center [1123, 192] width 34 height 34
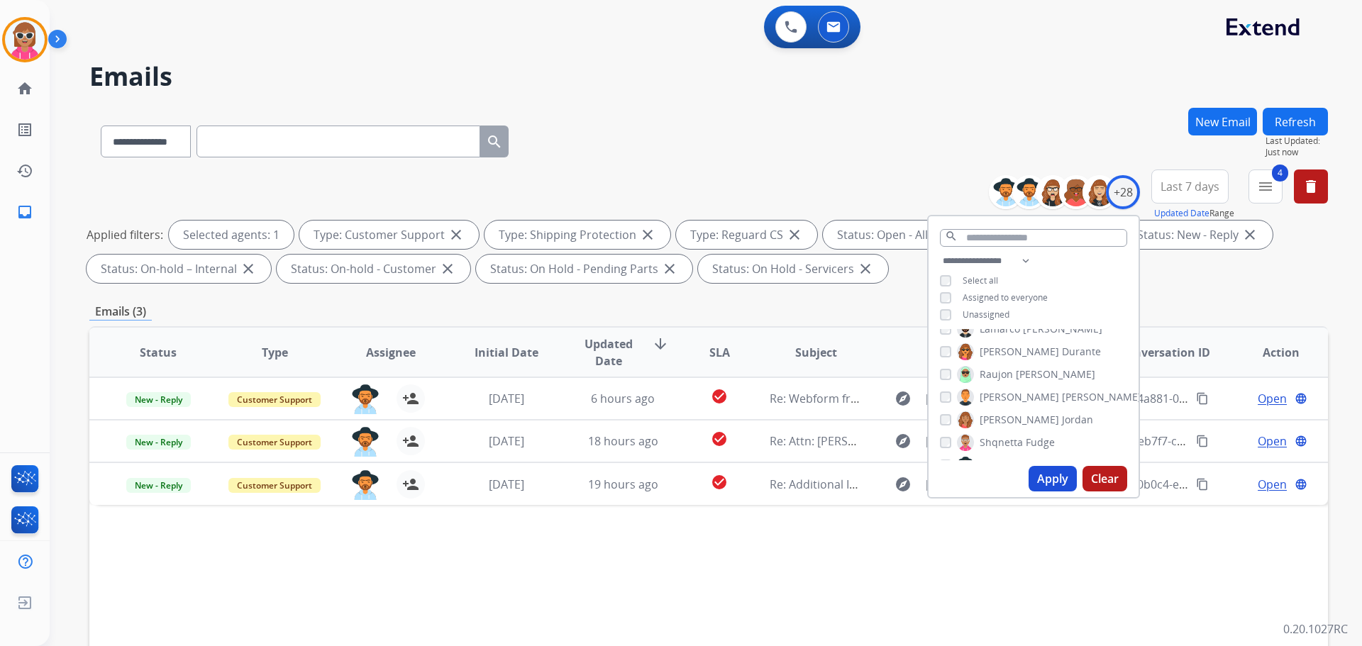
drag, startPoint x: 1038, startPoint y: 444, endPoint x: 1031, endPoint y: 434, distance: 12.2
click at [1038, 443] on span "Fudge" at bounding box center [1040, 443] width 29 height 14
click at [1007, 397] on span "[PERSON_NAME]" at bounding box center [1019, 394] width 79 height 14
click at [1047, 475] on button "Apply" at bounding box center [1053, 479] width 48 height 26
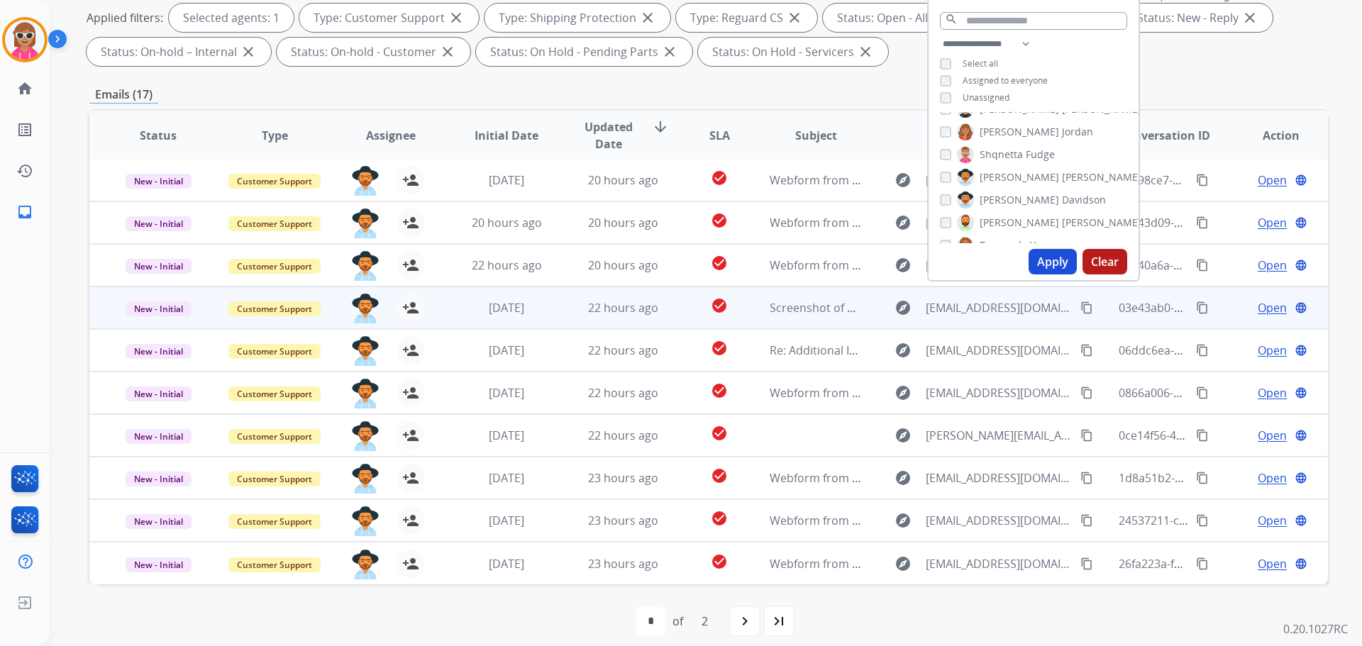
scroll to position [229, 0]
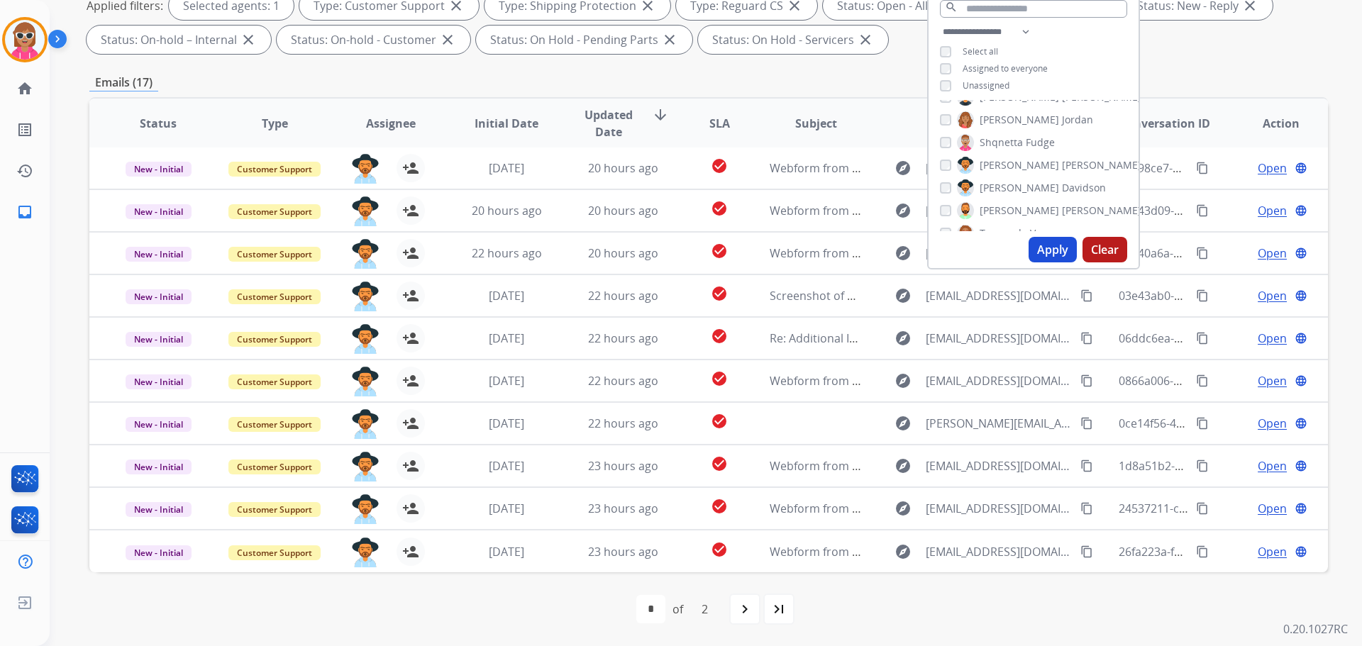
click at [731, 617] on div "navigate_next" at bounding box center [744, 609] width 31 height 31
select select "*"
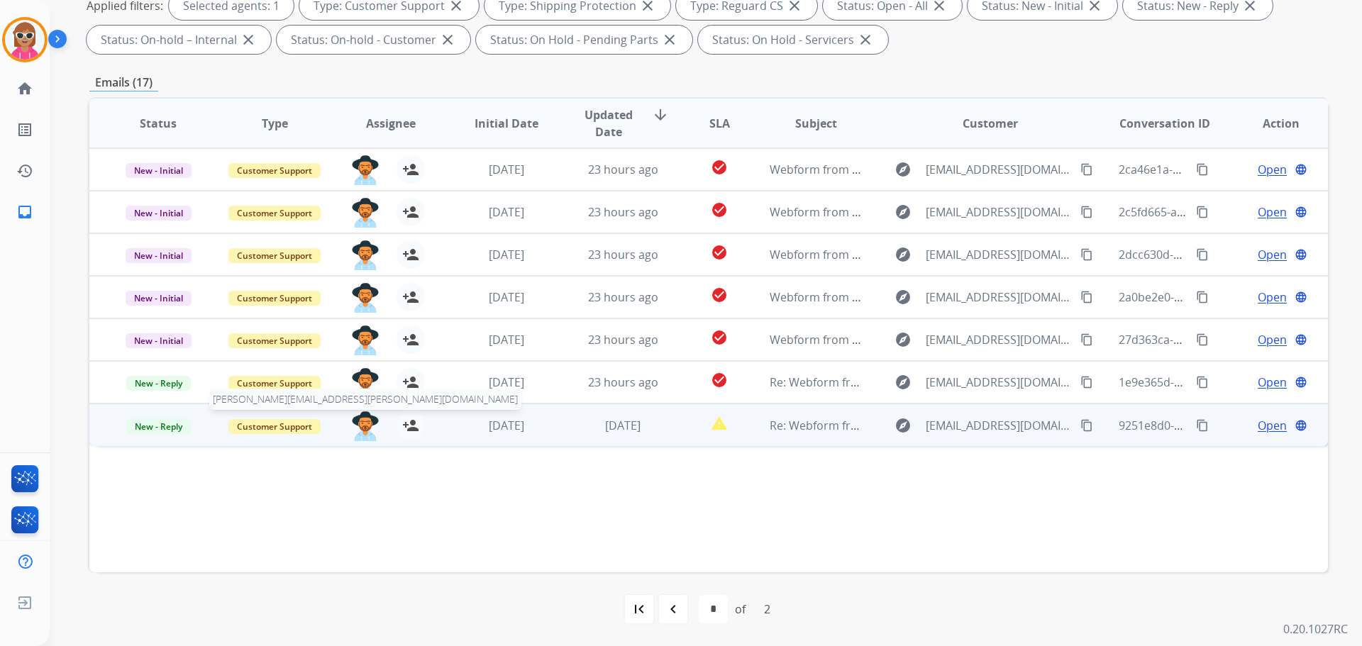
click at [358, 429] on img at bounding box center [365, 427] width 28 height 30
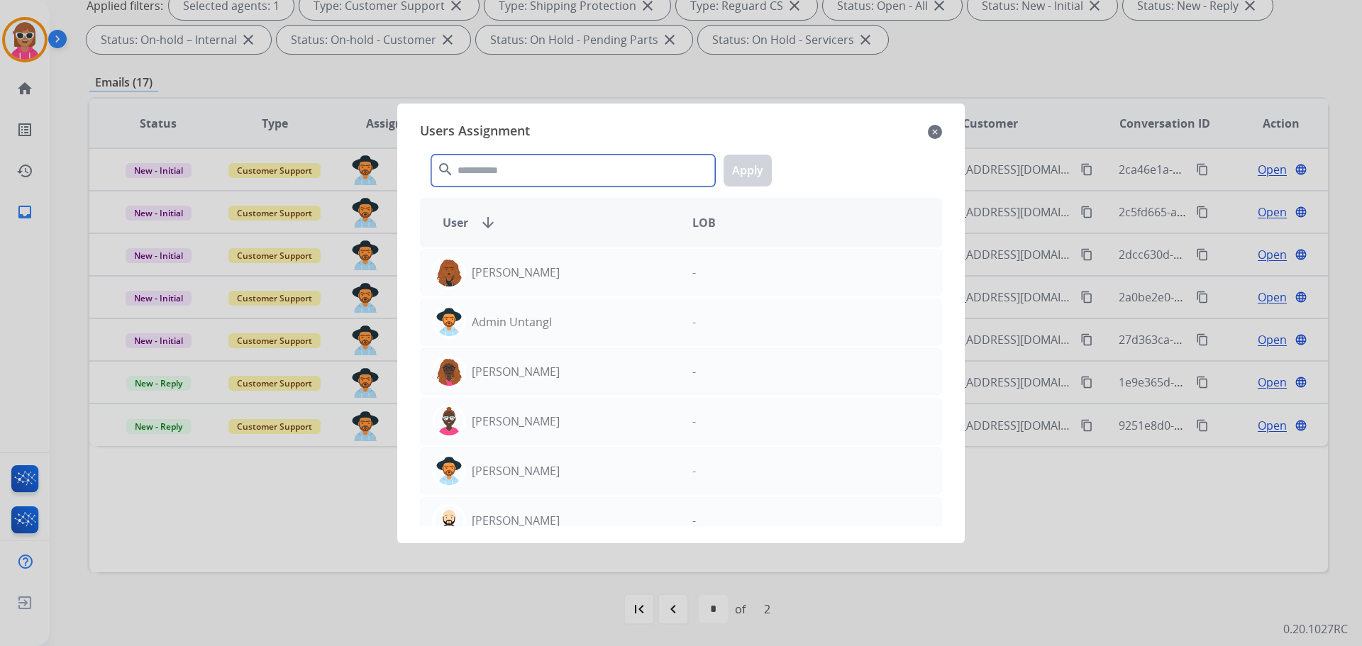
click at [474, 170] on input "text" at bounding box center [573, 171] width 284 height 32
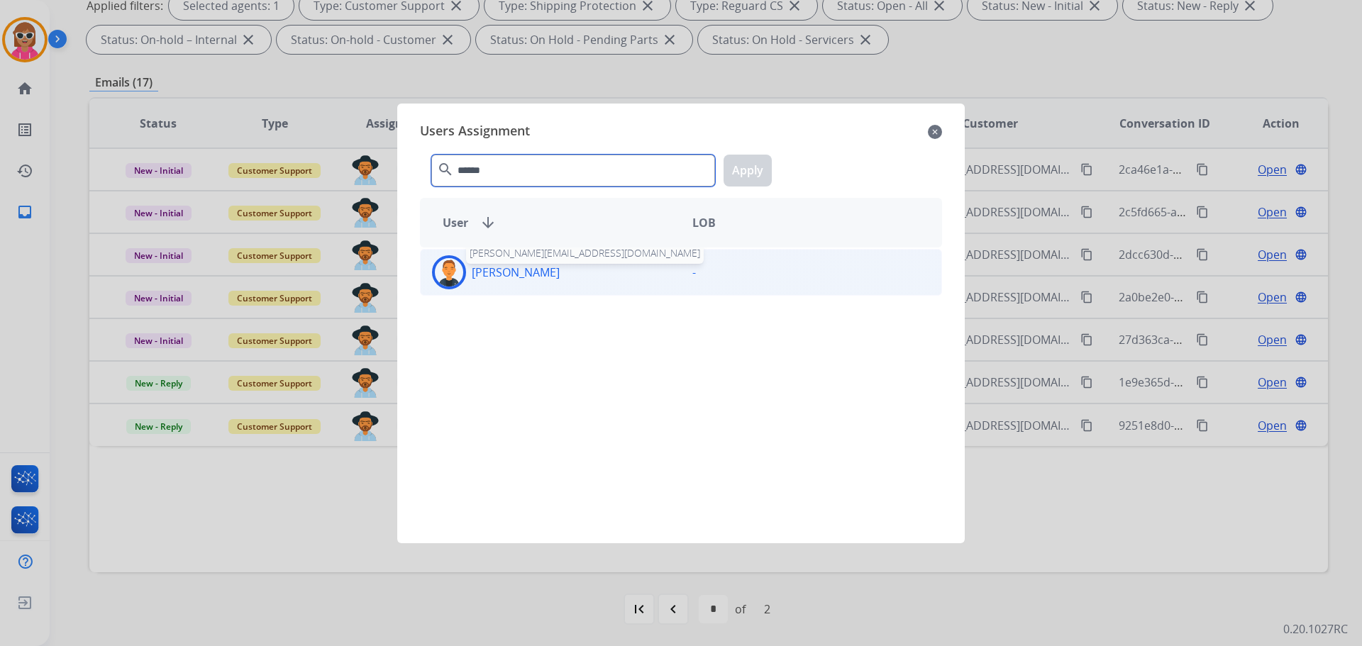
type input "******"
click at [495, 272] on p "[PERSON_NAME]" at bounding box center [516, 272] width 88 height 17
click at [727, 174] on button "Apply" at bounding box center [748, 171] width 48 height 32
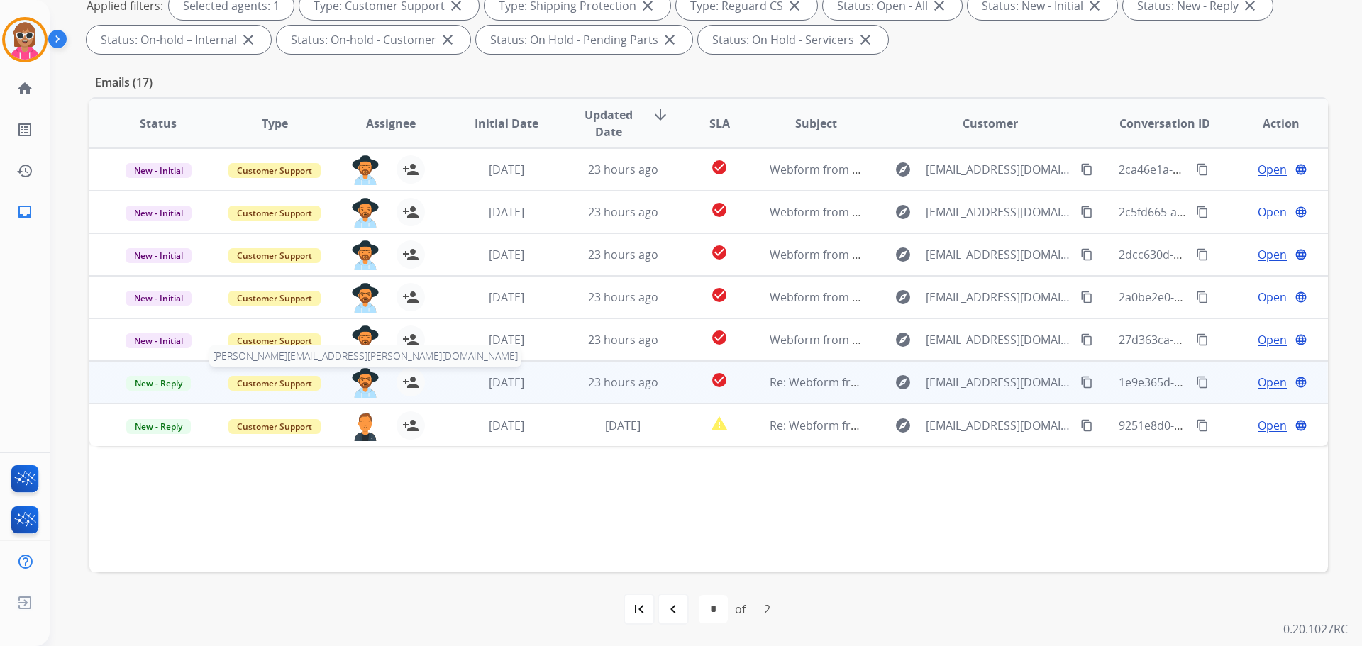
click at [367, 379] on img at bounding box center [365, 383] width 28 height 30
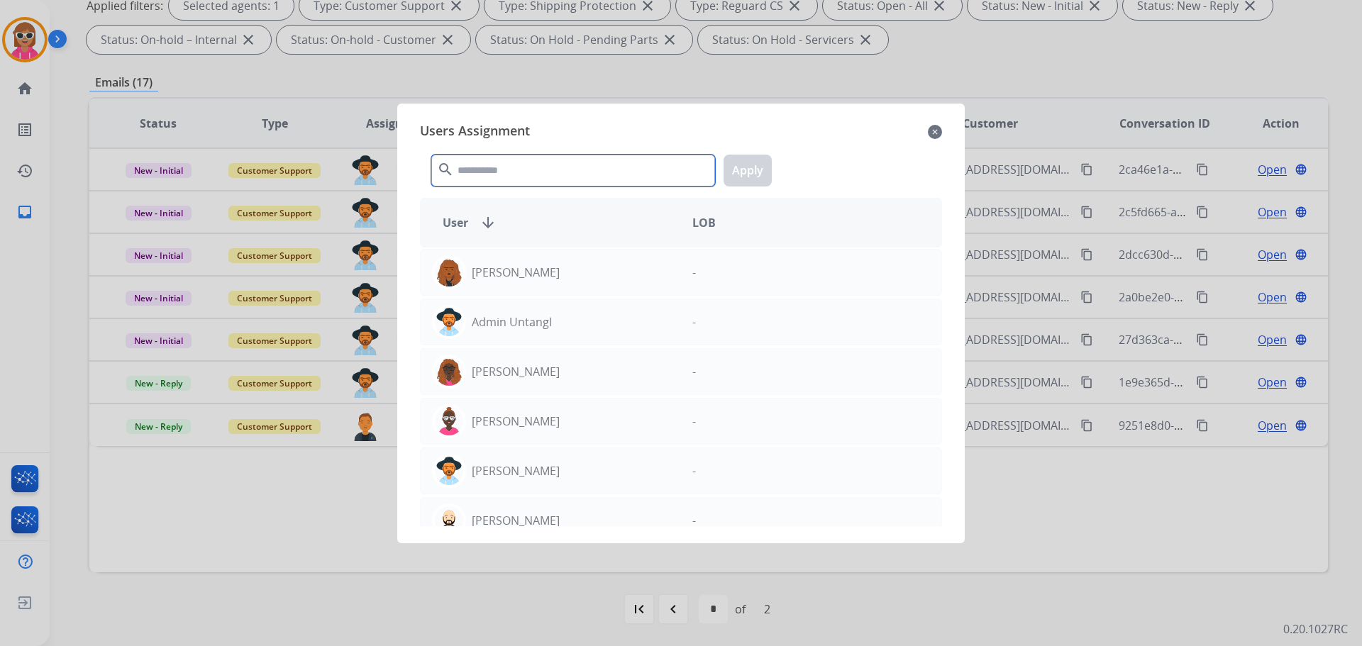
click at [485, 162] on input "text" at bounding box center [573, 171] width 284 height 32
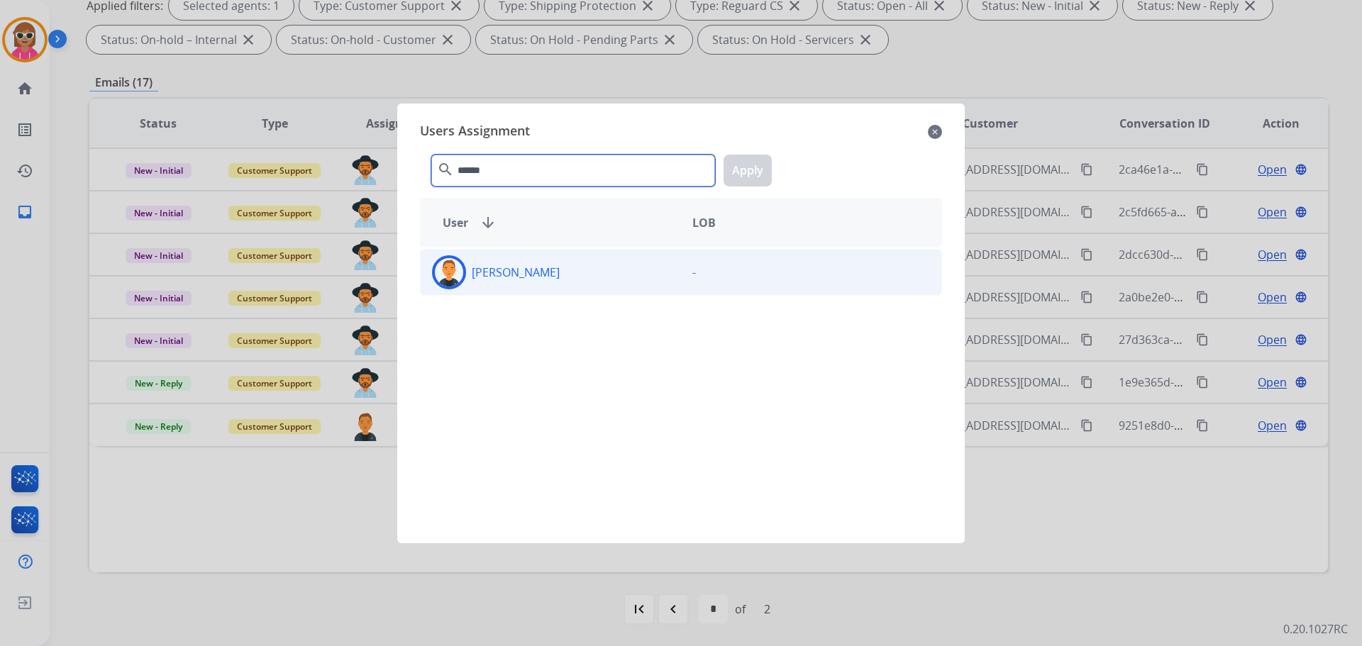
type input "******"
click at [549, 255] on div "[PERSON_NAME]" at bounding box center [551, 272] width 260 height 34
click at [758, 174] on button "Apply" at bounding box center [748, 171] width 48 height 32
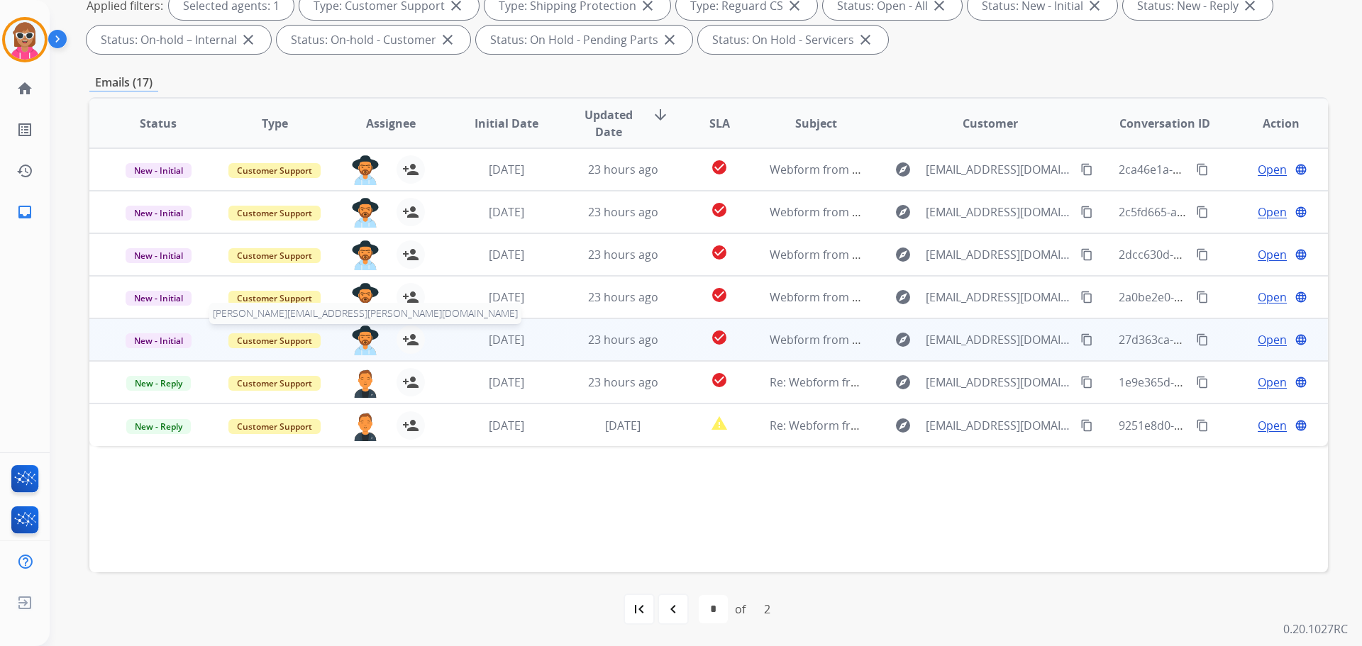
click at [363, 336] on img at bounding box center [365, 341] width 28 height 30
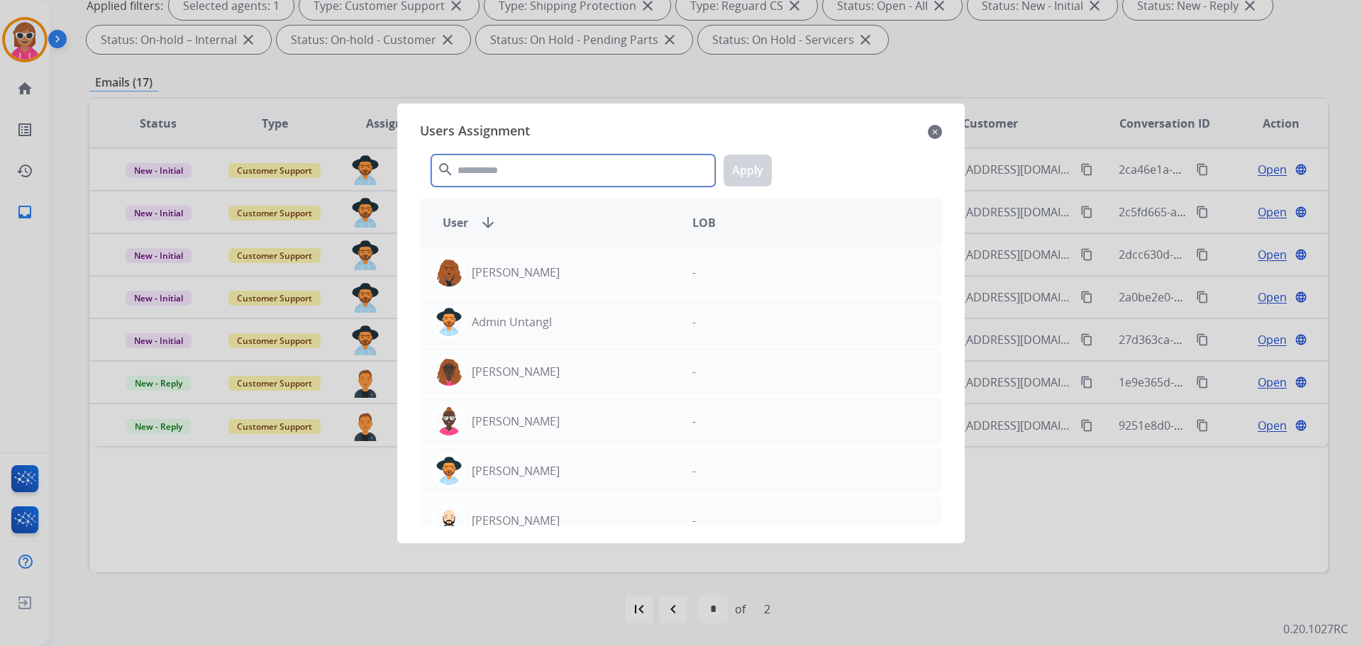
click at [487, 167] on input "text" at bounding box center [573, 171] width 284 height 32
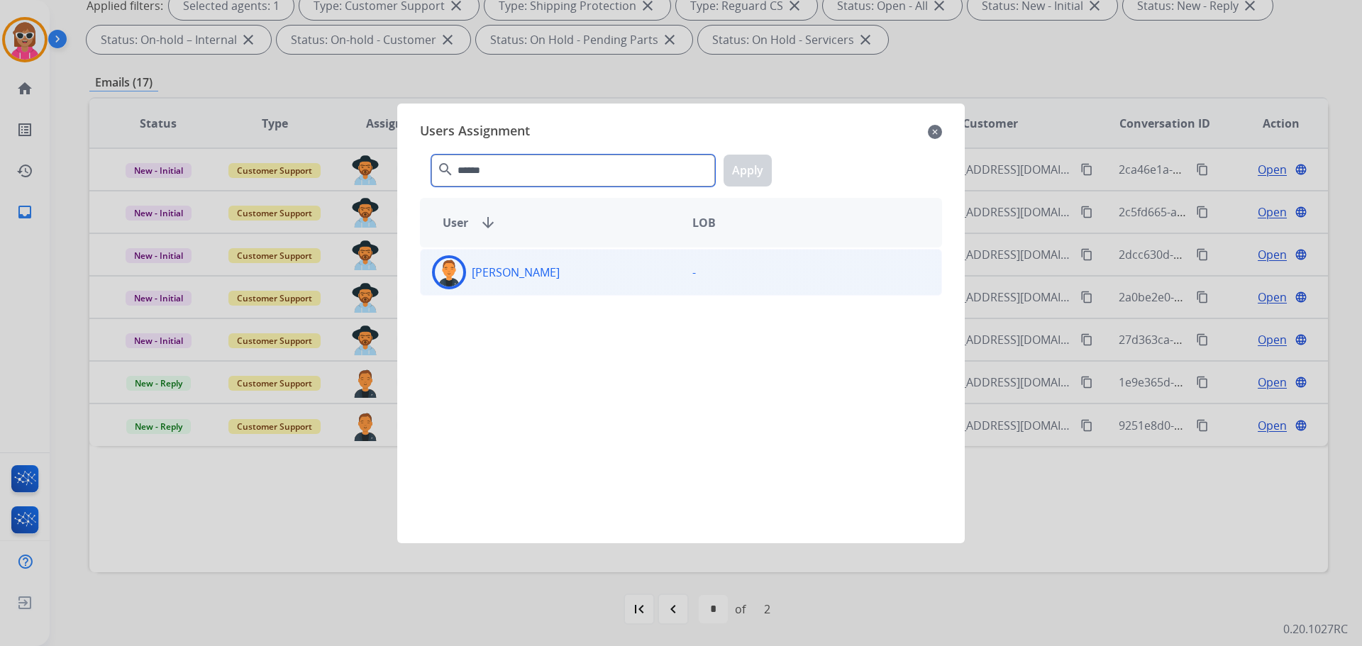
type input "******"
click at [519, 282] on div "[PERSON_NAME]" at bounding box center [551, 272] width 260 height 34
click at [767, 166] on button "Apply" at bounding box center [748, 171] width 48 height 32
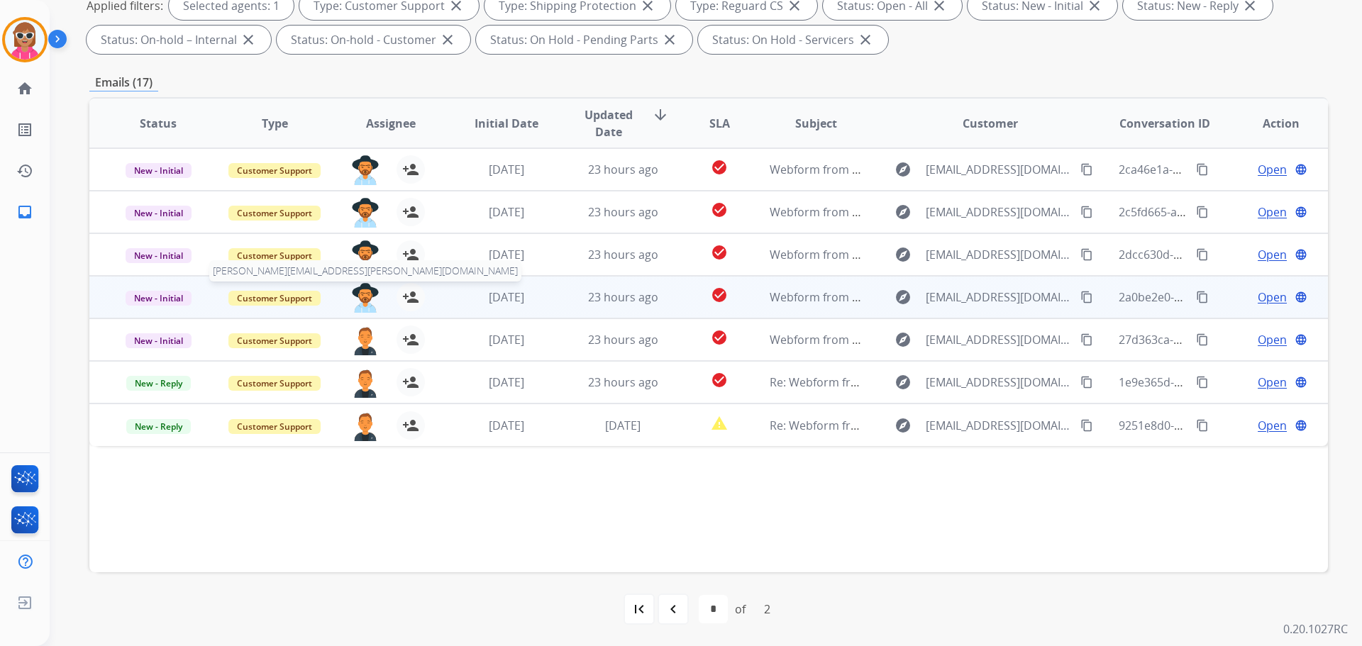
click at [362, 302] on img at bounding box center [365, 298] width 28 height 30
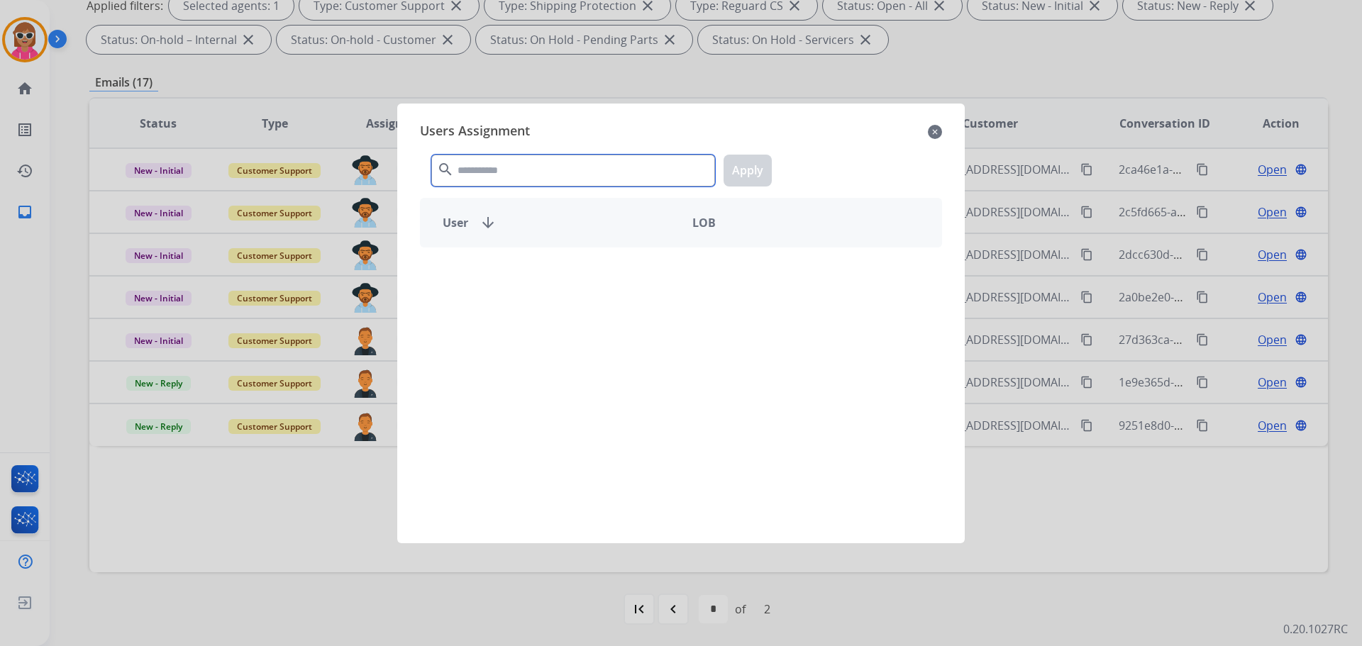
click at [475, 178] on input "text" at bounding box center [573, 171] width 284 height 32
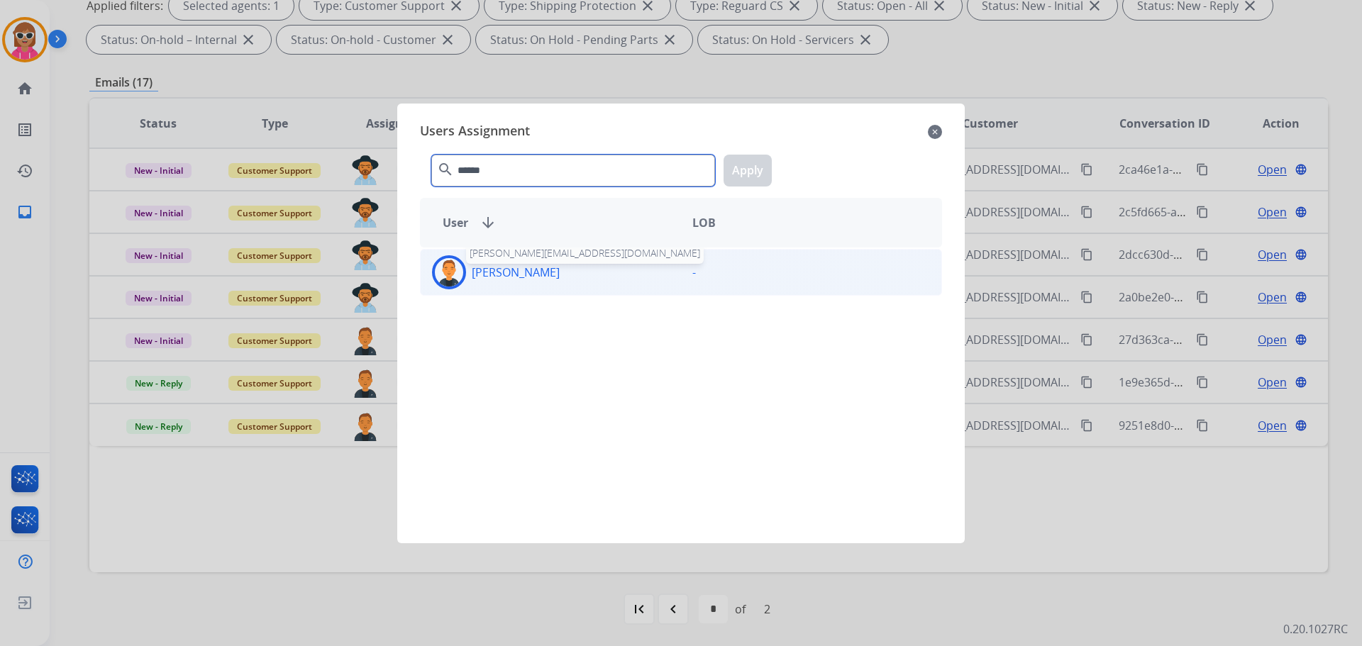
type input "******"
click at [534, 275] on p "[PERSON_NAME]" at bounding box center [516, 272] width 88 height 17
click at [739, 172] on button "Apply" at bounding box center [748, 171] width 48 height 32
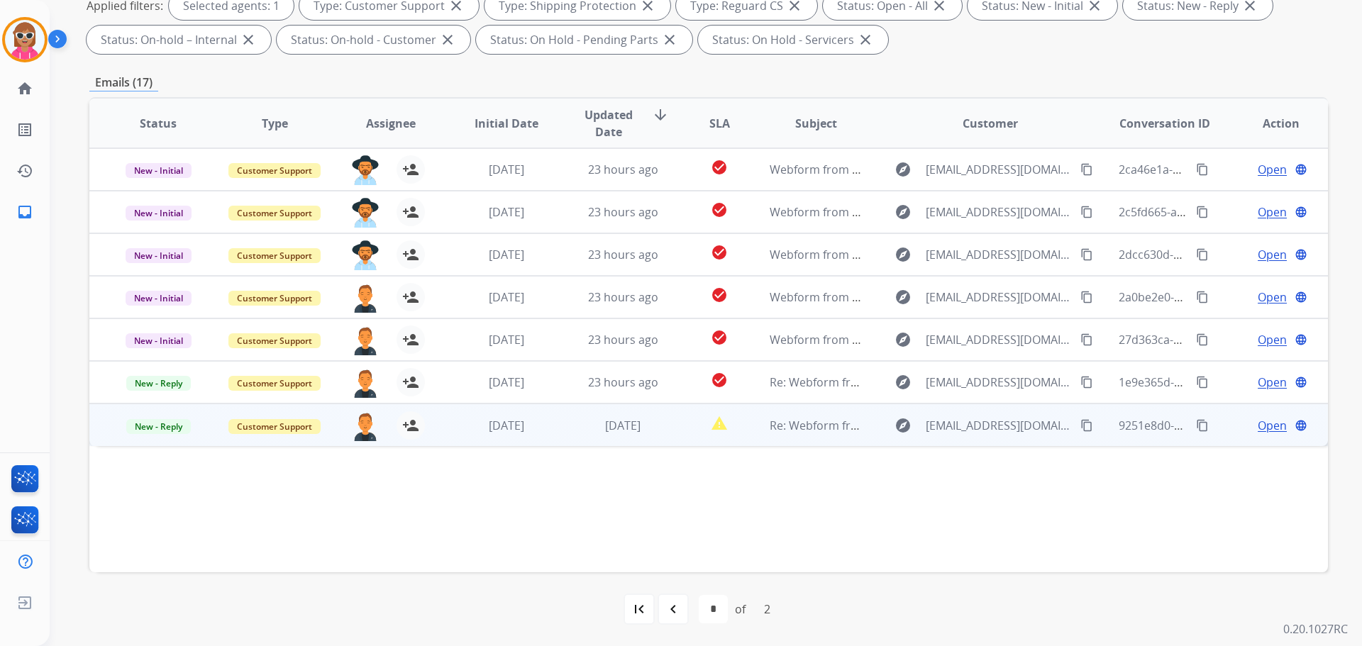
click at [1196, 427] on mat-icon "content_copy" at bounding box center [1202, 425] width 13 height 13
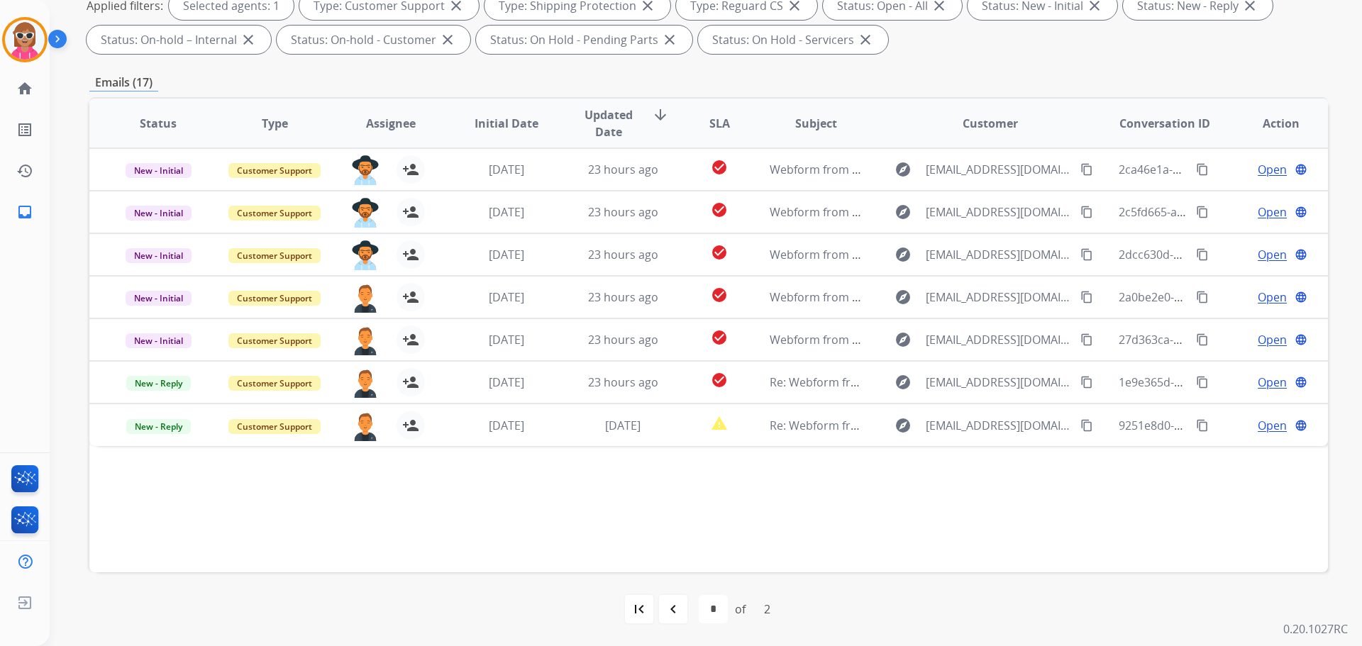
click at [325, 532] on div "Status Type Assignee Initial Date Updated Date arrow_downward SLA Subject Custo…" at bounding box center [708, 334] width 1239 height 475
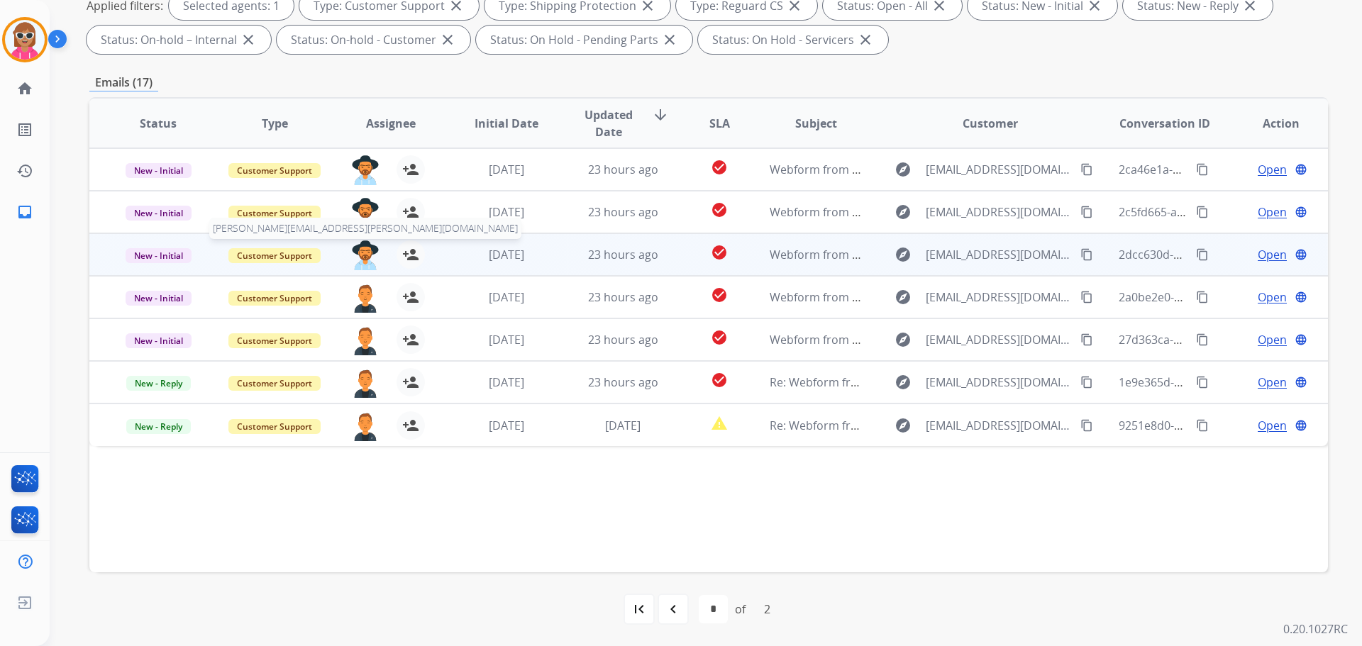
click at [368, 253] on img at bounding box center [365, 256] width 28 height 30
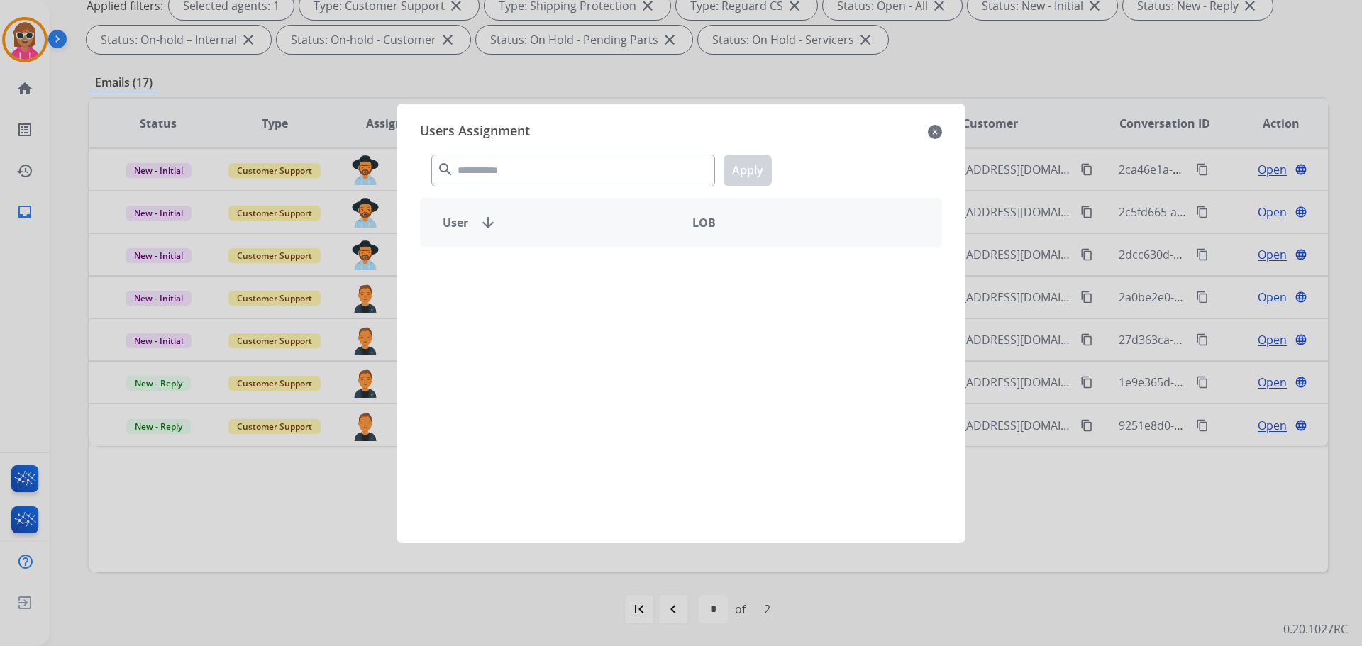
click at [543, 145] on div "search Apply" at bounding box center [681, 167] width 522 height 49
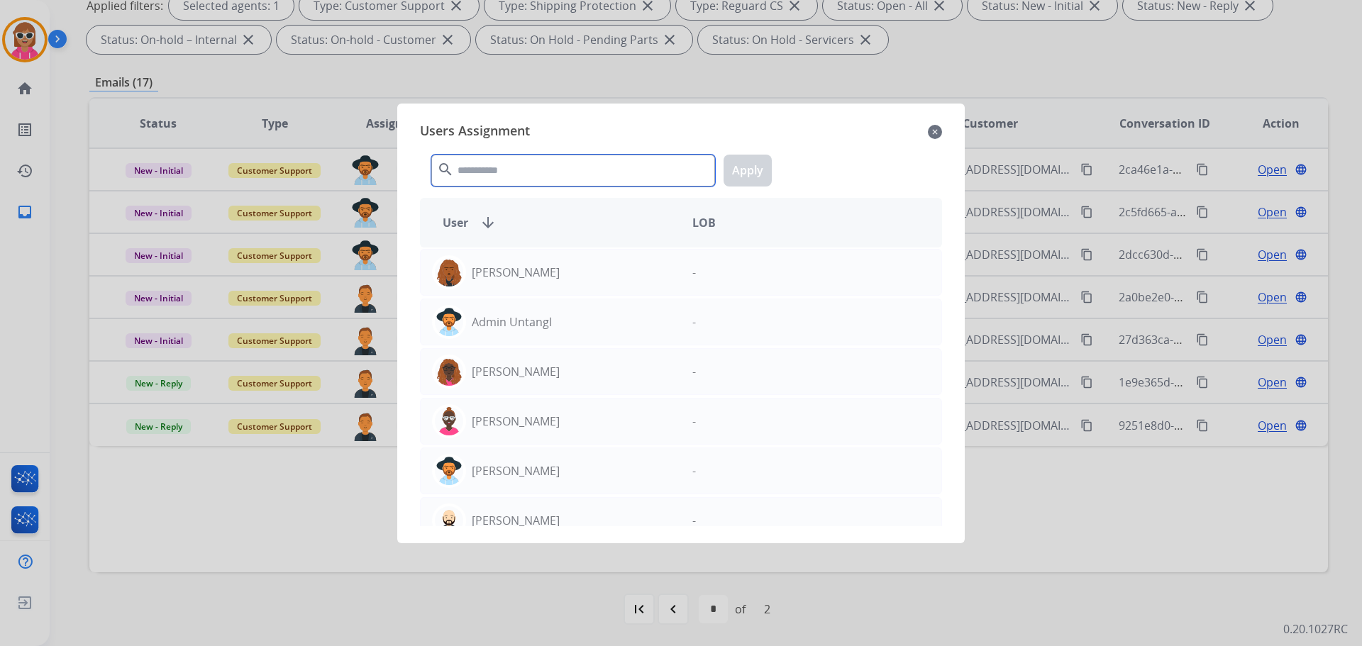
click at [536, 172] on input "text" at bounding box center [573, 171] width 284 height 32
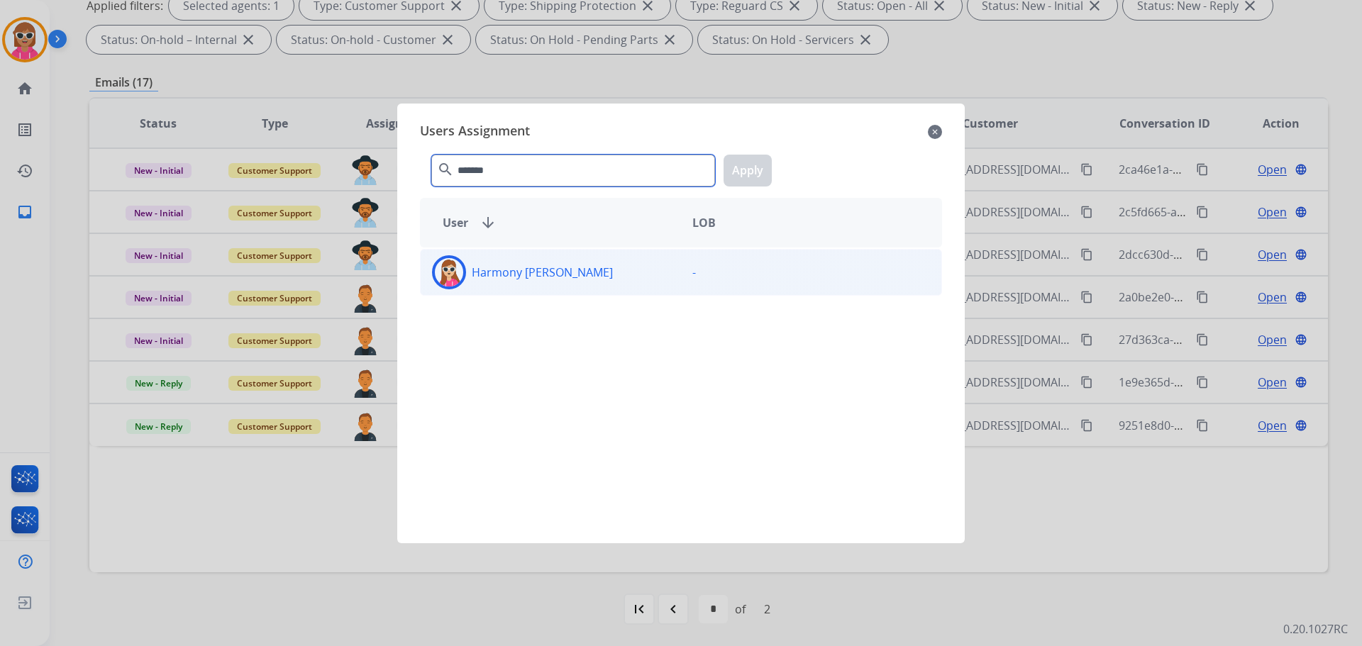
type input "*******"
click at [530, 253] on div "Harmony [PERSON_NAME] -" at bounding box center [681, 272] width 522 height 47
click at [740, 170] on button "Apply" at bounding box center [748, 171] width 48 height 32
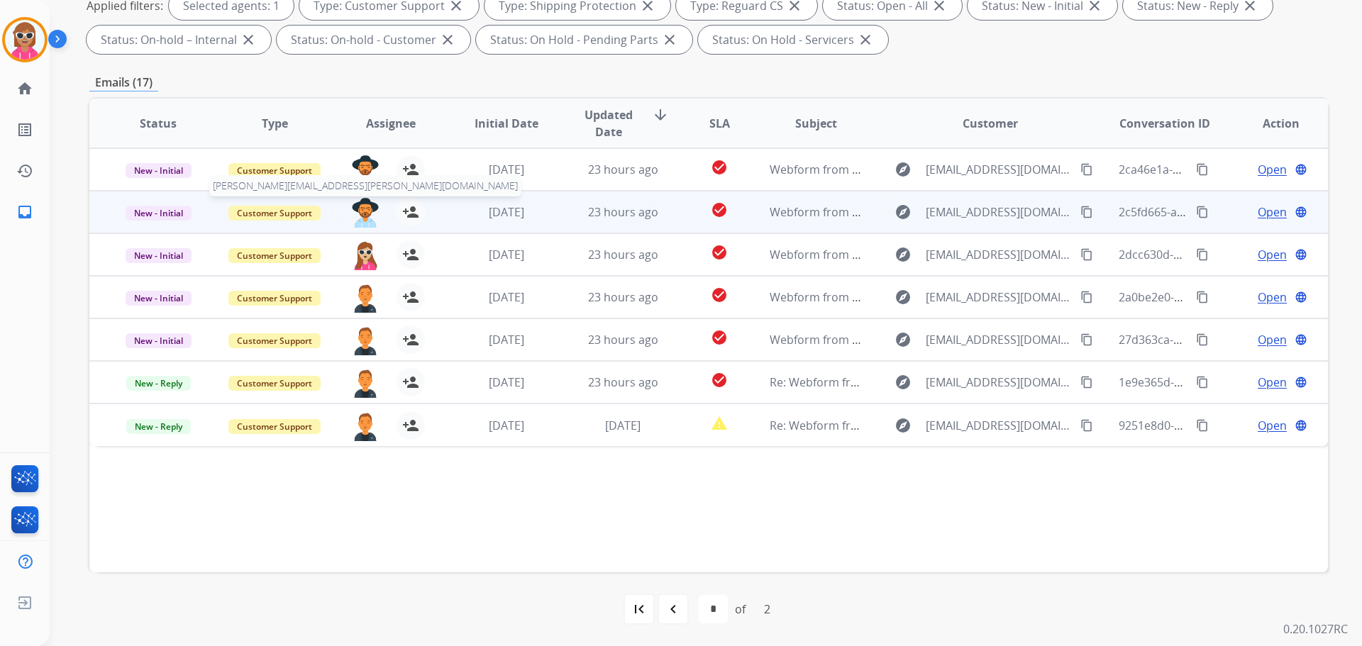
click at [361, 204] on img at bounding box center [365, 213] width 28 height 30
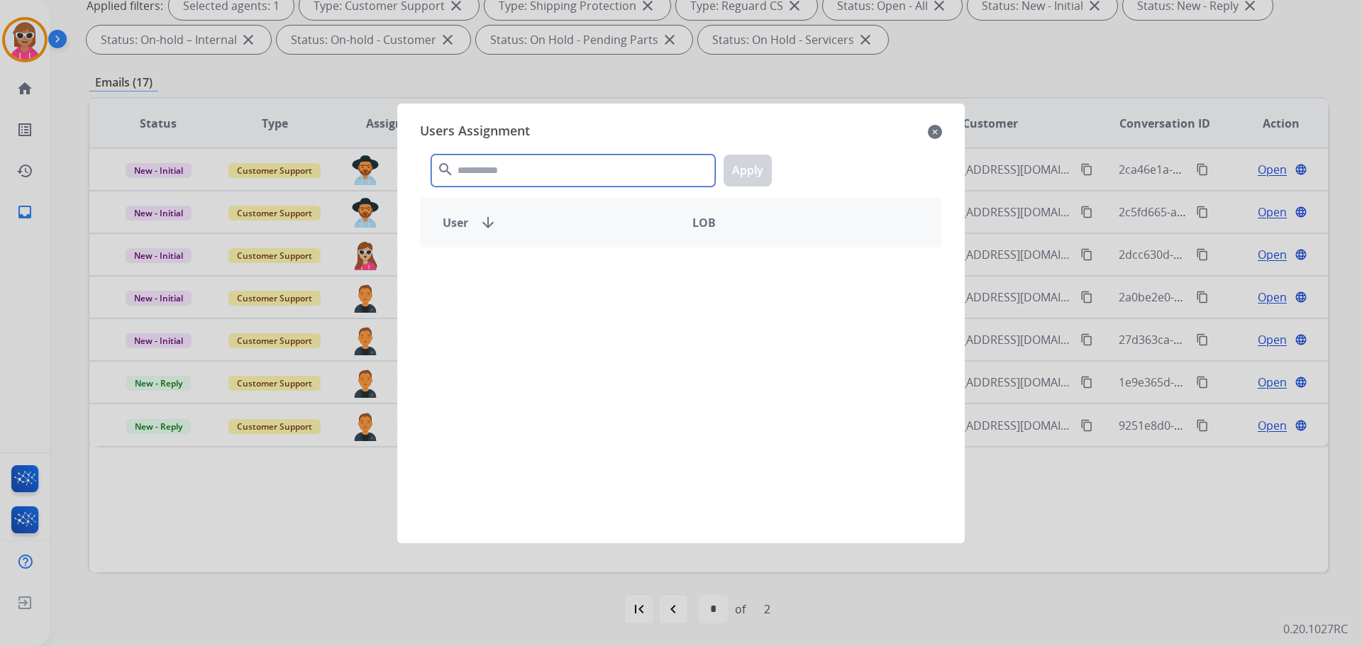
click at [475, 167] on input "text" at bounding box center [573, 171] width 284 height 32
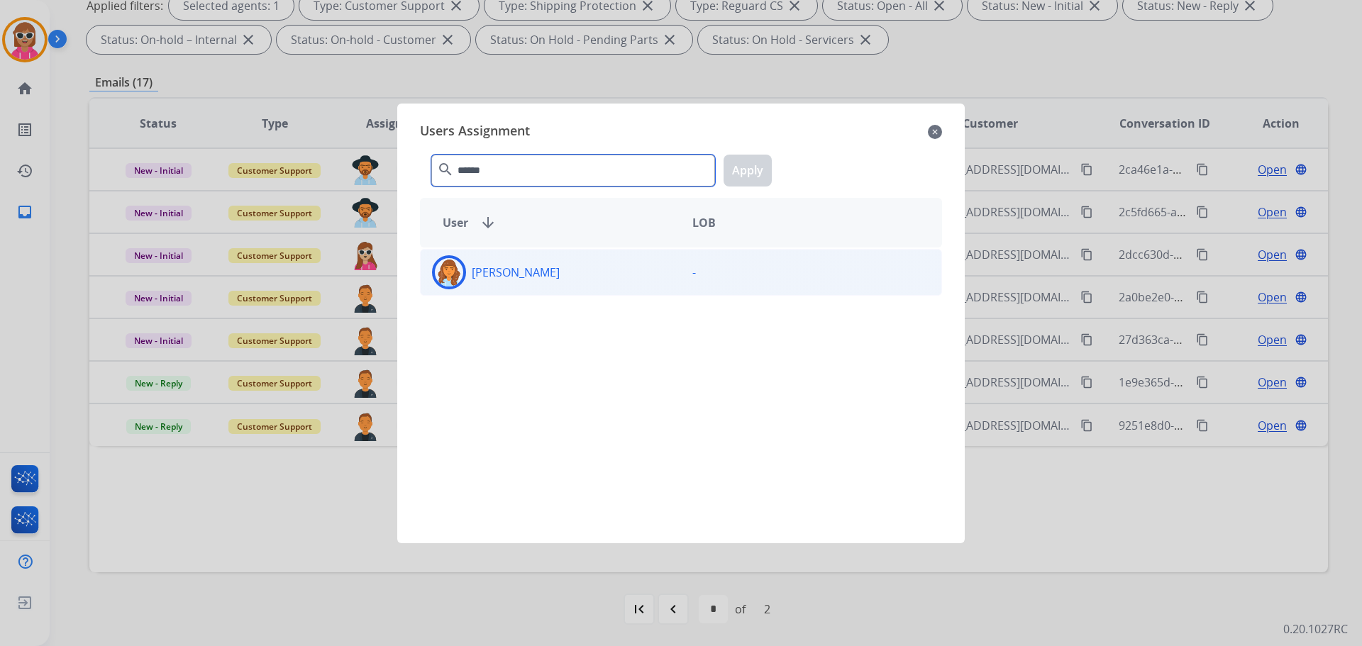
type input "******"
click at [507, 263] on div "[PERSON_NAME]" at bounding box center [551, 272] width 260 height 34
click at [749, 168] on button "Apply" at bounding box center [748, 171] width 48 height 32
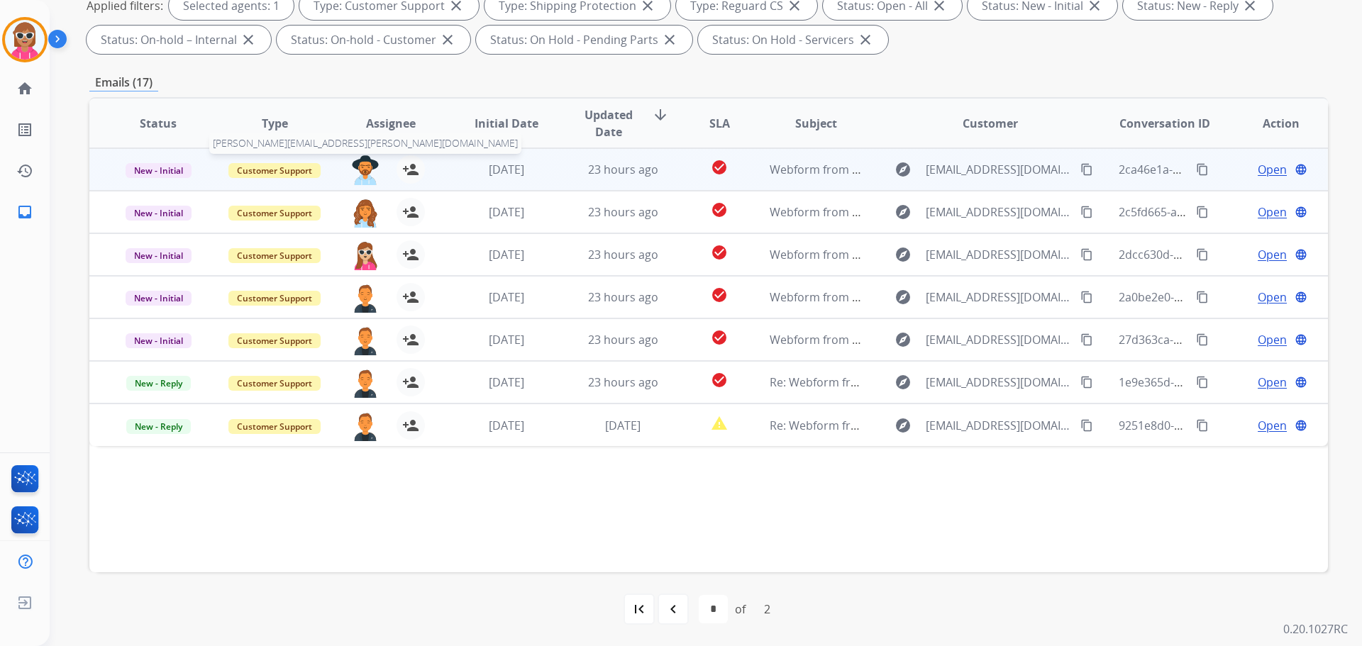
click at [367, 169] on img at bounding box center [365, 170] width 28 height 30
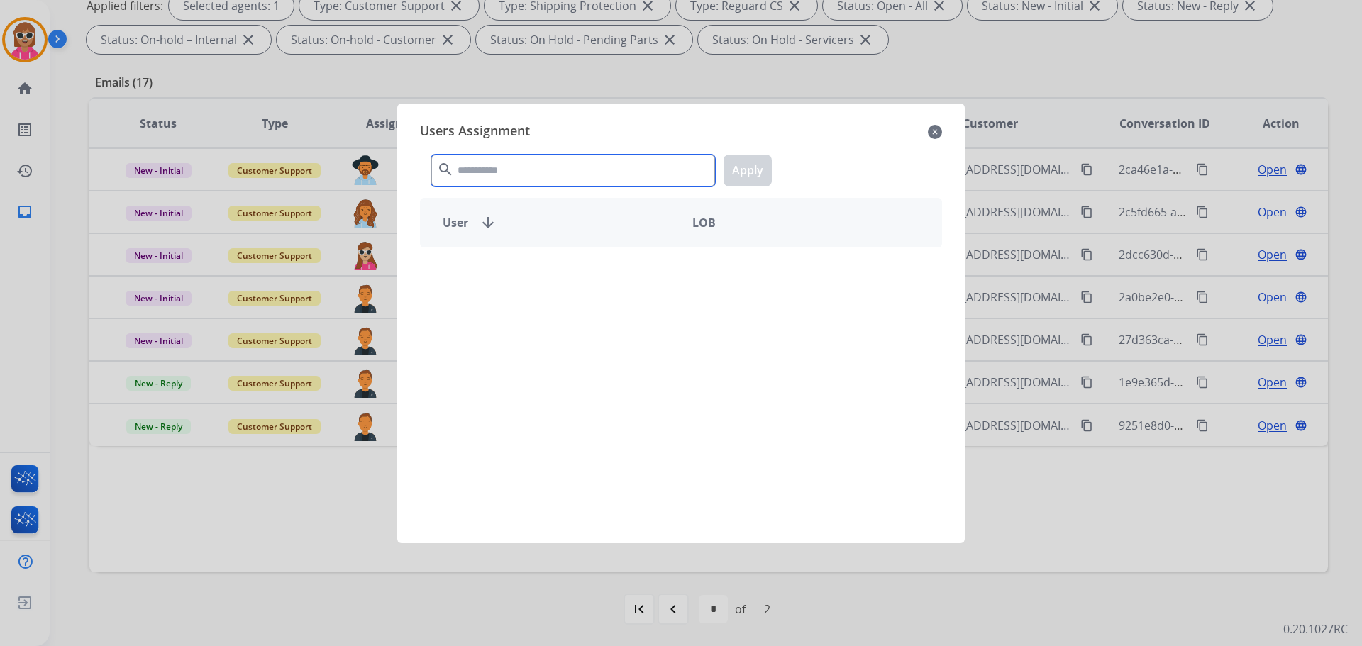
click at [509, 158] on input "text" at bounding box center [573, 171] width 284 height 32
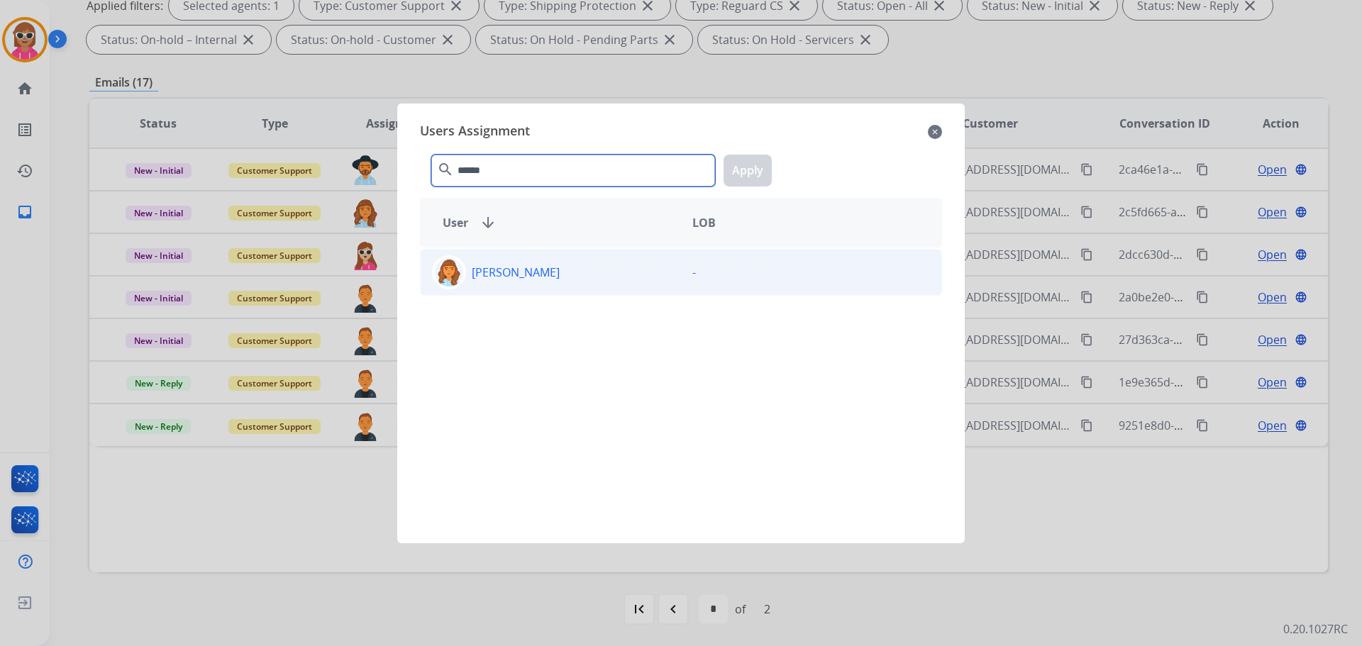
type input "******"
click at [551, 262] on div "[PERSON_NAME]" at bounding box center [551, 272] width 260 height 34
click at [740, 186] on div "****** search Apply" at bounding box center [681, 167] width 522 height 49
click at [728, 175] on button "Apply" at bounding box center [748, 171] width 48 height 32
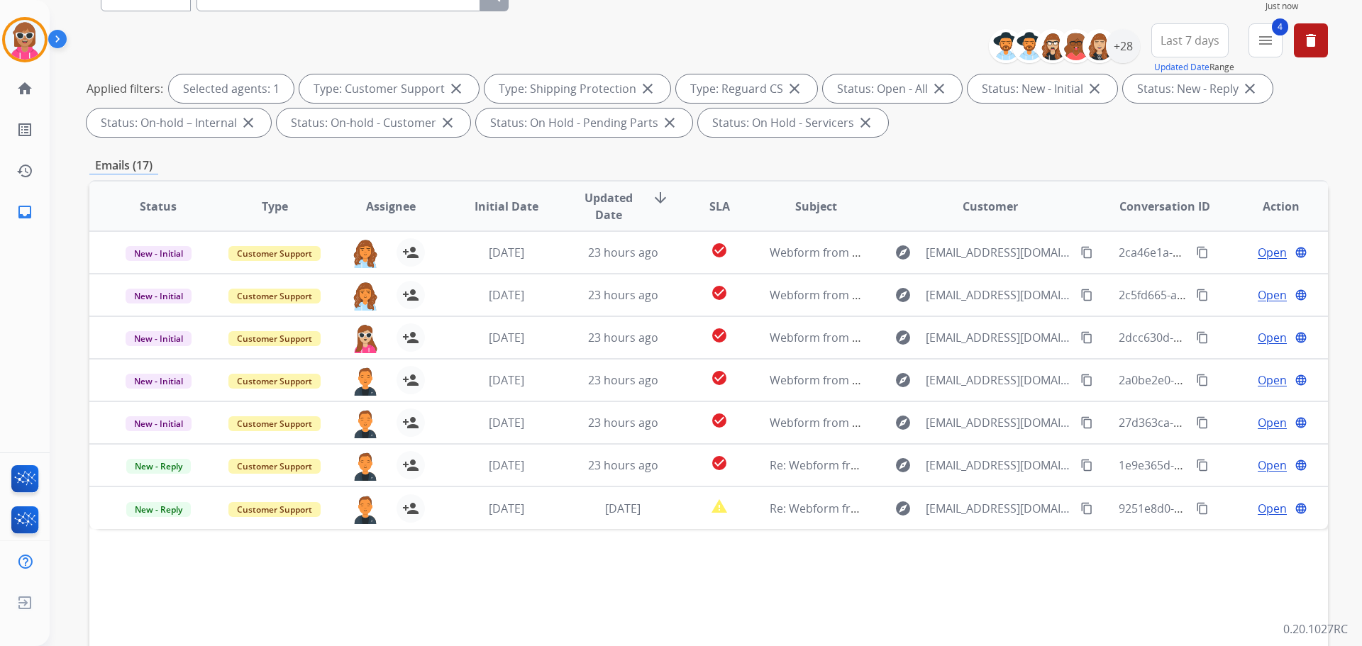
scroll to position [16, 0]
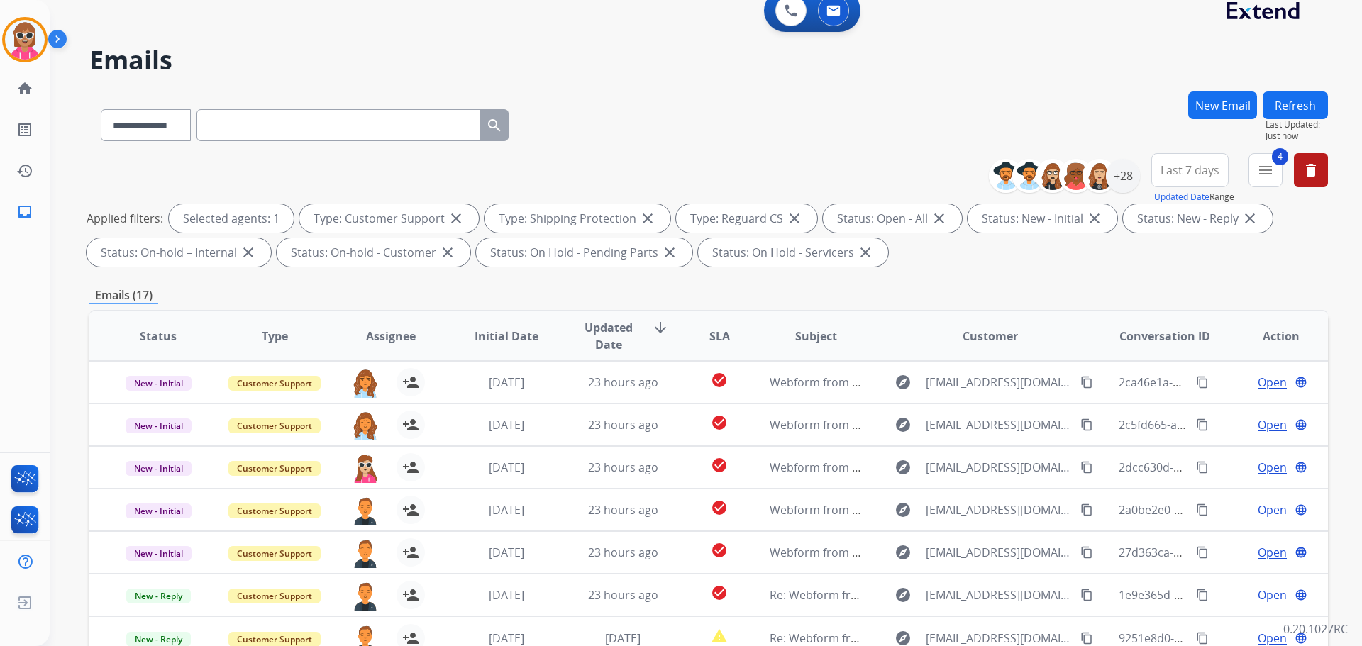
click at [1291, 115] on button "Refresh" at bounding box center [1295, 106] width 65 height 28
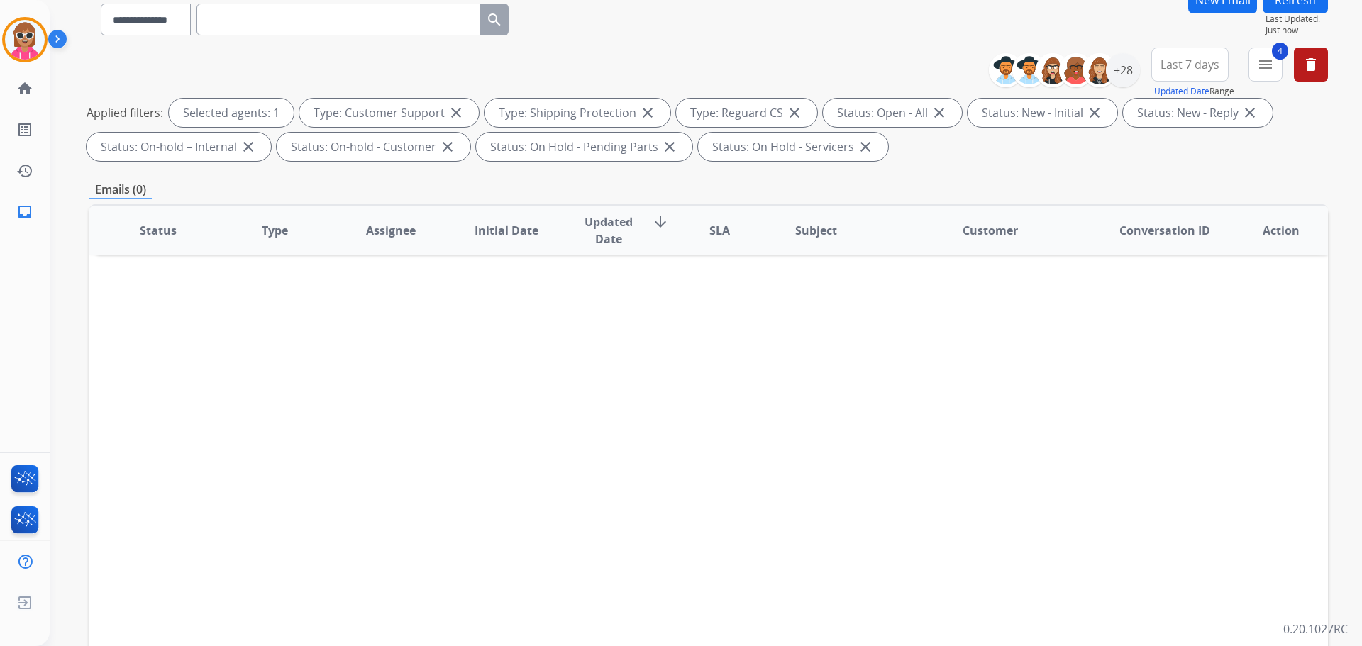
scroll to position [229, 0]
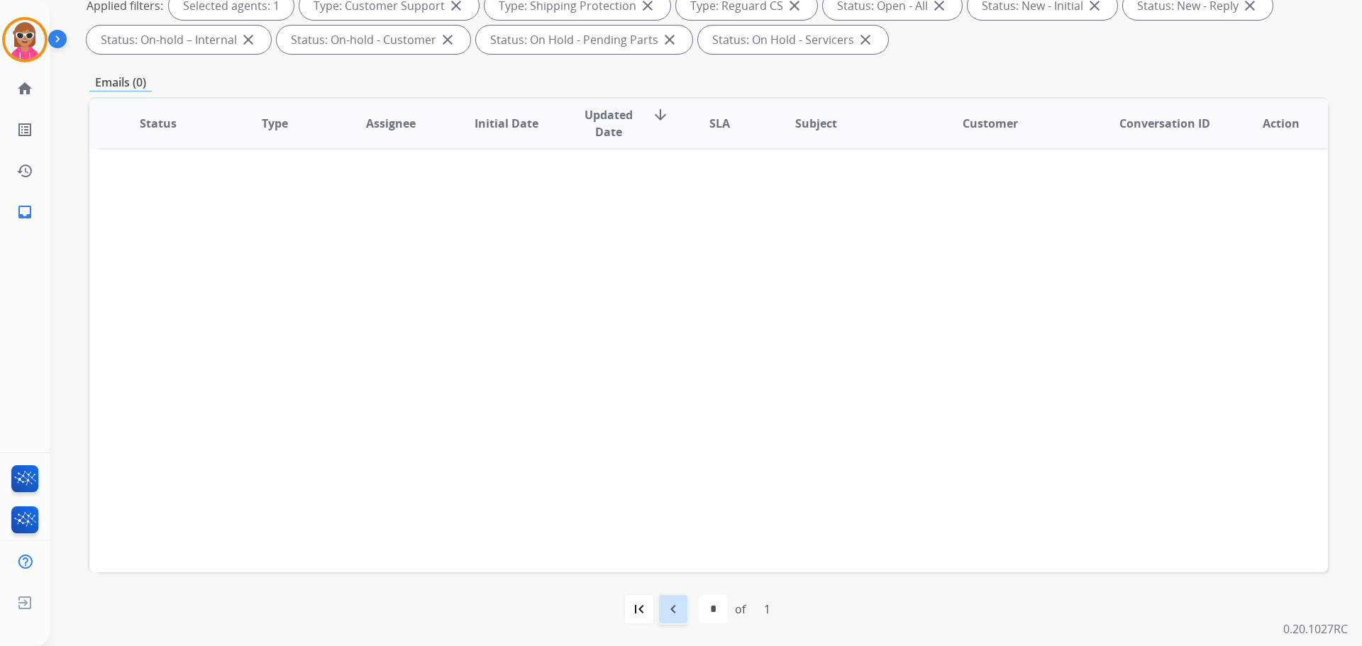
click at [679, 606] on mat-icon "navigate_before" at bounding box center [673, 609] width 17 height 17
select select "*"
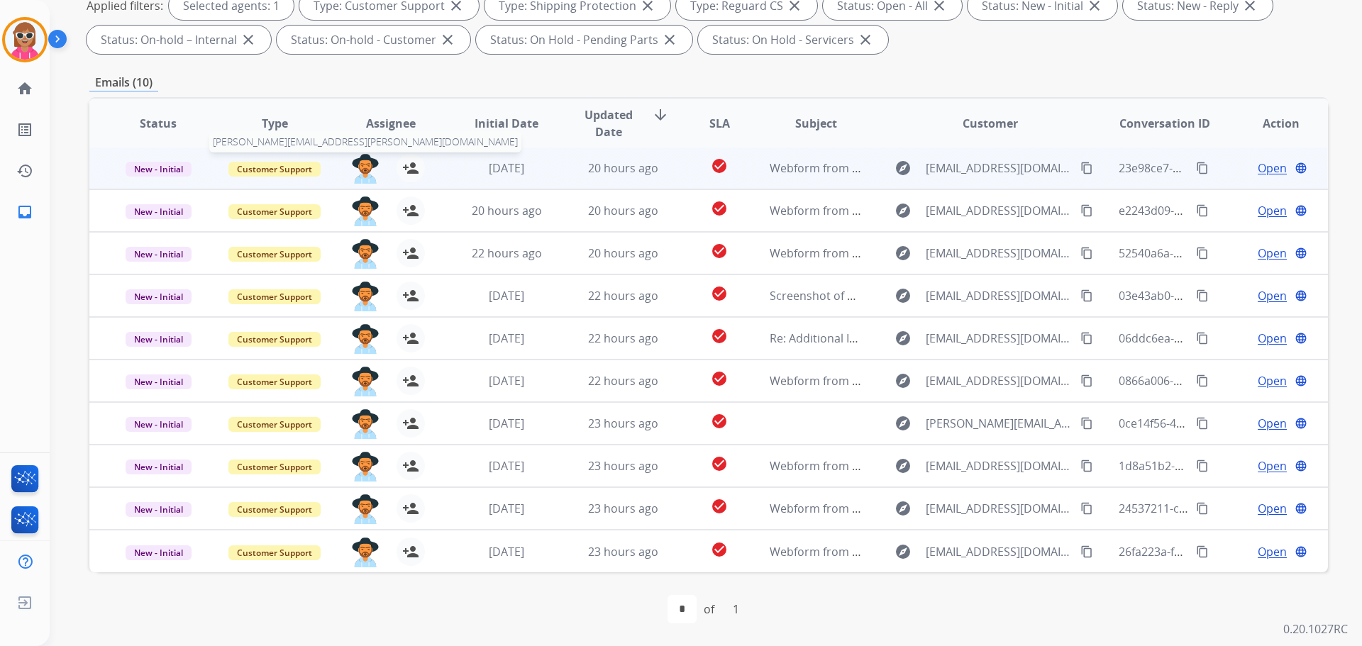
click at [369, 166] on img at bounding box center [365, 169] width 28 height 30
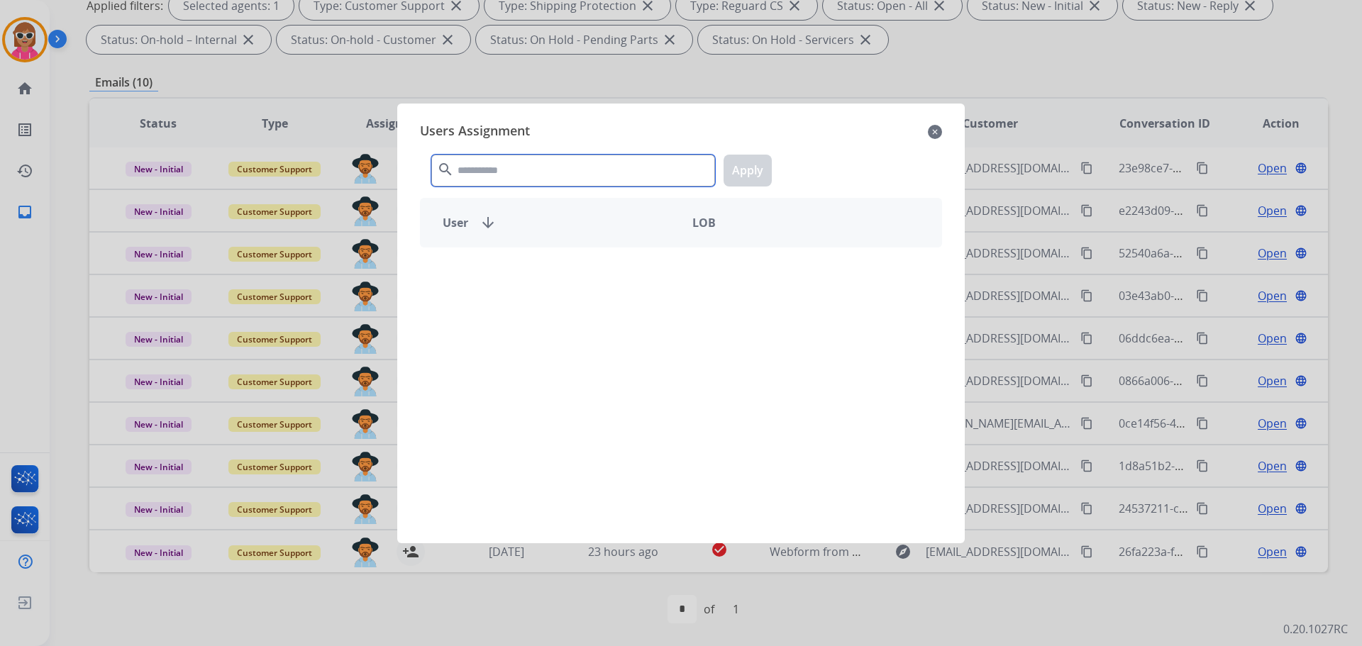
click at [514, 162] on input "text" at bounding box center [573, 171] width 284 height 32
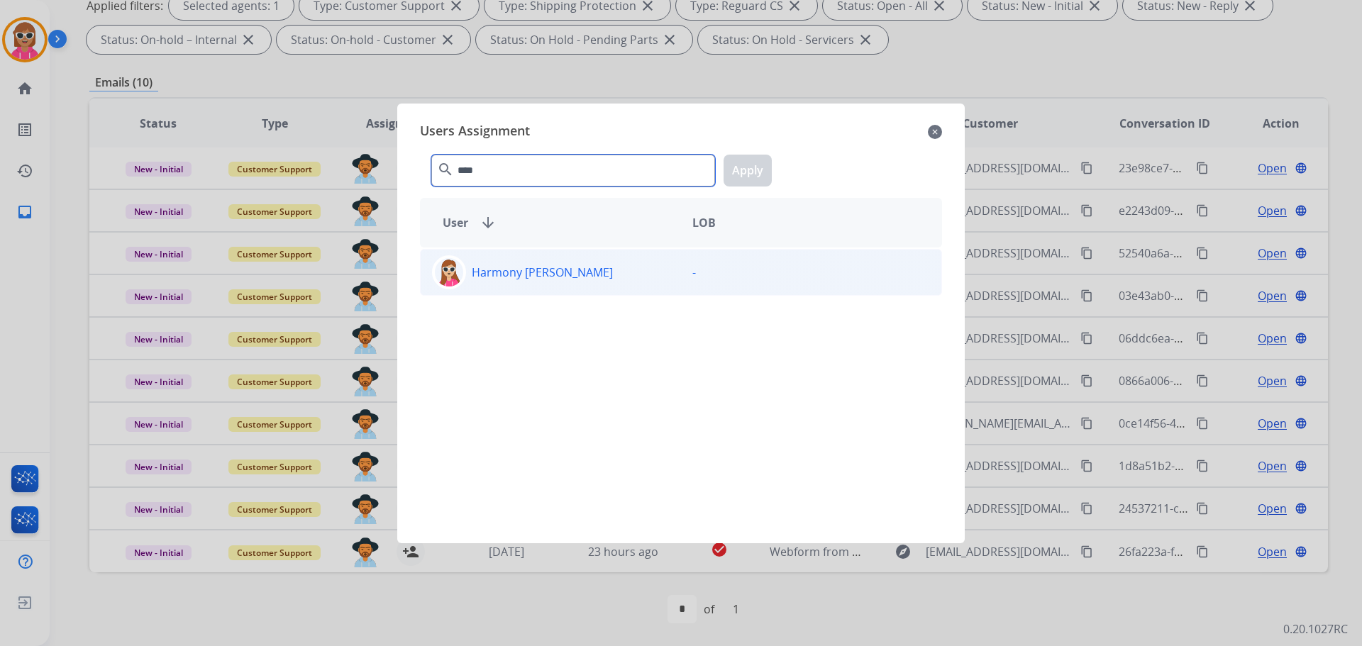
type input "****"
click at [552, 278] on p "Harmony [PERSON_NAME]" at bounding box center [542, 272] width 141 height 17
click at [773, 170] on div "**** search Apply" at bounding box center [681, 167] width 522 height 49
click at [770, 171] on button "Apply" at bounding box center [748, 171] width 48 height 32
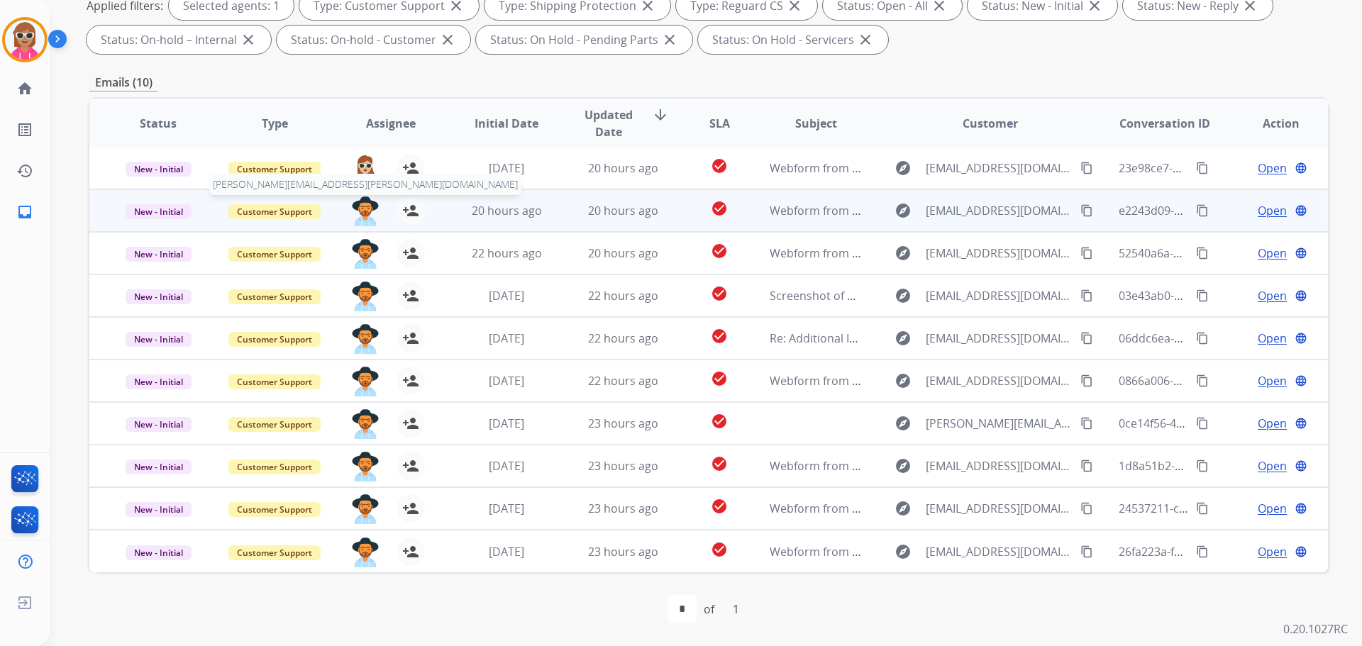
click at [356, 209] on img at bounding box center [365, 212] width 28 height 30
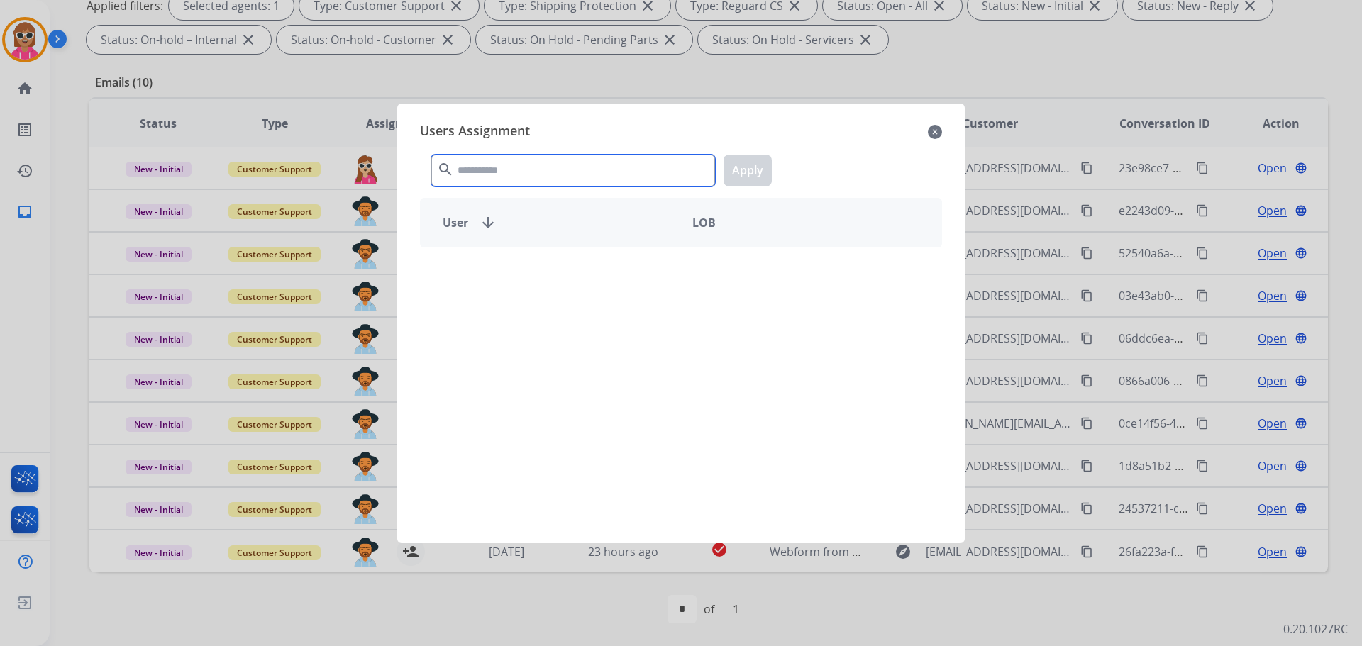
click at [479, 162] on input "text" at bounding box center [573, 171] width 284 height 32
type input "****"
click at [527, 279] on p "[PERSON_NAME]" at bounding box center [516, 272] width 88 height 17
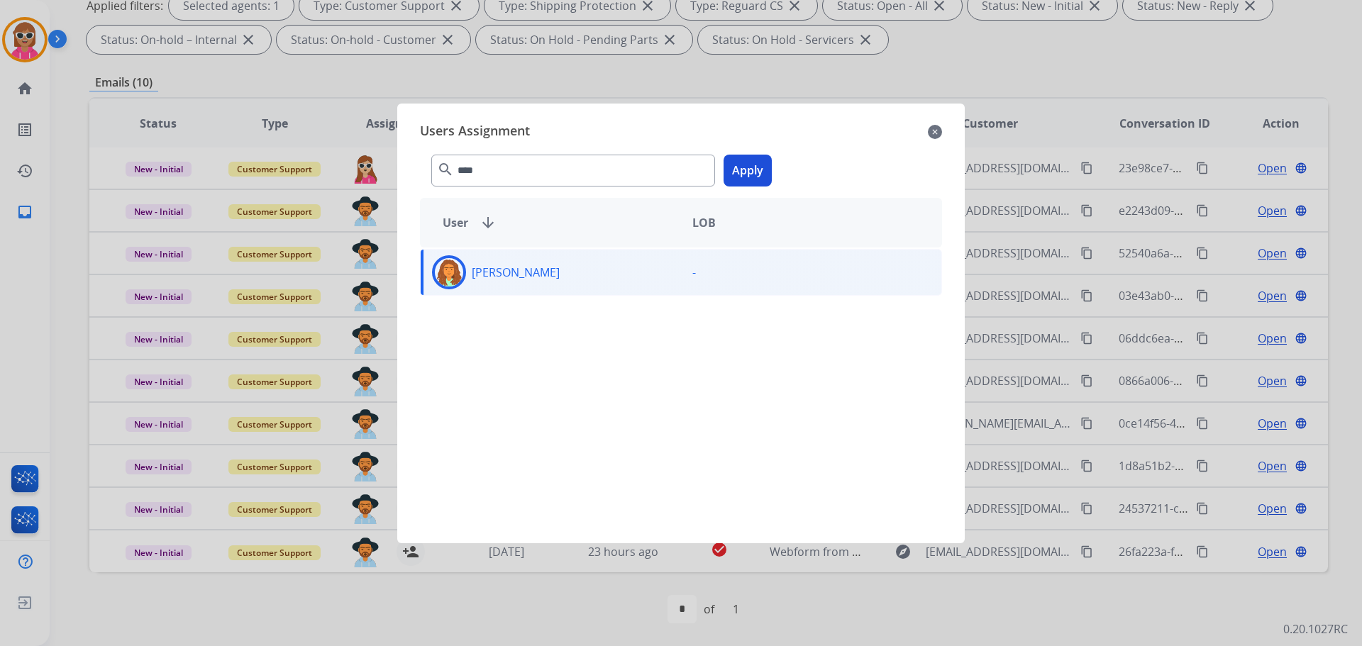
click at [734, 182] on button "Apply" at bounding box center [748, 171] width 48 height 32
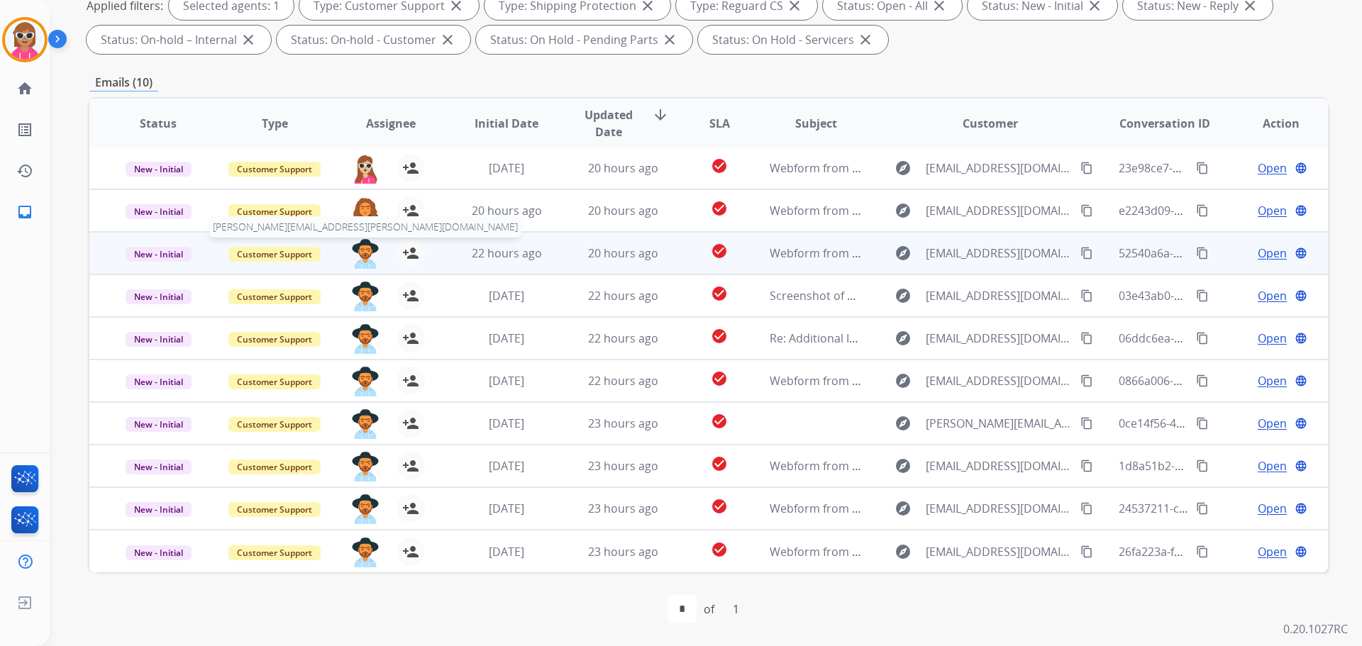
click at [359, 255] on img at bounding box center [365, 254] width 28 height 30
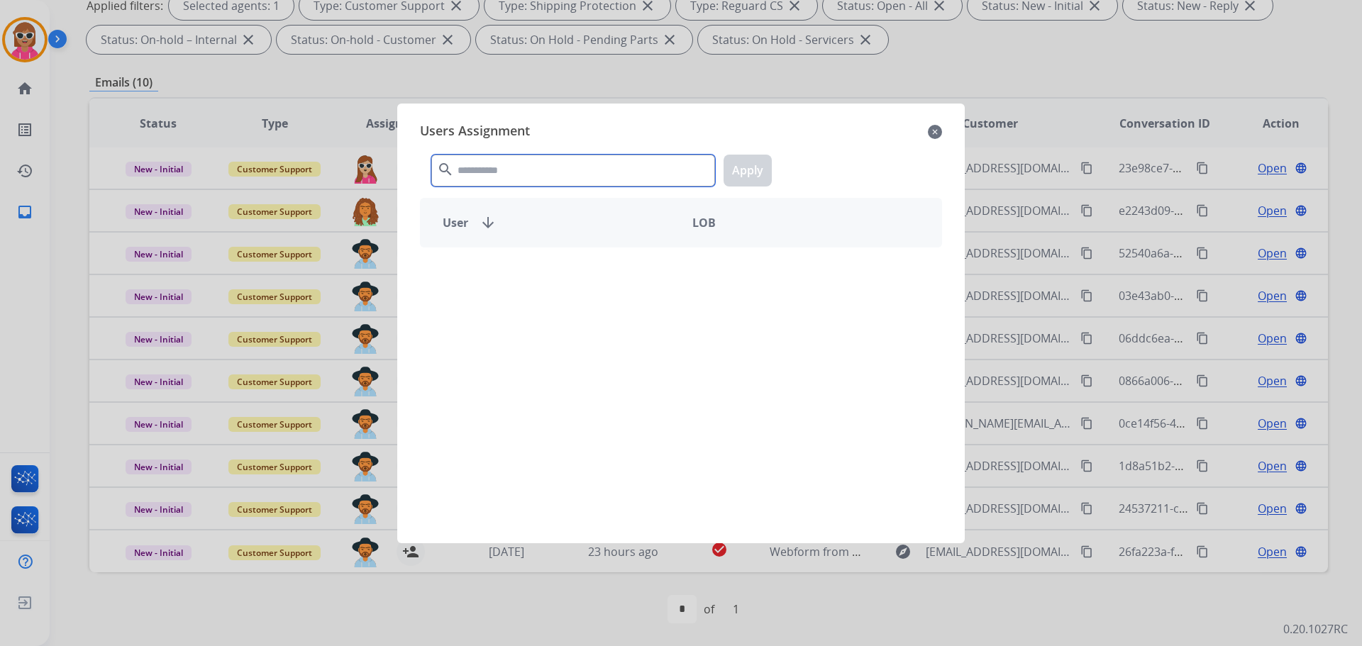
click at [546, 159] on input "text" at bounding box center [573, 171] width 284 height 32
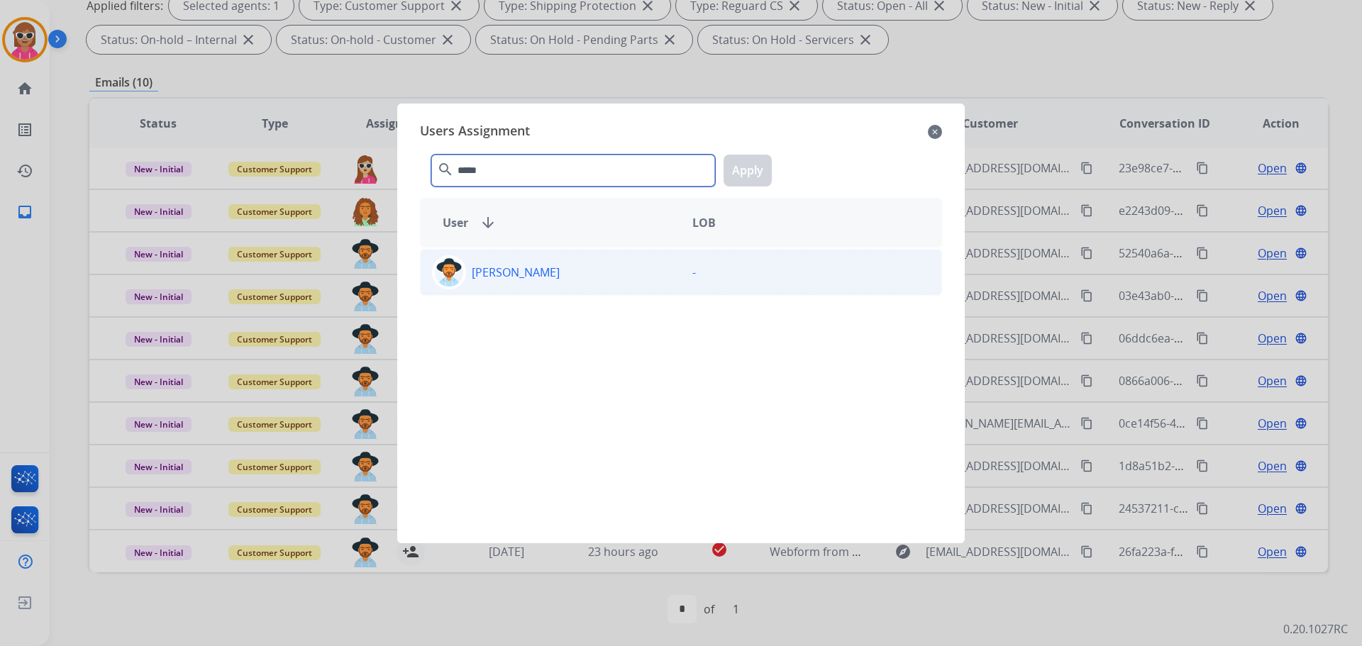
type input "*****"
drag, startPoint x: 546, startPoint y: 290, endPoint x: 558, endPoint y: 273, distance: 20.3
click at [547, 290] on div "[PERSON_NAME] -" at bounding box center [681, 272] width 522 height 47
click at [741, 176] on button "Apply" at bounding box center [748, 171] width 48 height 32
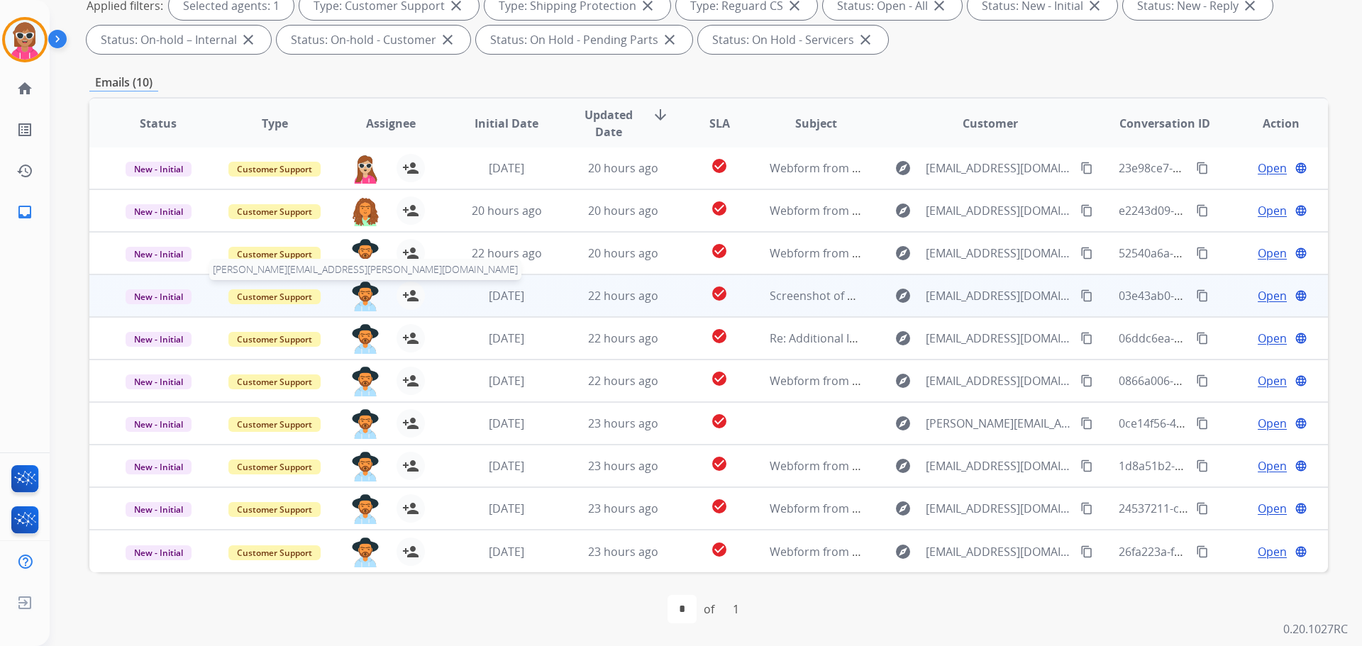
click at [363, 302] on img at bounding box center [365, 297] width 28 height 30
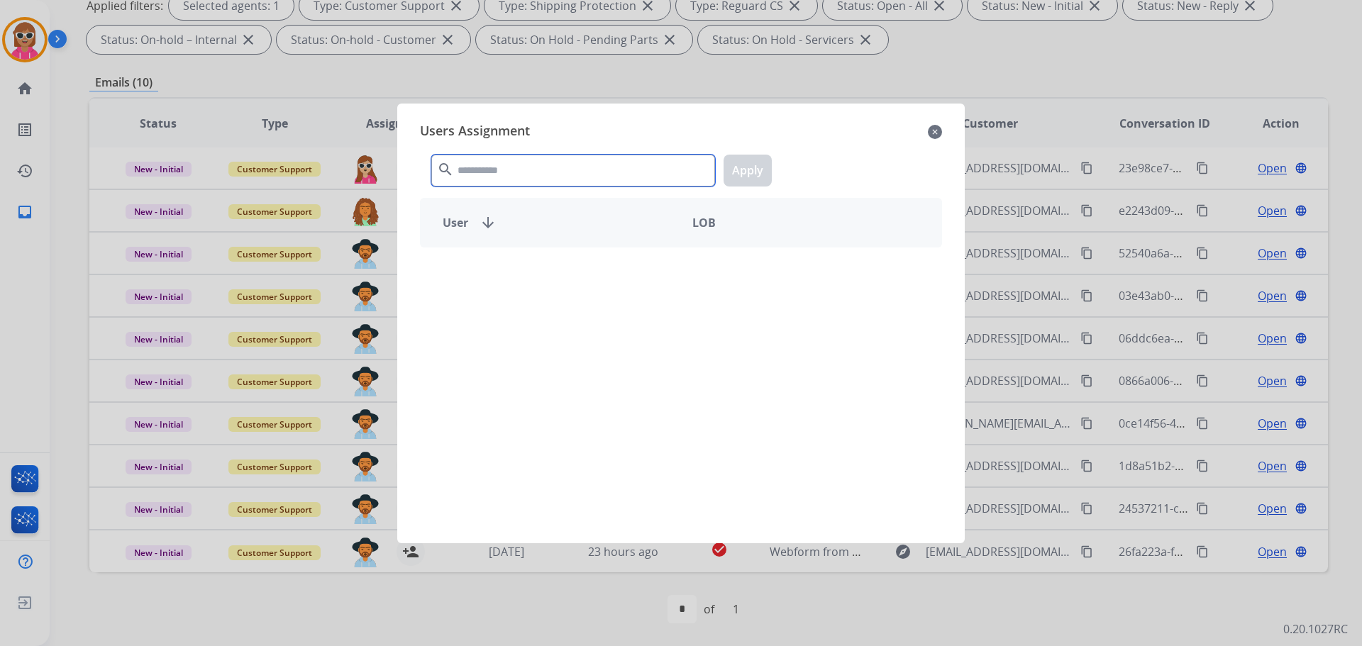
click at [496, 176] on input "text" at bounding box center [573, 171] width 284 height 32
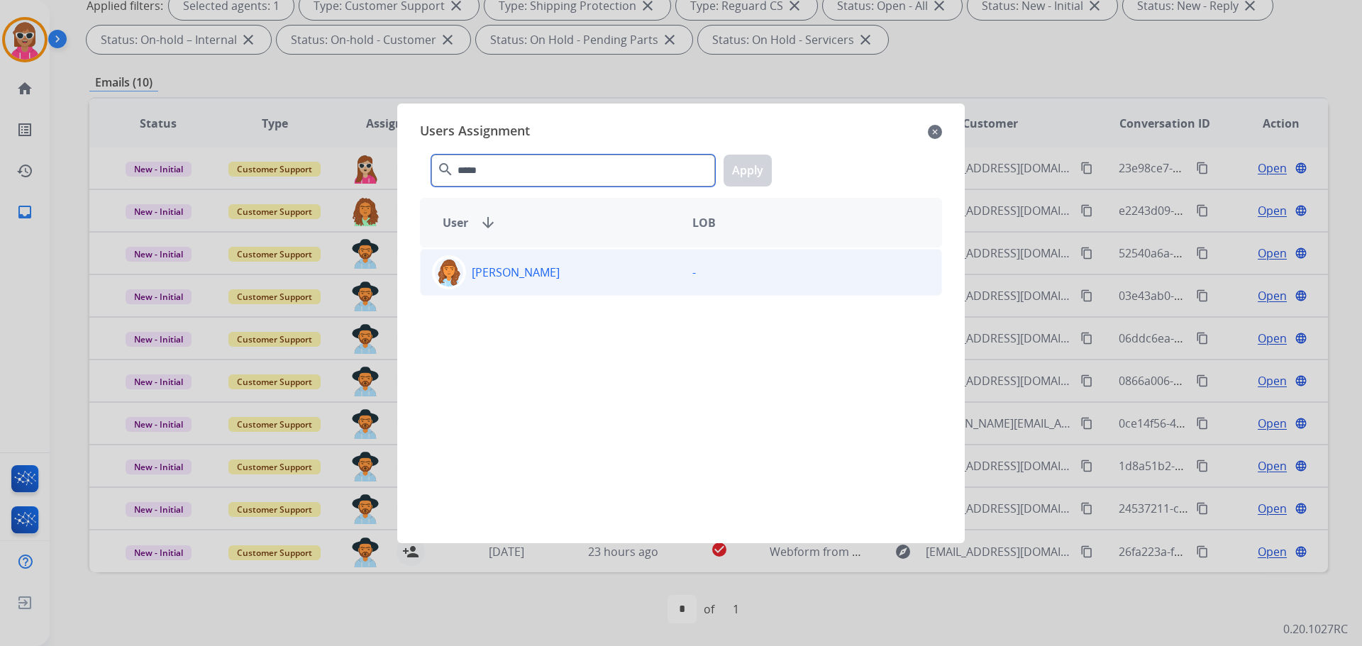
type input "*****"
click at [500, 268] on p "[PERSON_NAME]" at bounding box center [516, 272] width 88 height 17
drag, startPoint x: 746, startPoint y: 173, endPoint x: 522, endPoint y: 323, distance: 270.2
click at [746, 174] on button "Apply" at bounding box center [748, 171] width 48 height 32
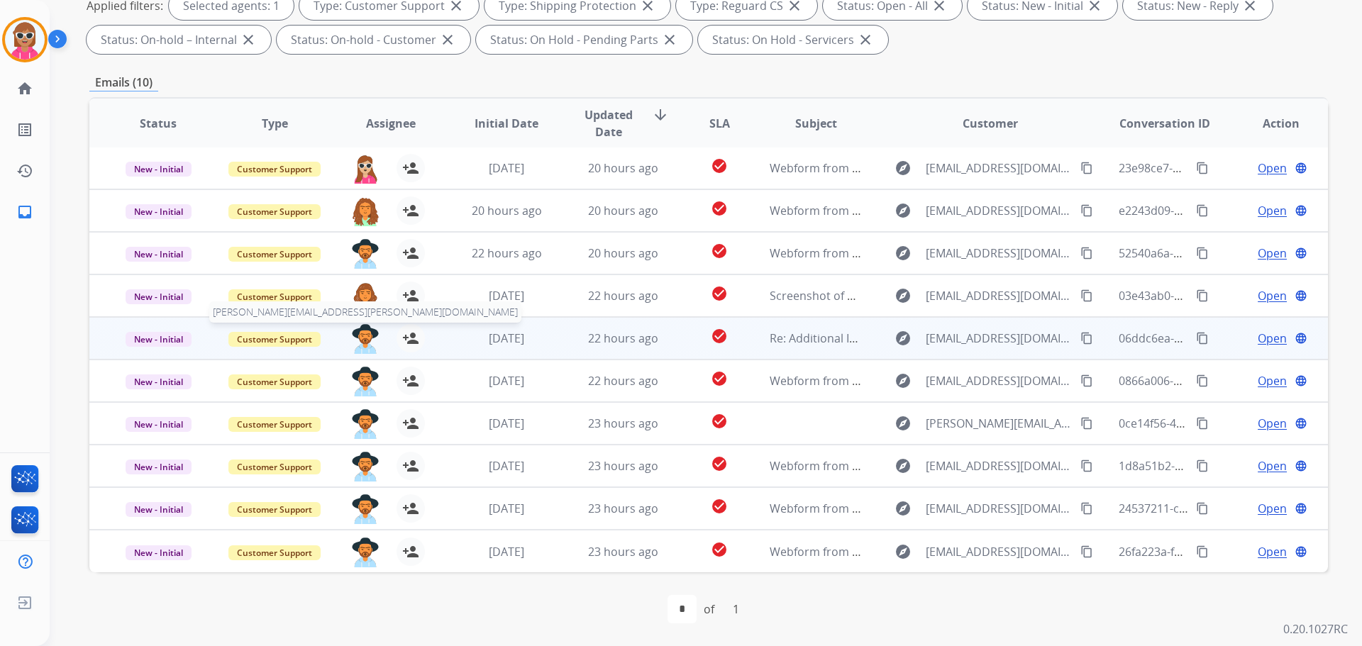
click at [356, 343] on img at bounding box center [365, 339] width 28 height 30
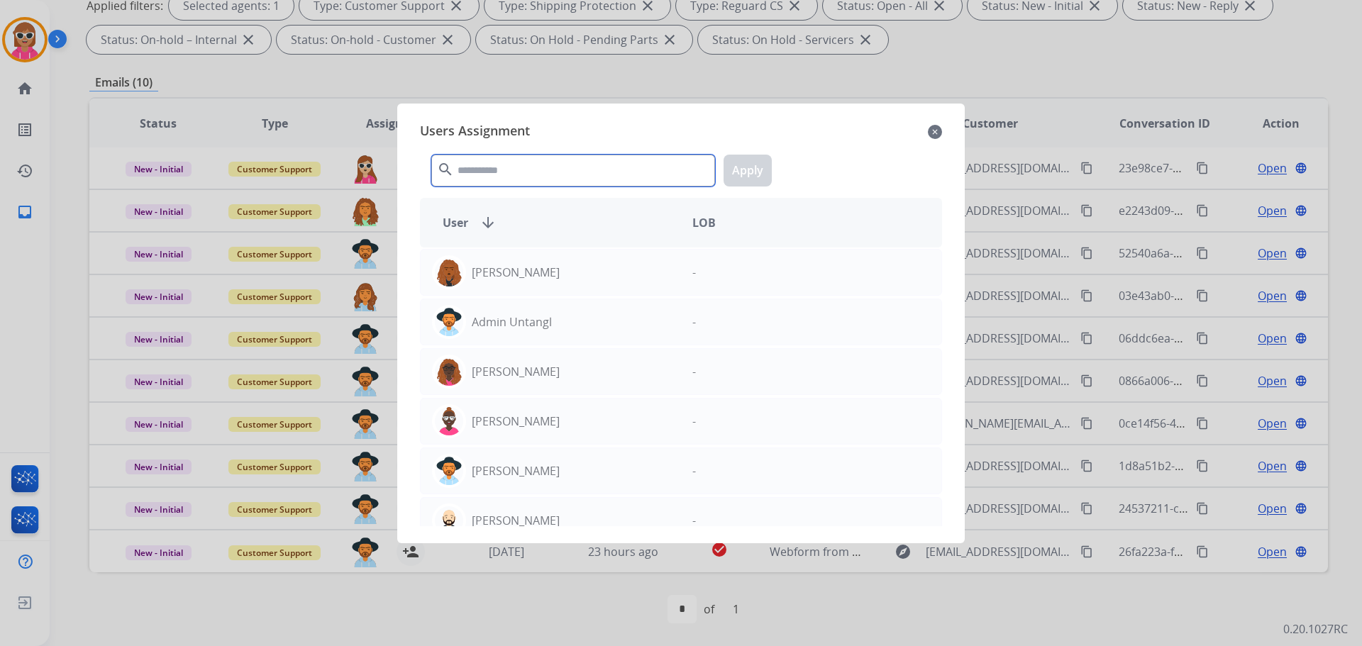
click at [482, 181] on input "text" at bounding box center [573, 171] width 284 height 32
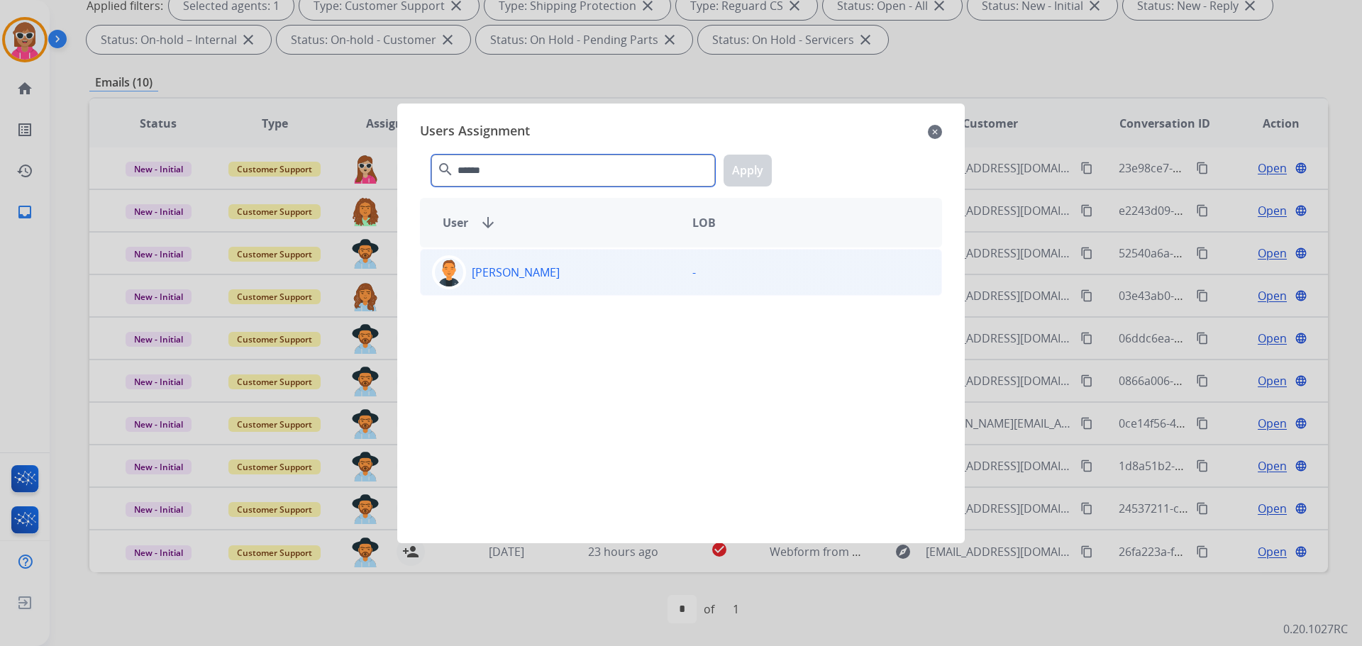
type input "******"
click at [488, 270] on p "[PERSON_NAME]" at bounding box center [516, 272] width 88 height 17
drag, startPoint x: 757, startPoint y: 172, endPoint x: 736, endPoint y: 190, distance: 28.2
click at [756, 172] on button "Apply" at bounding box center [748, 171] width 48 height 32
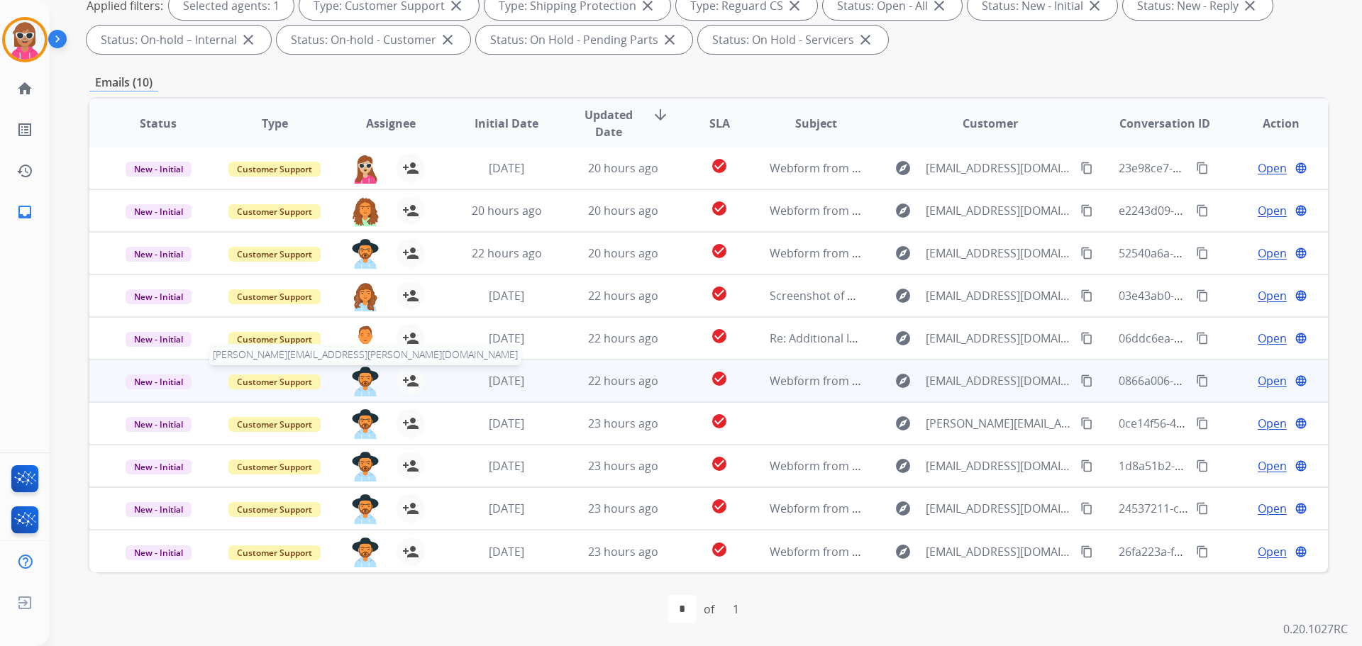
click at [372, 380] on img at bounding box center [365, 382] width 28 height 30
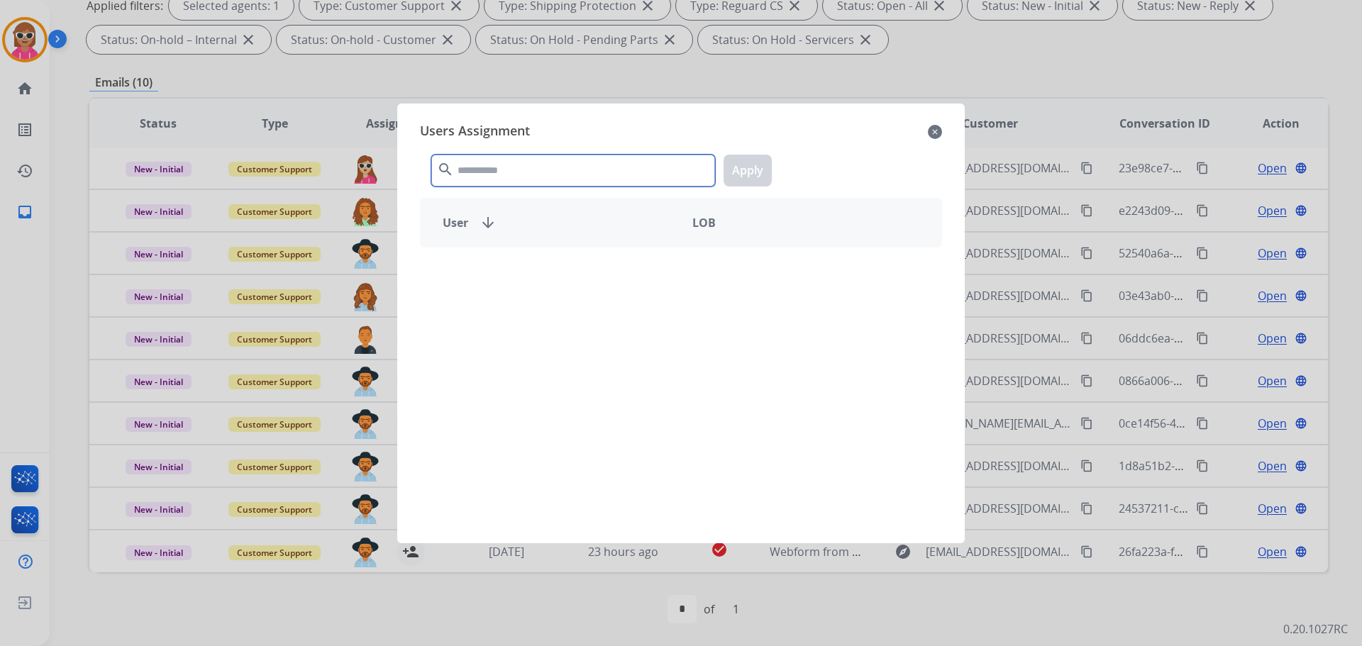
click at [553, 165] on input "text" at bounding box center [573, 171] width 284 height 32
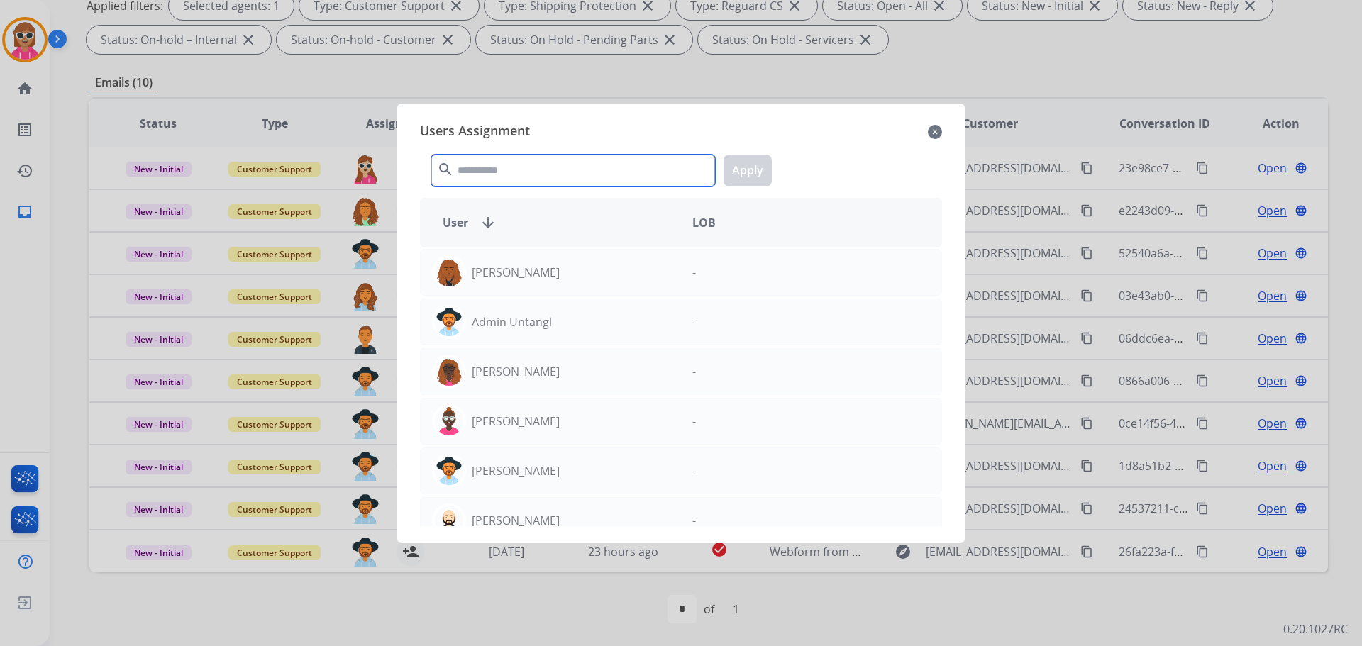
click at [508, 160] on input "text" at bounding box center [573, 171] width 284 height 32
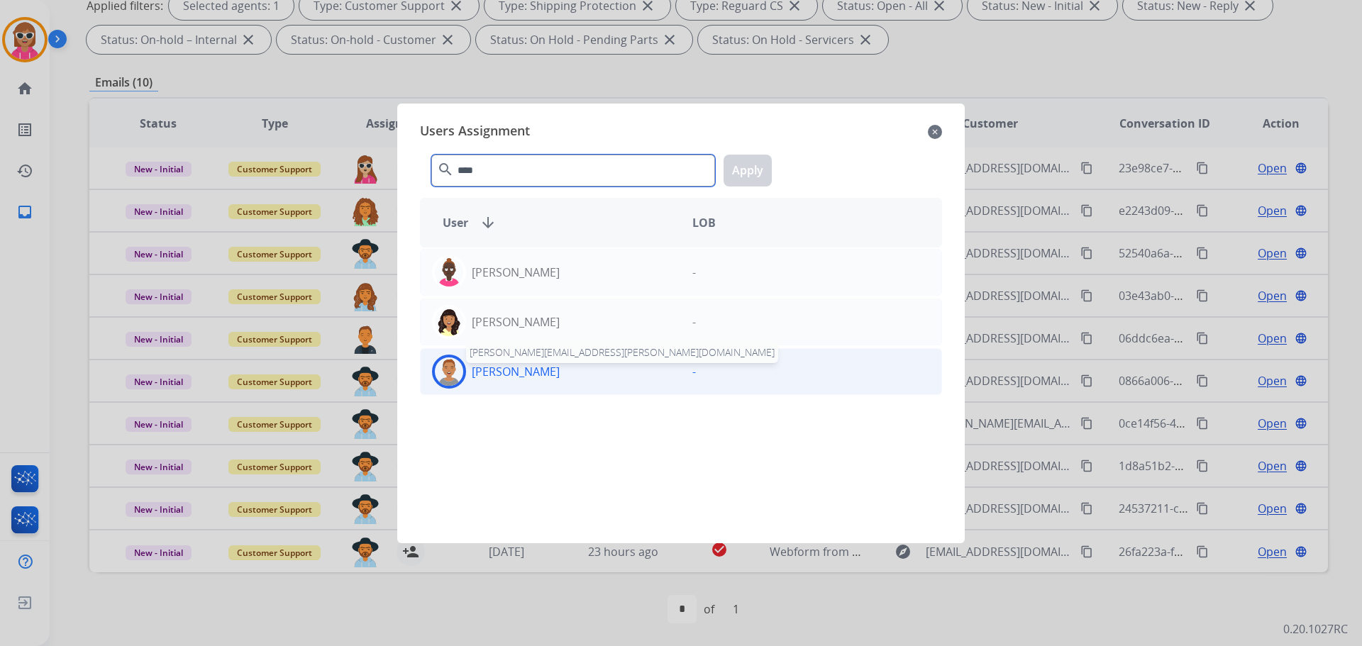
type input "****"
click at [517, 373] on p "[PERSON_NAME]" at bounding box center [516, 371] width 88 height 17
drag, startPoint x: 744, startPoint y: 177, endPoint x: 758, endPoint y: 177, distance: 13.5
click at [744, 177] on button "Apply" at bounding box center [748, 171] width 48 height 32
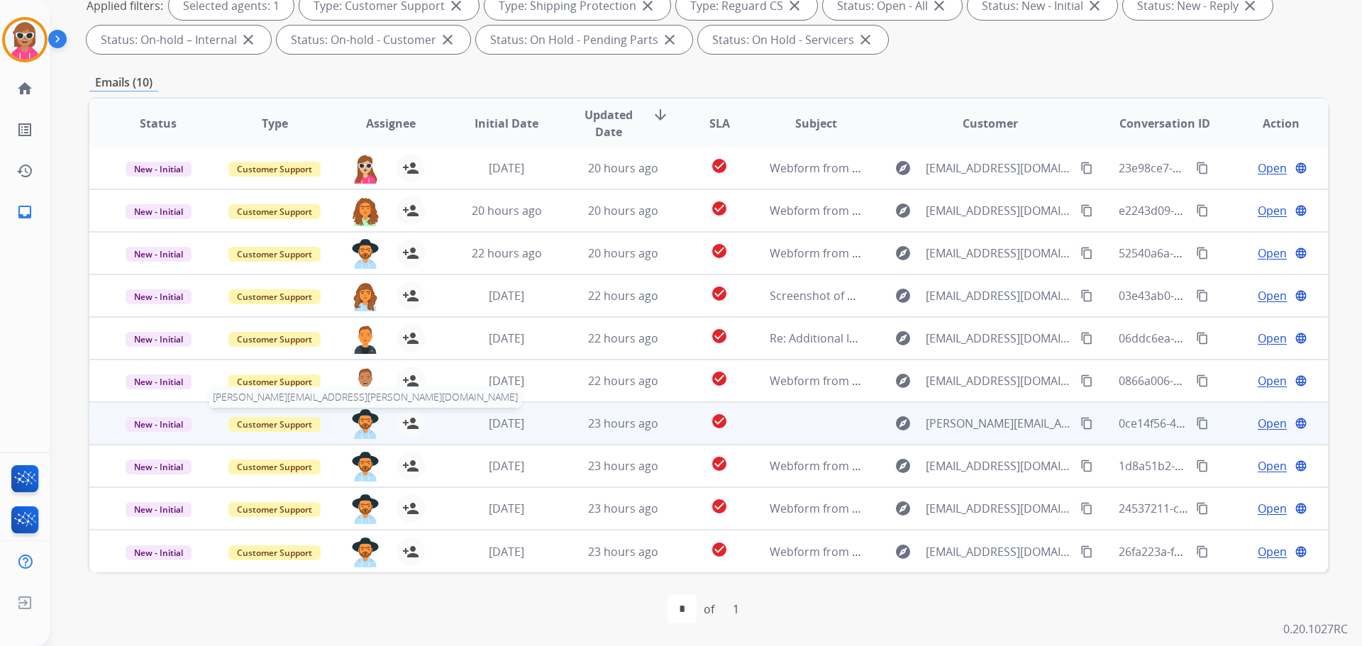
click at [366, 428] on img at bounding box center [365, 424] width 28 height 30
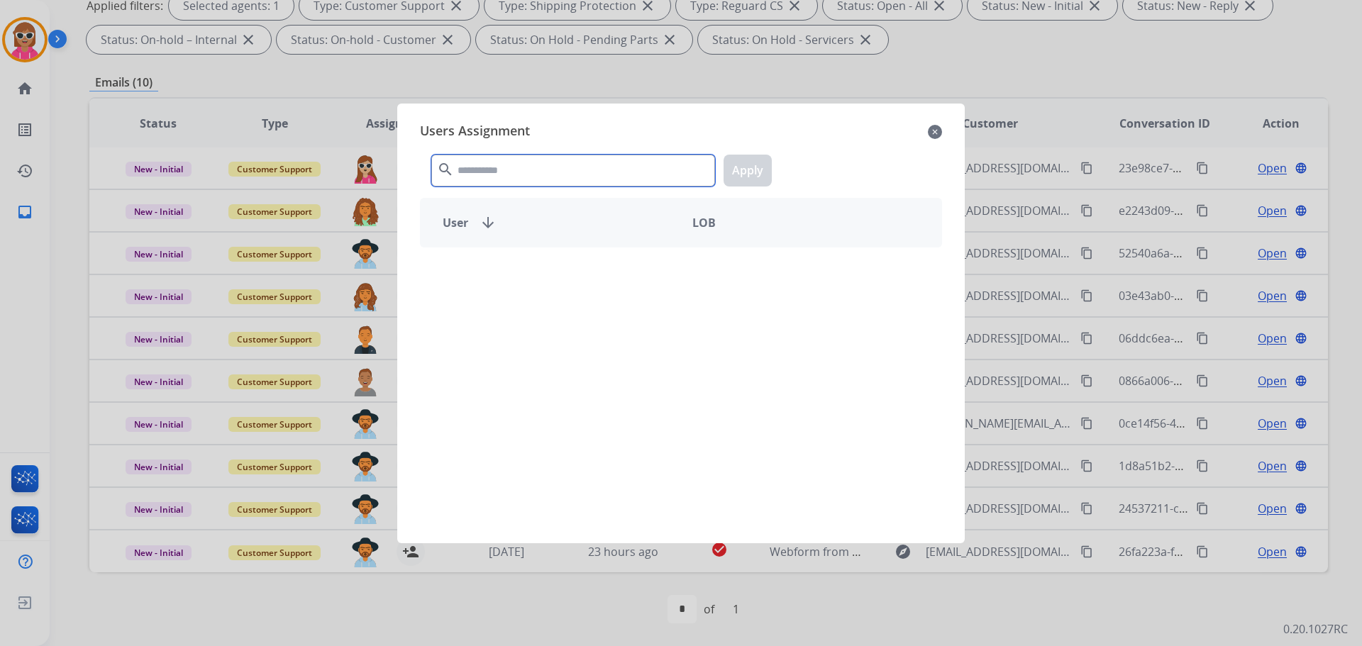
click at [492, 175] on input "text" at bounding box center [573, 171] width 284 height 32
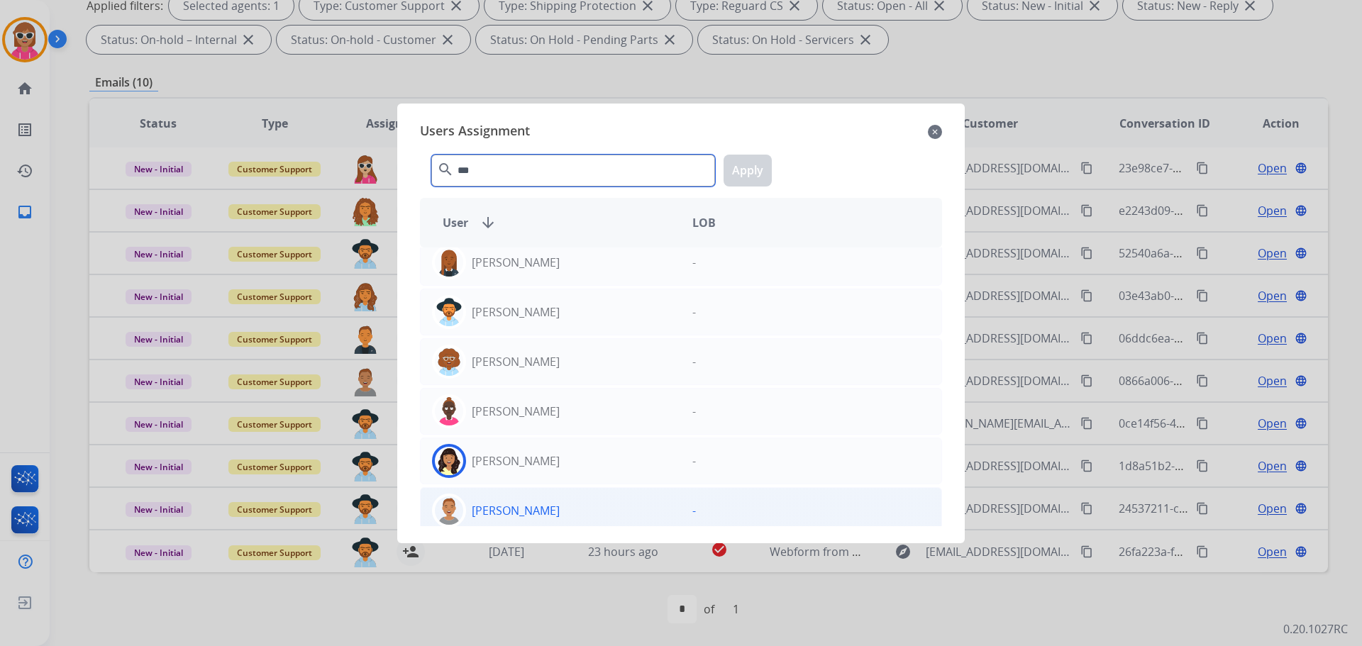
scroll to position [168, 0]
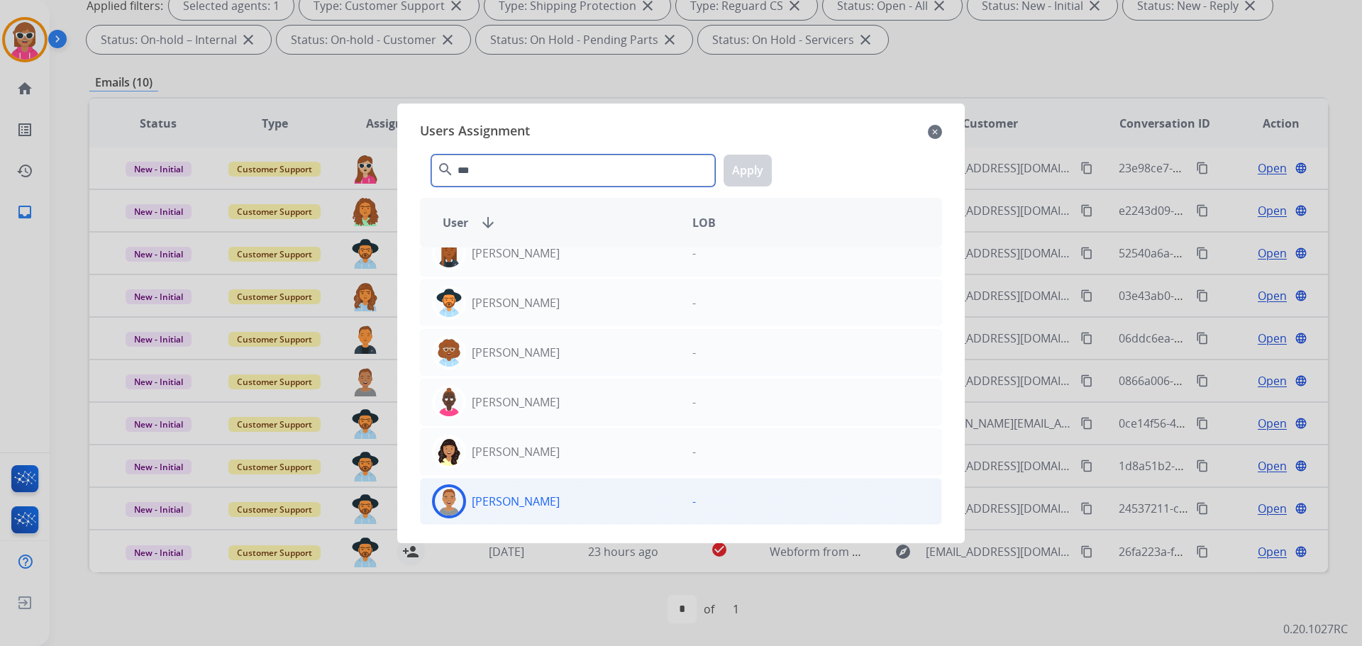
type input "***"
click at [528, 488] on div "[PERSON_NAME]" at bounding box center [551, 502] width 260 height 34
click at [761, 160] on button "Apply" at bounding box center [748, 171] width 48 height 32
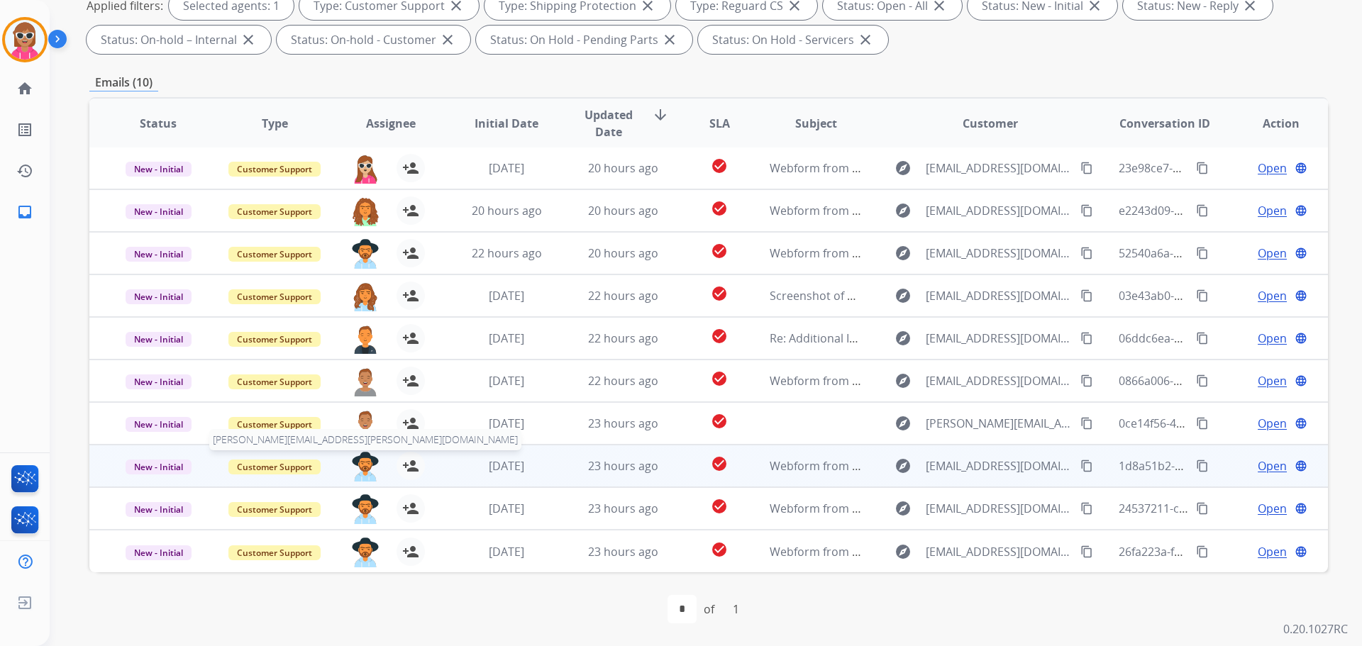
click at [359, 480] on img at bounding box center [365, 467] width 28 height 30
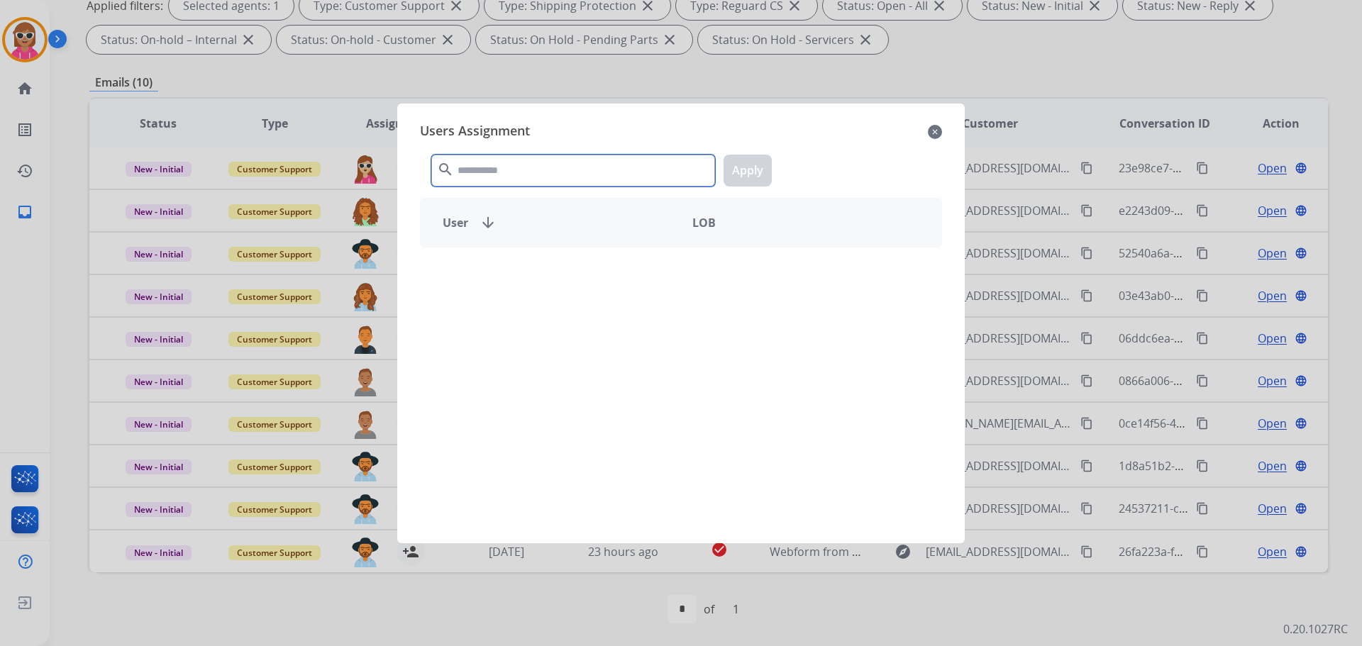
click at [476, 174] on input "text" at bounding box center [573, 171] width 284 height 32
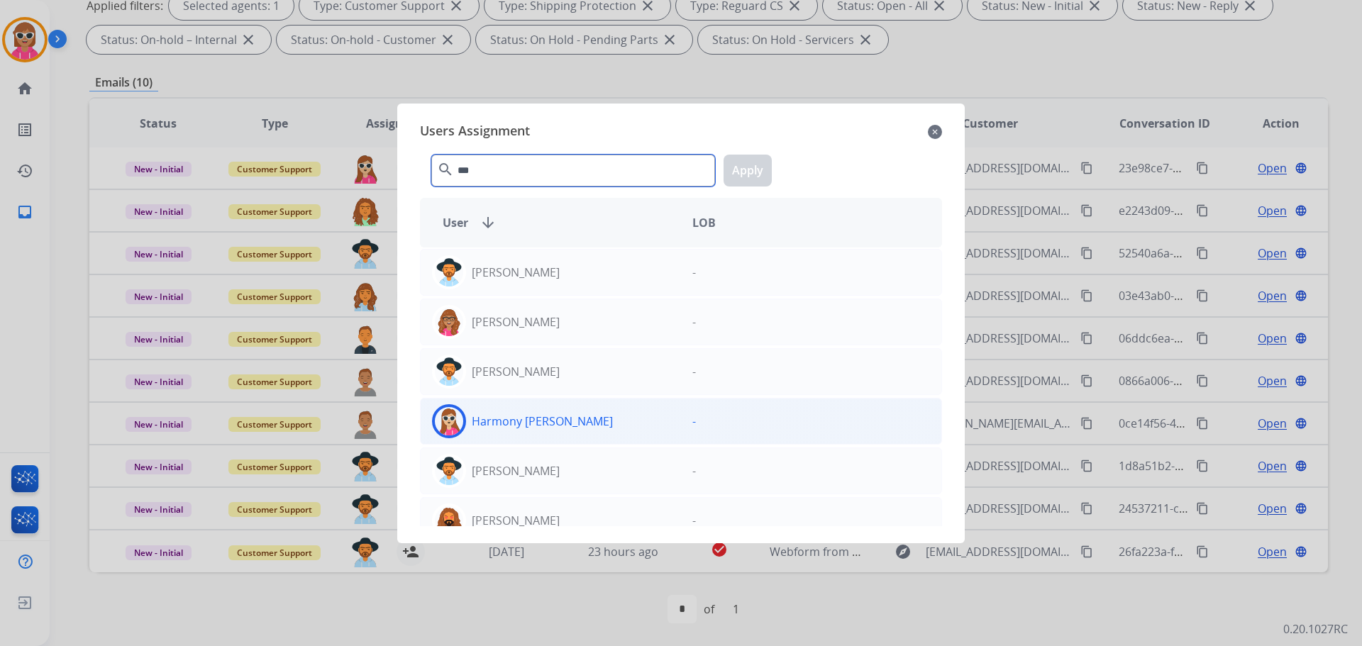
type input "***"
click at [536, 424] on p "Harmony [PERSON_NAME]" at bounding box center [542, 421] width 141 height 17
drag, startPoint x: 760, startPoint y: 169, endPoint x: 517, endPoint y: 336, distance: 295.4
click at [759, 169] on button "Apply" at bounding box center [748, 171] width 48 height 32
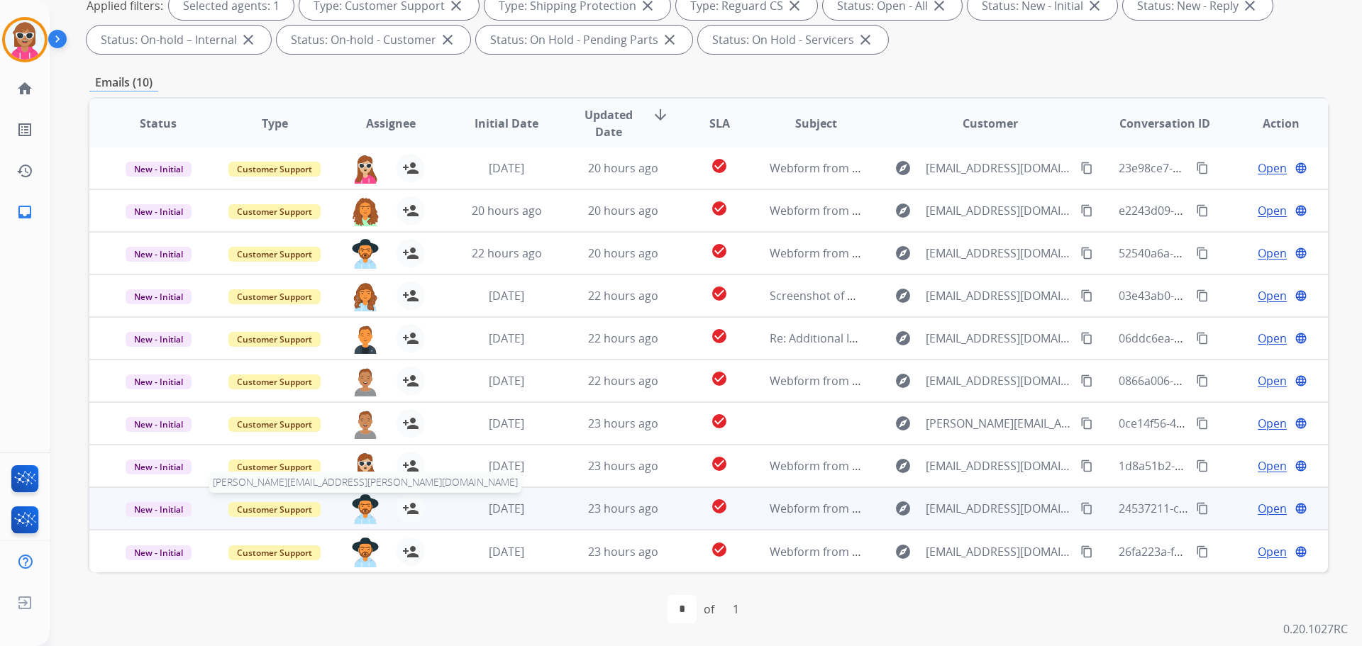
click at [362, 502] on img at bounding box center [365, 510] width 28 height 30
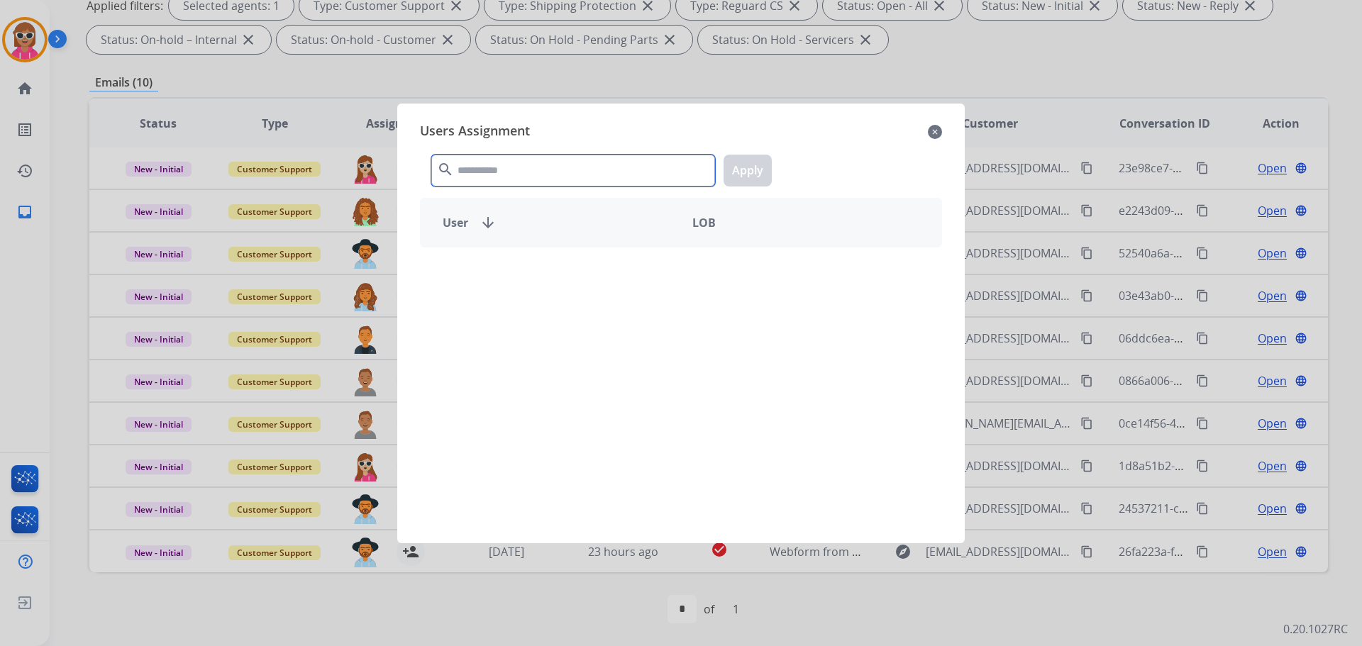
click at [525, 174] on input "text" at bounding box center [573, 171] width 284 height 32
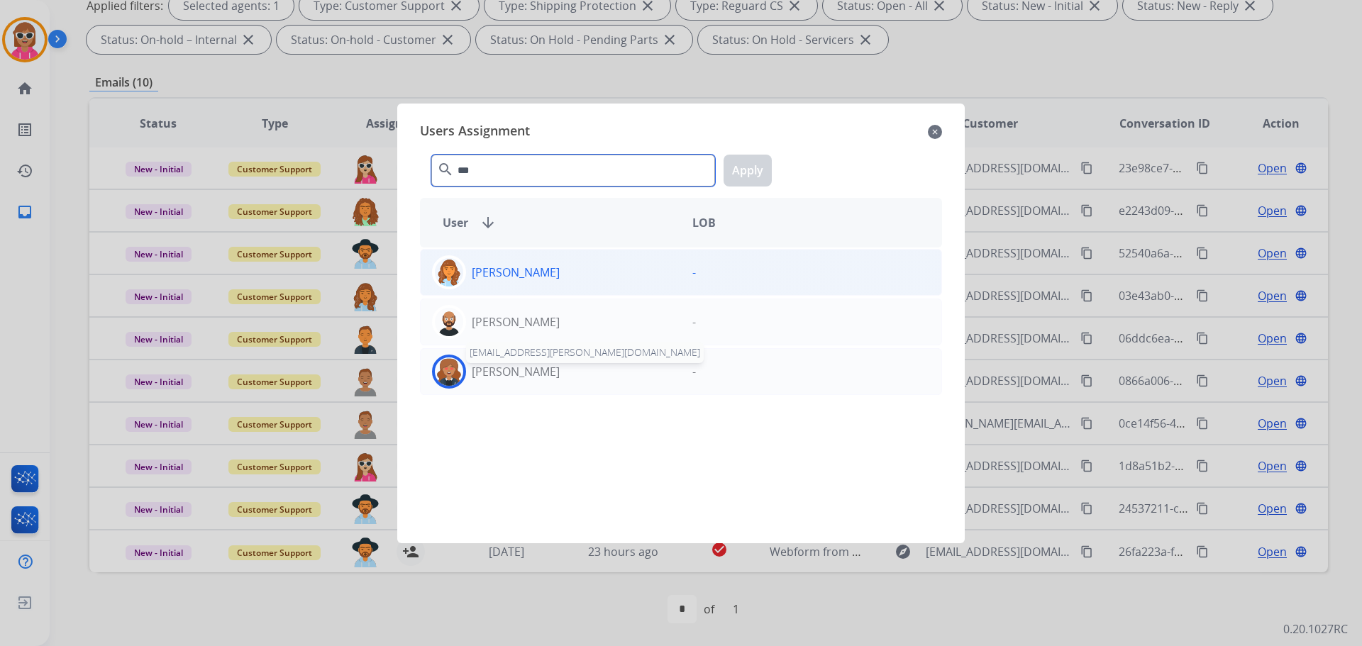
type input "***"
click at [544, 282] on div "[PERSON_NAME]" at bounding box center [551, 272] width 260 height 34
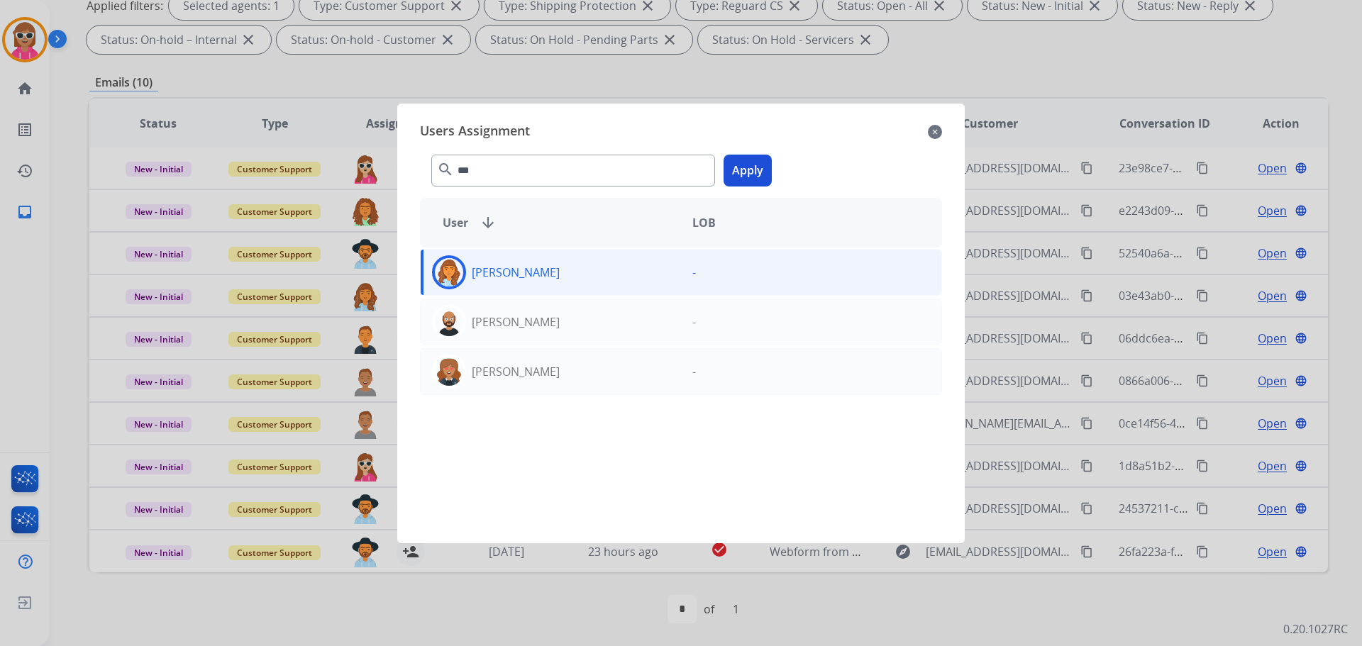
drag, startPoint x: 749, startPoint y: 172, endPoint x: 698, endPoint y: 194, distance: 55.0
click at [749, 170] on button "Apply" at bounding box center [748, 171] width 48 height 32
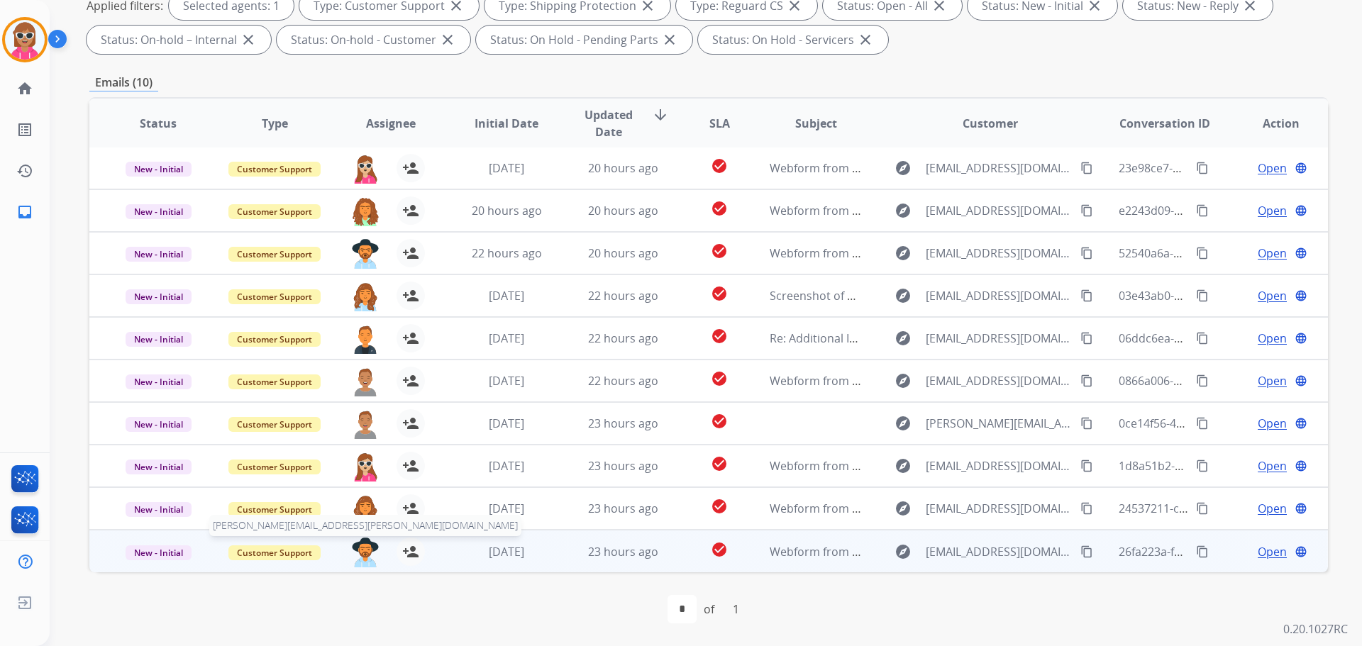
click at [364, 559] on img at bounding box center [365, 553] width 28 height 30
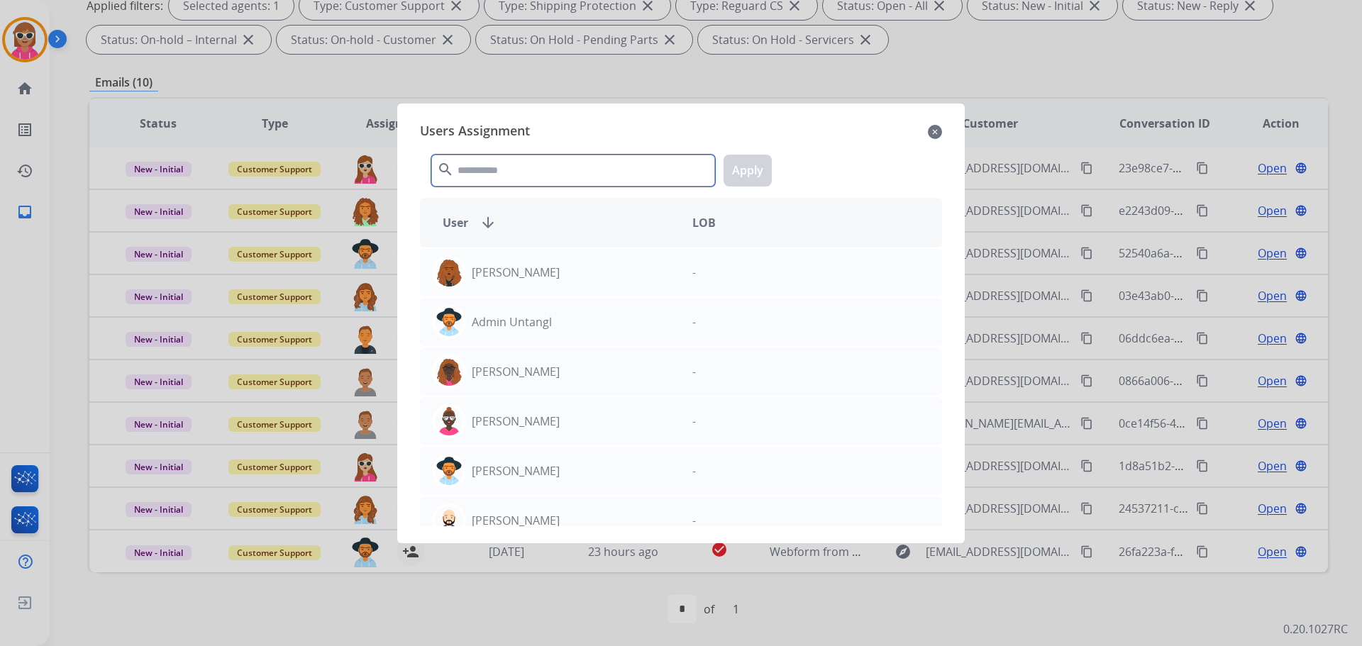
drag, startPoint x: 519, startPoint y: 165, endPoint x: 503, endPoint y: 186, distance: 26.3
click at [519, 165] on input "text" at bounding box center [573, 171] width 284 height 32
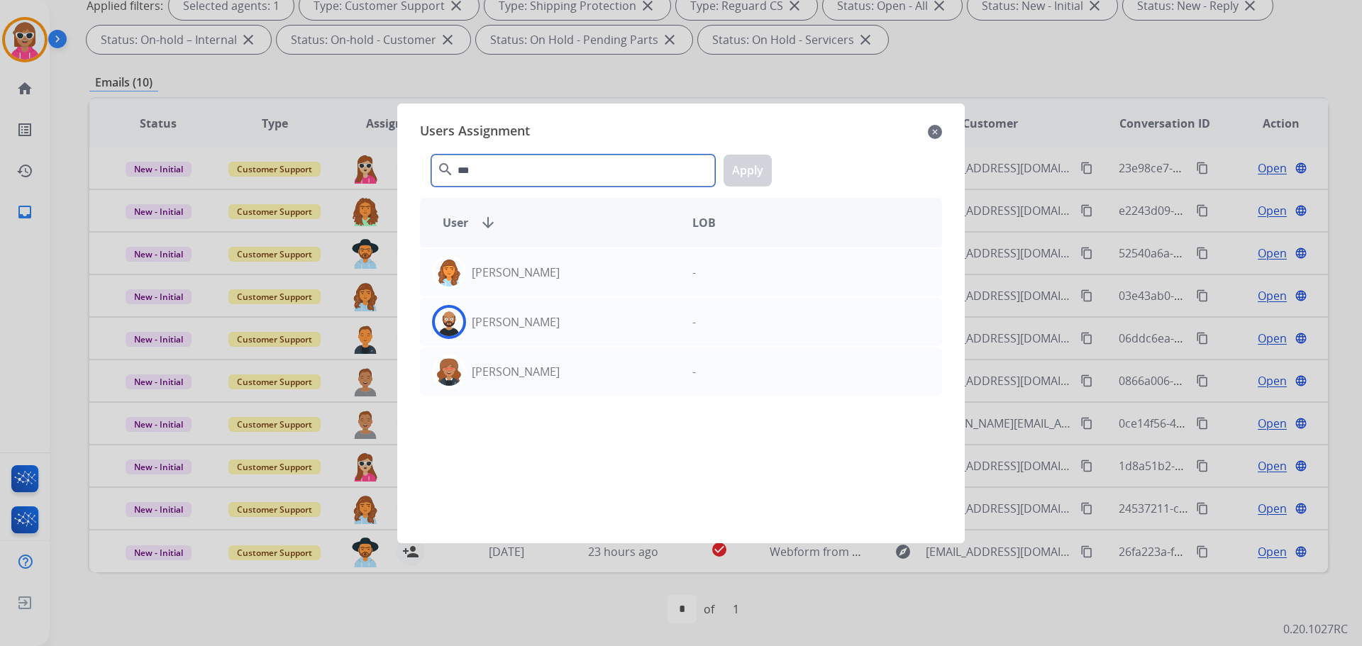
type input "***"
click at [537, 264] on p "[PERSON_NAME]" at bounding box center [516, 272] width 88 height 17
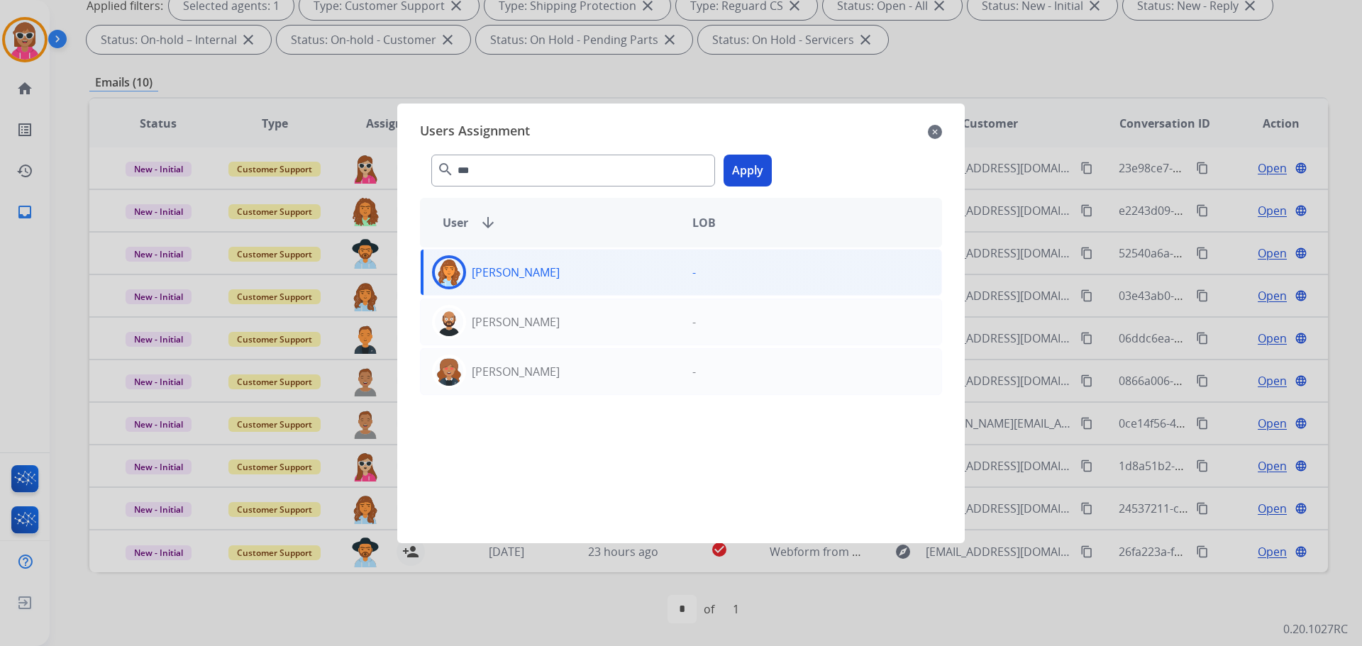
click at [766, 177] on button "Apply" at bounding box center [748, 171] width 48 height 32
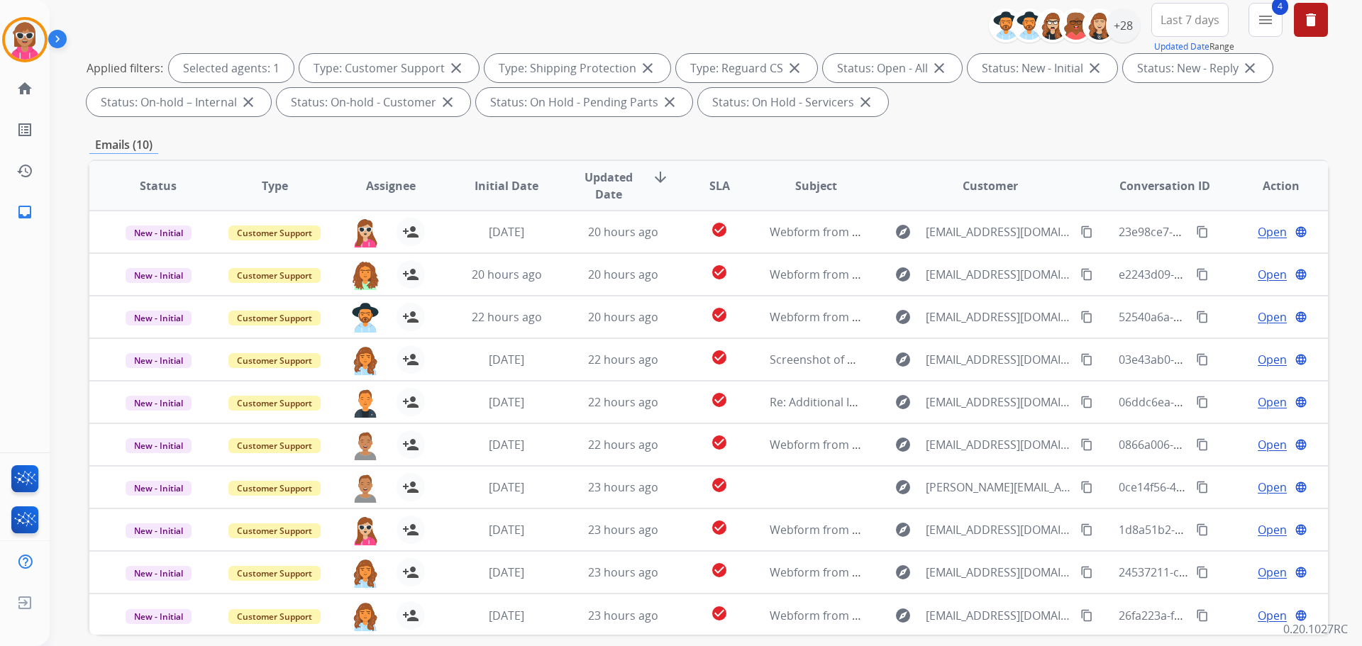
scroll to position [16, 0]
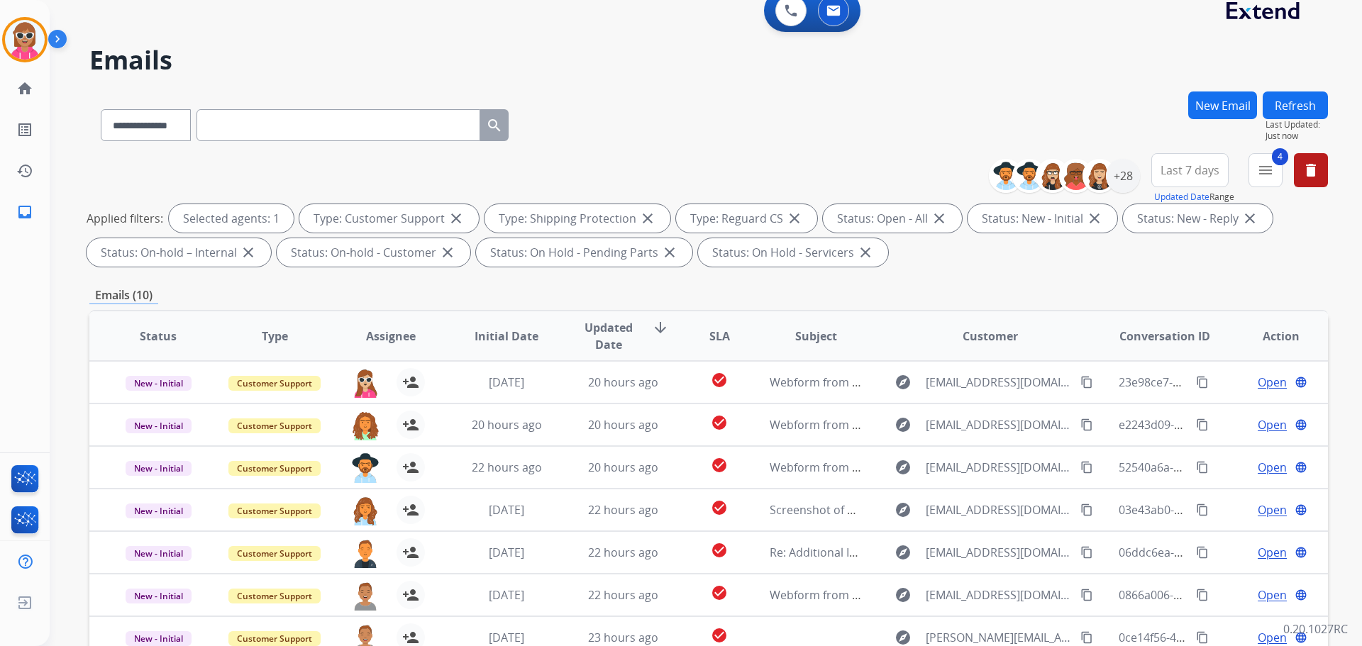
click at [1275, 104] on button "Refresh" at bounding box center [1295, 106] width 65 height 28
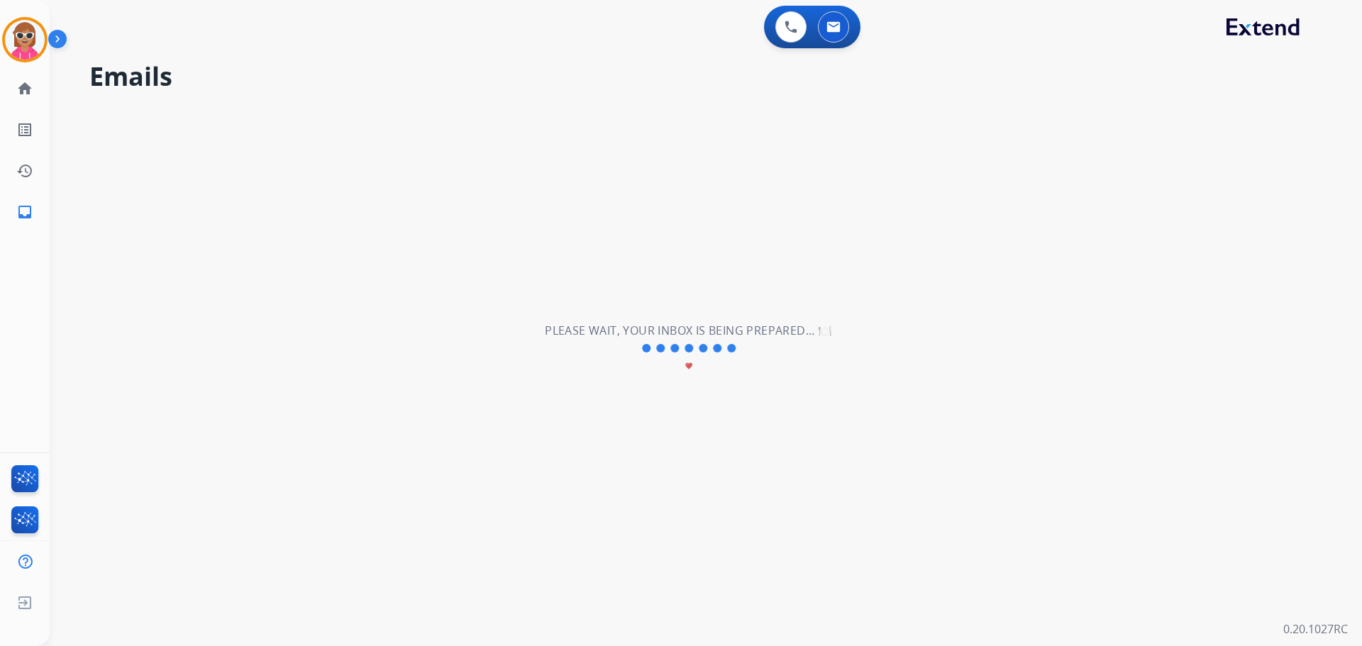
scroll to position [0, 0]
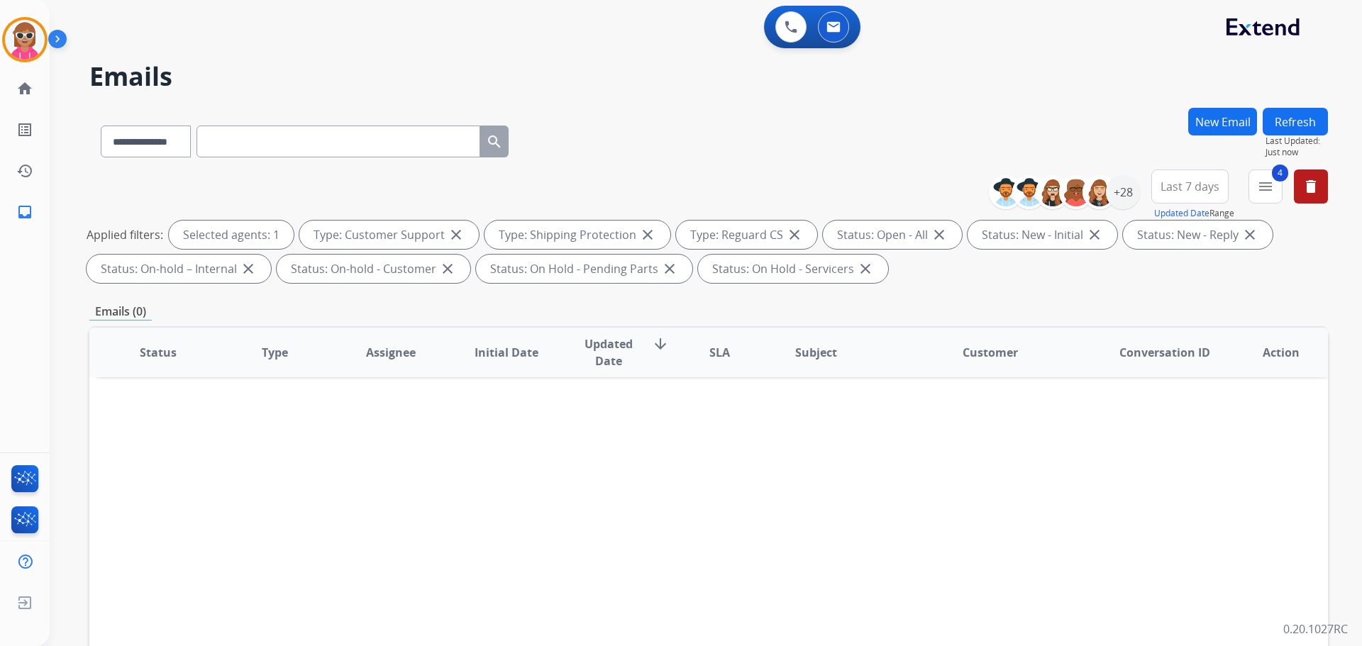
click at [1137, 179] on div "+28" at bounding box center [1070, 192] width 140 height 34
click at [1138, 198] on div "+28" at bounding box center [1070, 192] width 140 height 34
click at [1130, 197] on div "+28" at bounding box center [1123, 192] width 34 height 34
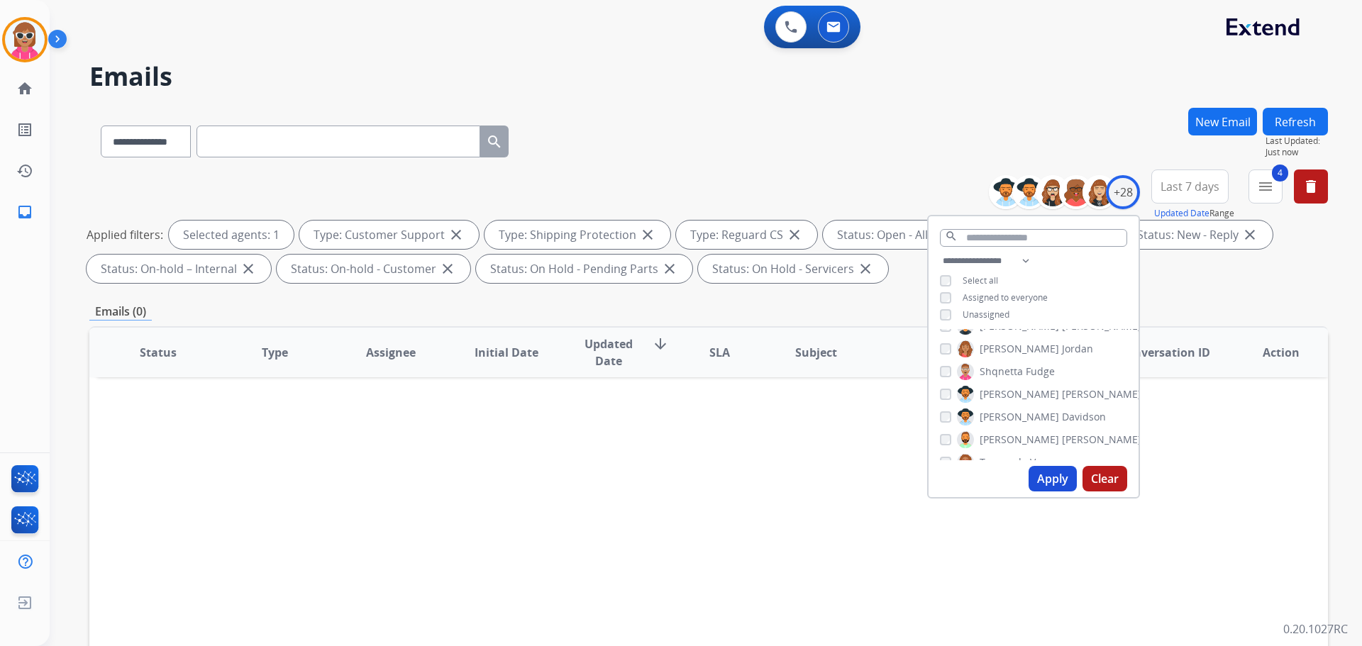
click at [1001, 392] on span "[PERSON_NAME]" at bounding box center [1019, 394] width 79 height 14
click at [1001, 414] on span "[PERSON_NAME]" at bounding box center [1019, 417] width 79 height 14
click at [1047, 487] on button "Apply" at bounding box center [1053, 479] width 48 height 26
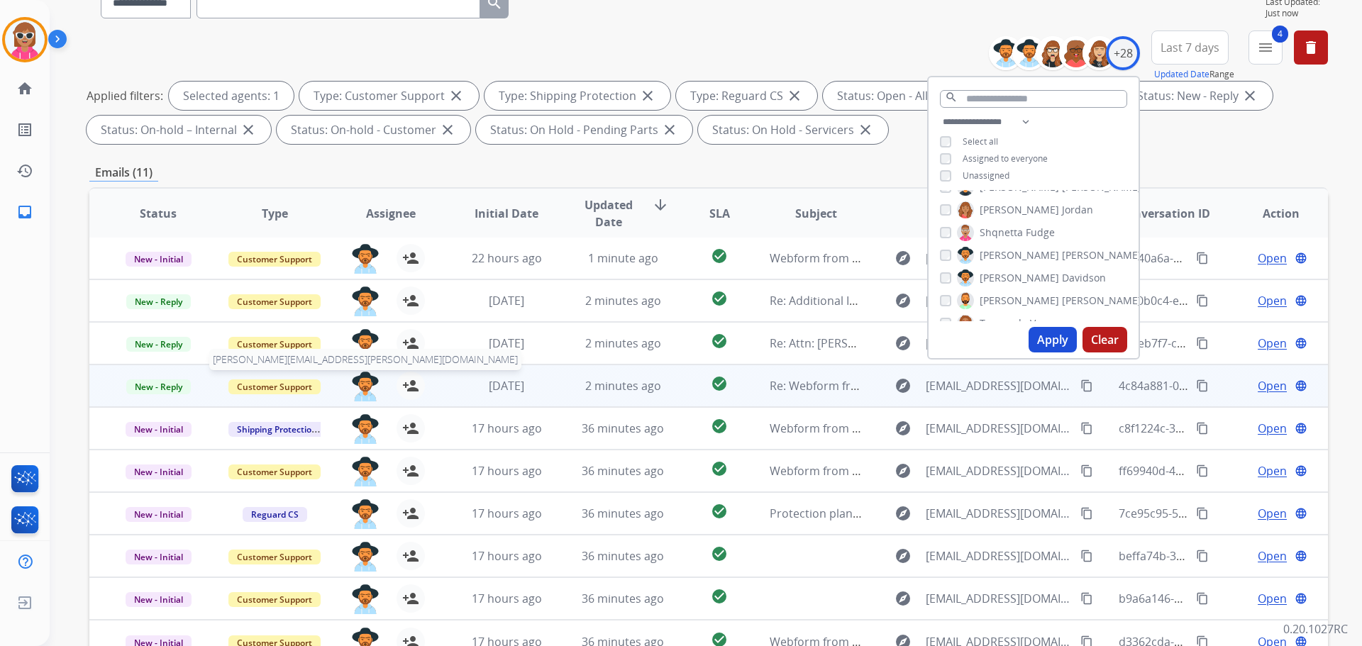
scroll to position [229, 0]
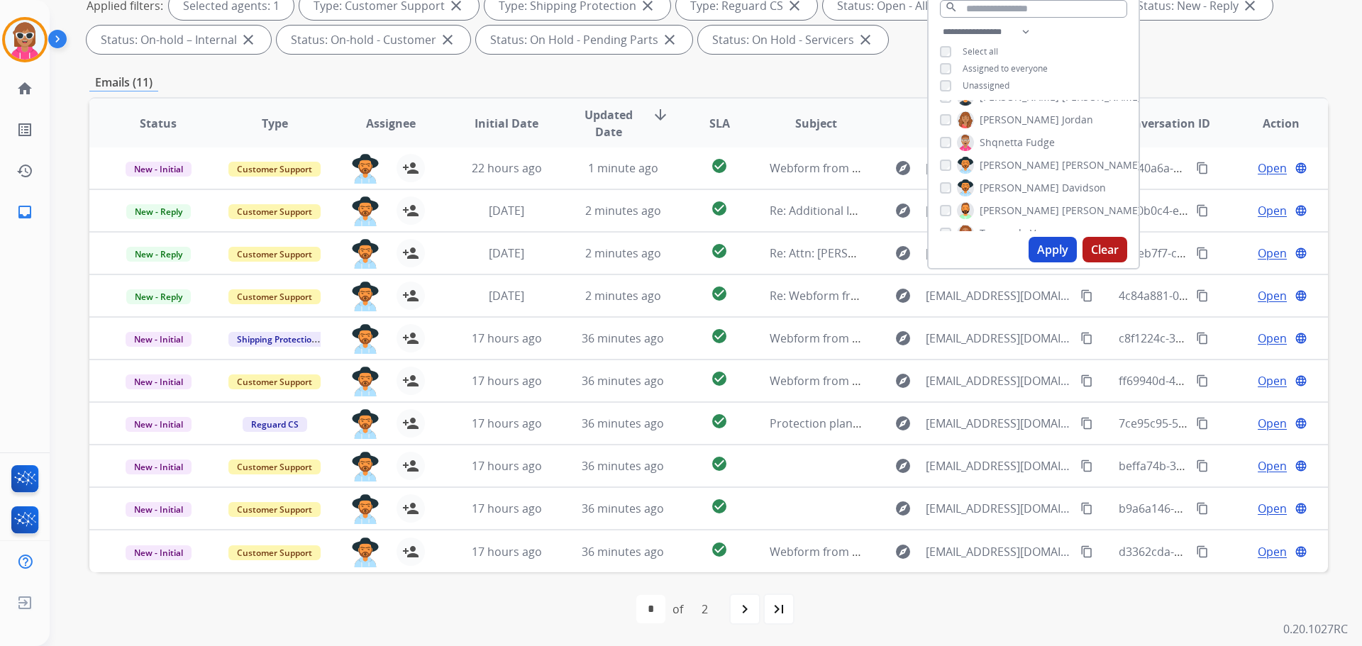
click at [981, 204] on span "[PERSON_NAME]" at bounding box center [1019, 211] width 79 height 14
click at [995, 182] on span "[PERSON_NAME]" at bounding box center [1019, 188] width 79 height 14
click at [1042, 241] on button "Apply" at bounding box center [1053, 250] width 48 height 26
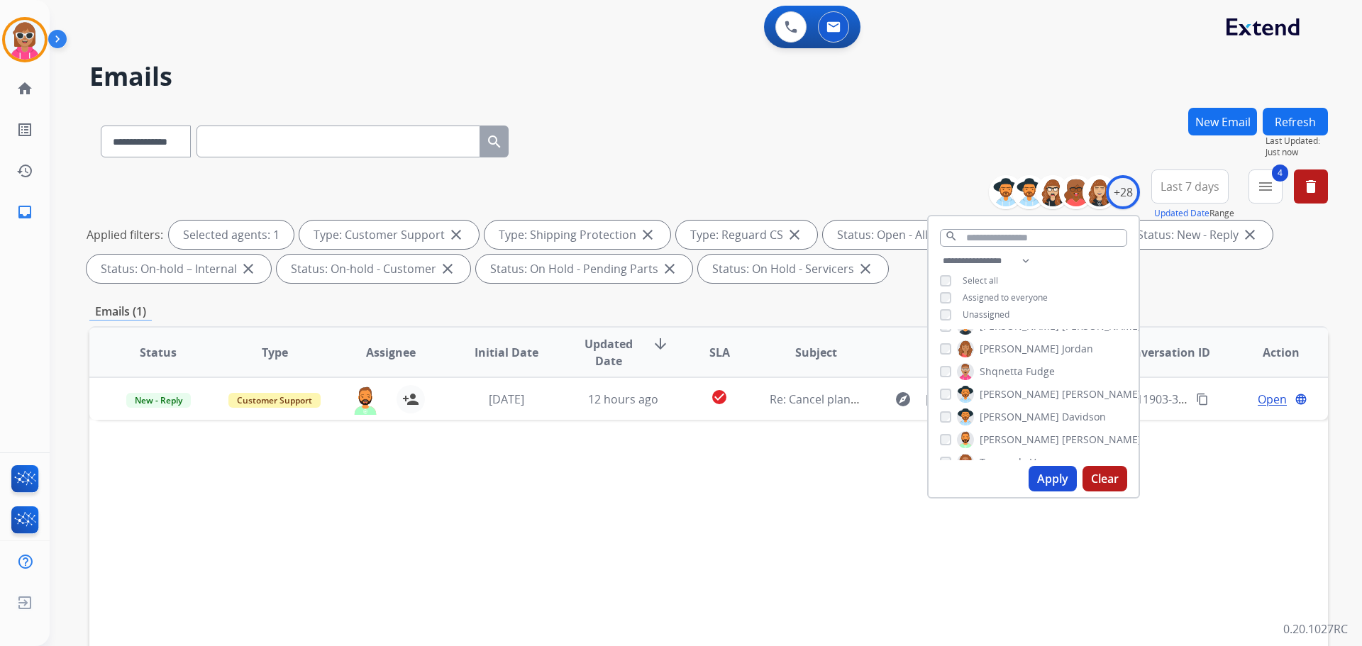
scroll to position [355, 0]
click at [1006, 400] on label "[PERSON_NAME]" at bounding box center [1049, 397] width 184 height 17
click at [1037, 481] on button "Apply" at bounding box center [1053, 479] width 48 height 26
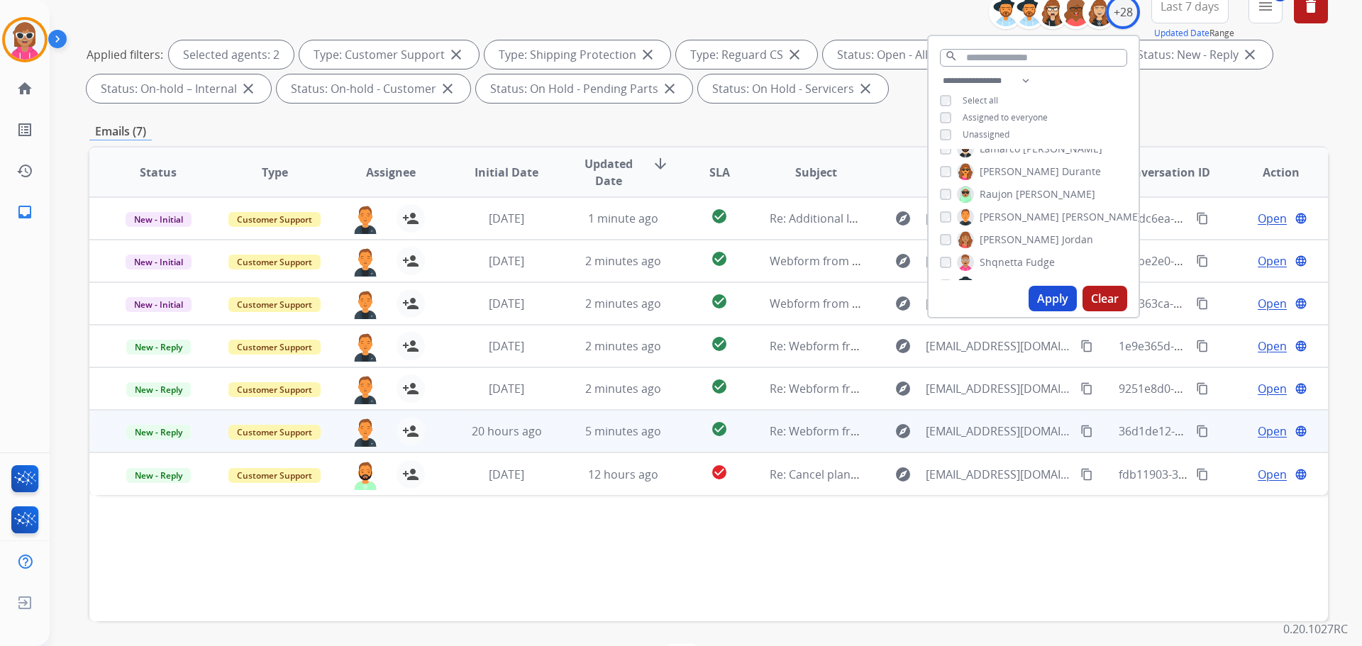
scroll to position [229, 0]
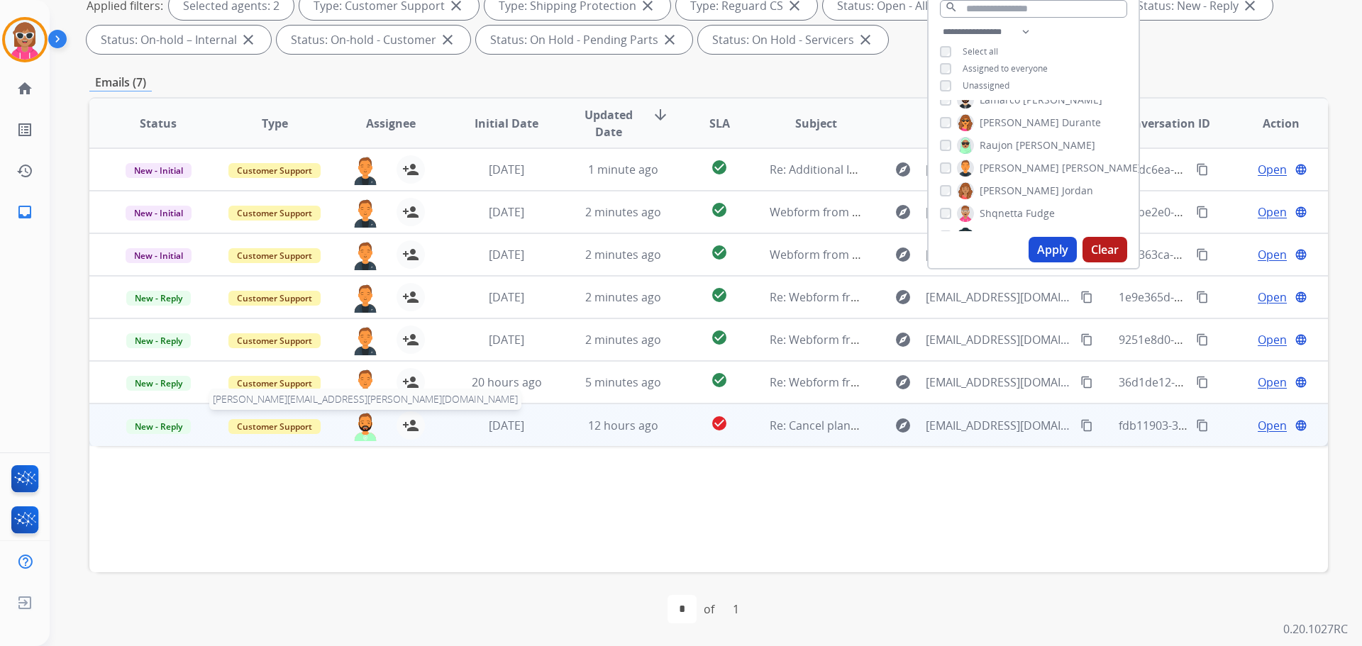
click at [367, 427] on img at bounding box center [365, 427] width 28 height 30
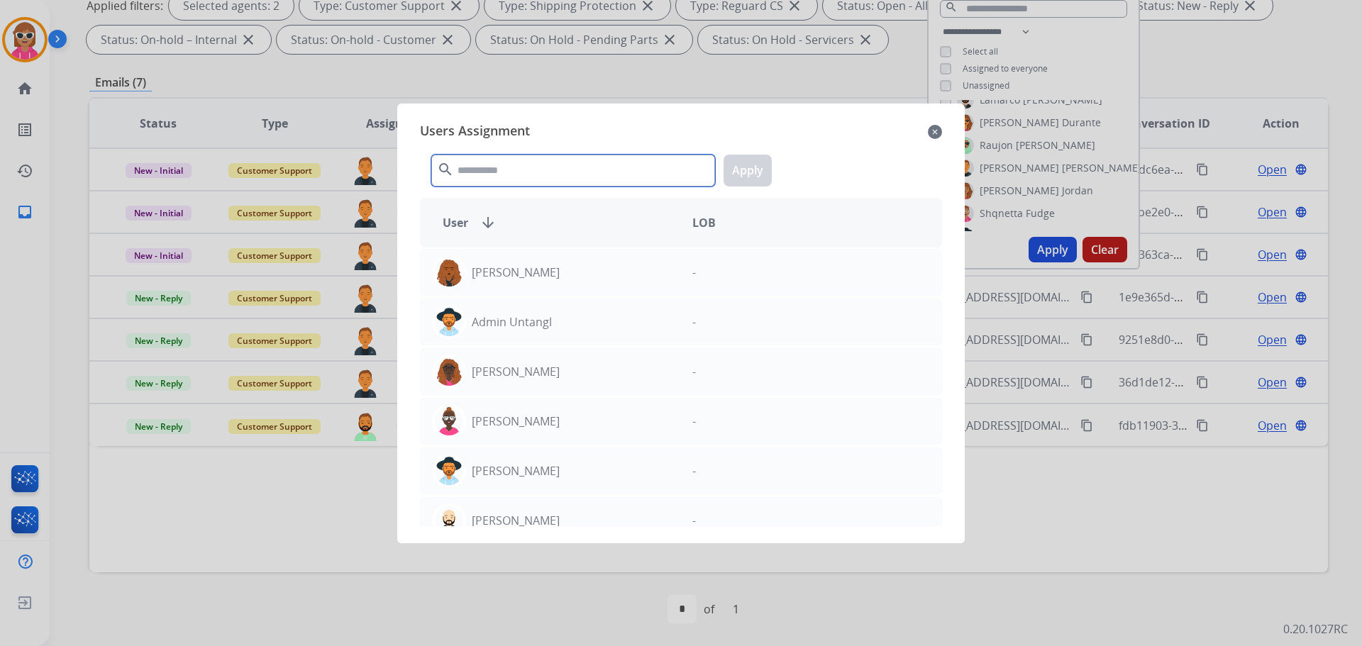
click at [519, 167] on input "text" at bounding box center [573, 171] width 284 height 32
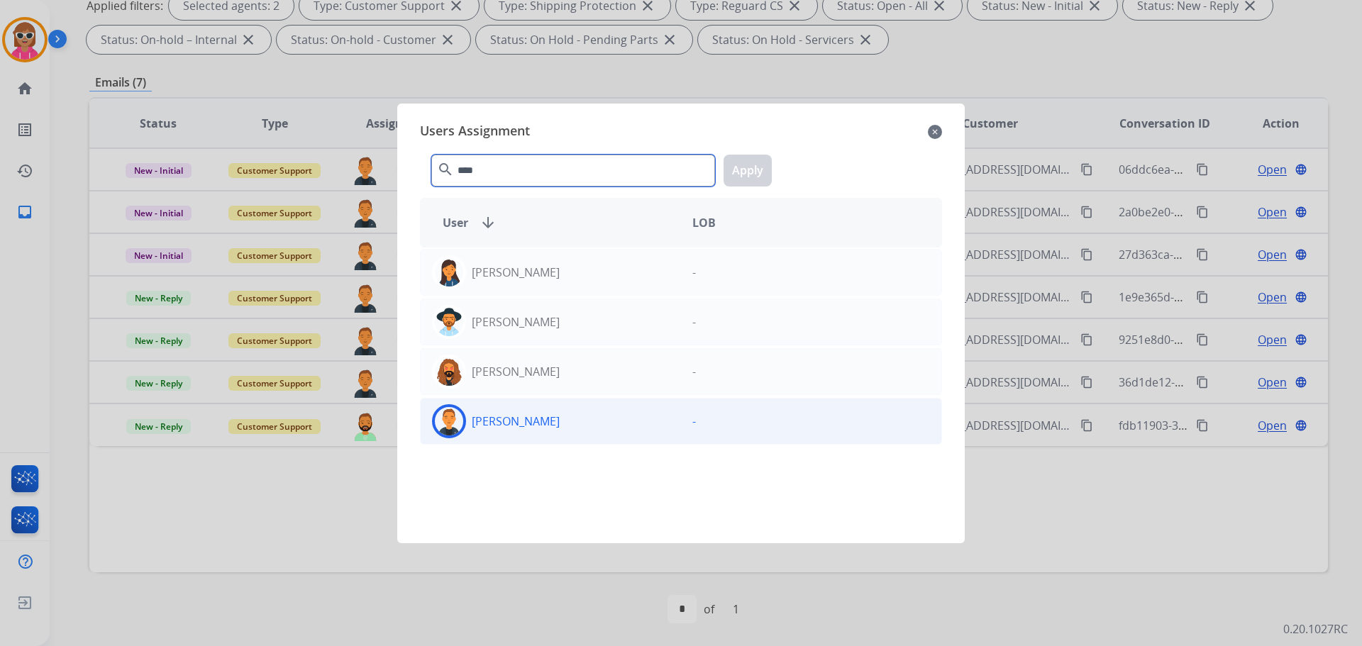
type input "****"
click at [549, 412] on div "[PERSON_NAME]" at bounding box center [551, 421] width 260 height 34
click at [759, 174] on button "Apply" at bounding box center [748, 171] width 48 height 32
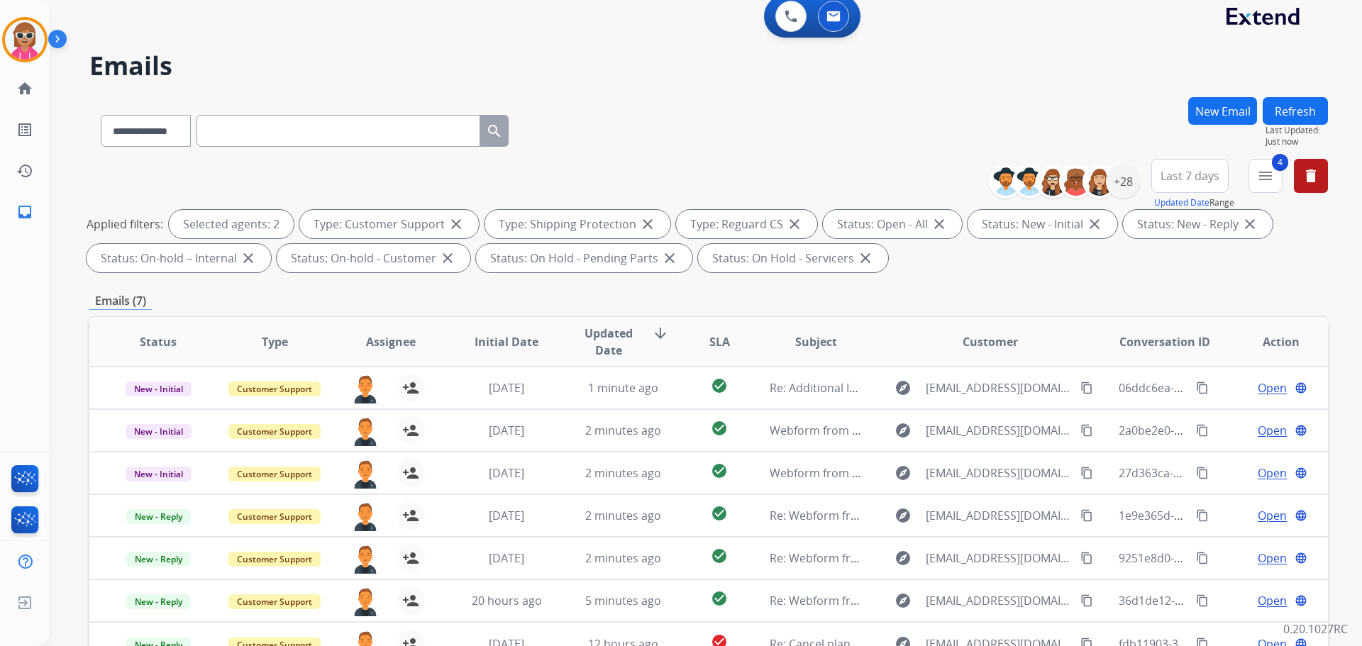
scroll to position [0, 0]
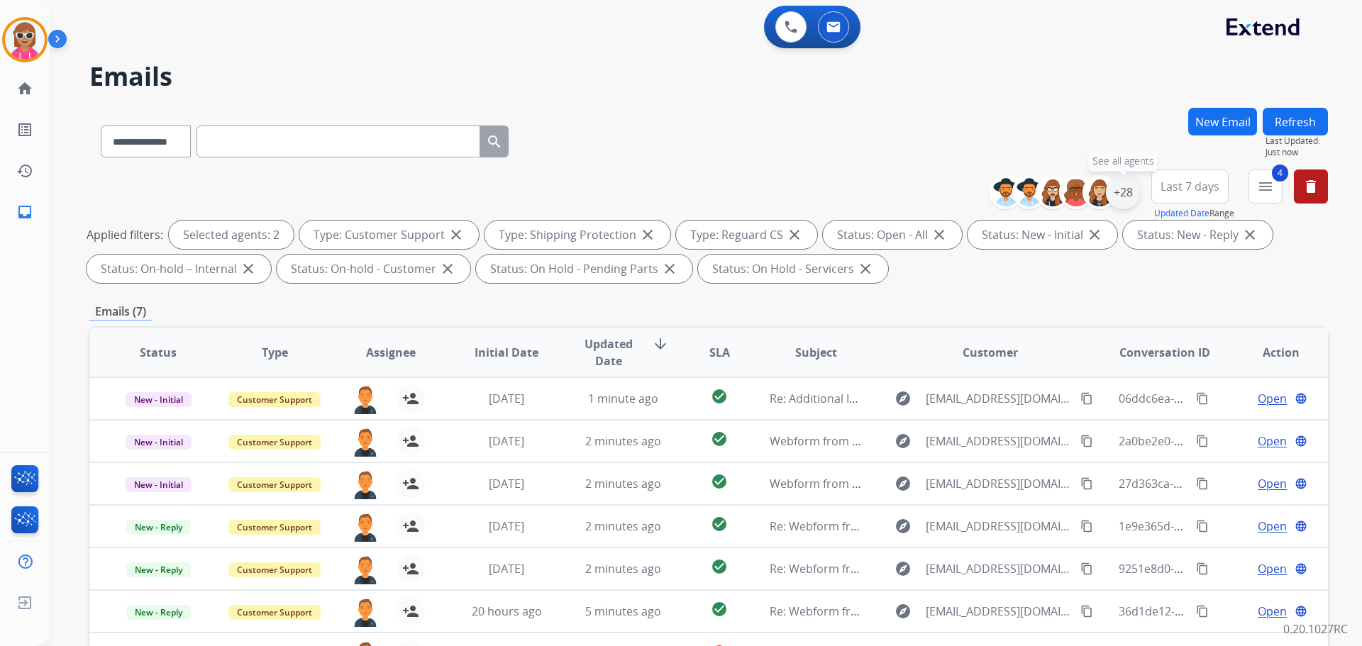
click at [1126, 197] on div "+28" at bounding box center [1123, 192] width 34 height 34
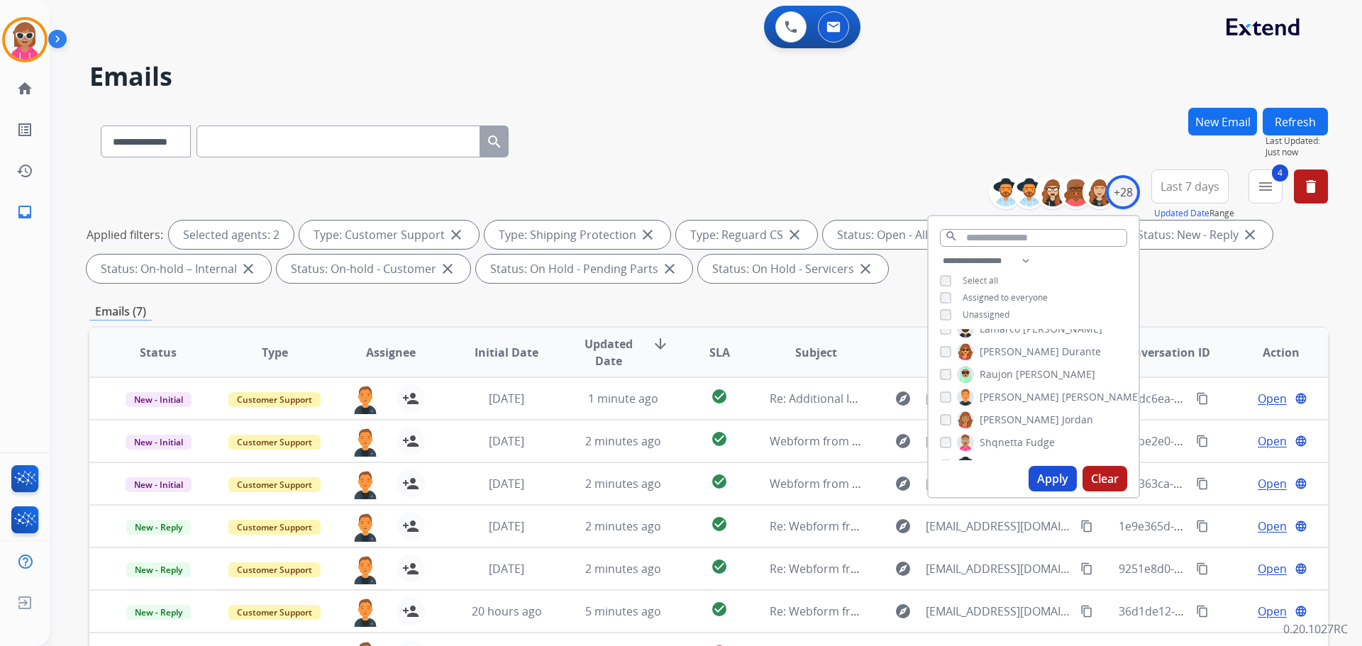
click at [1005, 393] on span "[PERSON_NAME]" at bounding box center [1019, 397] width 79 height 14
click at [991, 366] on span "[PERSON_NAME]" at bounding box center [1019, 369] width 79 height 14
click at [996, 388] on span "Tyquanda" at bounding box center [1004, 392] width 48 height 14
click at [1033, 463] on div "Apply Clear" at bounding box center [1034, 479] width 210 height 37
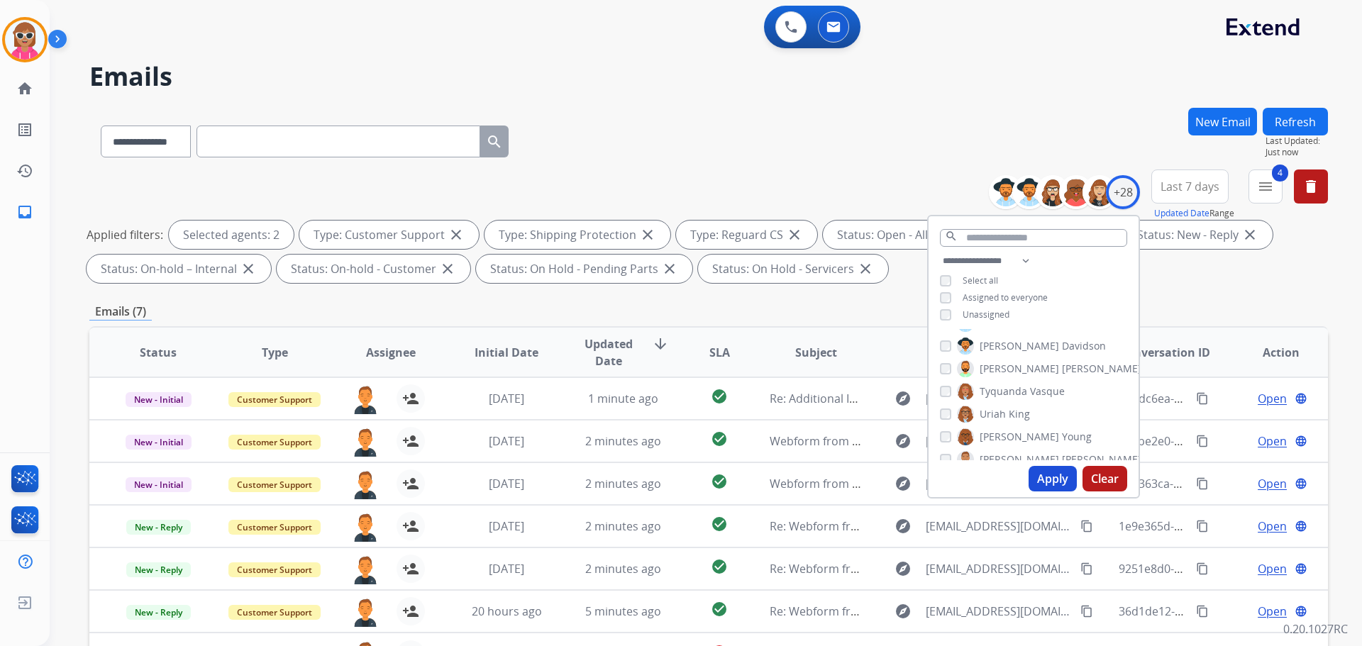
click at [1039, 480] on button "Apply" at bounding box center [1053, 479] width 48 height 26
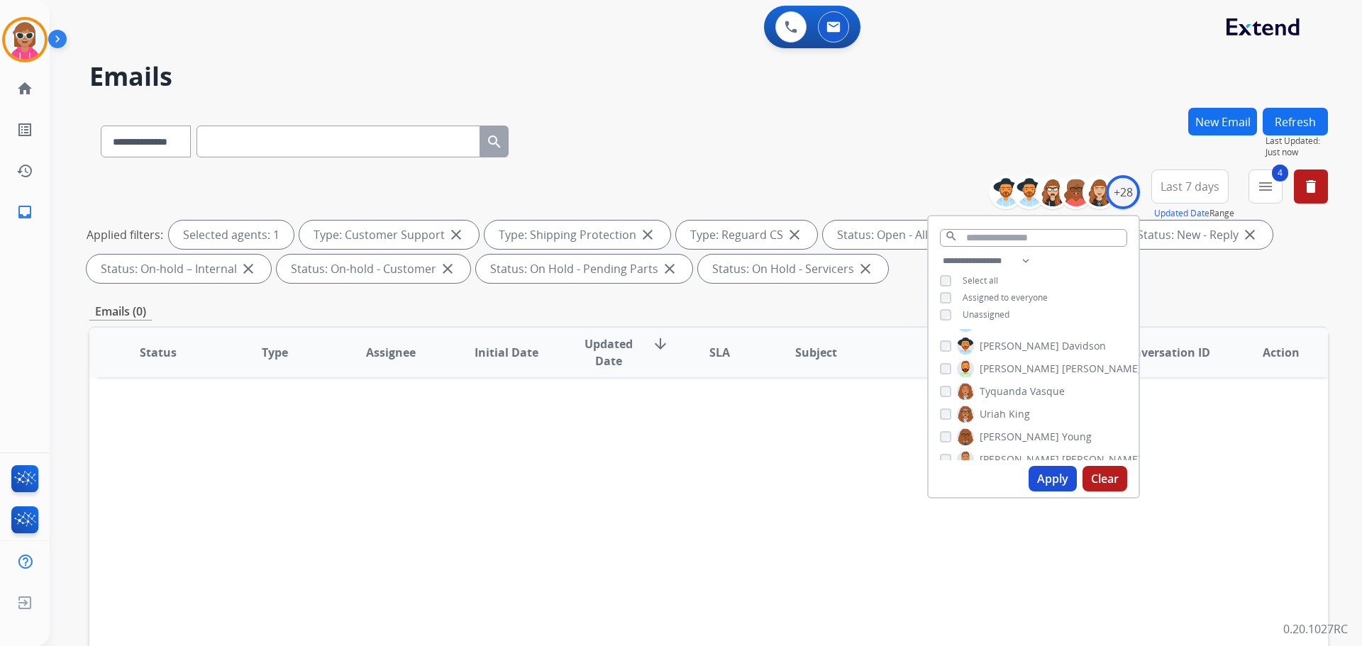
drag, startPoint x: 1013, startPoint y: 414, endPoint x: 1012, endPoint y: 387, distance: 27.0
click at [1013, 410] on span "King" at bounding box center [1019, 414] width 21 height 14
drag, startPoint x: 1012, startPoint y: 386, endPoint x: 1027, endPoint y: 456, distance: 71.8
click at [1012, 388] on span "Tyquanda" at bounding box center [1004, 392] width 48 height 14
click at [1032, 476] on button "Apply" at bounding box center [1053, 479] width 48 height 26
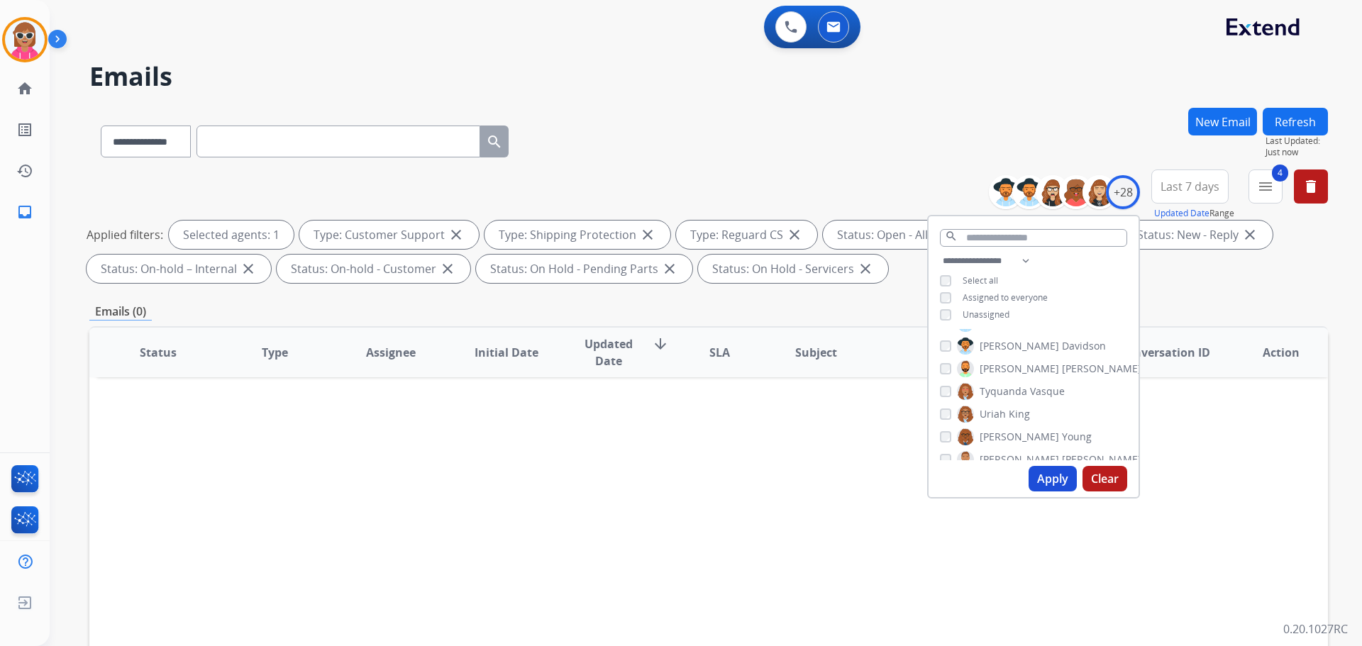
drag, startPoint x: 1026, startPoint y: 436, endPoint x: 1016, endPoint y: 412, distance: 26.1
click at [1024, 429] on label "Venegas Young" at bounding box center [1024, 437] width 135 height 17
click at [1016, 411] on span "King" at bounding box center [1019, 414] width 21 height 14
click at [1041, 482] on button "Apply" at bounding box center [1053, 479] width 48 height 26
click at [999, 434] on span "[PERSON_NAME]" at bounding box center [1019, 437] width 79 height 14
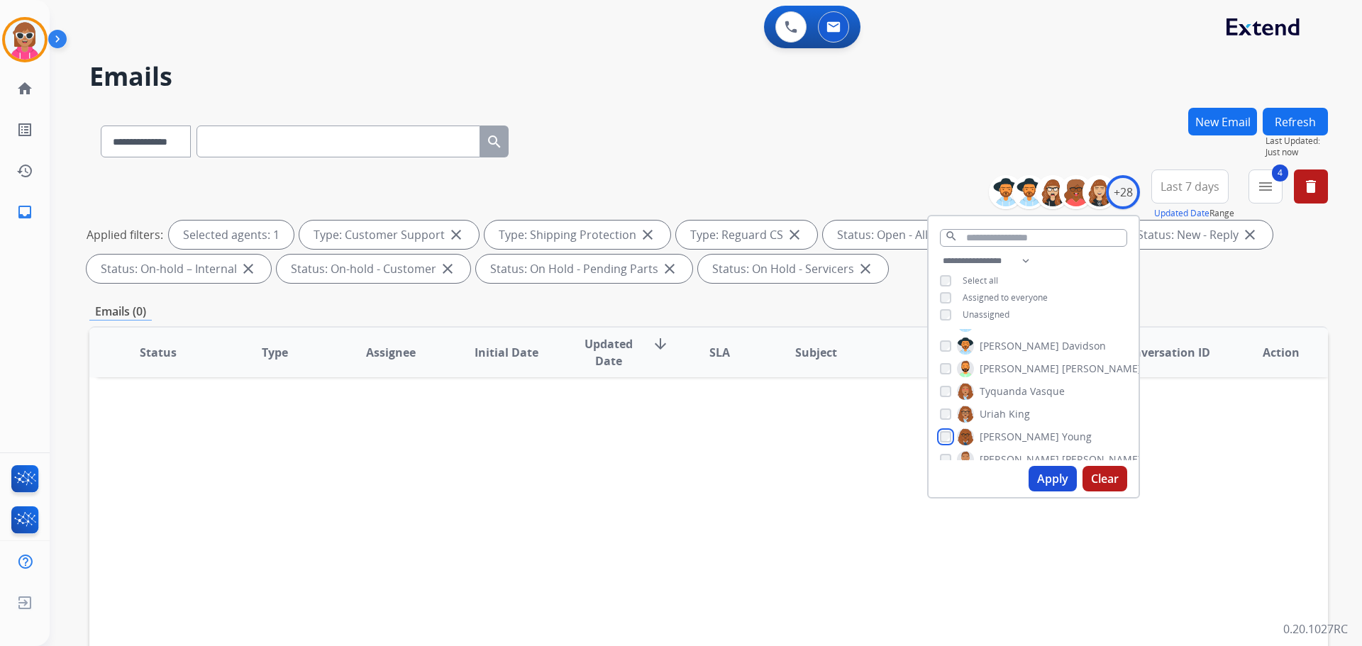
scroll to position [514, 0]
click at [995, 435] on span "[PERSON_NAME]" at bounding box center [1019, 442] width 79 height 14
click at [1041, 486] on button "Apply" at bounding box center [1053, 479] width 48 height 26
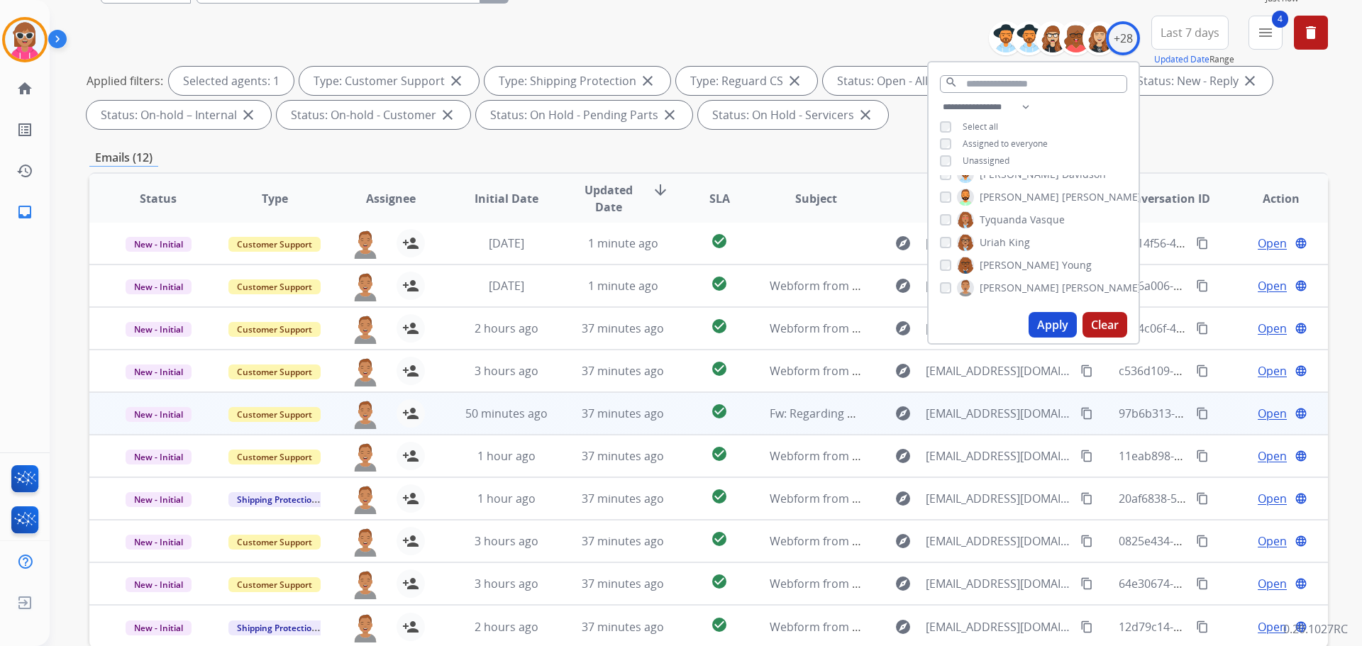
scroll to position [229, 0]
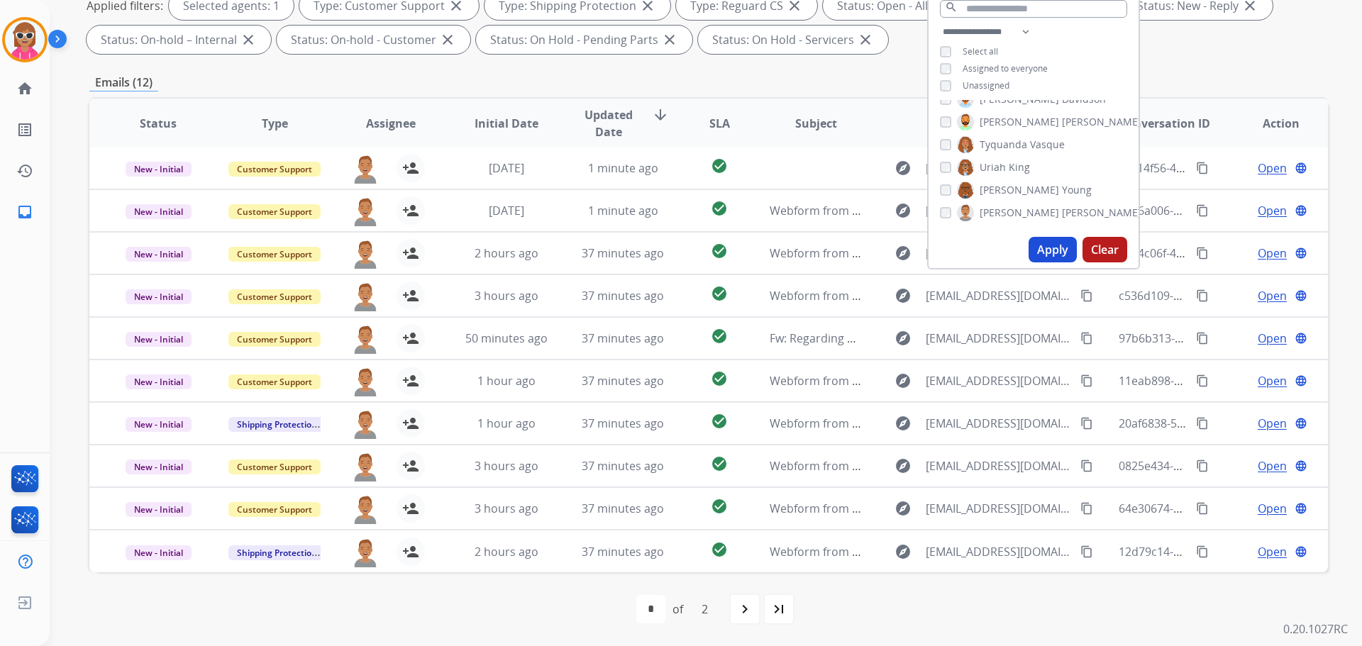
click at [737, 603] on mat-icon "navigate_next" at bounding box center [745, 609] width 17 height 17
select select "*"
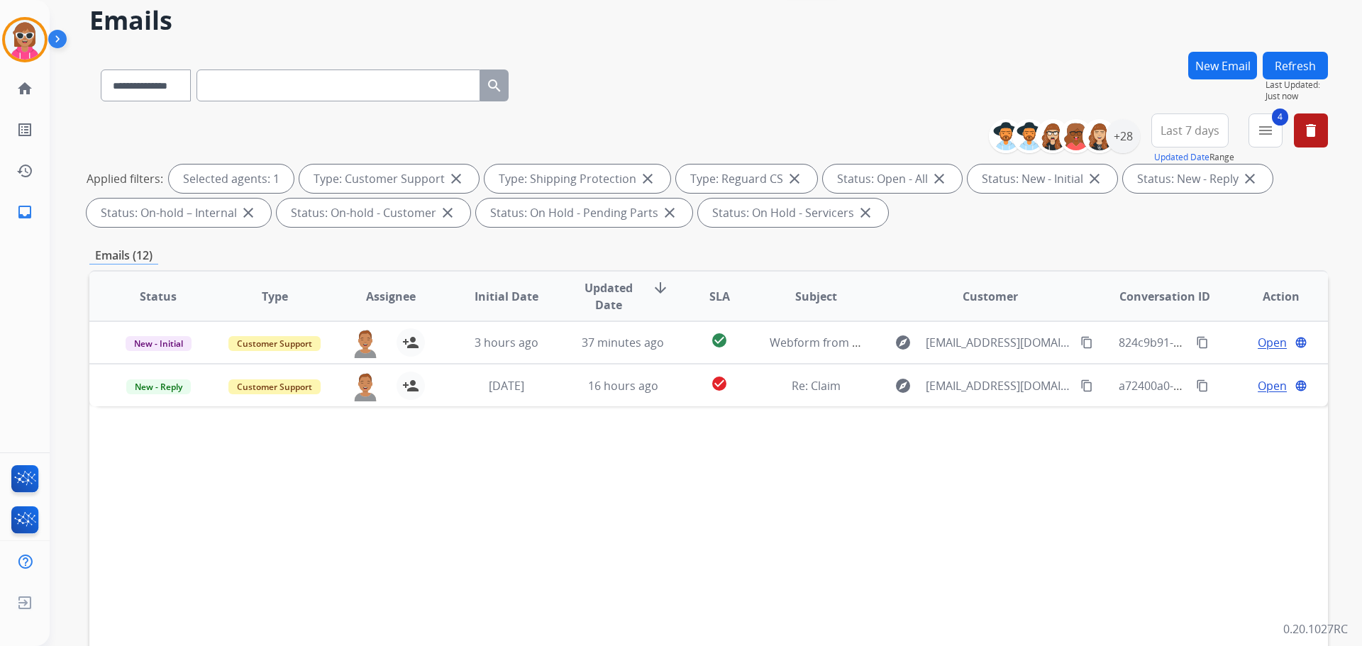
scroll to position [71, 0]
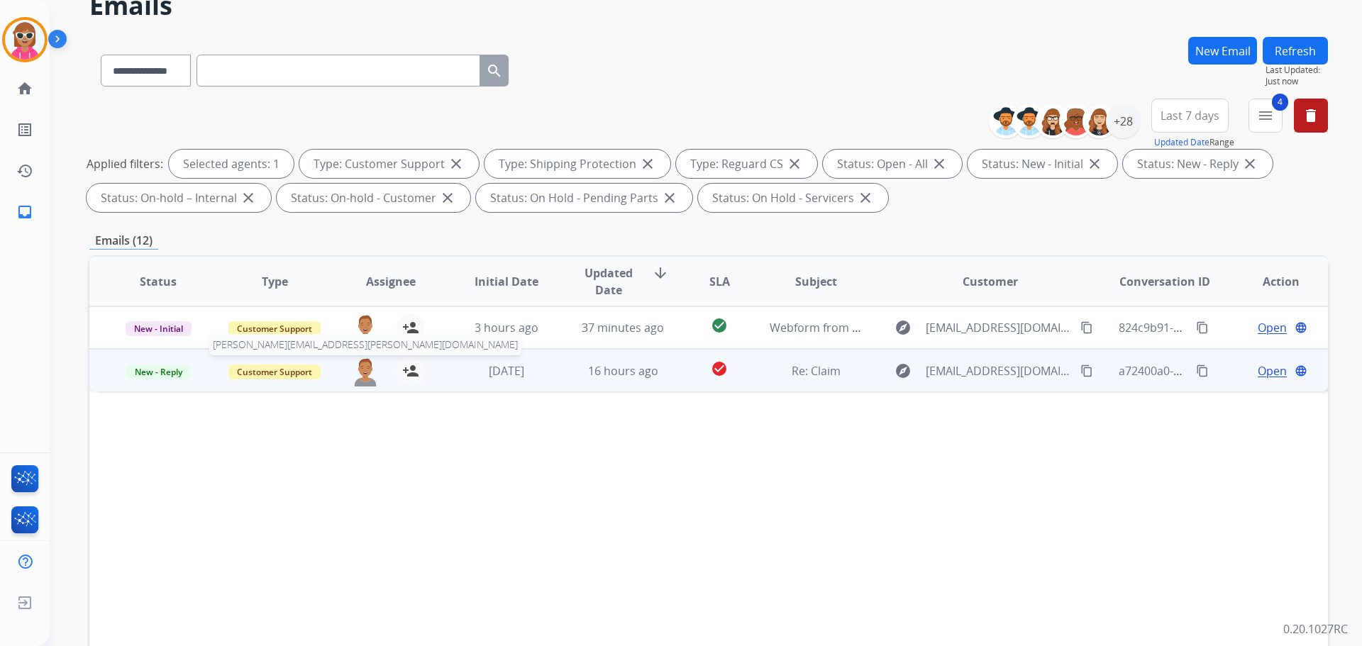
click at [357, 369] on img at bounding box center [365, 372] width 28 height 30
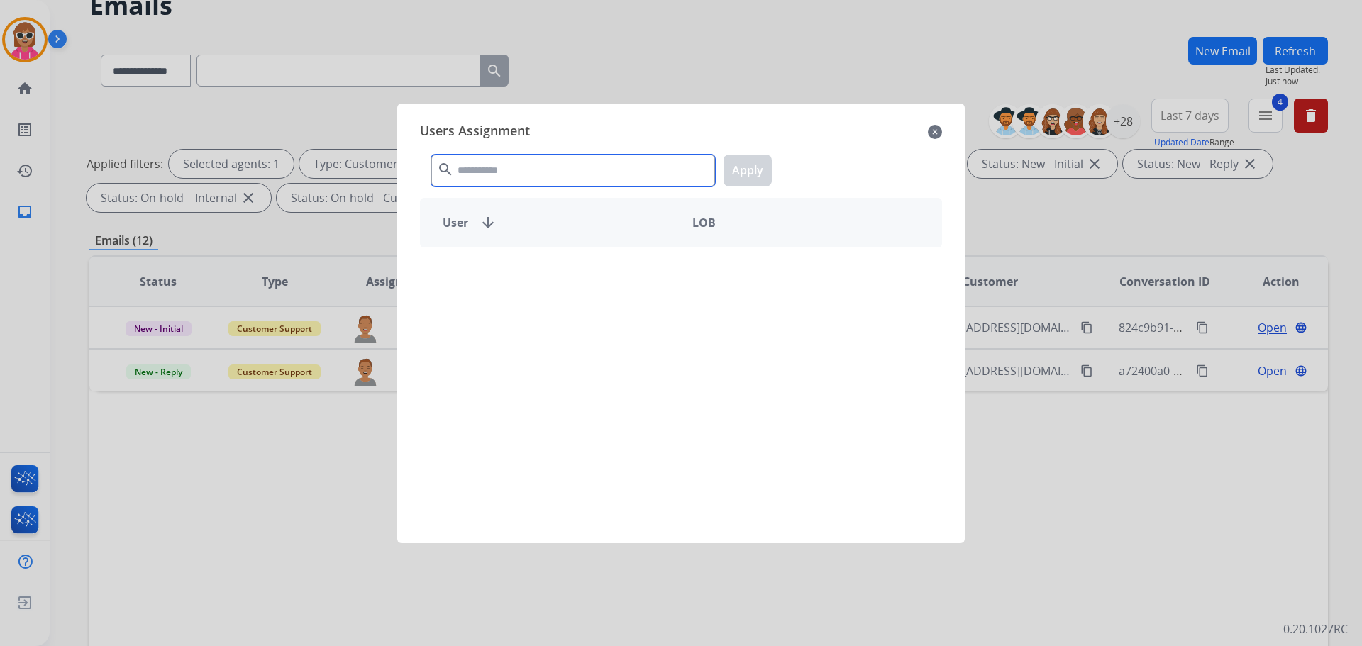
click at [507, 175] on input "text" at bounding box center [573, 171] width 284 height 32
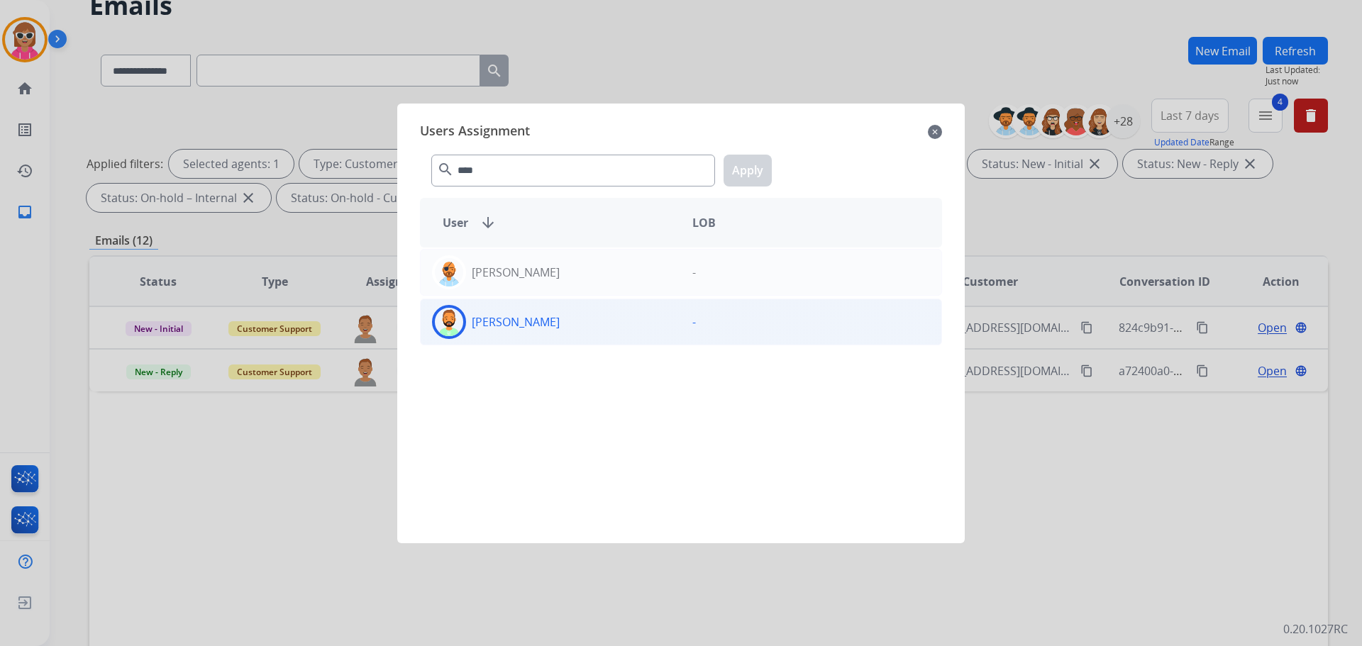
click at [539, 345] on div "[PERSON_NAME] -" at bounding box center [681, 322] width 522 height 47
drag, startPoint x: 553, startPoint y: 167, endPoint x: 399, endPoint y: 193, distance: 156.2
click at [401, 192] on div "Users Assignment close **** search Apply User arrow_downward LOB [PERSON_NAME] …" at bounding box center [681, 324] width 568 height 440
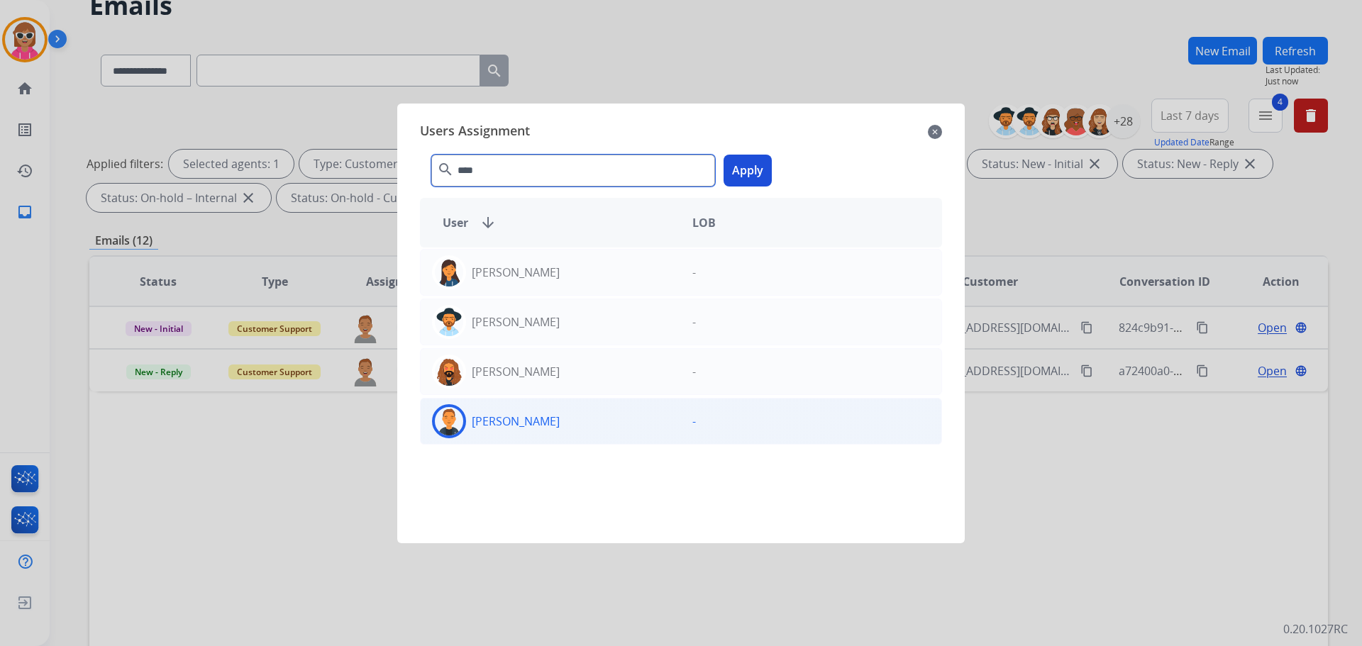
type input "****"
click at [548, 412] on div "[PERSON_NAME]" at bounding box center [551, 421] width 260 height 34
click at [735, 162] on button "Apply" at bounding box center [748, 171] width 48 height 32
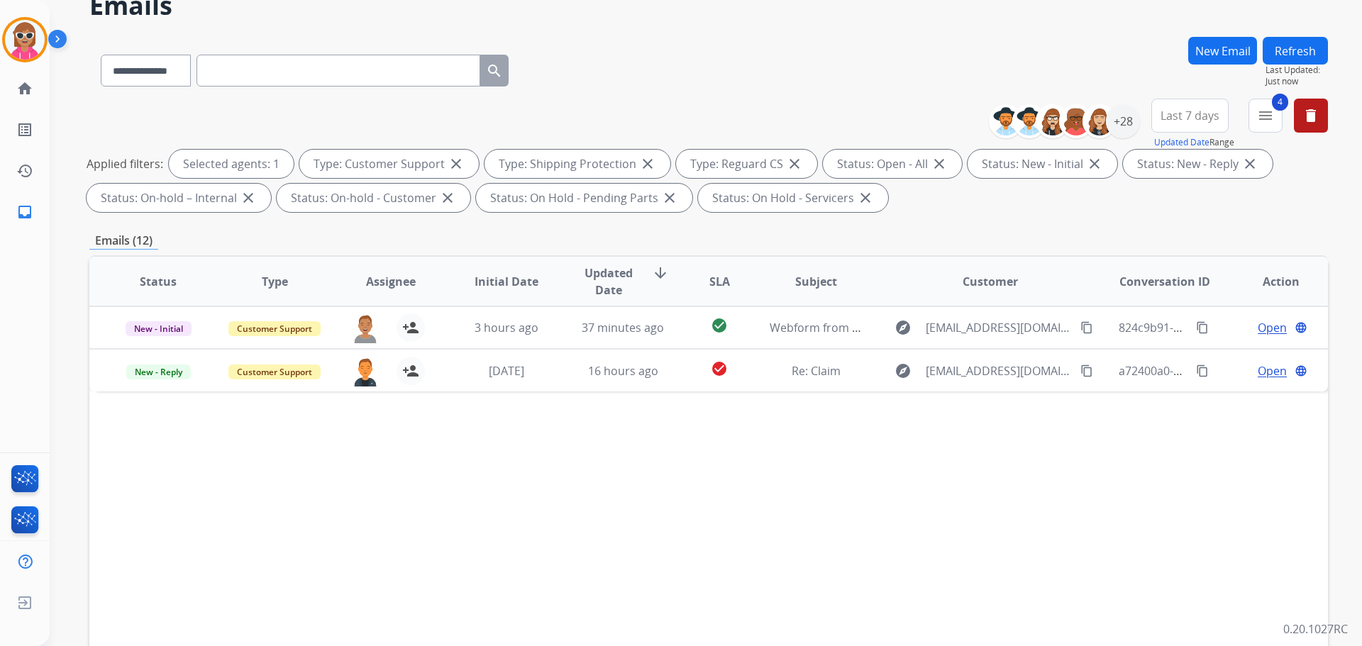
click at [1321, 49] on button "Refresh" at bounding box center [1295, 51] width 65 height 28
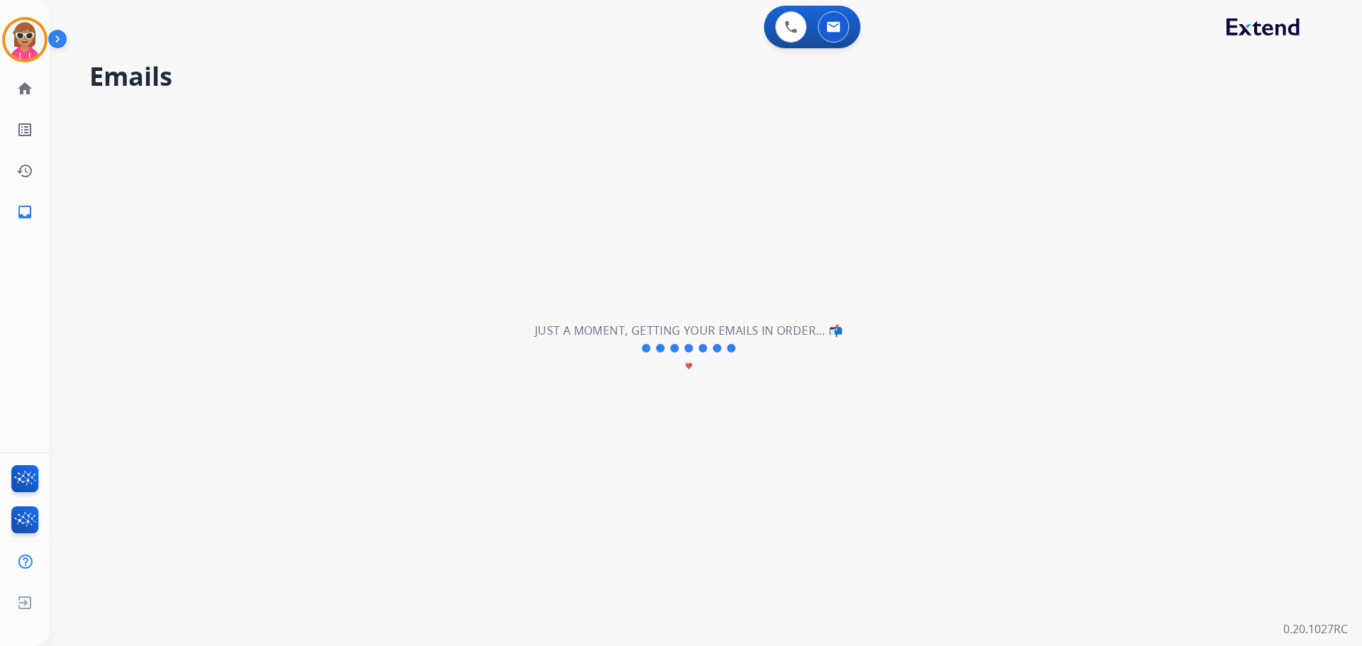
scroll to position [0, 0]
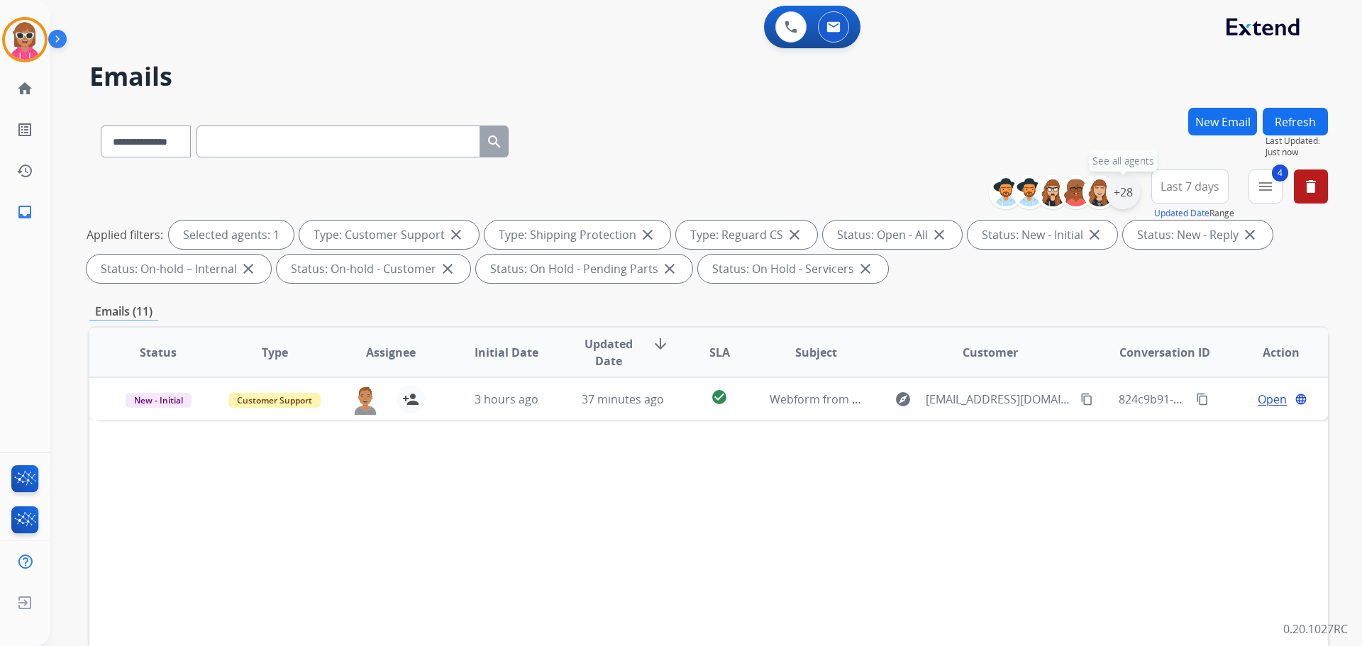
click at [1134, 187] on div "+28" at bounding box center [1123, 192] width 34 height 34
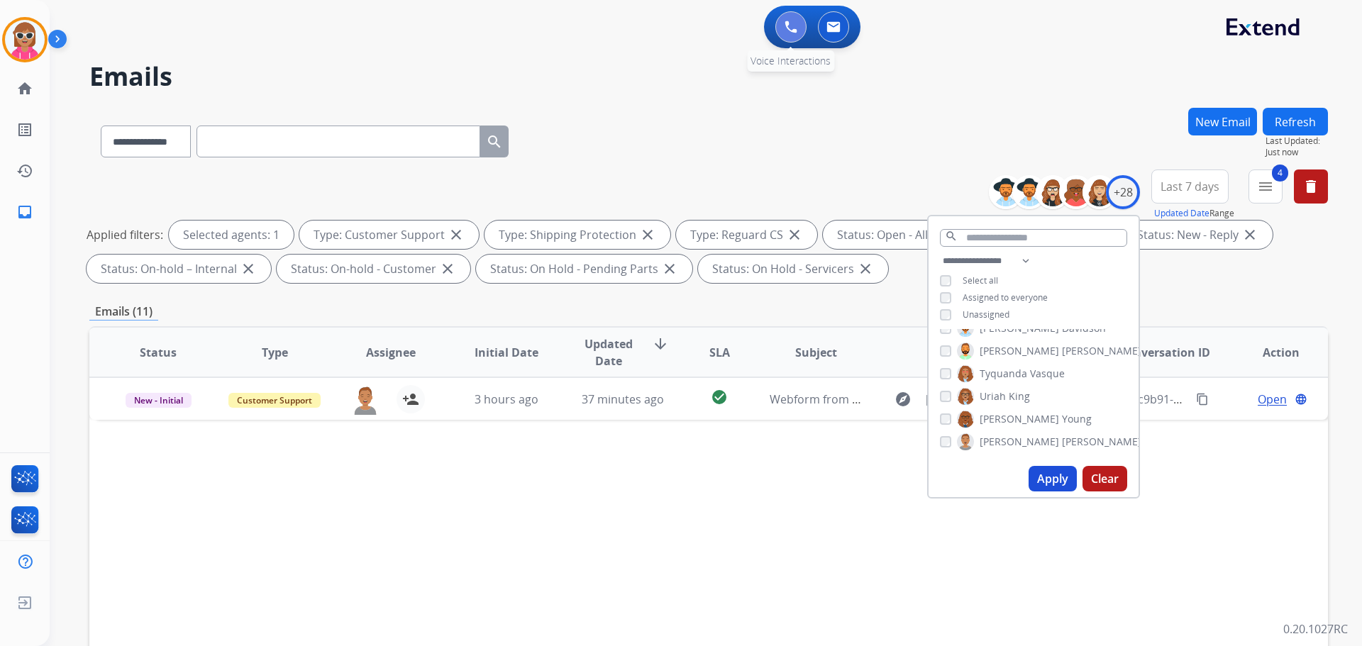
click at [792, 26] on img at bounding box center [791, 27] width 13 height 13
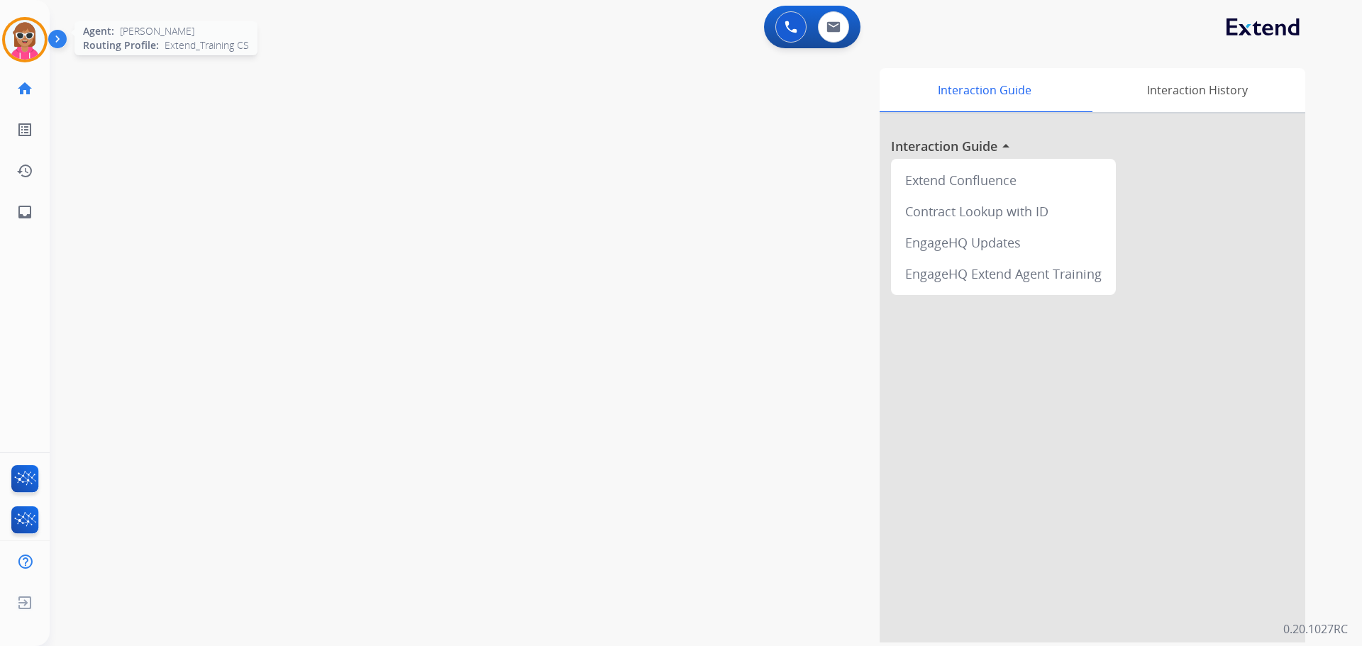
drag, startPoint x: 20, startPoint y: 33, endPoint x: 30, endPoint y: 44, distance: 14.6
click at [21, 33] on img at bounding box center [25, 40] width 40 height 40
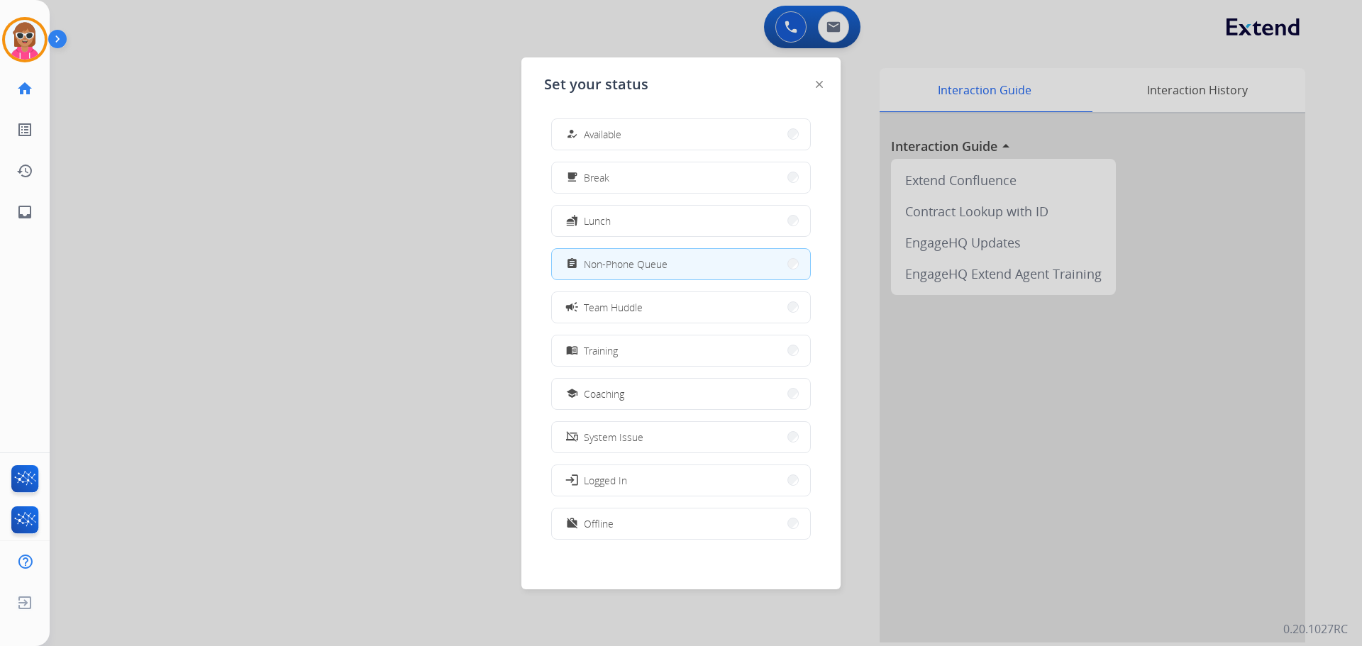
click at [436, 295] on div at bounding box center [681, 323] width 1362 height 646
